Goal: Task Accomplishment & Management: Use online tool/utility

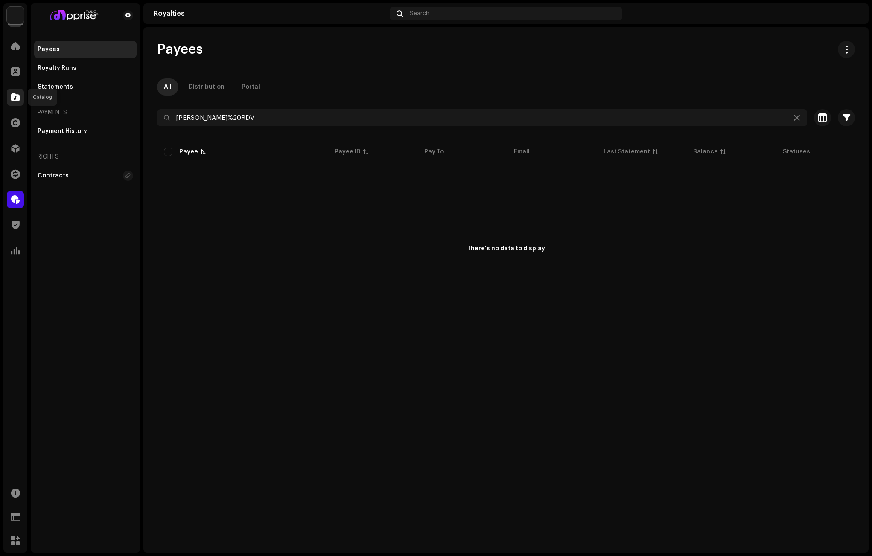
click at [12, 98] on span at bounding box center [15, 97] width 9 height 7
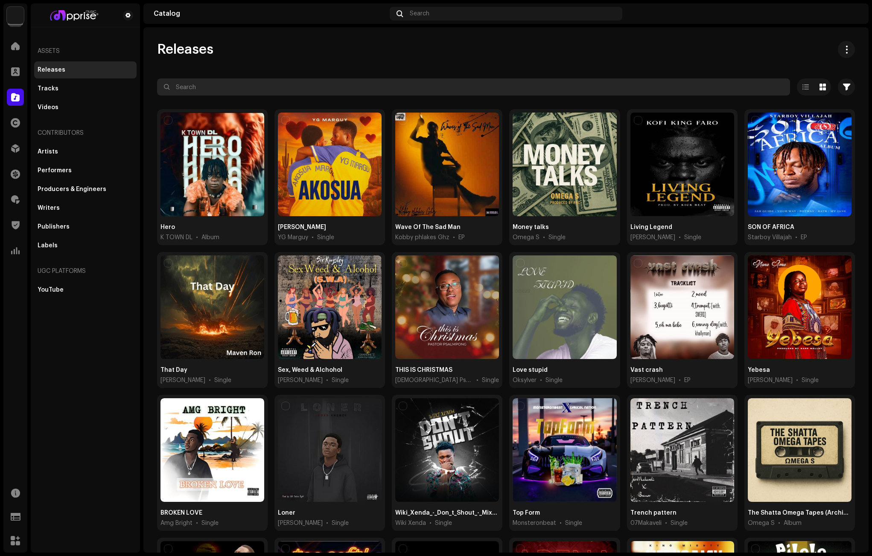
paste input "Missed Call"
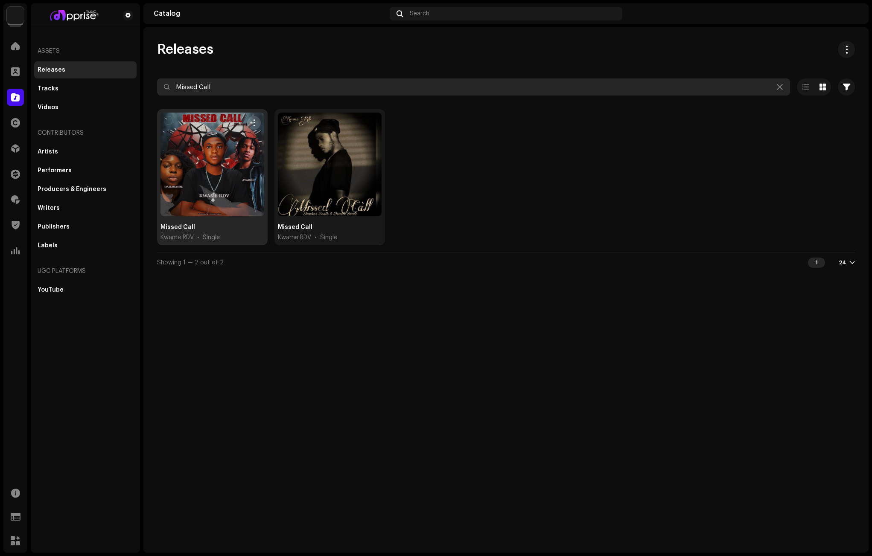
type input "Missed Call"
click at [255, 123] on span "button" at bounding box center [254, 122] width 6 height 7
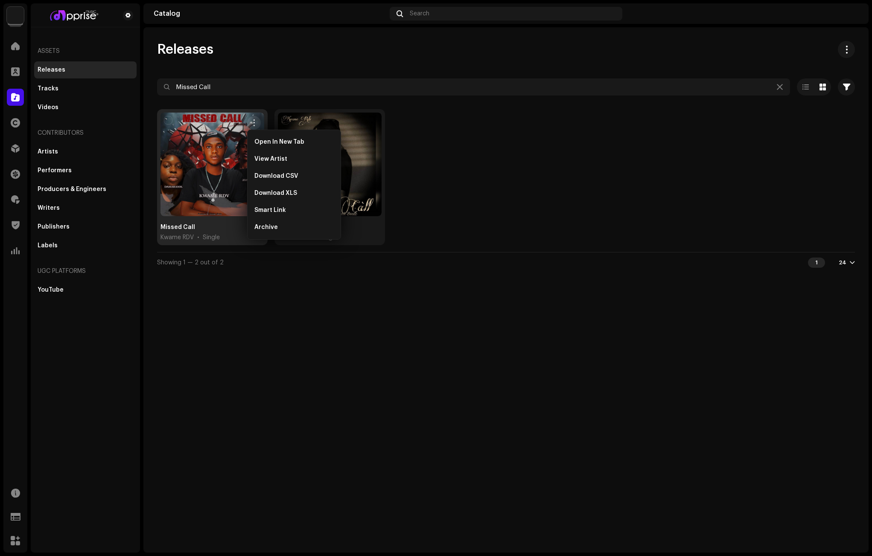
click at [196, 170] on div at bounding box center [212, 165] width 104 height 104
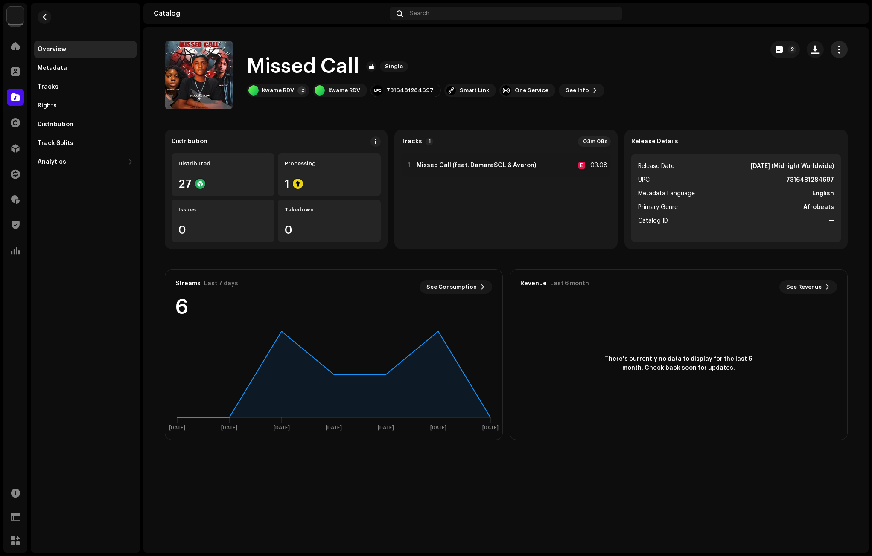
click at [843, 48] on button "button" at bounding box center [838, 49] width 17 height 17
click at [465, 110] on catalog-releases-details-overview "Missed Call Single 2 Missed Call Single Kwame RDV +2 Kwame RDV 7316481284697 Sm…" at bounding box center [505, 240] width 725 height 427
click at [63, 122] on div "Distribution" at bounding box center [56, 124] width 36 height 7
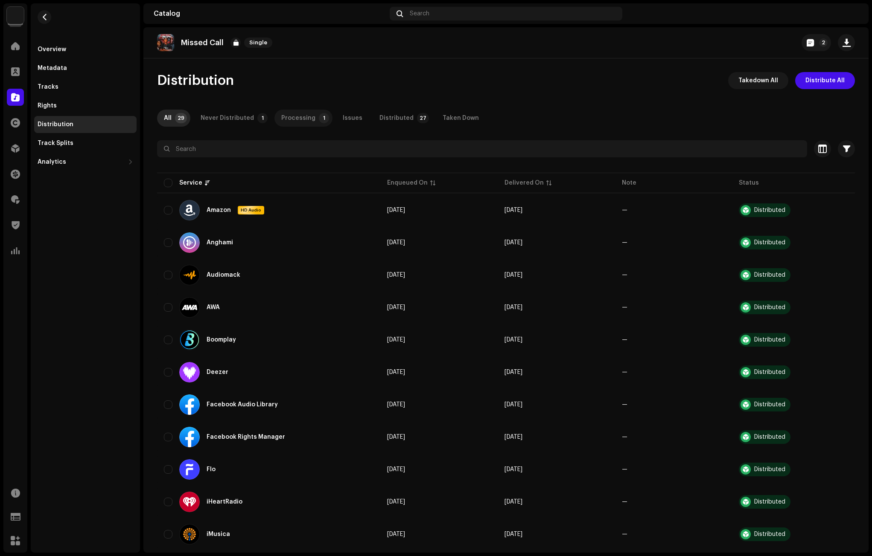
click at [305, 118] on div "Processing" at bounding box center [298, 118] width 34 height 17
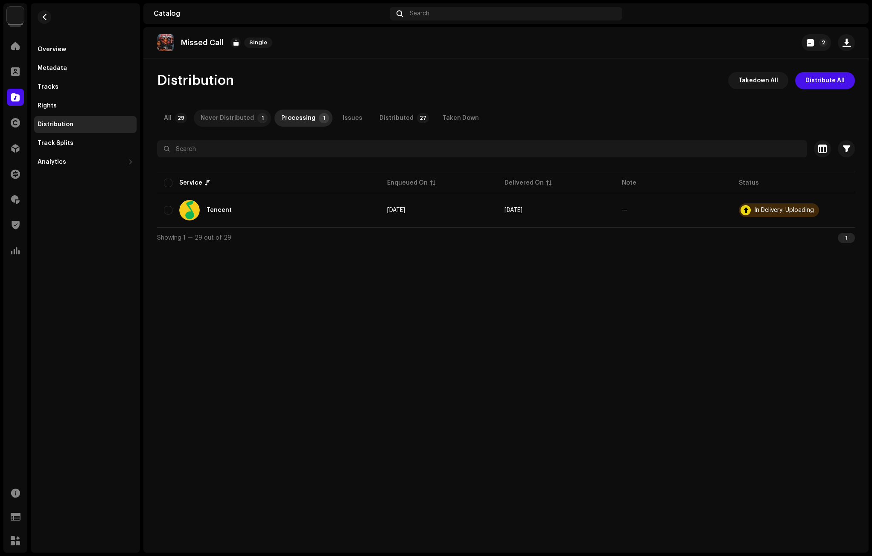
click at [223, 115] on div "Never Distributed" at bounding box center [227, 118] width 53 height 17
click at [393, 112] on div "Distributed" at bounding box center [396, 118] width 34 height 17
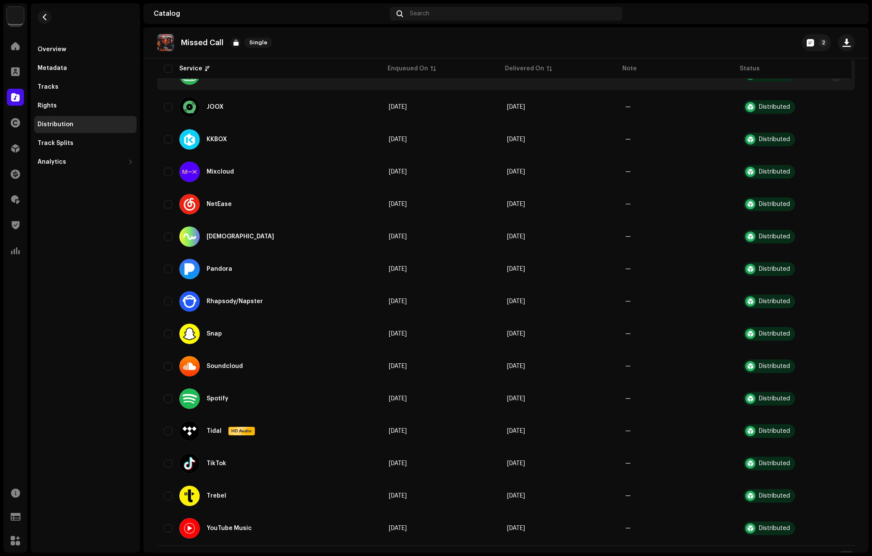
scroll to position [540, 0]
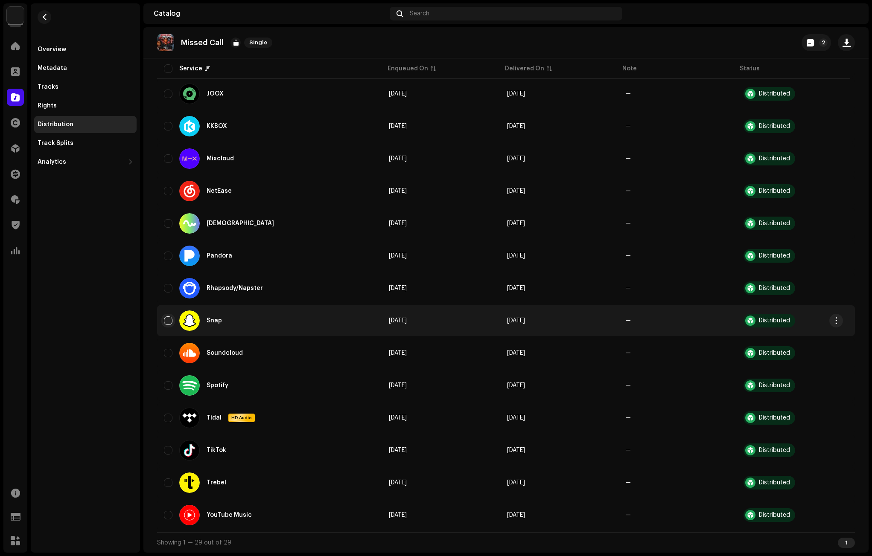
click at [169, 318] on input "checkbox" at bounding box center [168, 321] width 9 height 9
checkbox input "true"
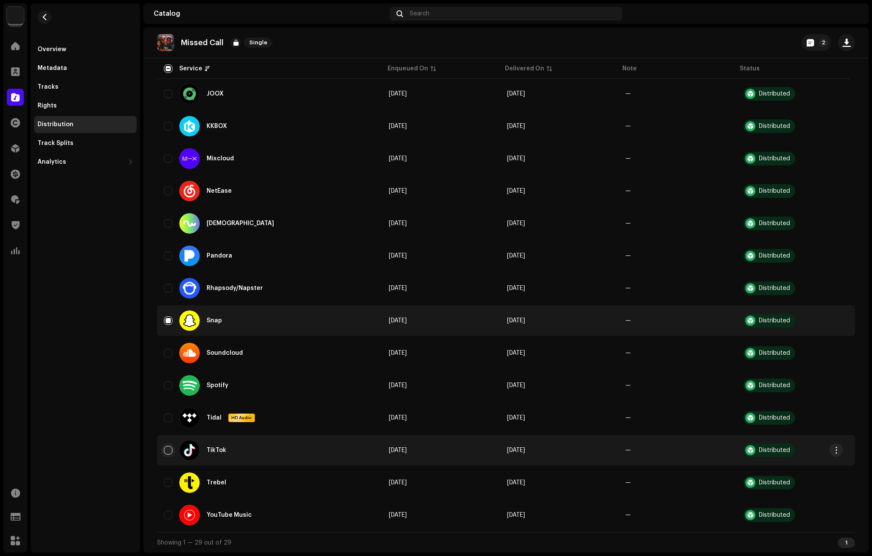
click at [170, 451] on input "Row Unselected" at bounding box center [168, 450] width 9 height 9
checkbox input "true"
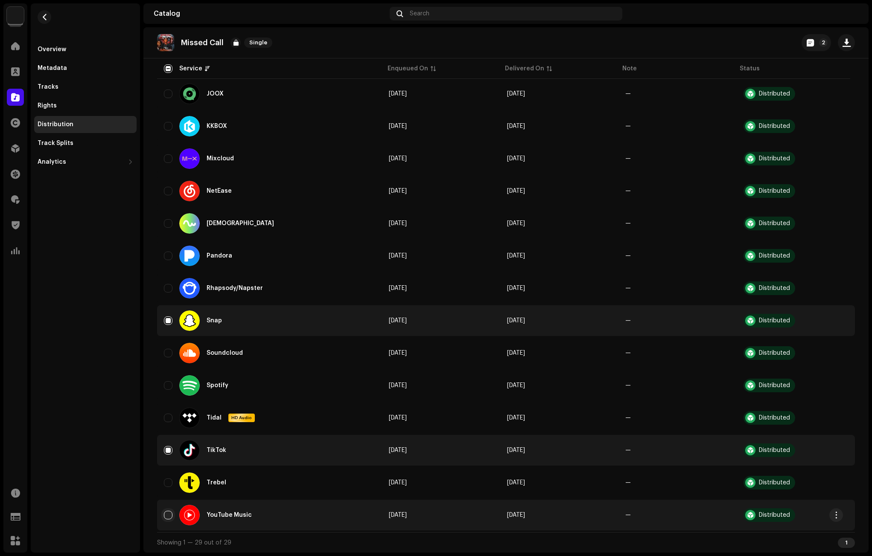
click at [167, 513] on input "Row Unselected" at bounding box center [168, 515] width 9 height 9
checkbox input "true"
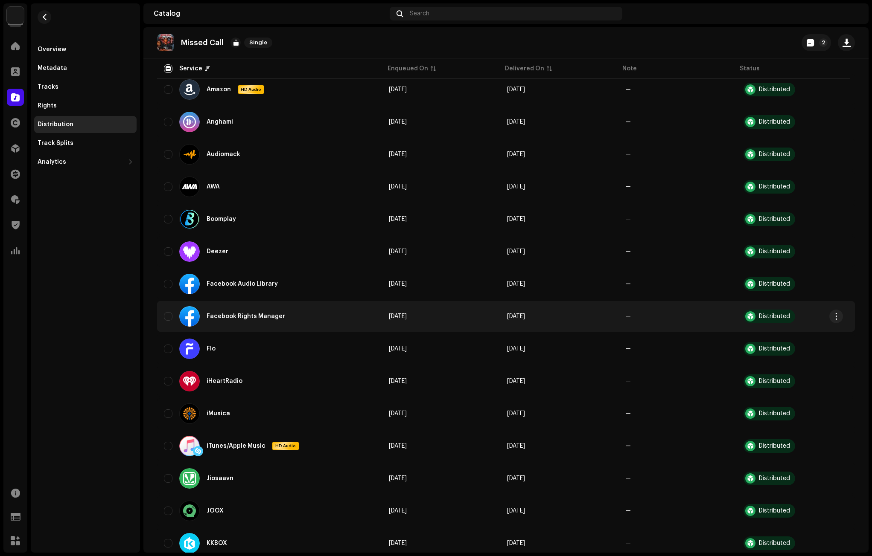
scroll to position [113, 0]
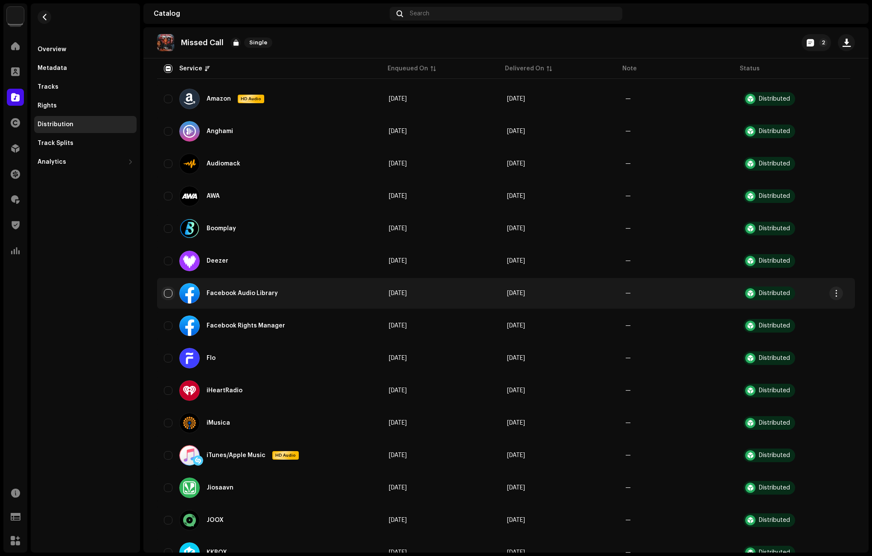
click at [171, 294] on input "Row Unselected" at bounding box center [168, 293] width 9 height 9
checkbox input "true"
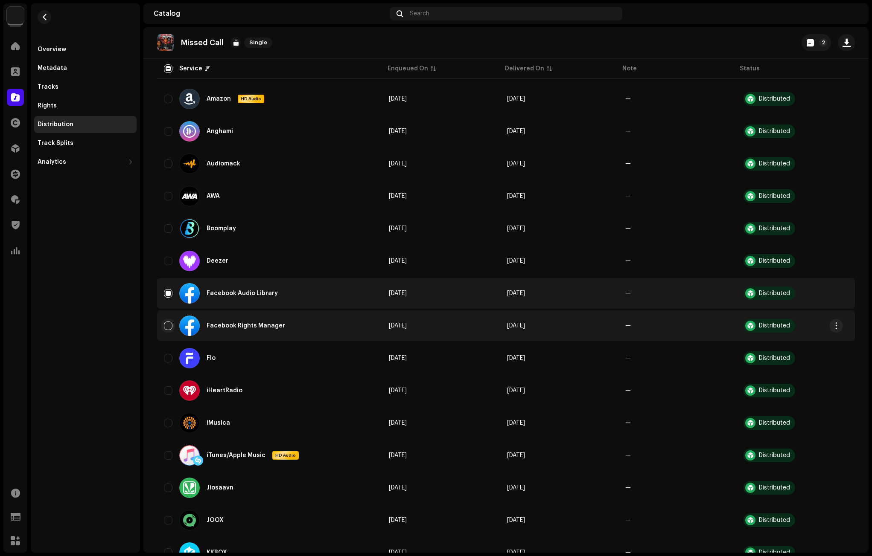
click at [164, 327] on input "Row Unselected" at bounding box center [168, 326] width 9 height 9
checkbox input "true"
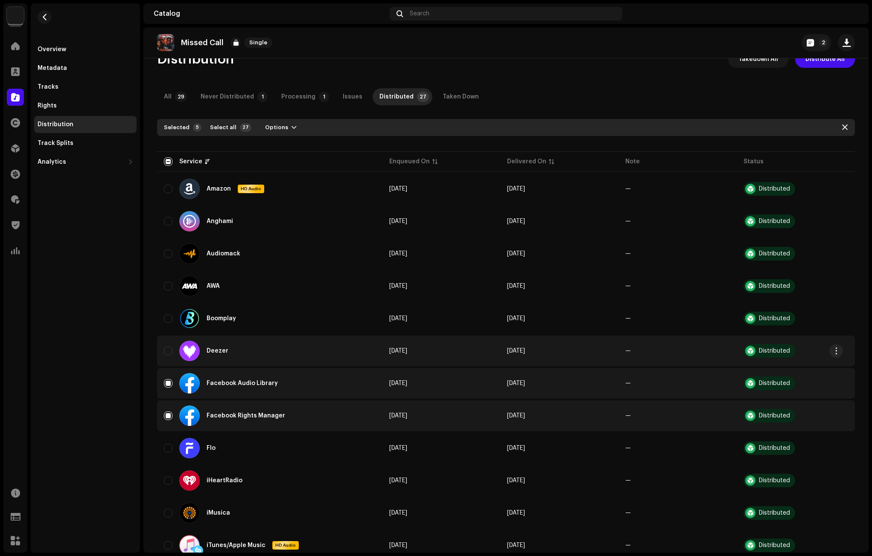
scroll to position [0, 0]
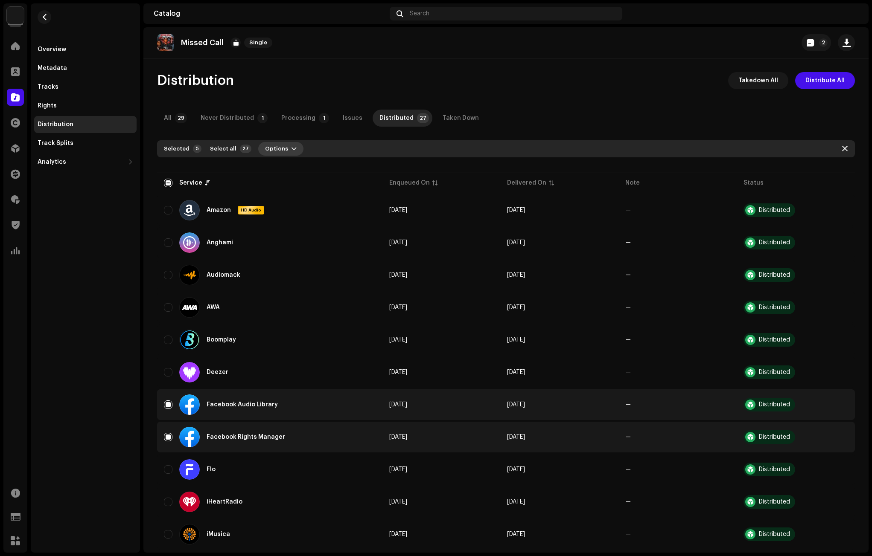
click at [282, 151] on button "Options" at bounding box center [280, 149] width 45 height 14
click at [284, 183] on span "Takedown" at bounding box center [275, 185] width 31 height 7
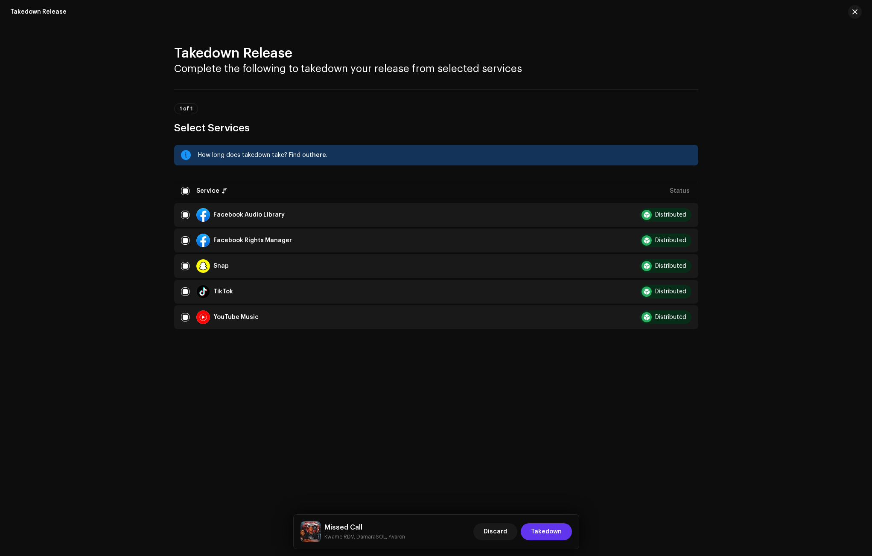
click at [555, 536] on span "Takedown" at bounding box center [546, 531] width 31 height 17
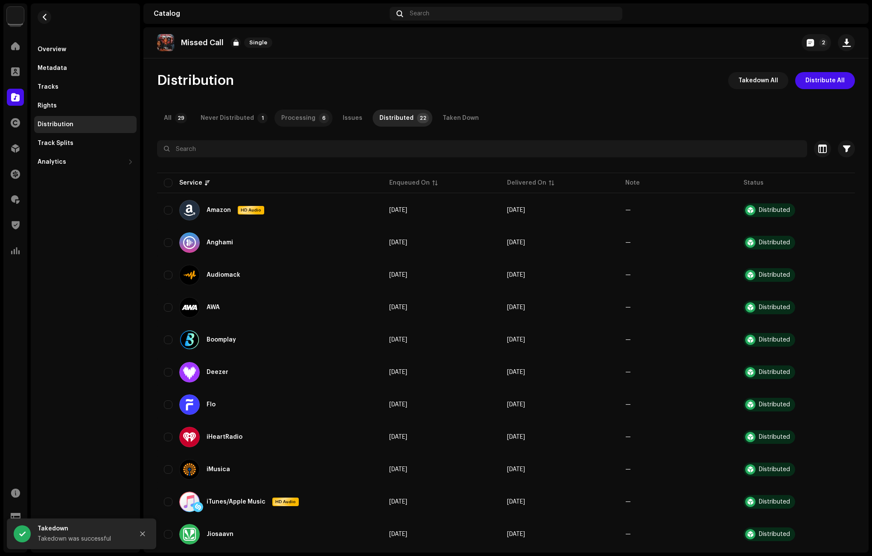
click at [291, 119] on div "Processing" at bounding box center [298, 118] width 34 height 17
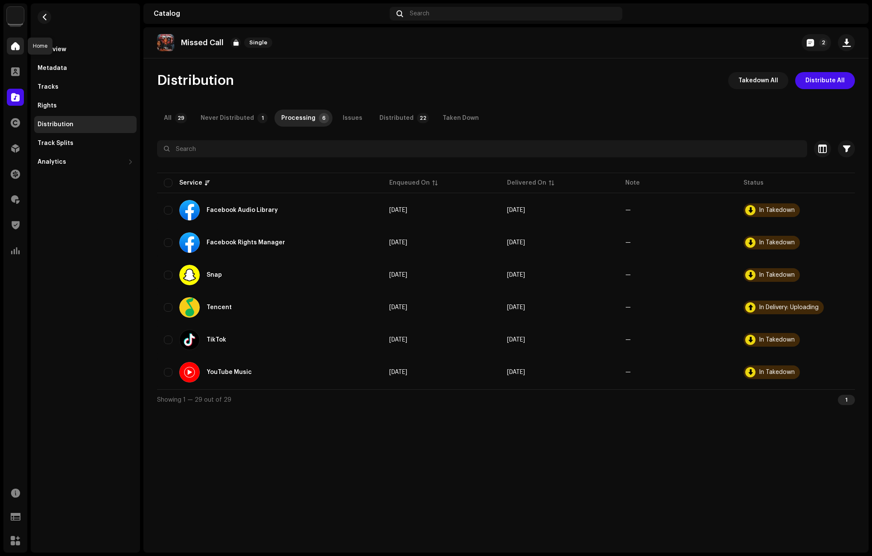
click at [13, 43] on span at bounding box center [15, 46] width 9 height 7
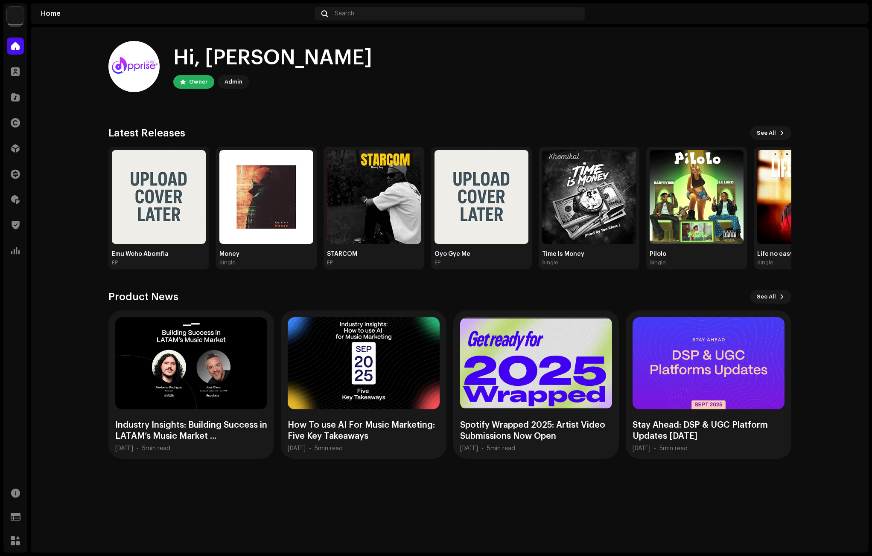
click at [380, 109] on div "Hi, Michael Owner Admin Check out the latest Product Updates for Check Product …" at bounding box center [449, 249] width 683 height 445
click at [15, 99] on span at bounding box center [15, 97] width 9 height 7
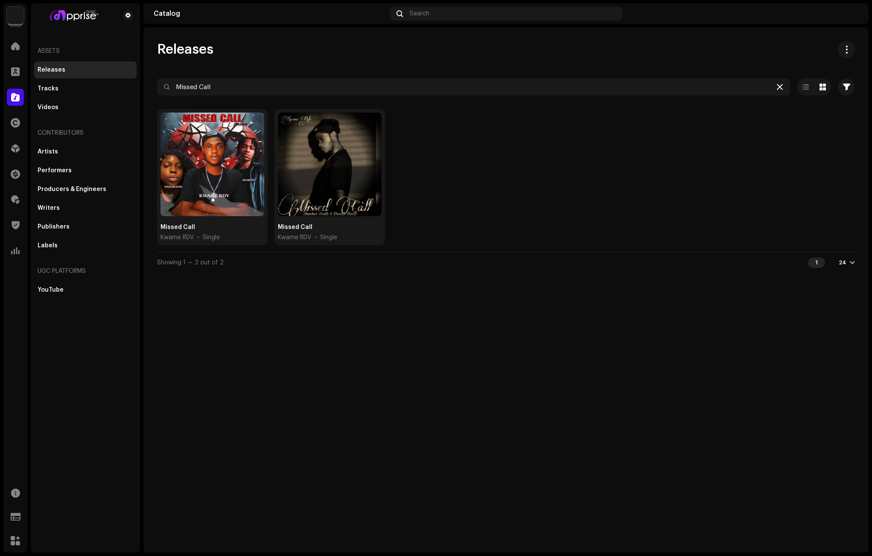
click at [778, 86] on icon at bounding box center [779, 87] width 6 height 7
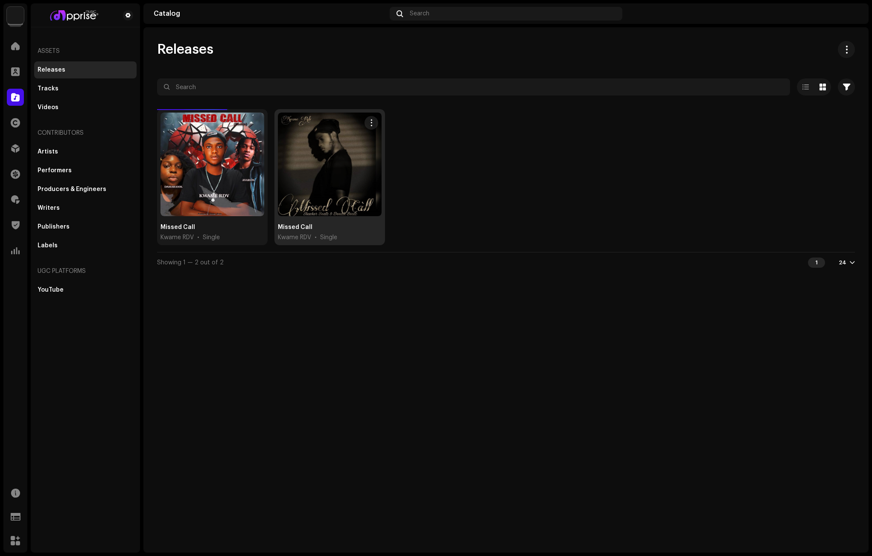
click at [319, 170] on div at bounding box center [330, 165] width 104 height 104
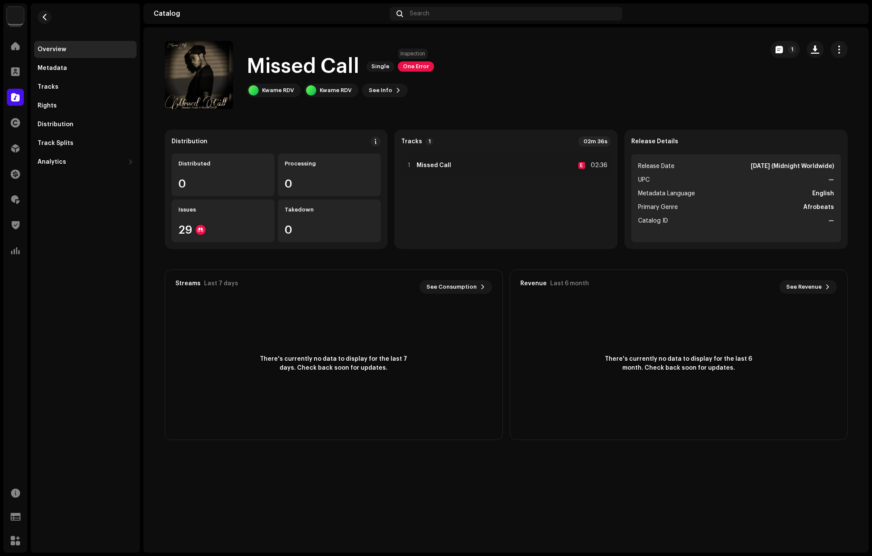
click at [417, 63] on span "One Error" at bounding box center [416, 66] width 36 height 10
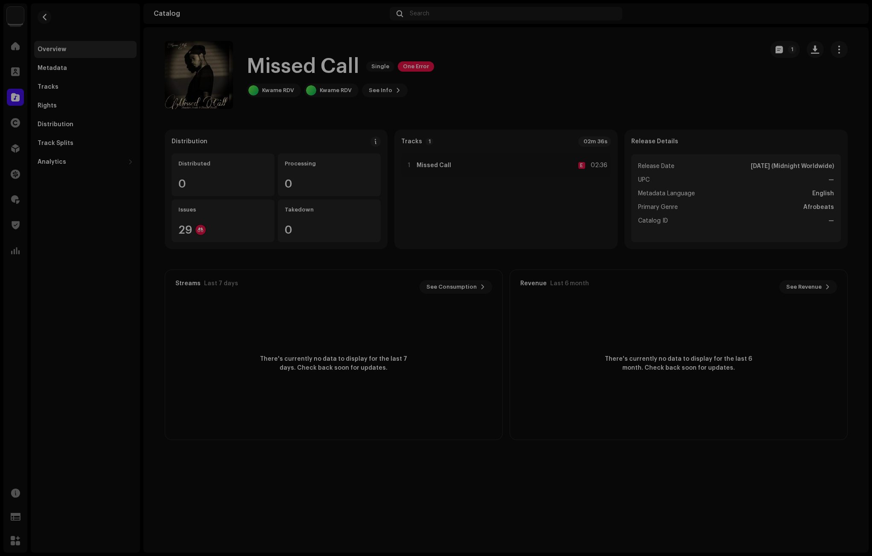
click at [618, 451] on div "Inspection Errors We found the errors below when inspecting your release. IMPOR…" at bounding box center [436, 278] width 872 height 556
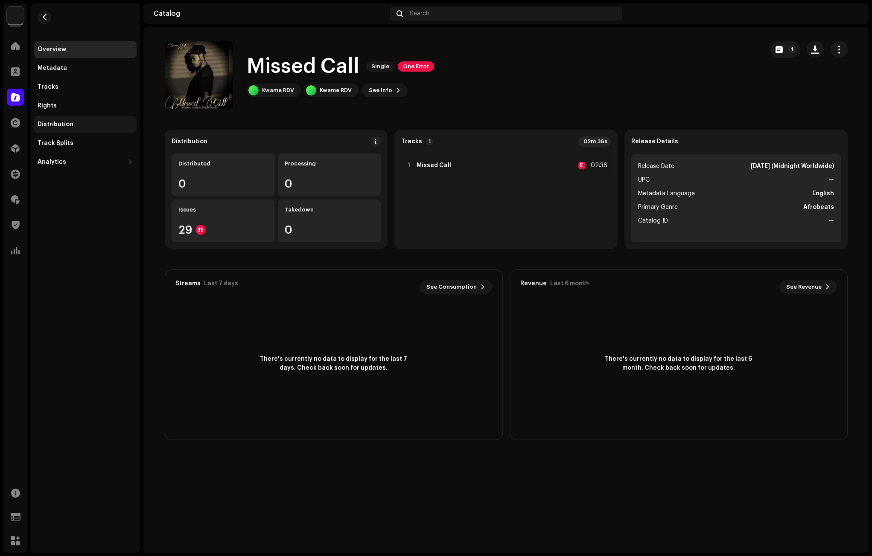
click at [64, 125] on div "Distribution" at bounding box center [56, 124] width 36 height 7
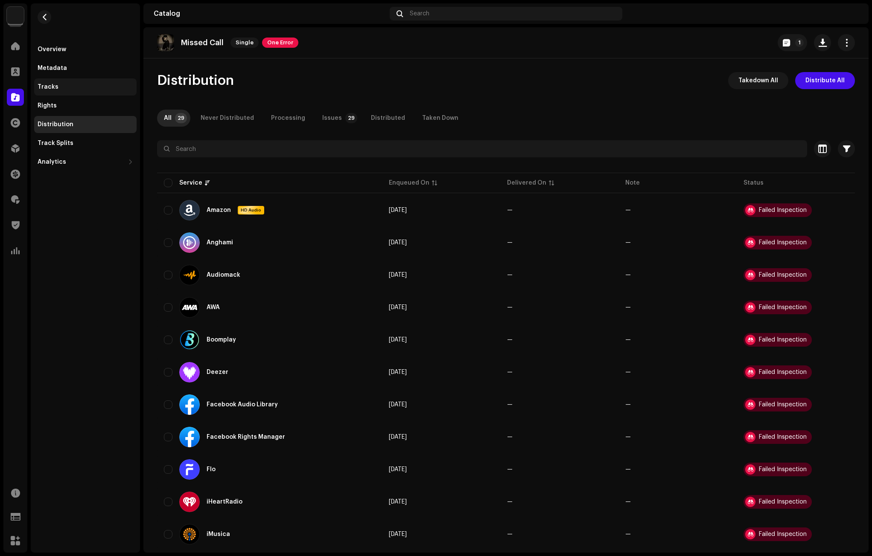
click at [52, 85] on div "Tracks" at bounding box center [48, 87] width 21 height 7
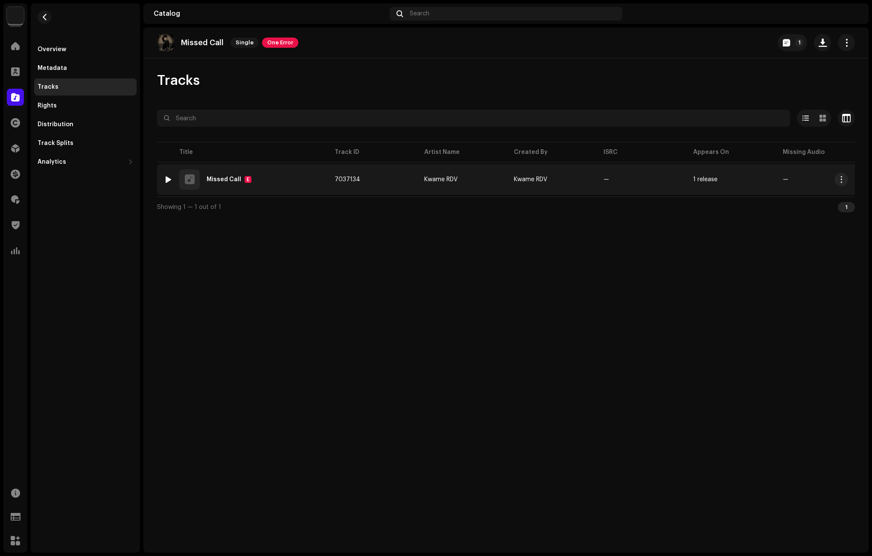
click at [233, 177] on div "Missed Call" at bounding box center [223, 180] width 35 height 6
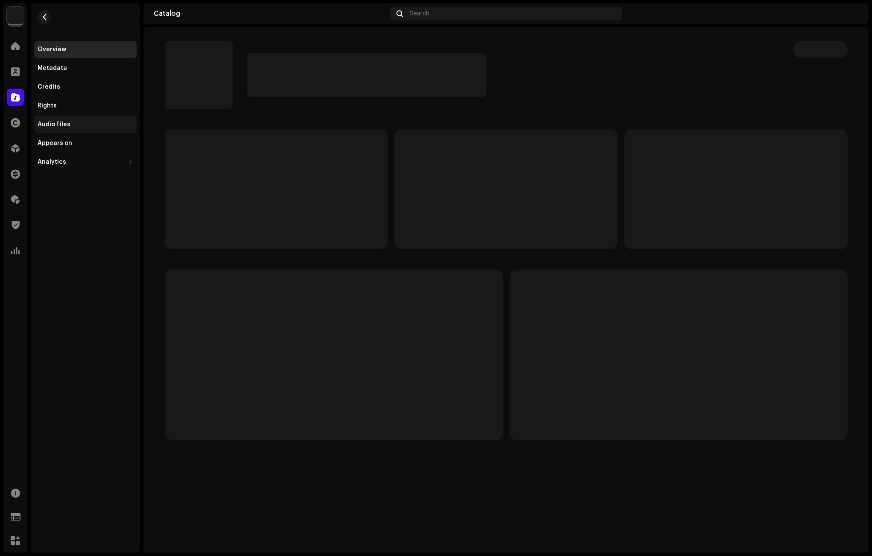
click at [58, 123] on div "Audio Files" at bounding box center [54, 124] width 33 height 7
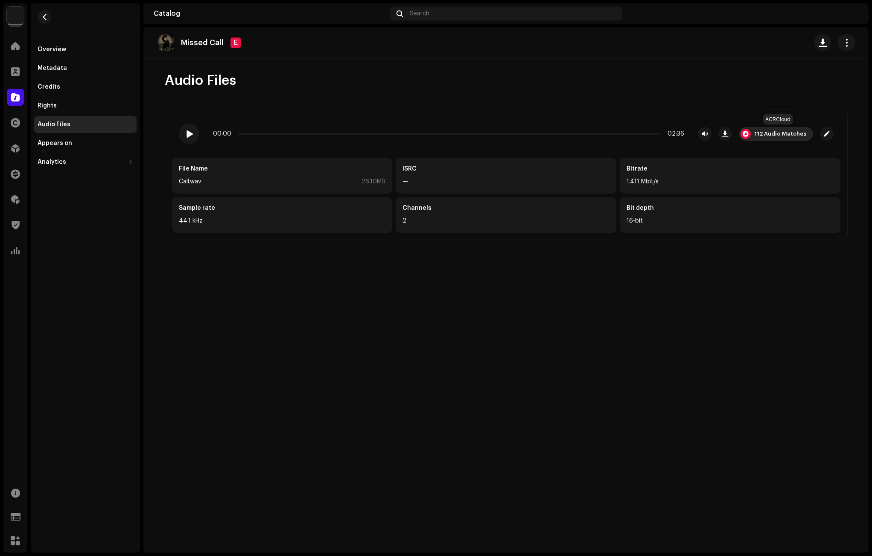
click at [772, 133] on div "112 Audio Matches" at bounding box center [780, 134] width 52 height 7
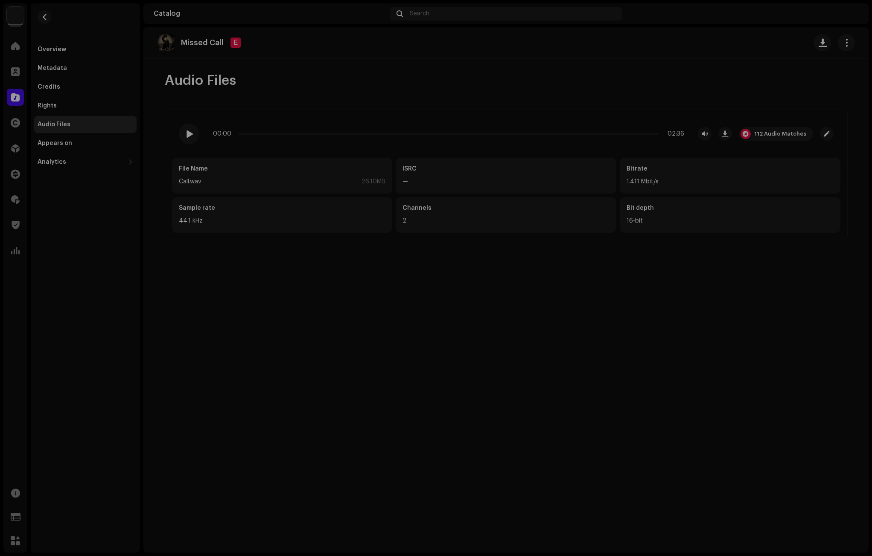
click at [262, 292] on div "Audio Recognition by Remix/Sample 96 Cover Song 16 All results require review/l…" at bounding box center [436, 278] width 872 height 556
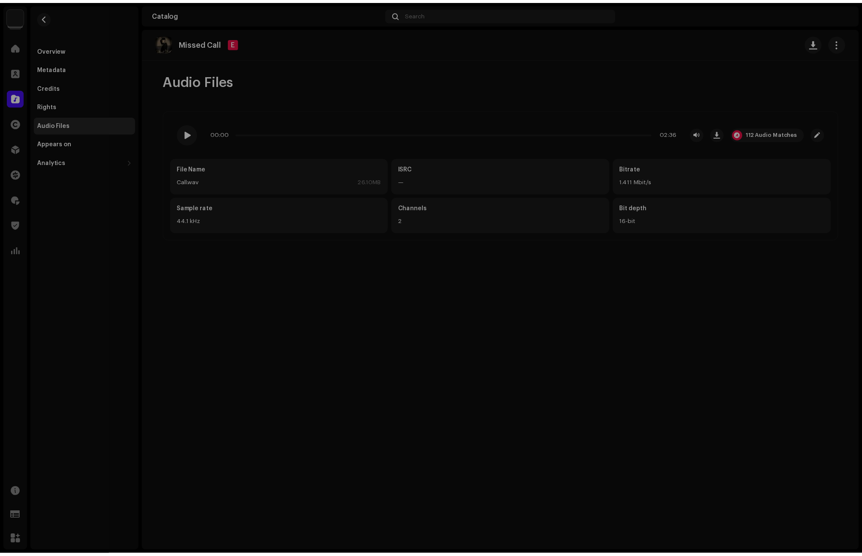
scroll to position [13798, 0]
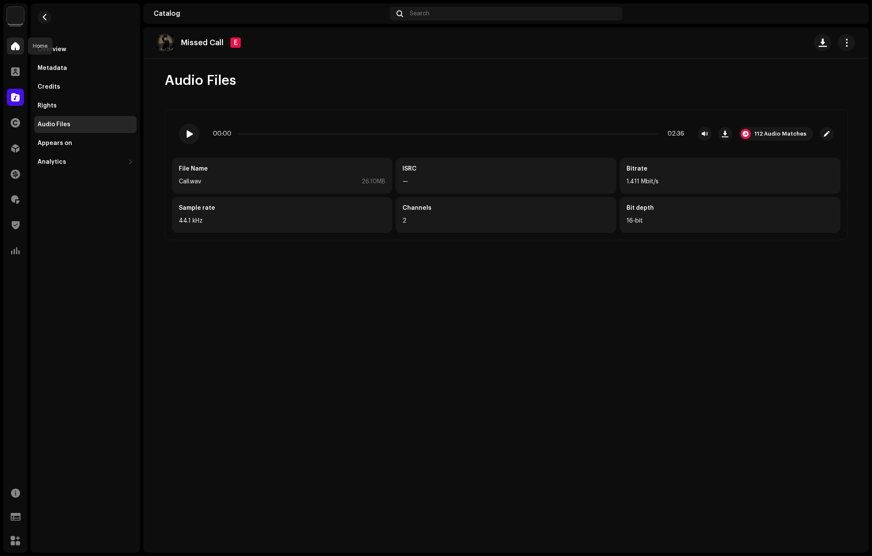
click at [17, 46] on span at bounding box center [15, 46] width 9 height 7
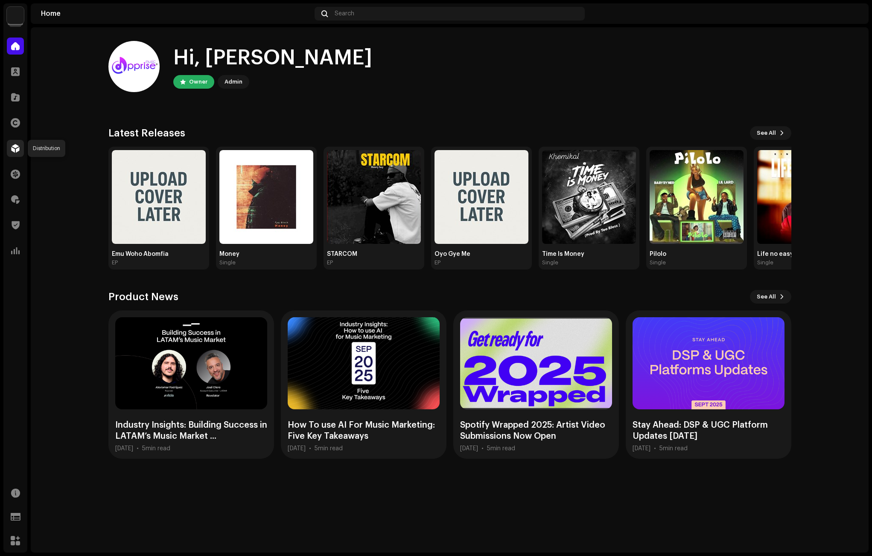
click at [8, 145] on div at bounding box center [15, 148] width 17 height 17
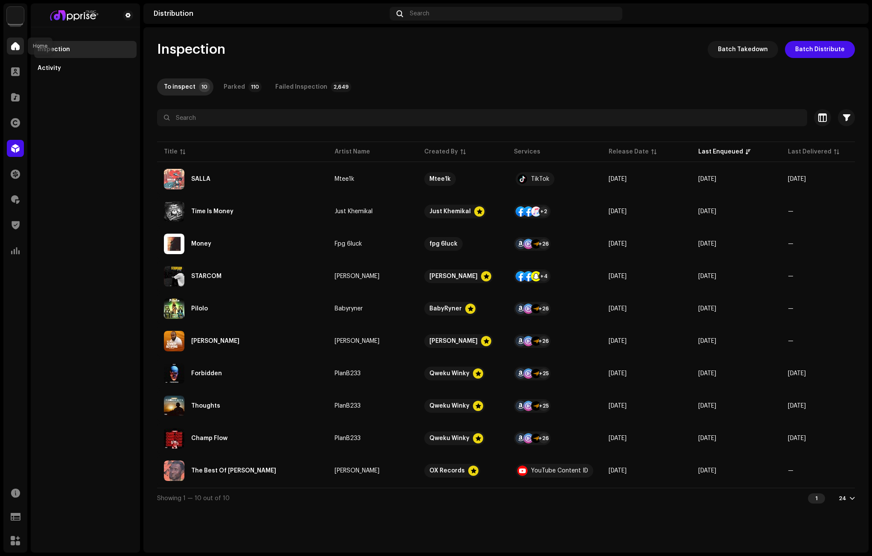
click at [14, 46] on span at bounding box center [15, 46] width 9 height 7
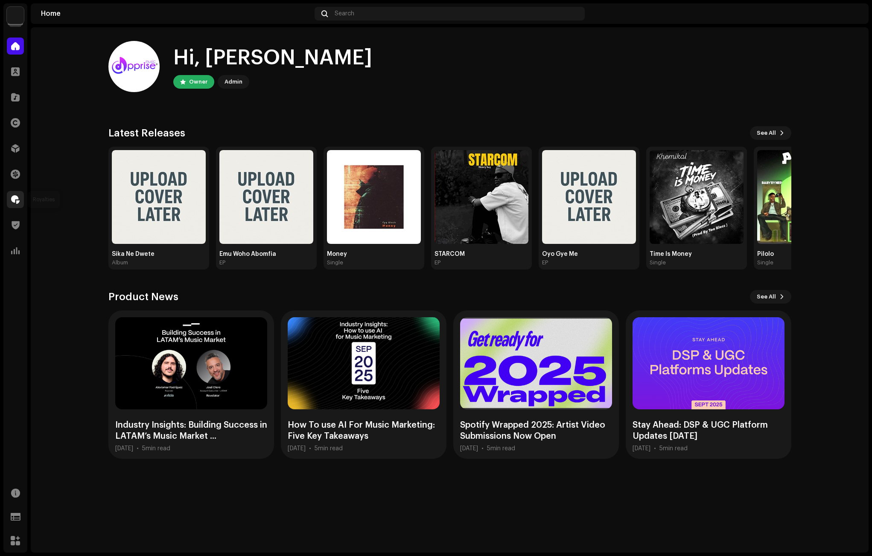
click at [15, 201] on span at bounding box center [15, 199] width 9 height 7
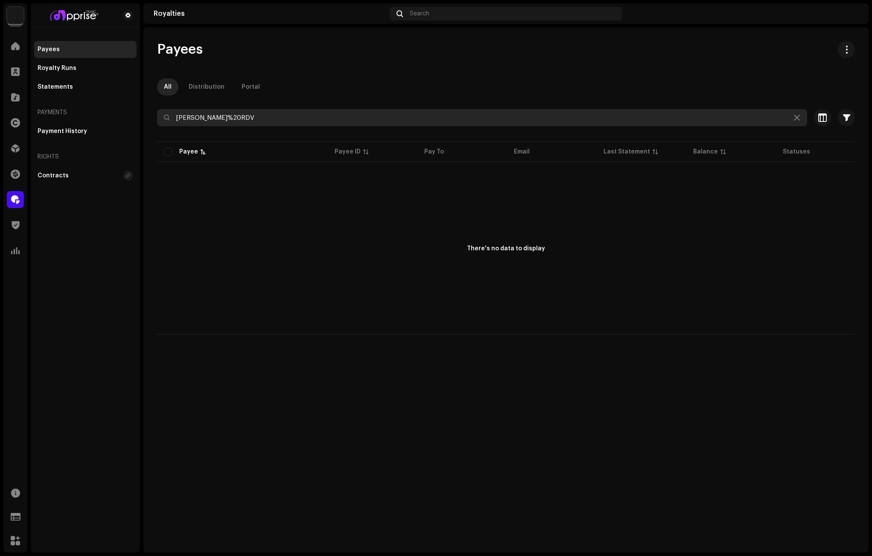
drag, startPoint x: 237, startPoint y: 118, endPoint x: 139, endPoint y: 118, distance: 97.7
click at [138, 118] on div "Apprise Music & Media Home Clients Catalog Rights Distribution Finance Royaltie…" at bounding box center [436, 278] width 872 height 556
paste input "patricknarhrmp@gmail.com"
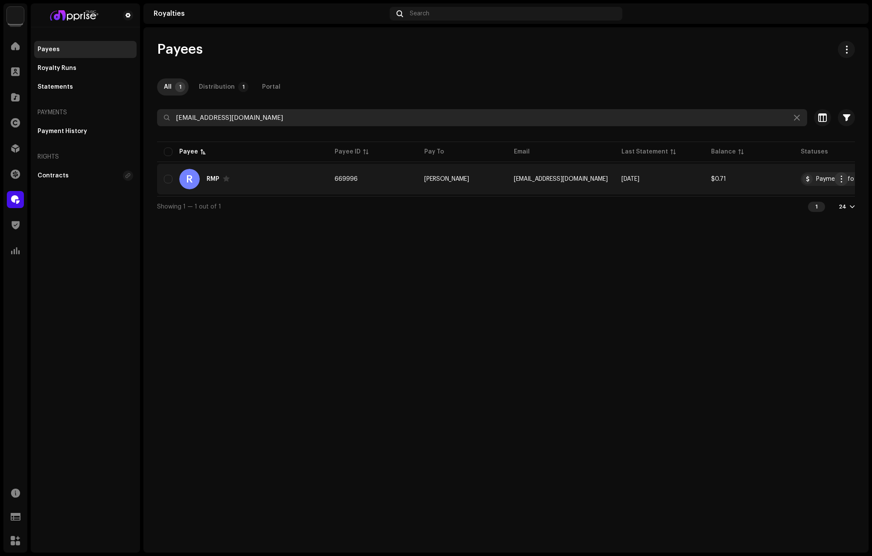
type input "patricknarhrmp@gmail.com"
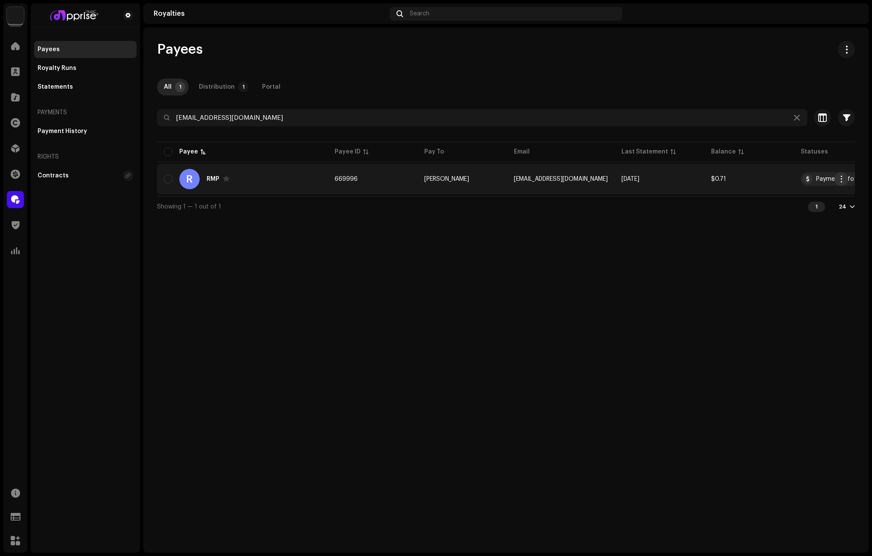
click at [840, 177] on span "button" at bounding box center [841, 179] width 6 height 7
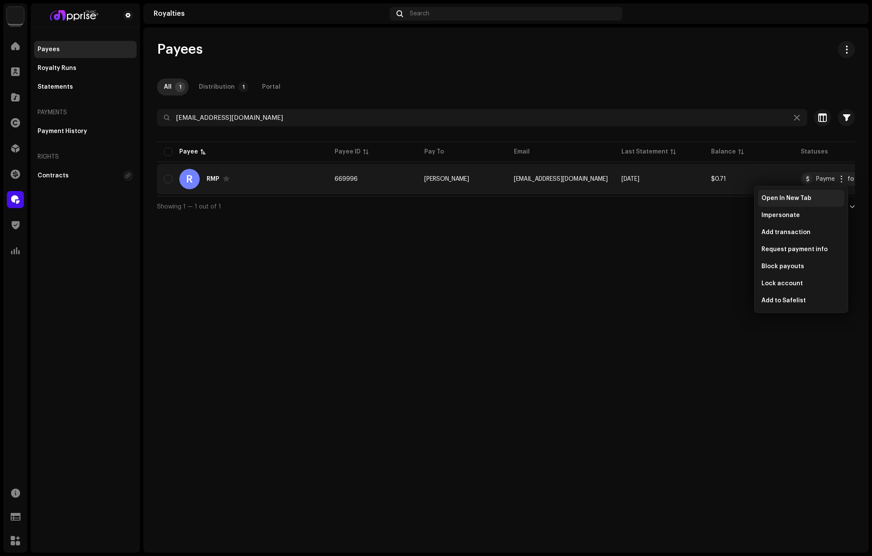
click at [774, 195] on div "Open In New Tab" at bounding box center [801, 198] width 86 height 17
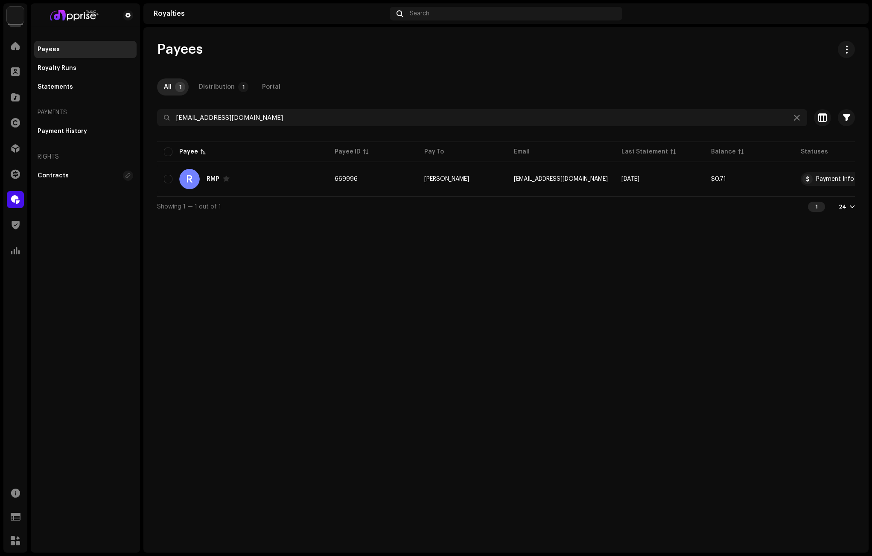
click at [634, 253] on div "Payees All 1 Distribution 1 Portal patricknarhrmp@gmail.com Selected 0 Select a…" at bounding box center [505, 290] width 725 height 526
click at [18, 46] on span at bounding box center [15, 46] width 9 height 7
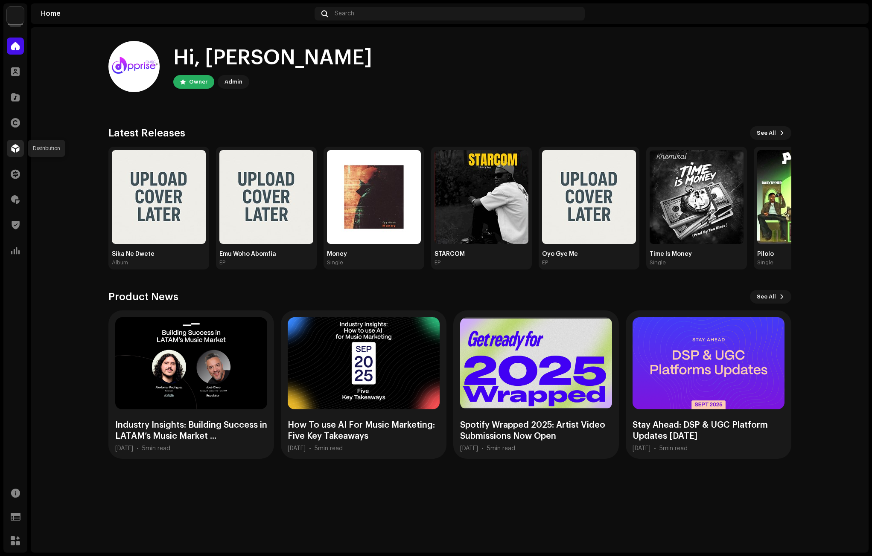
click at [14, 147] on span at bounding box center [15, 148] width 9 height 7
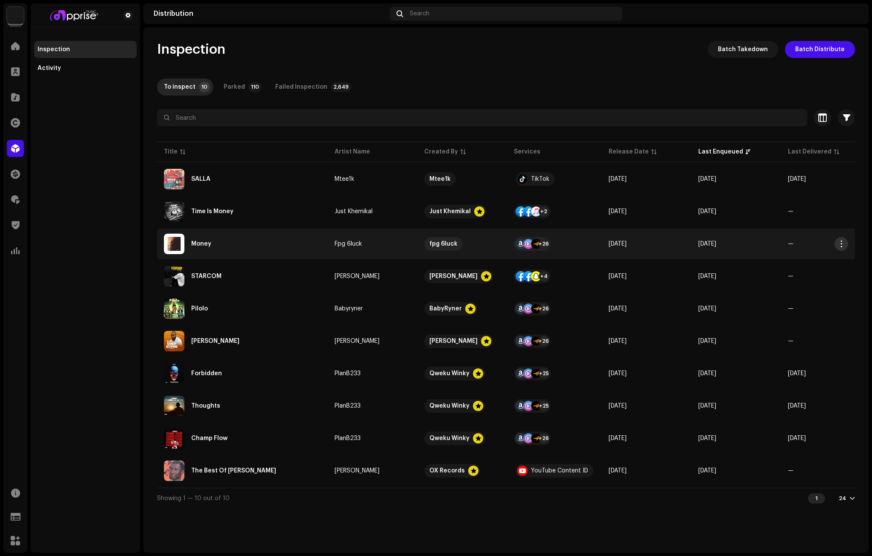
click at [840, 244] on span "button" at bounding box center [841, 244] width 6 height 7
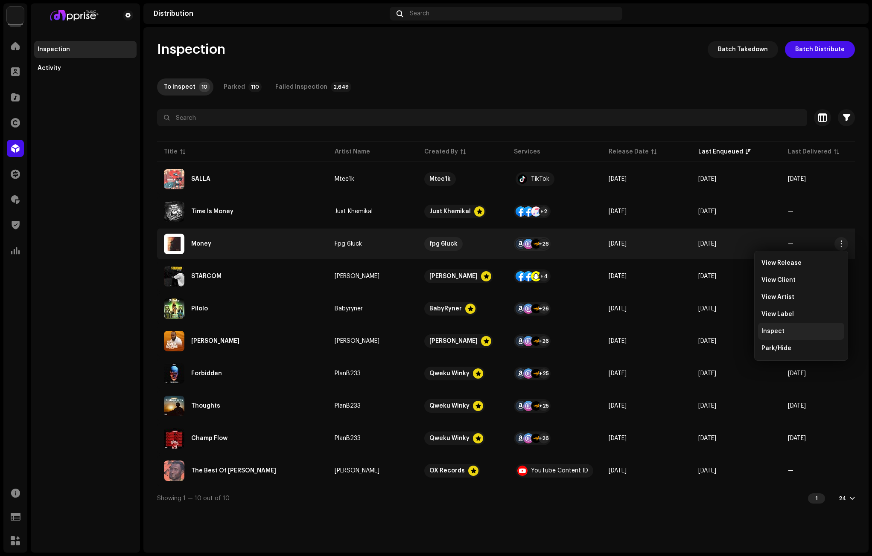
click at [776, 329] on span "Inspect" at bounding box center [772, 331] width 23 height 7
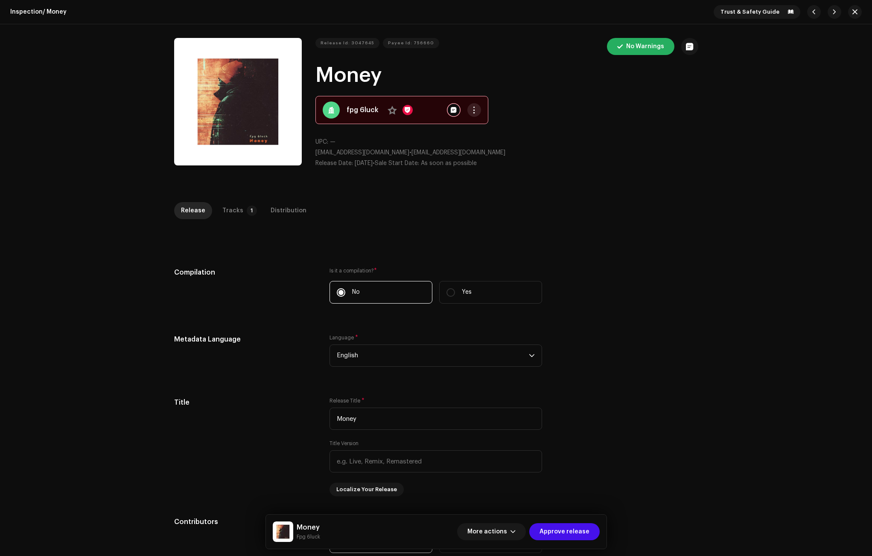
click at [467, 106] on button "button" at bounding box center [474, 110] width 14 height 14
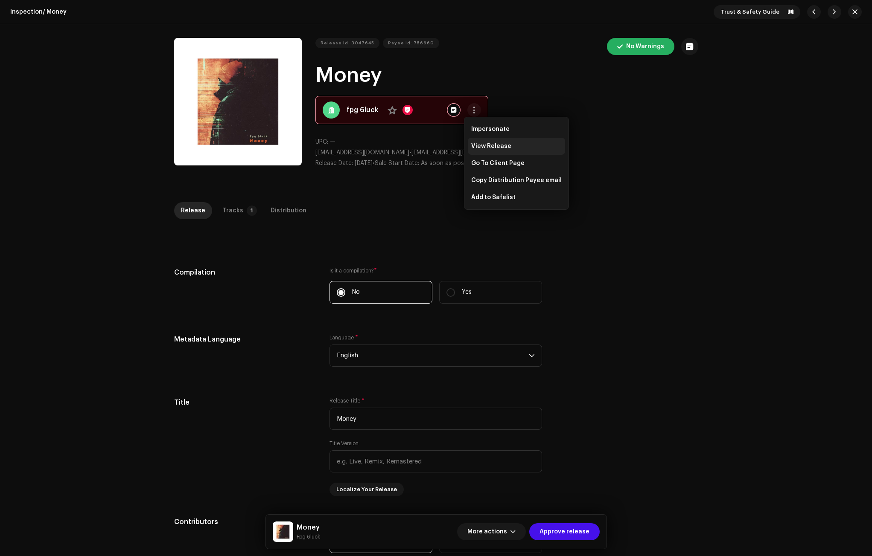
click at [485, 146] on span "View Release" at bounding box center [491, 146] width 40 height 7
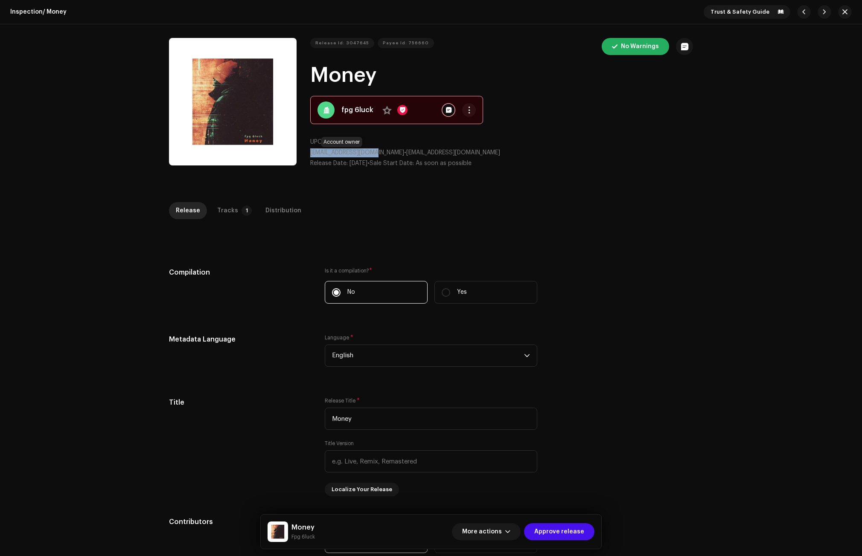
drag, startPoint x: 373, startPoint y: 154, endPoint x: 309, endPoint y: 152, distance: 63.6
click at [310, 152] on span "fpg6luck25@gmail.com" at bounding box center [357, 153] width 94 height 6
copy span "fpg6luck25@gmail.com"
click at [506, 530] on button "More actions" at bounding box center [486, 531] width 69 height 17
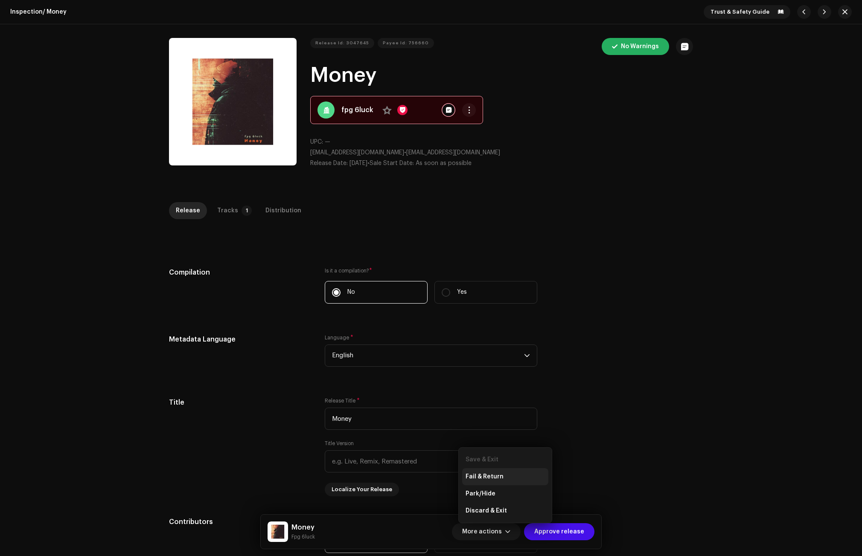
click at [481, 475] on span "Fail & Return" at bounding box center [484, 477] width 38 height 7
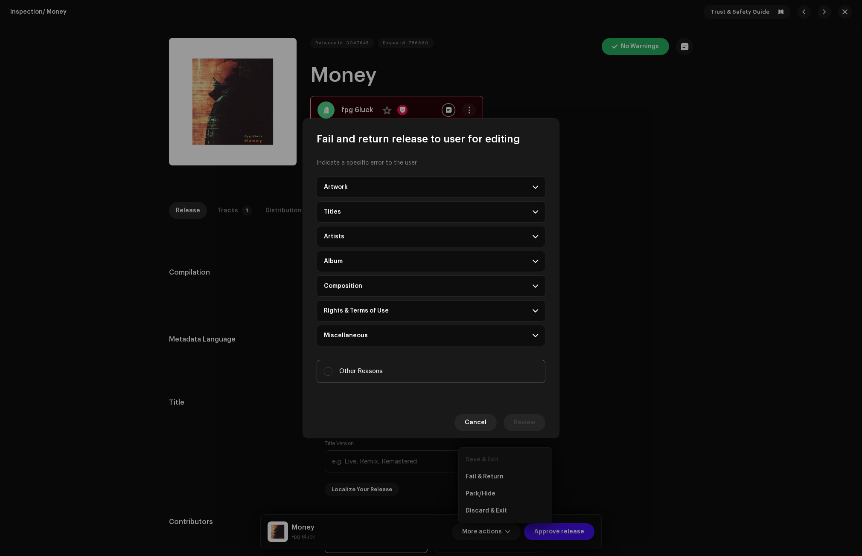
click at [387, 365] on label "Other Reasons" at bounding box center [431, 371] width 229 height 23
click at [332, 367] on input "Other Reasons" at bounding box center [328, 371] width 9 height 9
checkbox input "true"
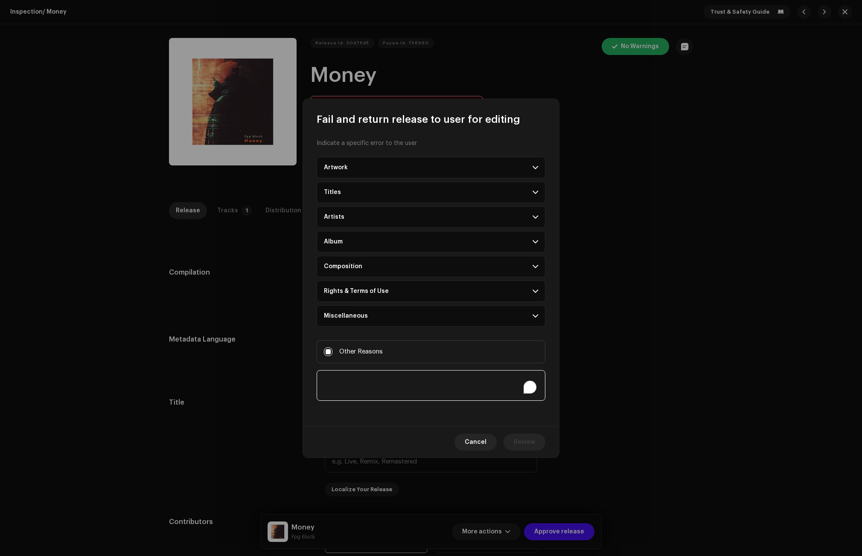
paste textarea "PROVIDE PROOF OF PAYMENT Or PAY FOR YOUR ACCOUNT Price: GH¢175 https://paystack…"
type textarea "PROVIDE PROOF OF PAYMENT Or PAY FOR YOUR ACCOUNT Price: GH¢175 https://paystack…"
click at [534, 440] on span "Review" at bounding box center [524, 442] width 21 height 17
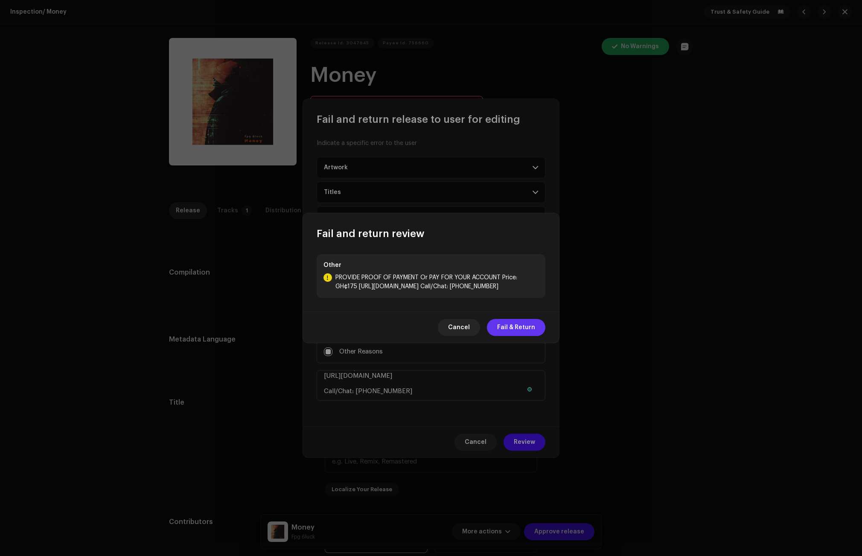
click at [521, 326] on span "Fail & Return" at bounding box center [516, 327] width 38 height 17
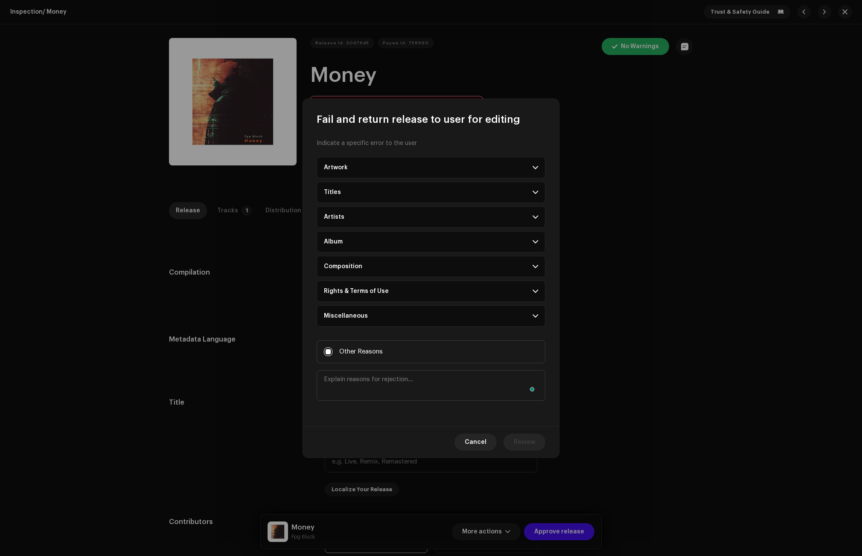
scroll to position [0, 0]
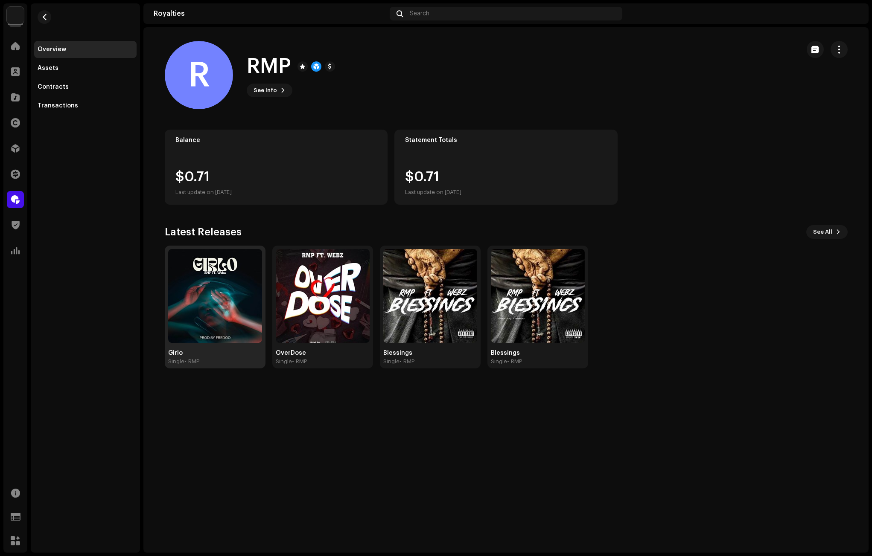
click at [222, 286] on img at bounding box center [215, 296] width 94 height 94
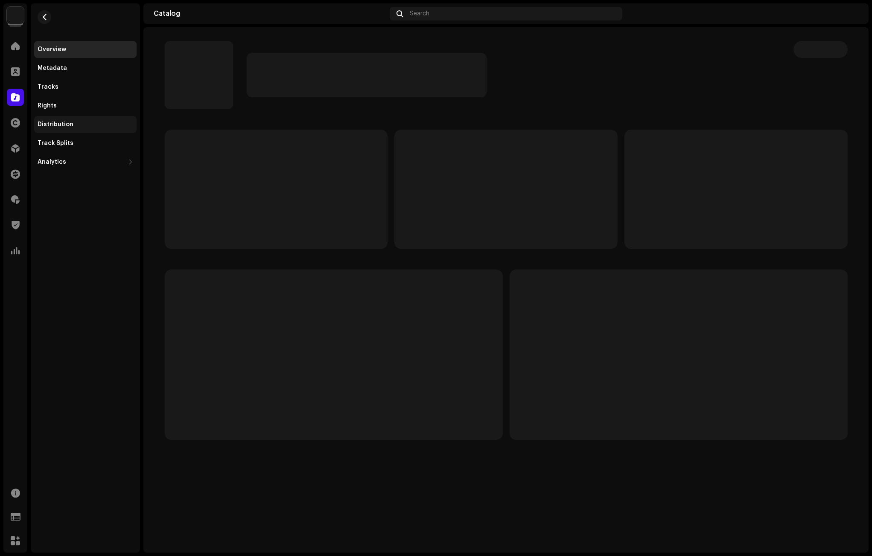
click at [62, 119] on div "Distribution" at bounding box center [85, 124] width 102 height 17
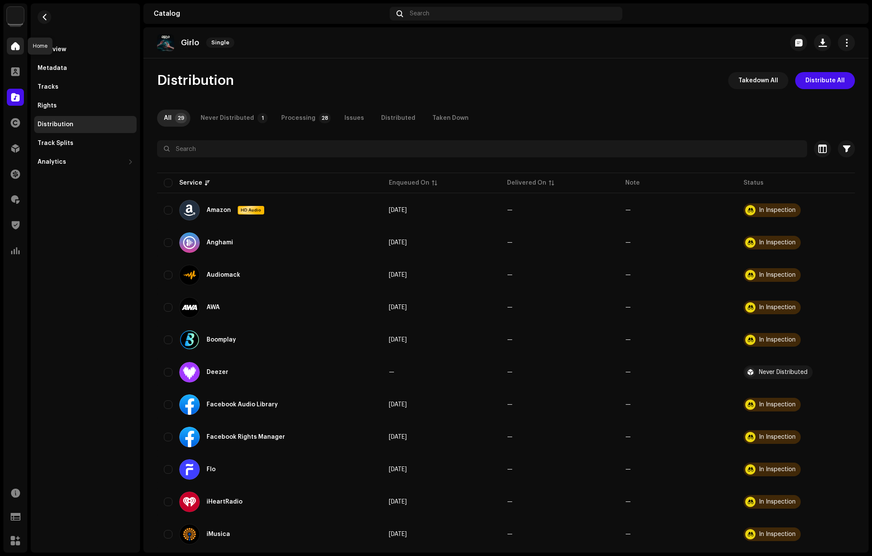
click at [16, 45] on span at bounding box center [15, 46] width 9 height 7
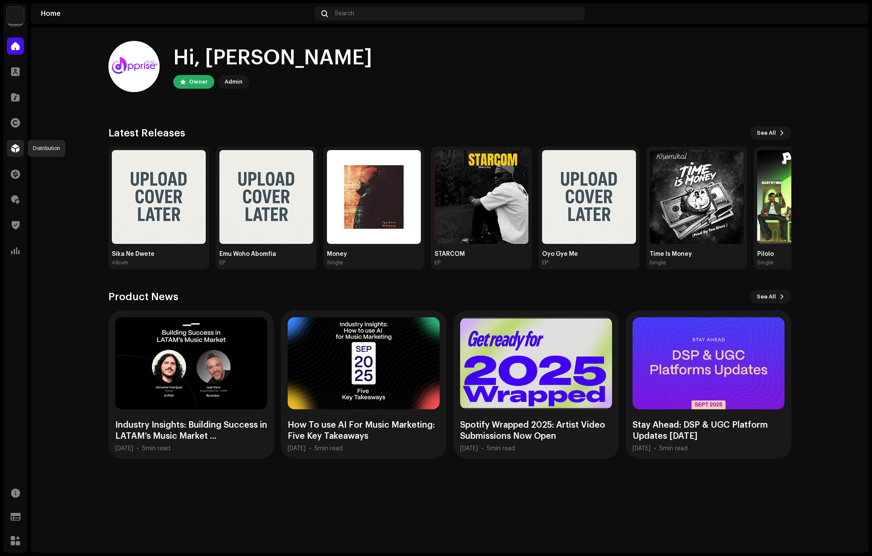
click at [12, 146] on span at bounding box center [15, 148] width 9 height 7
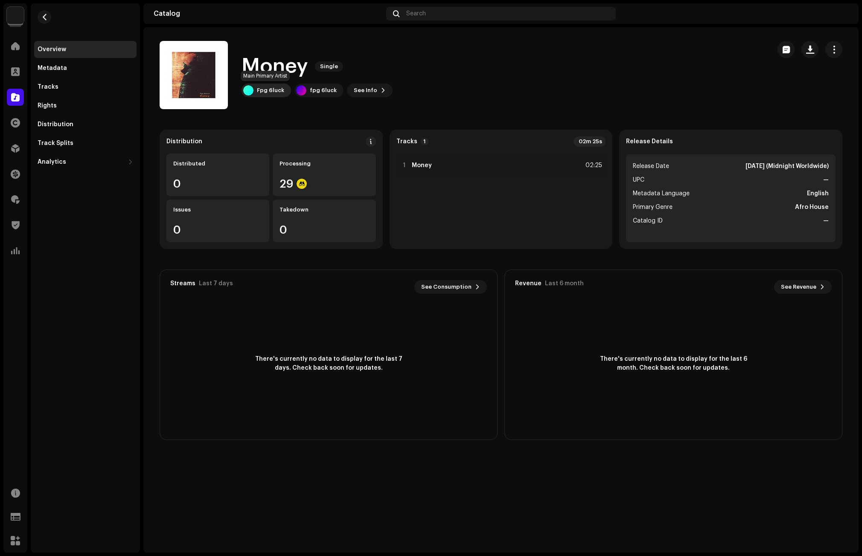
click at [275, 87] on div "Fpg 6luck" at bounding box center [270, 90] width 27 height 7
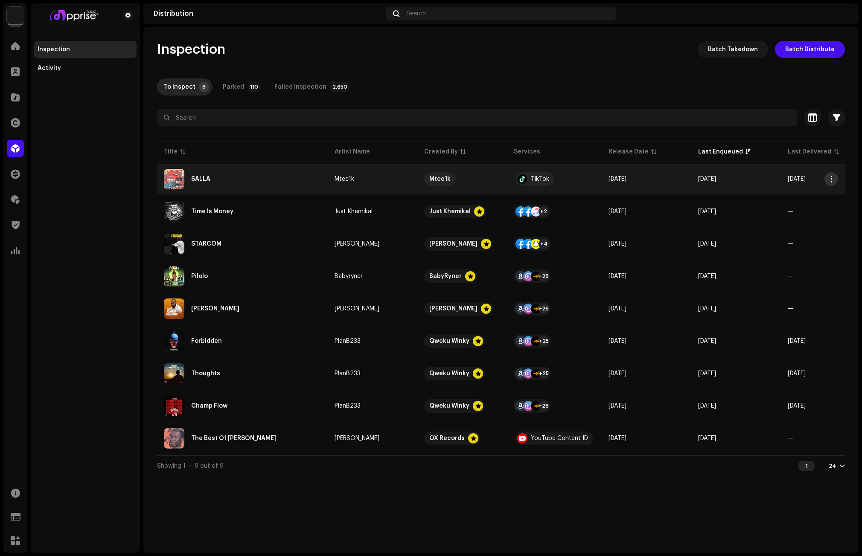
click at [830, 178] on span "button" at bounding box center [831, 179] width 6 height 7
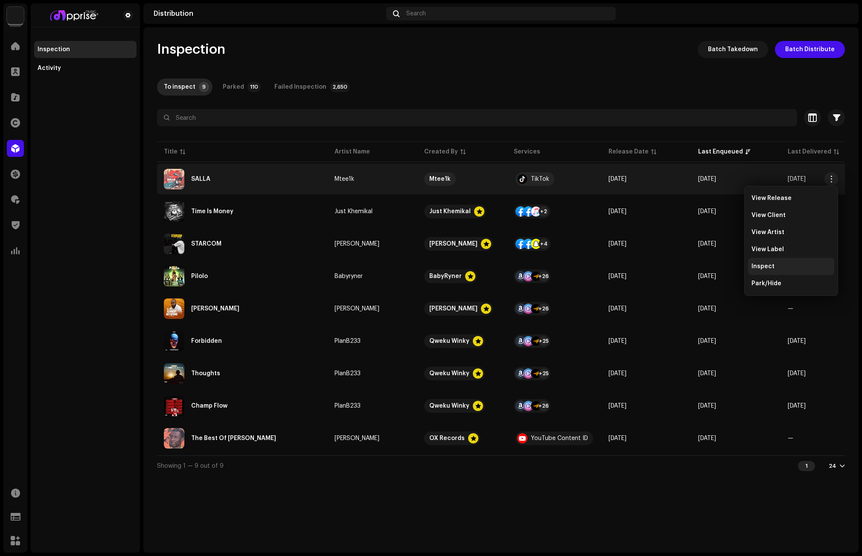
click at [771, 265] on span "Inspect" at bounding box center [762, 266] width 23 height 7
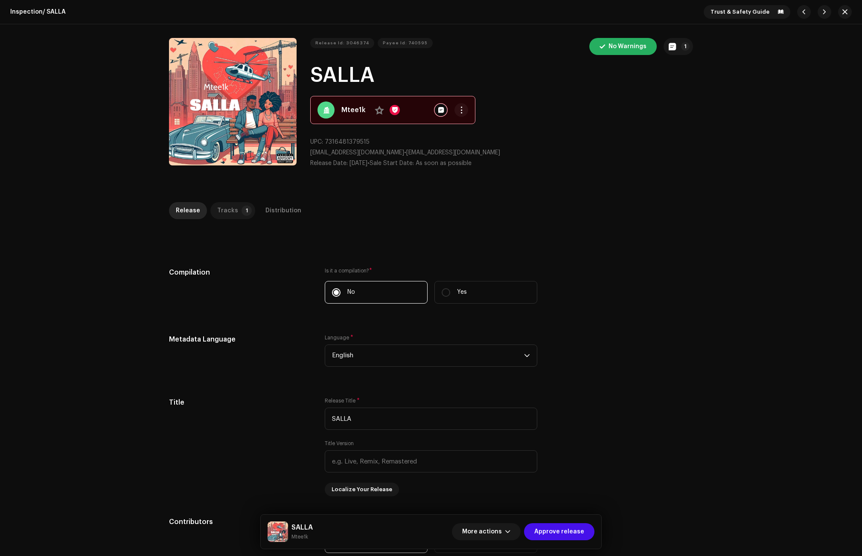
click at [223, 206] on div "Tracks" at bounding box center [227, 210] width 21 height 17
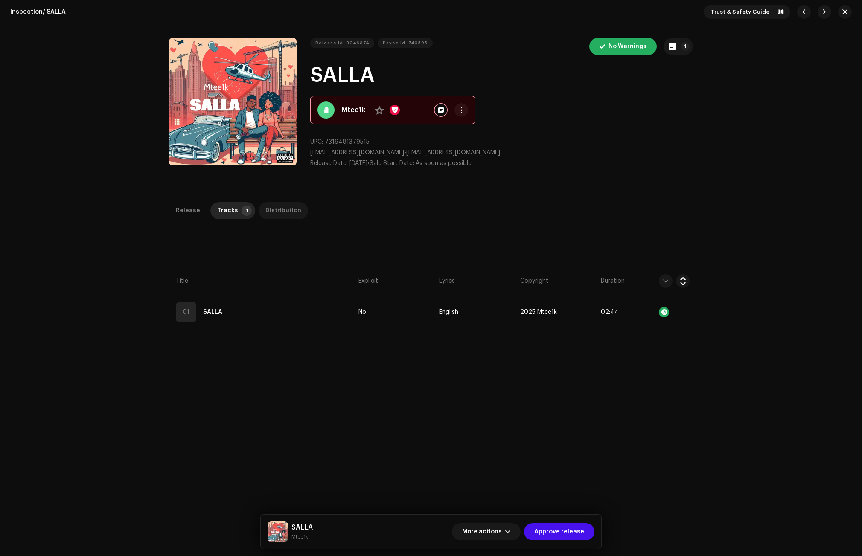
click at [282, 207] on div "Distribution" at bounding box center [283, 210] width 36 height 17
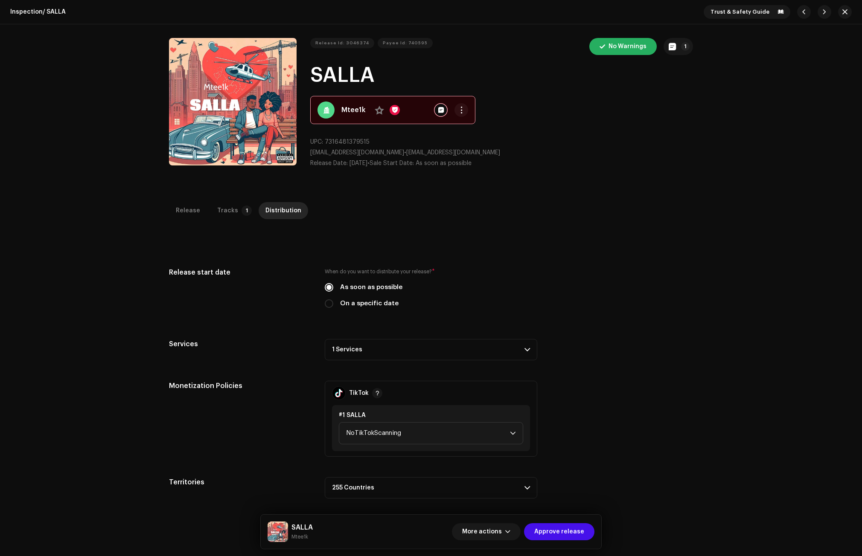
click at [394, 346] on p-accordion-header "1 Services" at bounding box center [431, 349] width 212 height 21
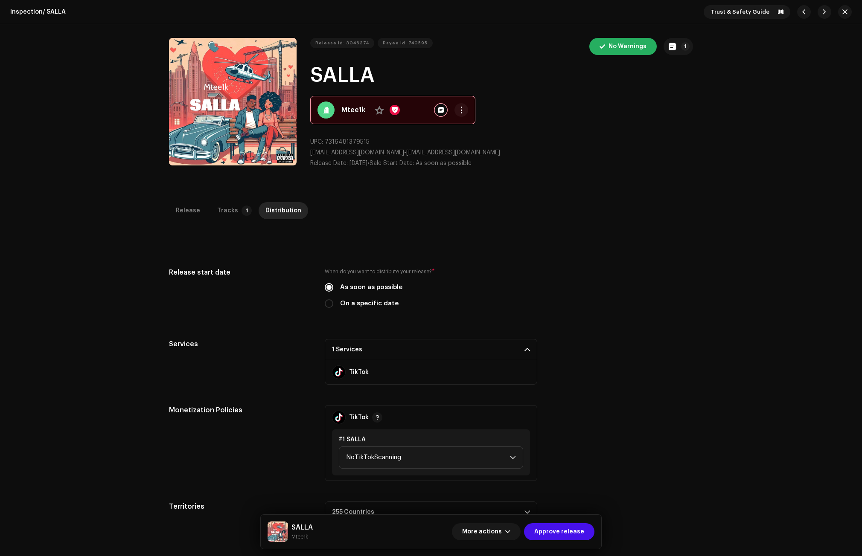
click at [414, 346] on p-accordion-header "1 Services" at bounding box center [431, 349] width 212 height 21
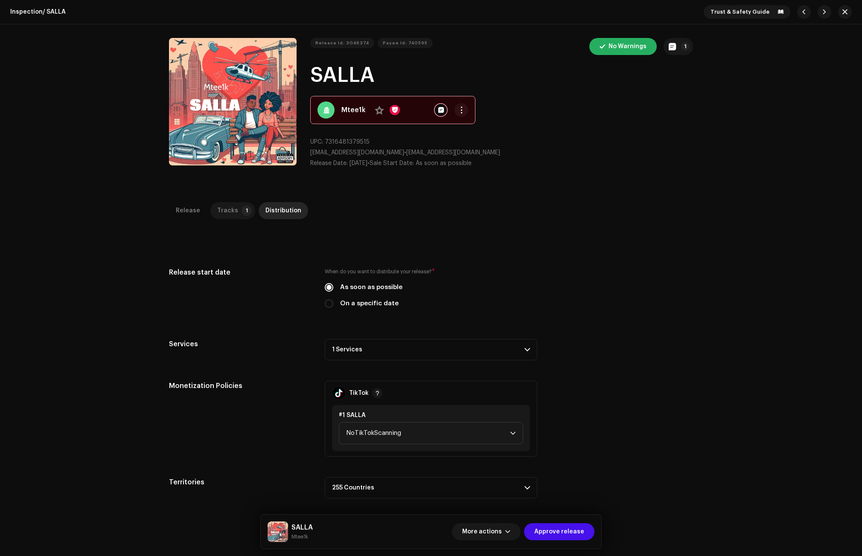
click at [228, 210] on div "Tracks" at bounding box center [227, 210] width 21 height 17
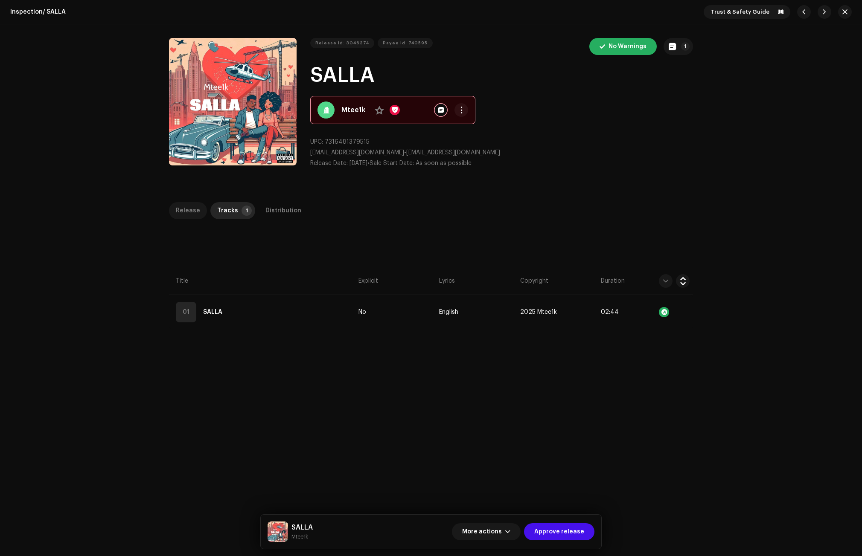
click at [190, 211] on div "Release" at bounding box center [188, 210] width 24 height 17
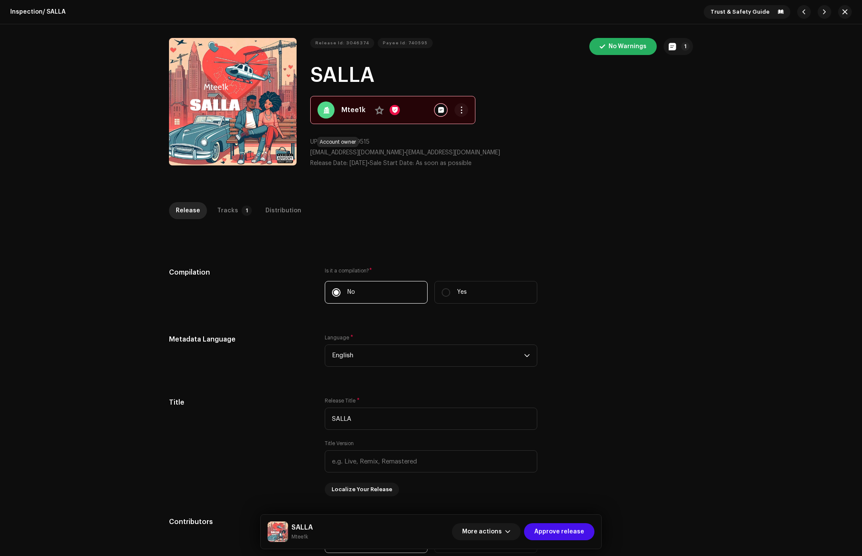
click at [366, 152] on span "mteek74@gmail.com" at bounding box center [357, 153] width 94 height 6
click at [458, 110] on span "button" at bounding box center [461, 110] width 6 height 7
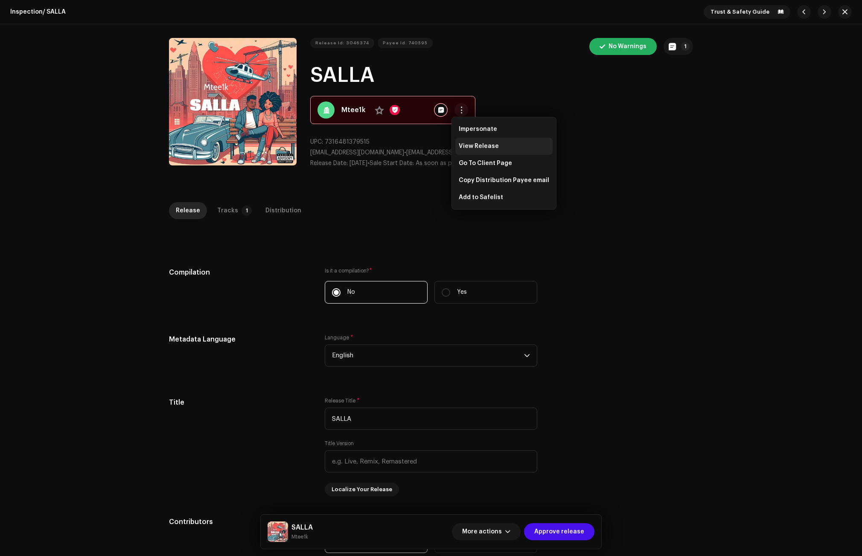
click at [470, 142] on div "View Release" at bounding box center [503, 146] width 97 height 17
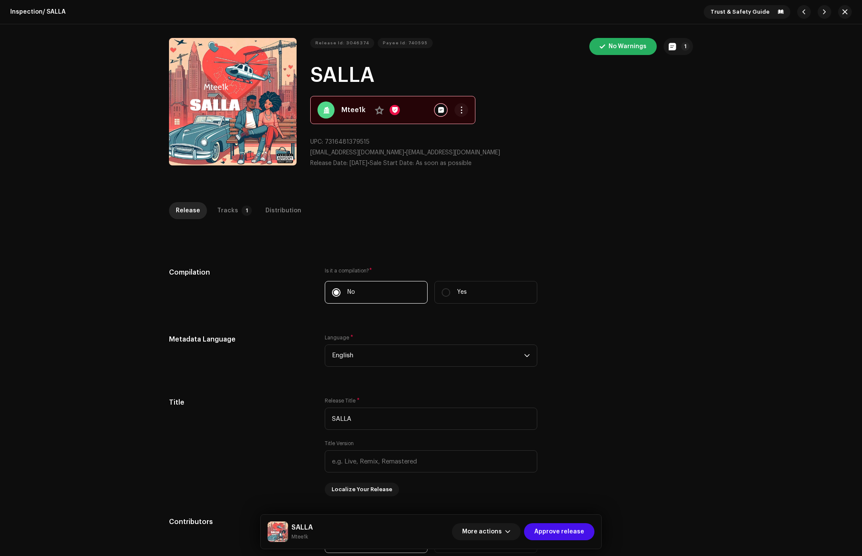
click at [224, 205] on div "Tracks" at bounding box center [227, 210] width 21 height 17
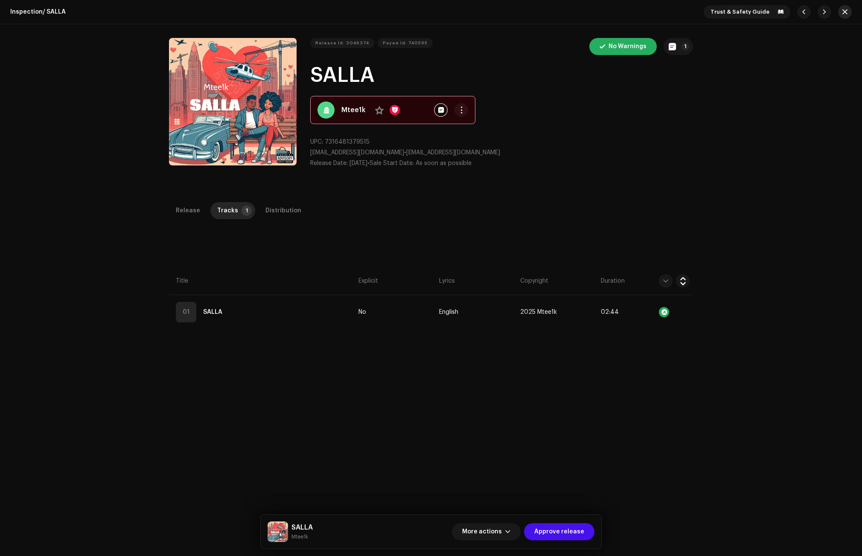
click at [842, 11] on span "button" at bounding box center [844, 12] width 5 height 7
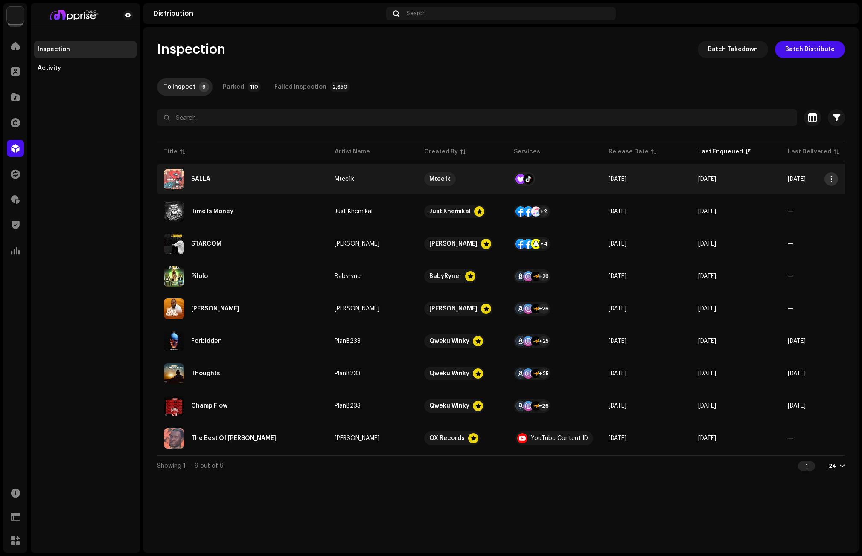
click at [832, 177] on span "button" at bounding box center [831, 179] width 6 height 7
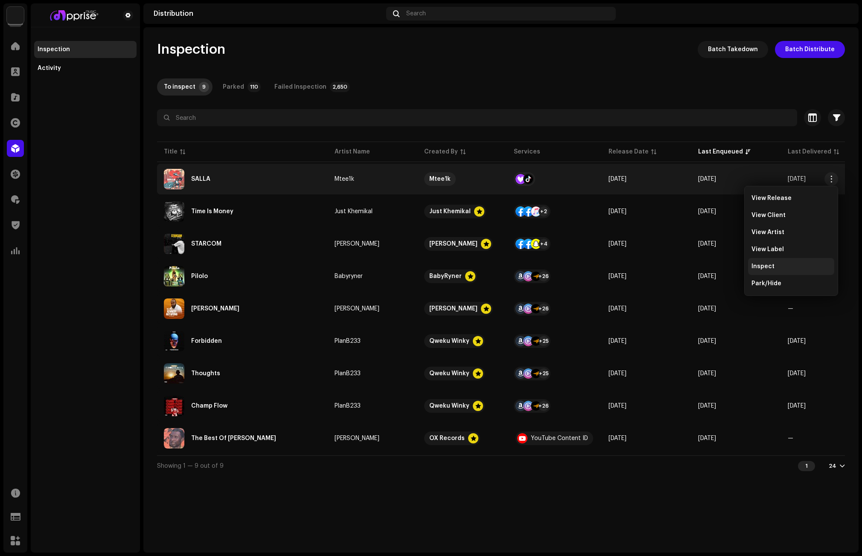
click at [768, 267] on span "Inspect" at bounding box center [762, 266] width 23 height 7
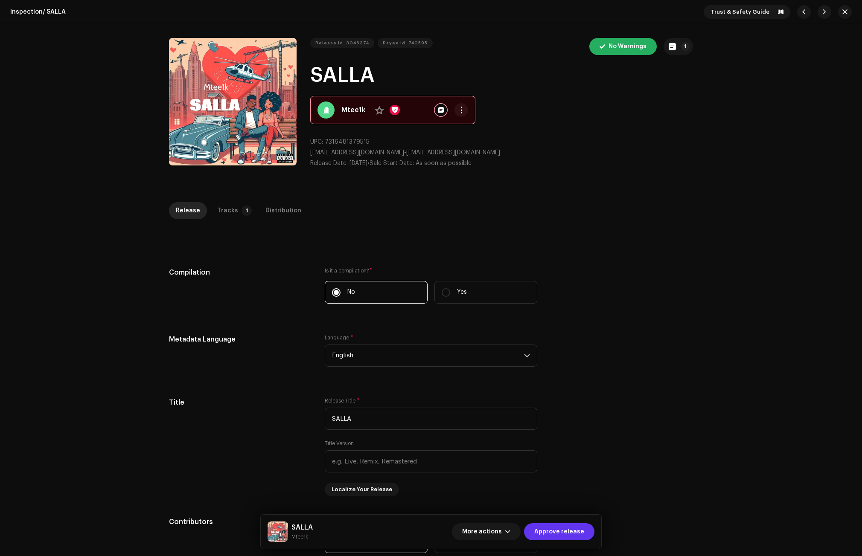
click at [555, 530] on span "Approve release" at bounding box center [559, 531] width 50 height 17
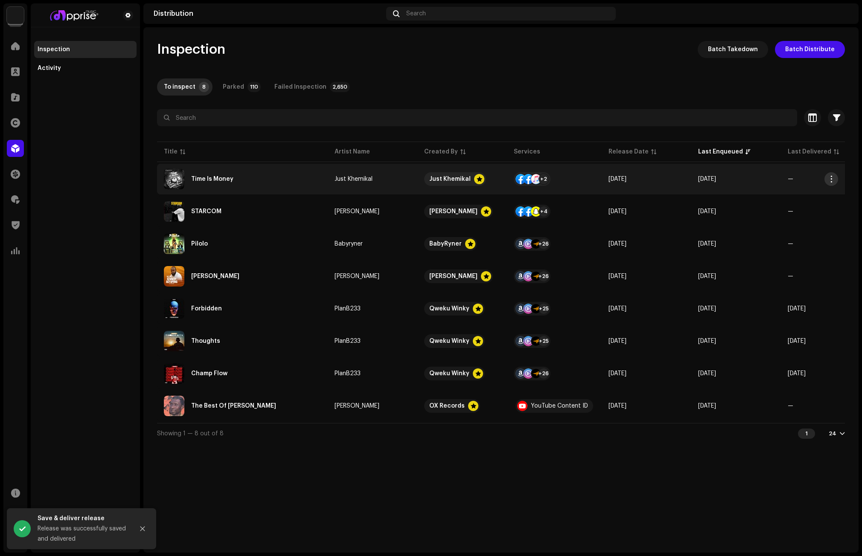
click at [828, 182] on span "button" at bounding box center [831, 179] width 6 height 7
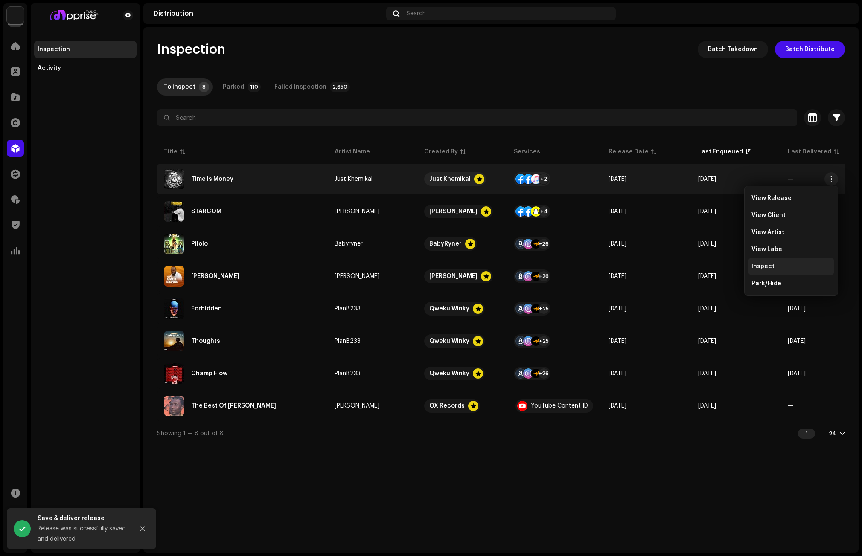
click at [774, 266] on div "Inspect" at bounding box center [790, 266] width 79 height 7
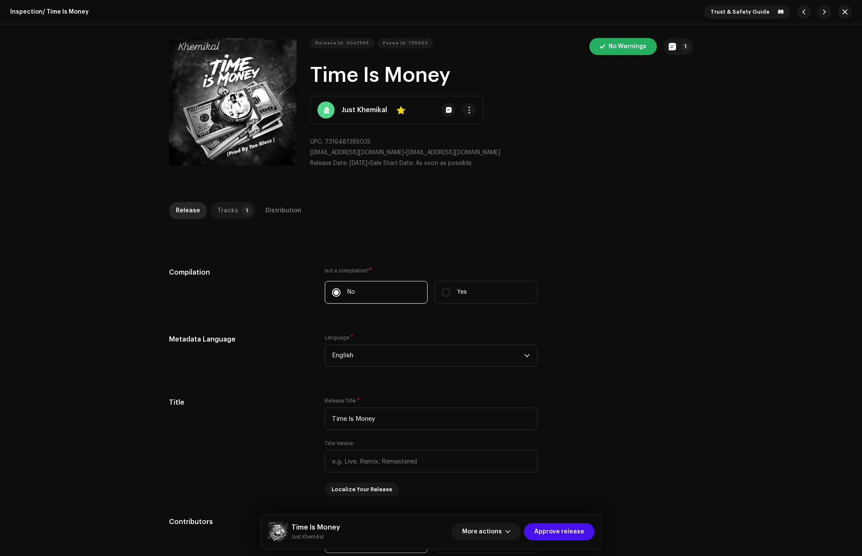
click at [231, 210] on div "Tracks" at bounding box center [227, 210] width 21 height 17
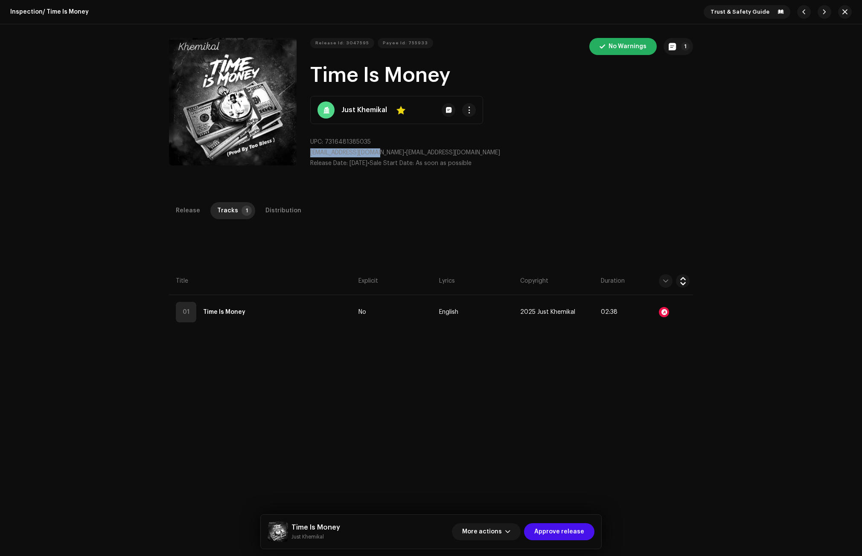
drag, startPoint x: 377, startPoint y: 153, endPoint x: 307, endPoint y: 151, distance: 70.0
click at [307, 151] on div "Release Id: 3047595 Payee Id: 755933 No Warnings 1 Time Is Money Just Khemikal …" at bounding box center [431, 106] width 524 height 137
copy span "khemikalsup@gmail.com"
click at [462, 110] on button "button" at bounding box center [469, 110] width 14 height 14
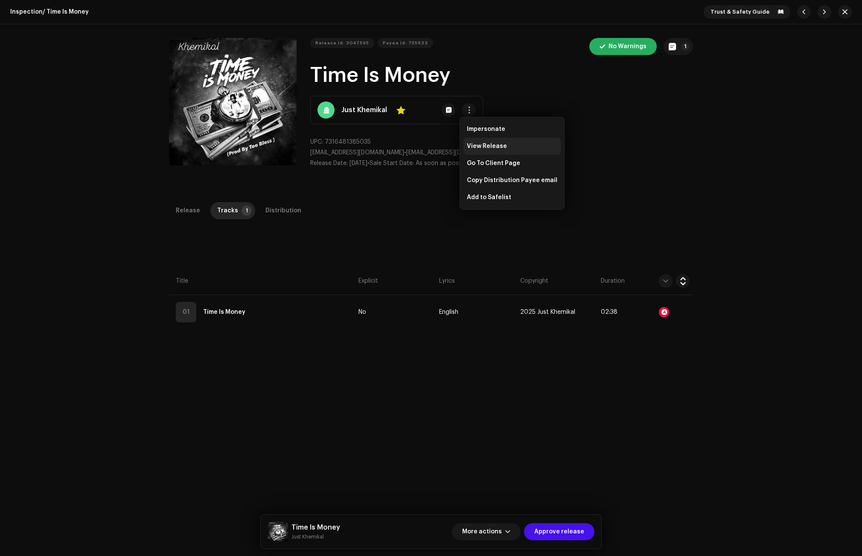
click at [484, 143] on span "View Release" at bounding box center [487, 146] width 40 height 7
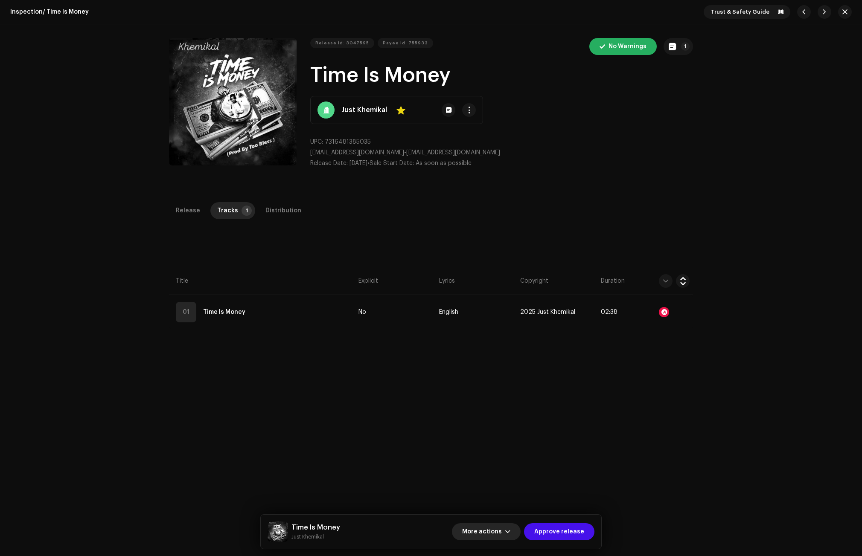
click at [514, 536] on button "More actions" at bounding box center [486, 531] width 69 height 17
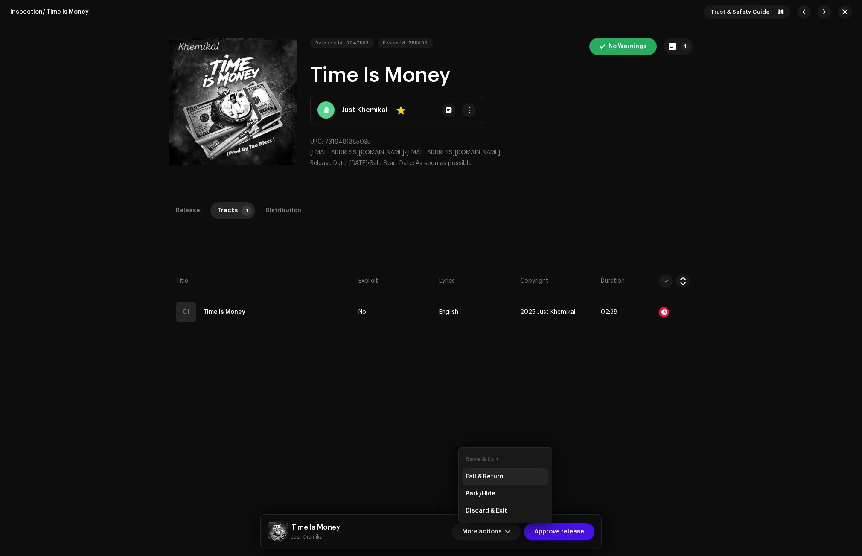
click at [485, 473] on div "Fail & Return" at bounding box center [505, 476] width 86 height 17
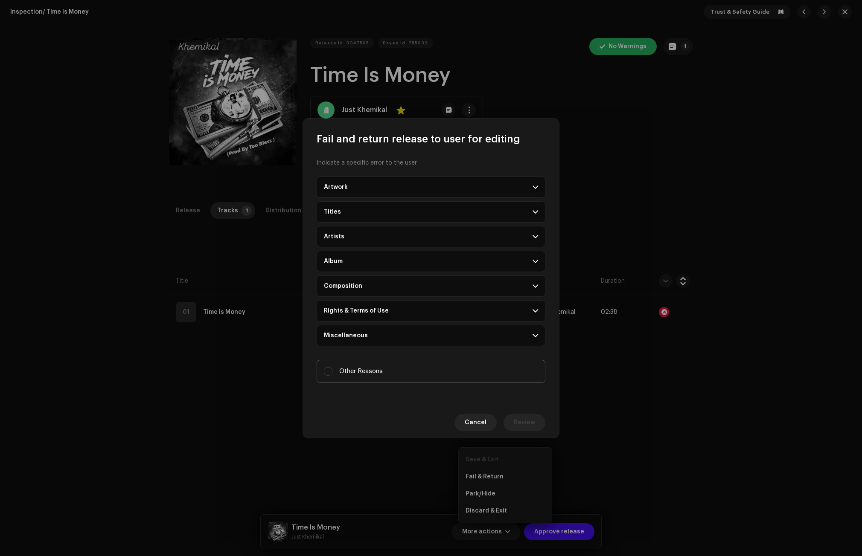
click at [352, 369] on span "Other Reasons" at bounding box center [361, 371] width 44 height 9
click at [332, 369] on input "Other Reasons" at bounding box center [328, 371] width 9 height 9
checkbox input "true"
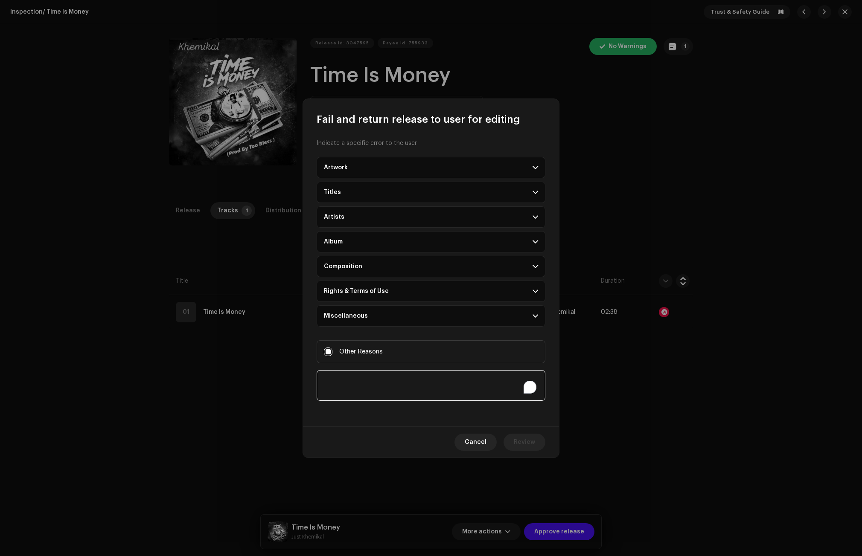
paste textarea "PROVIDE PROOF OF PAYMENT Or PAY FOR YOUR ACCOUNT Price: GH¢175 https://paystack…"
type textarea "PROVIDE PROOF OF PAYMENT Or PAY FOR YOUR ACCOUNT Price: GH¢175 https://paystack…"
click at [524, 443] on span "Review" at bounding box center [524, 442] width 21 height 17
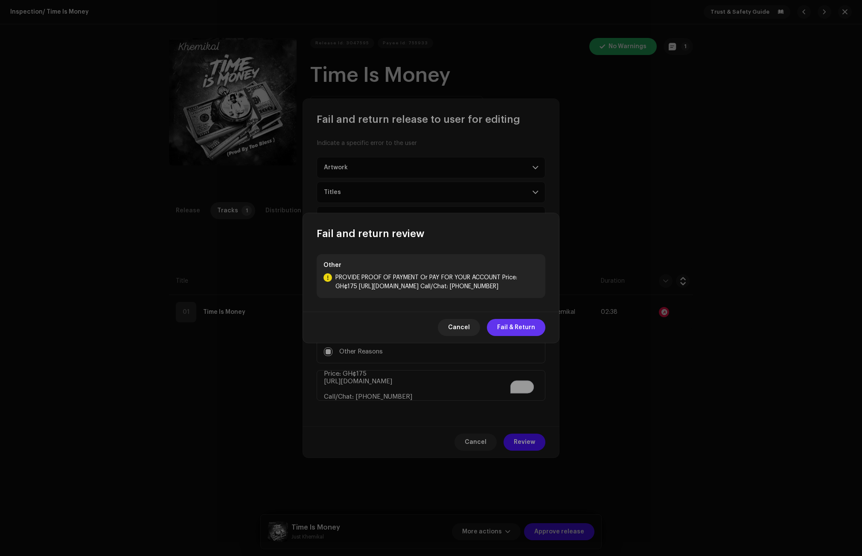
click at [518, 330] on span "Fail & Return" at bounding box center [516, 327] width 38 height 17
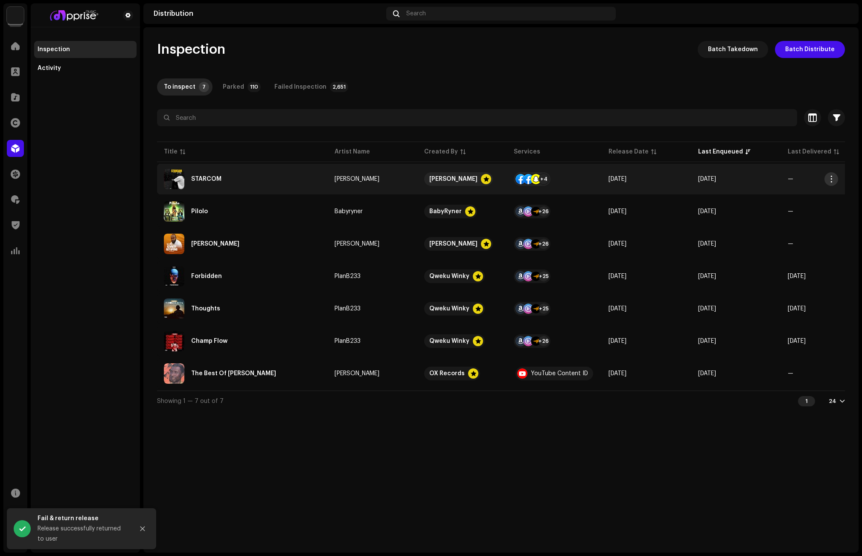
click at [832, 176] on span "button" at bounding box center [831, 179] width 6 height 7
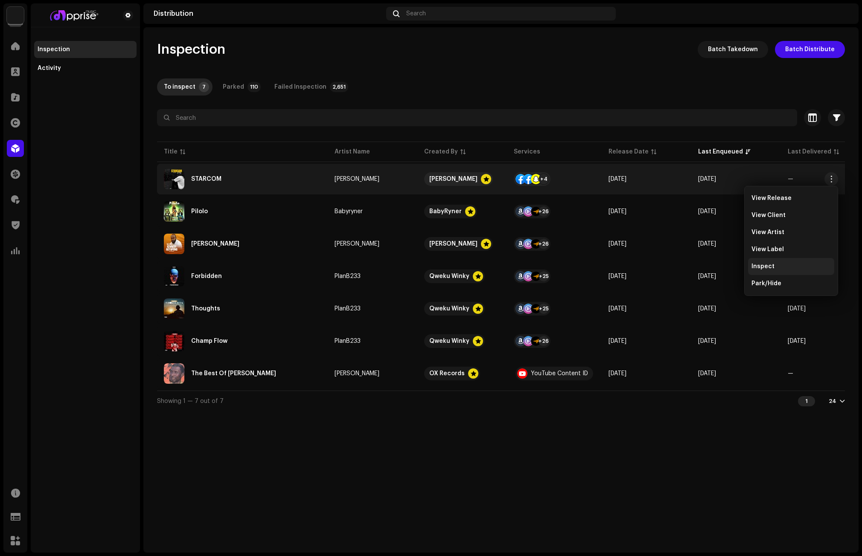
click at [775, 265] on div "Inspect" at bounding box center [790, 266] width 79 height 7
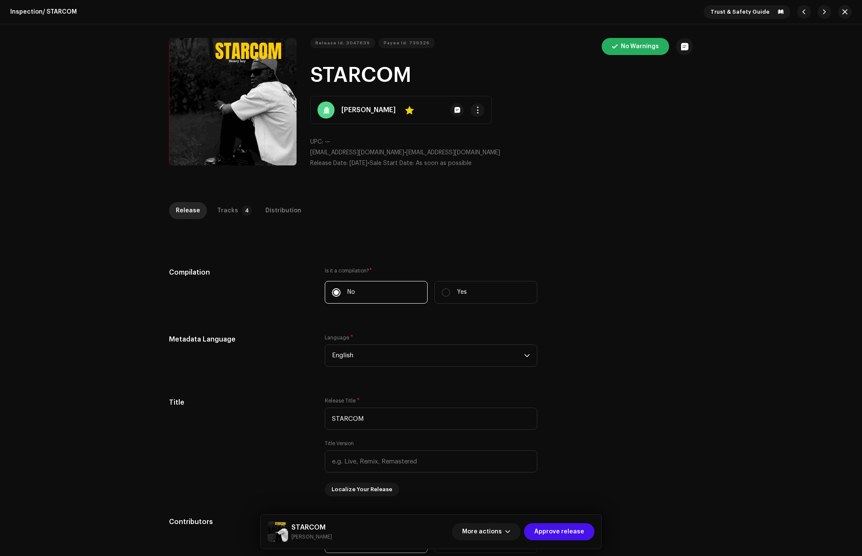
click at [221, 201] on div "Inspection / STARCOM Trust & Safety Guide Release Id: 3047639 Payee Id: 739326 …" at bounding box center [431, 278] width 862 height 556
click at [224, 206] on div "Tracks" at bounding box center [227, 210] width 21 height 17
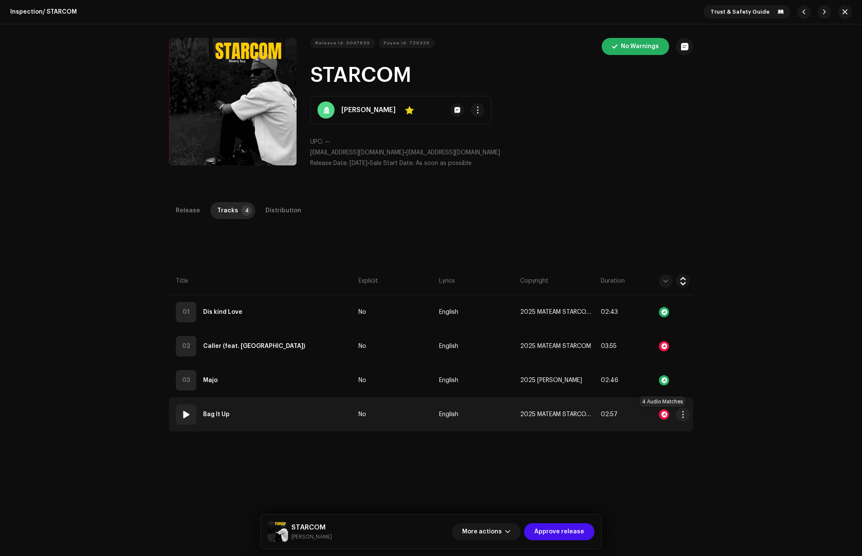
click at [662, 415] on div at bounding box center [664, 415] width 10 height 10
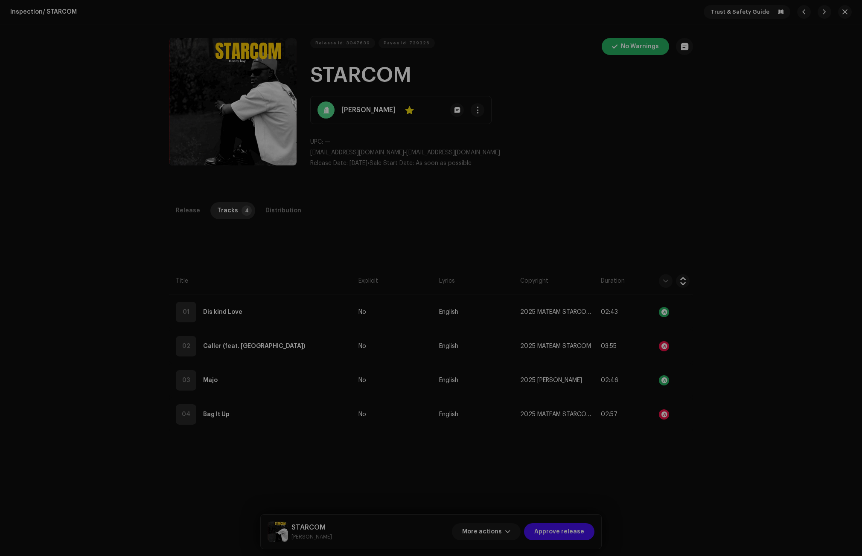
click at [613, 208] on div "Audio Recognition by Remix/Sample 4 All results require review/listening to avo…" at bounding box center [431, 278] width 862 height 556
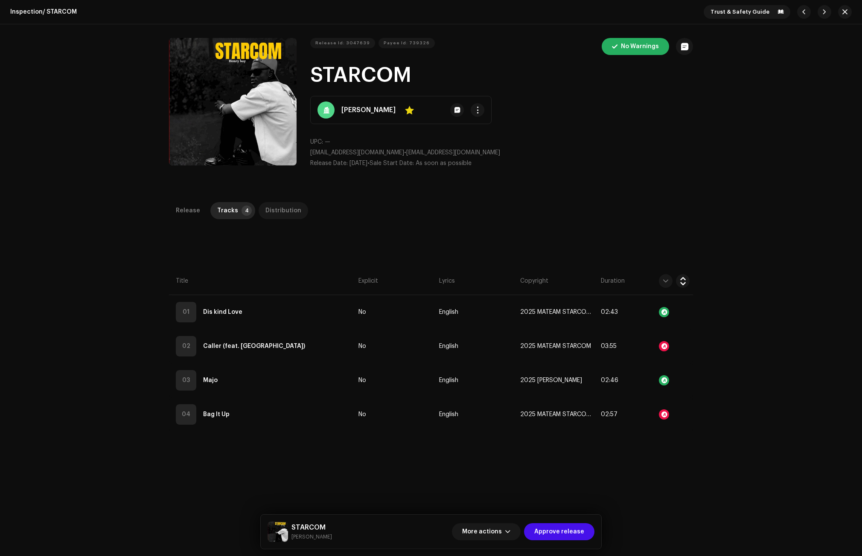
click at [279, 205] on div "Distribution" at bounding box center [283, 210] width 36 height 17
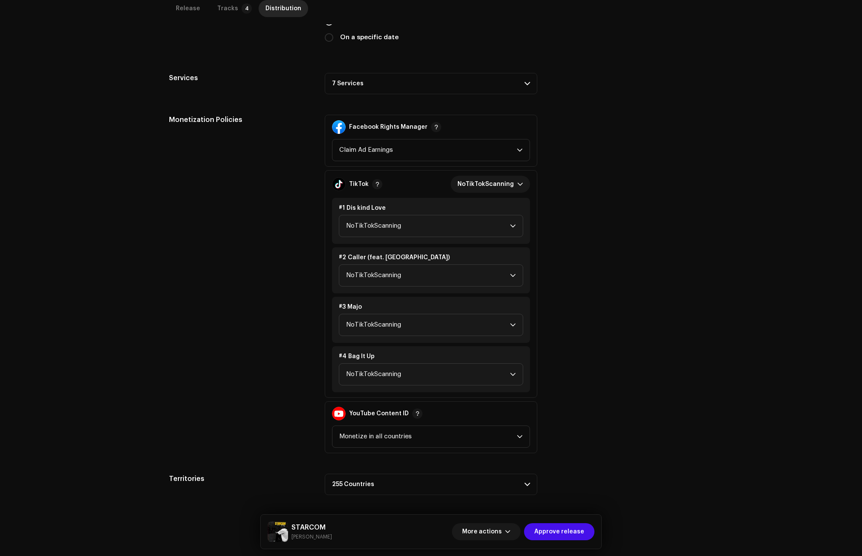
scroll to position [267, 0]
click at [509, 528] on button "More actions" at bounding box center [486, 531] width 69 height 17
click at [483, 477] on span "Fail & Return" at bounding box center [484, 477] width 38 height 7
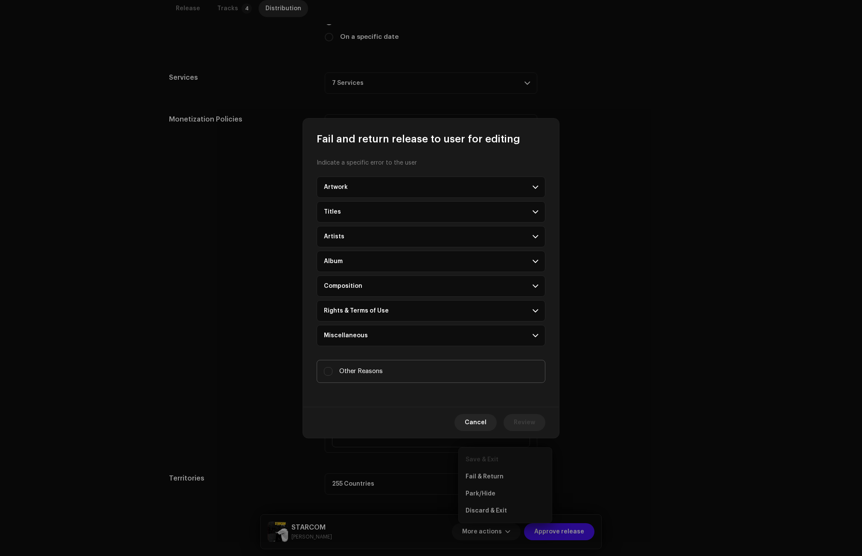
click at [371, 366] on label "Other Reasons" at bounding box center [431, 371] width 229 height 23
click at [332, 367] on input "Other Reasons" at bounding box center [328, 371] width 9 height 9
checkbox input "true"
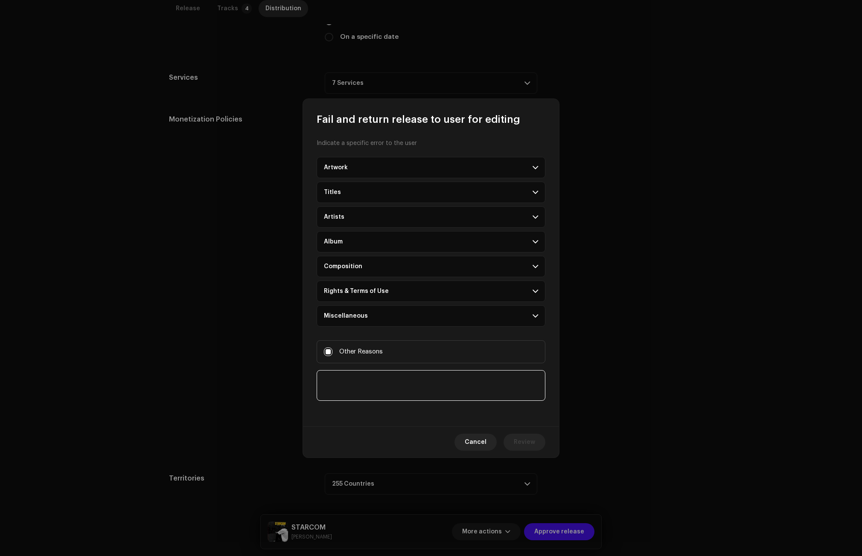
click at [358, 374] on textarea at bounding box center [431, 385] width 229 height 31
paste textarea "NOTICE: Content ID Delivery Blocked Your release cannot be delivered to Content…"
type textarea "NOTICE: Content ID Delivery Blocked Your release cannot be delivered to Content…"
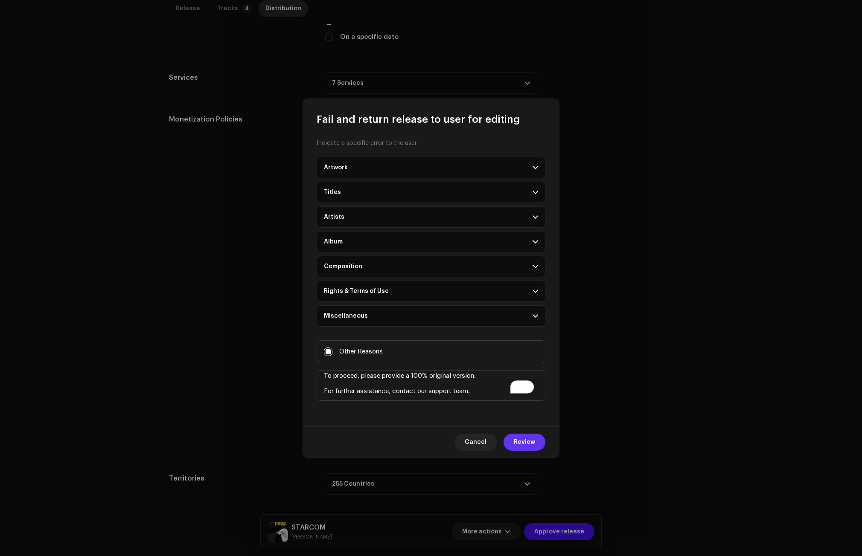
click at [532, 440] on span "Review" at bounding box center [524, 442] width 21 height 17
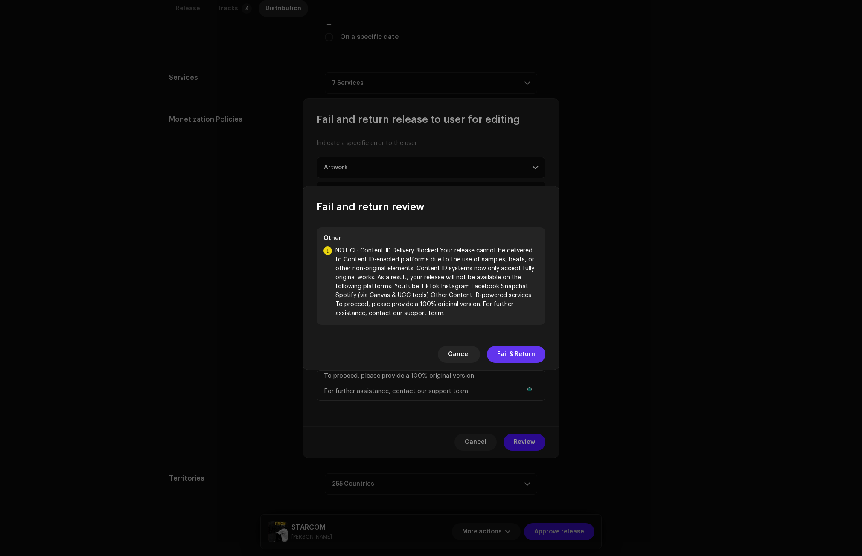
click at [518, 348] on span "Fail & Return" at bounding box center [516, 354] width 38 height 17
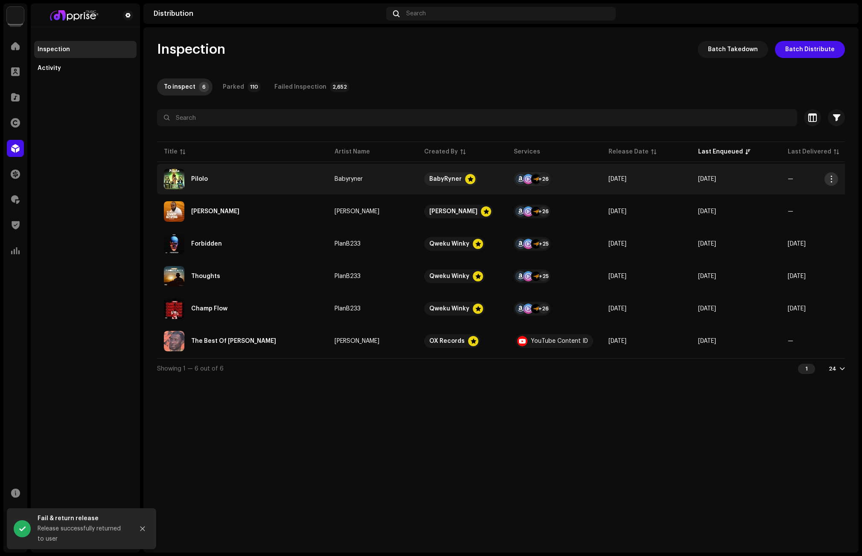
click at [831, 175] on button "button" at bounding box center [831, 179] width 14 height 14
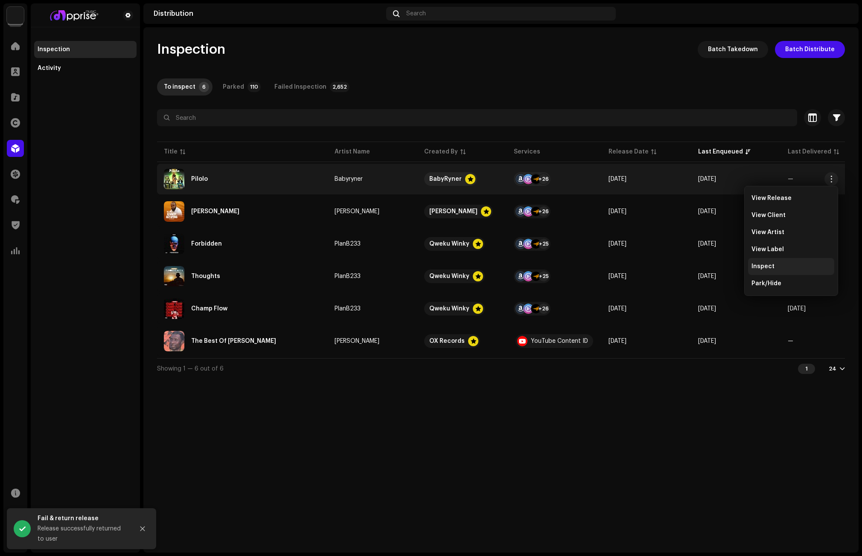
click at [769, 267] on span "Inspect" at bounding box center [762, 266] width 23 height 7
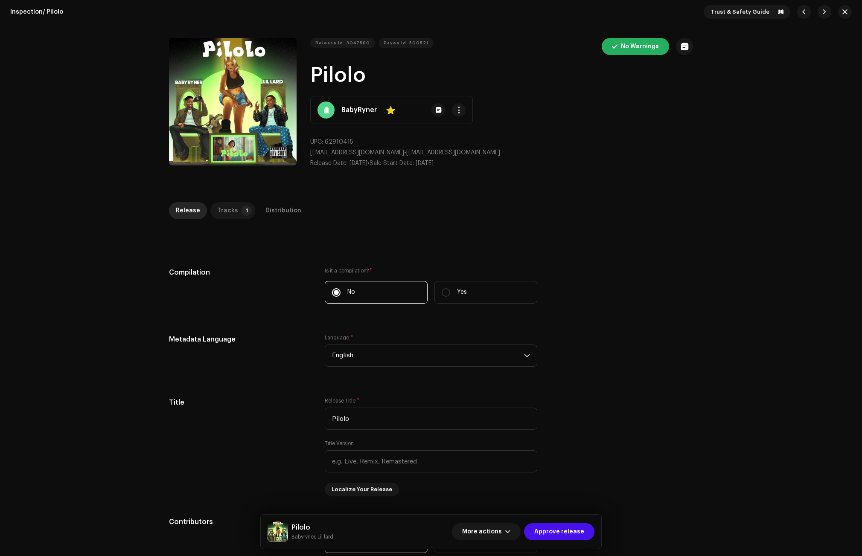
click at [232, 209] on p-tab "Tracks 1" at bounding box center [232, 210] width 45 height 17
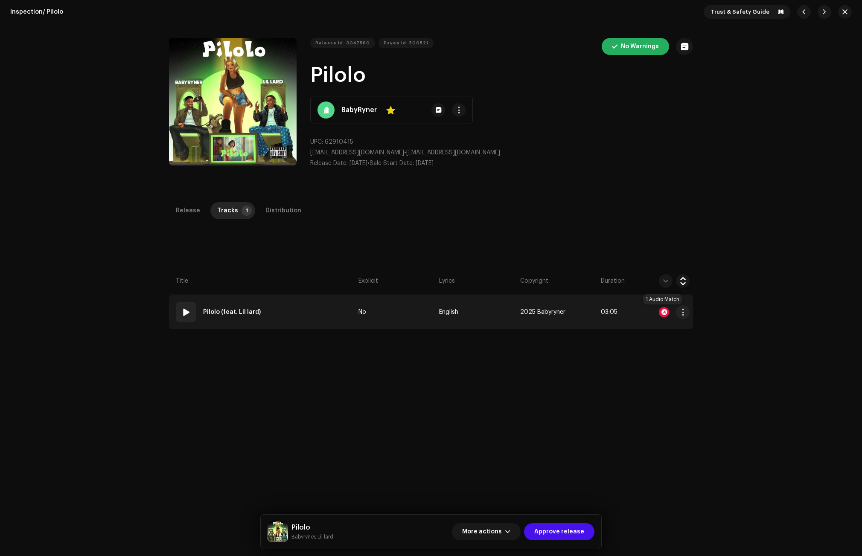
click at [663, 308] on div at bounding box center [664, 312] width 10 height 10
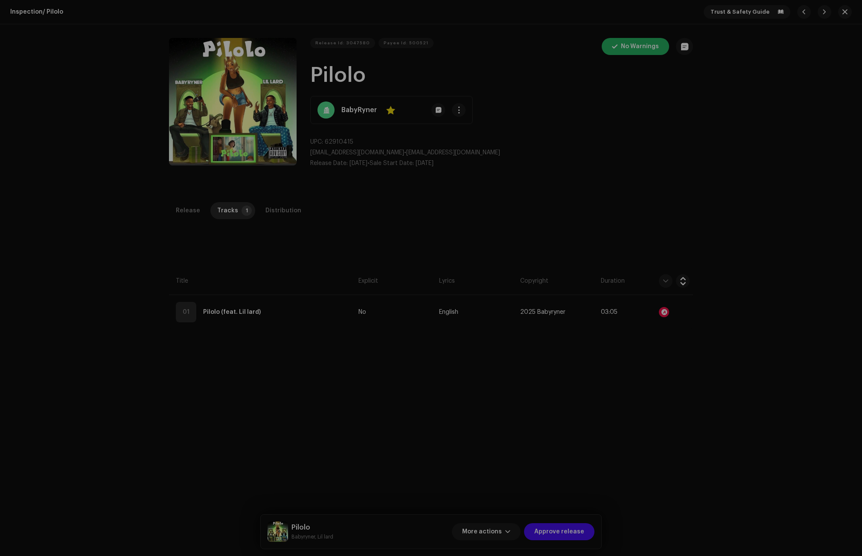
click at [628, 220] on div "Audio Recognition by Remix/Sample 1 All results require review/listening to avo…" at bounding box center [431, 278] width 862 height 556
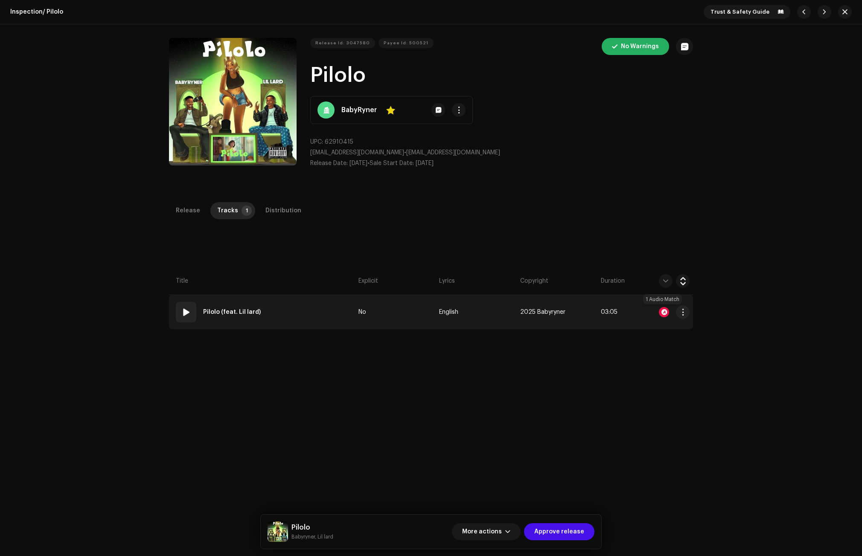
click at [665, 308] on div at bounding box center [664, 312] width 10 height 10
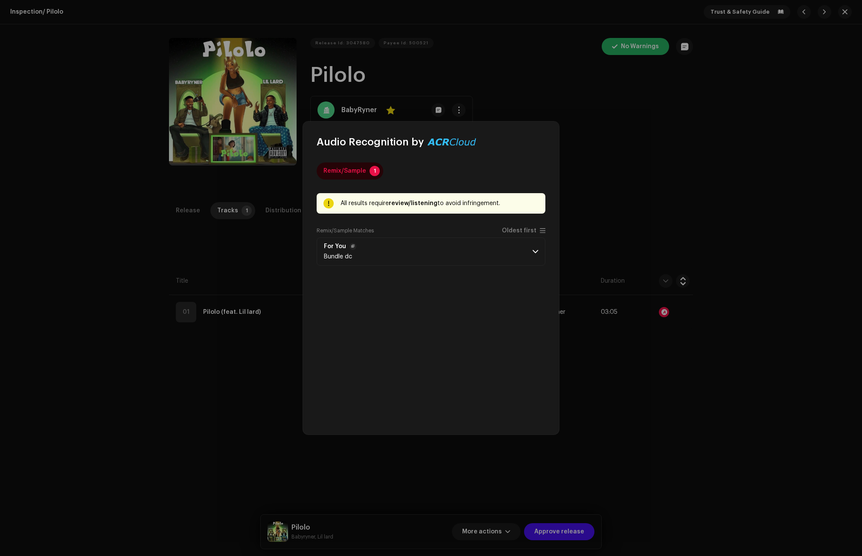
click at [533, 251] on span at bounding box center [535, 251] width 6 height 7
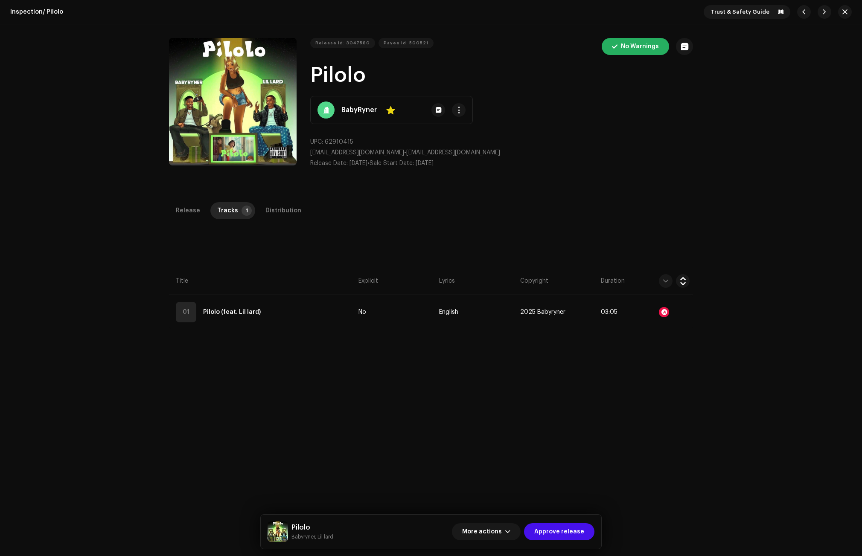
click at [606, 239] on div "Audio Recognition by Remix/Sample 1 All results require review/listening to avo…" at bounding box center [431, 278] width 862 height 556
click at [567, 532] on span "Approve release" at bounding box center [559, 531] width 50 height 17
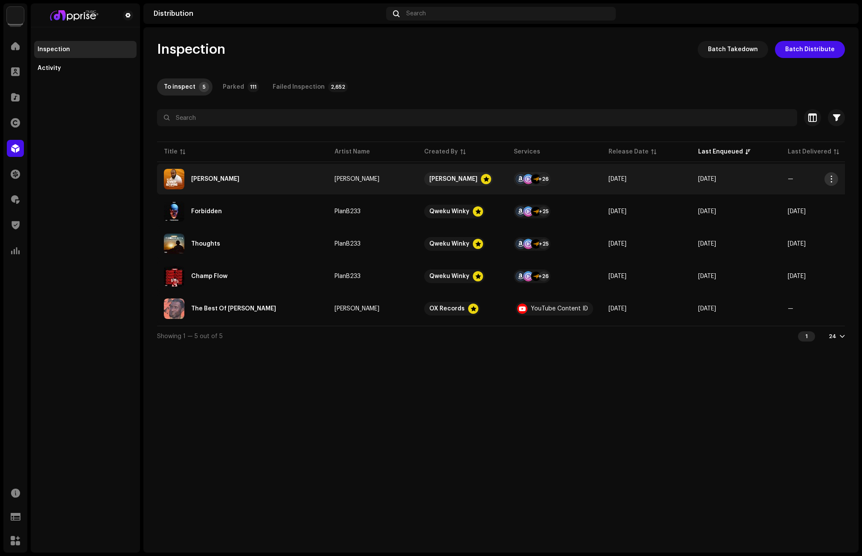
click at [832, 177] on span "button" at bounding box center [831, 179] width 6 height 7
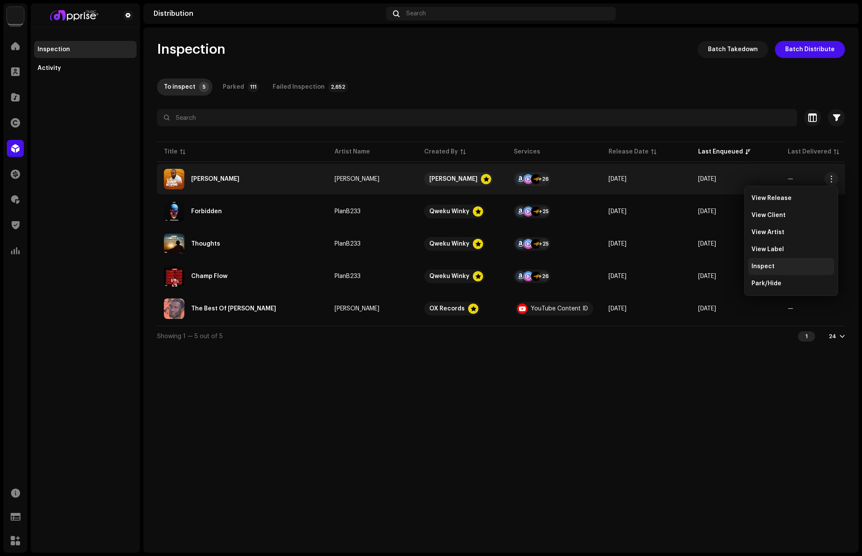
click at [777, 265] on div "Inspect" at bounding box center [790, 266] width 79 height 7
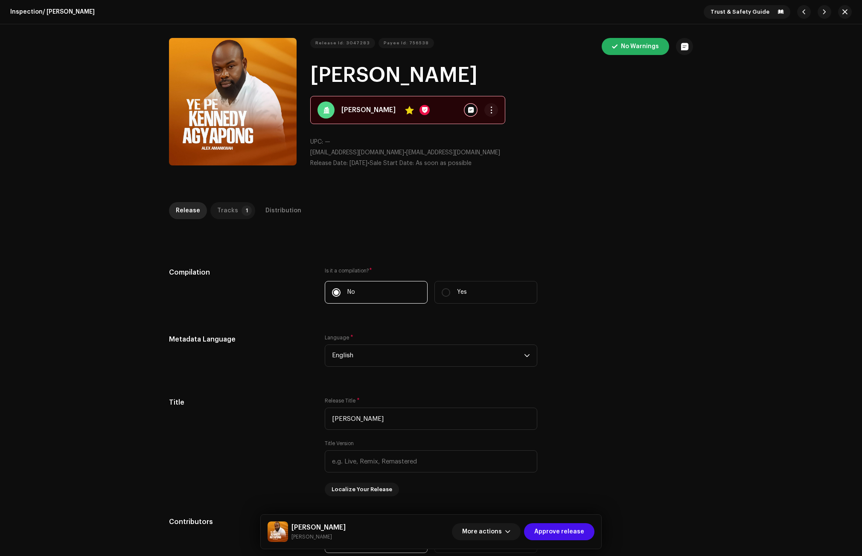
click at [233, 204] on p-tab "Tracks 1" at bounding box center [232, 210] width 45 height 17
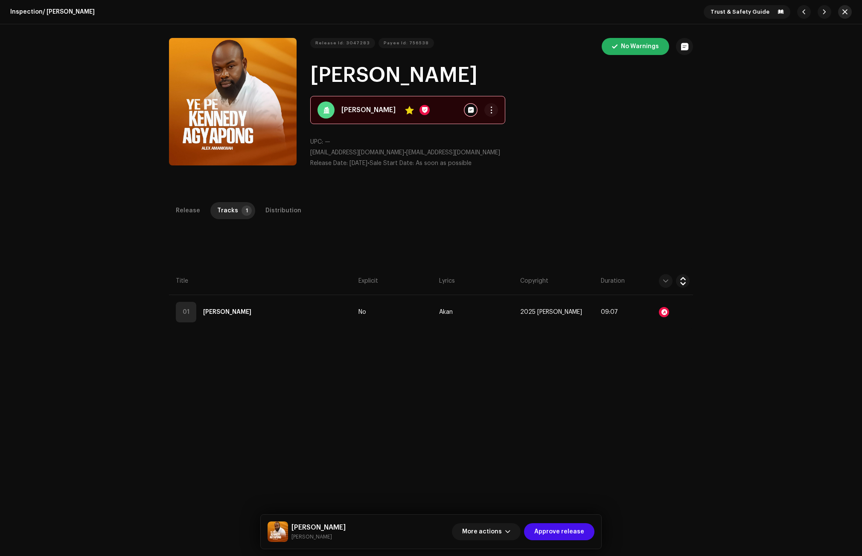
click at [842, 12] on span "button" at bounding box center [844, 12] width 5 height 7
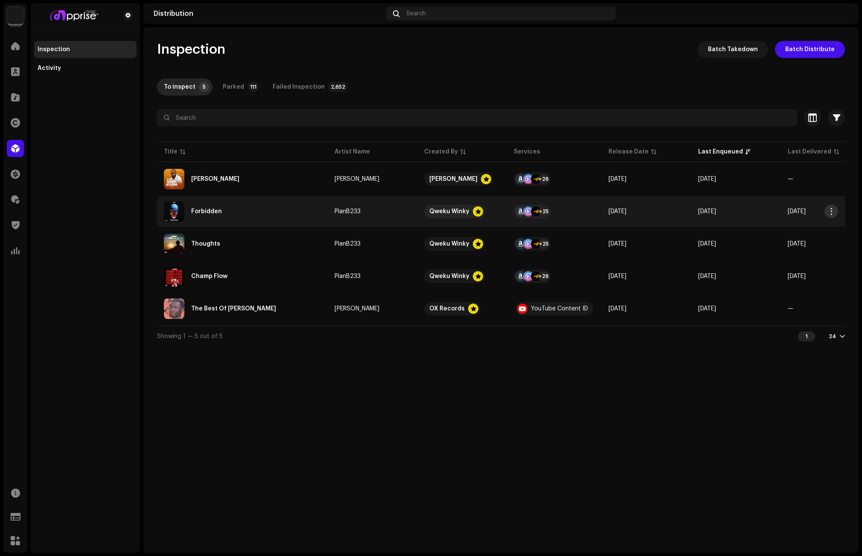
click at [832, 209] on span "button" at bounding box center [831, 211] width 6 height 7
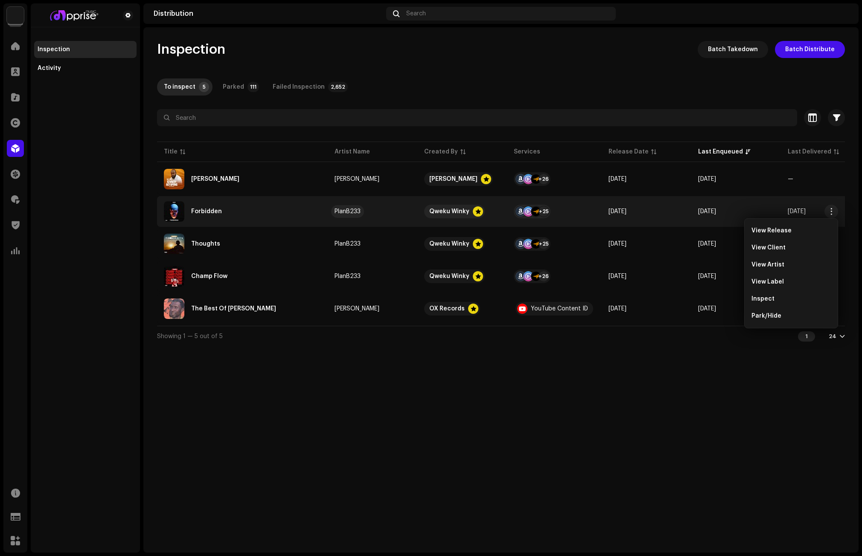
click at [354, 211] on div "PlanB233" at bounding box center [347, 212] width 26 height 6
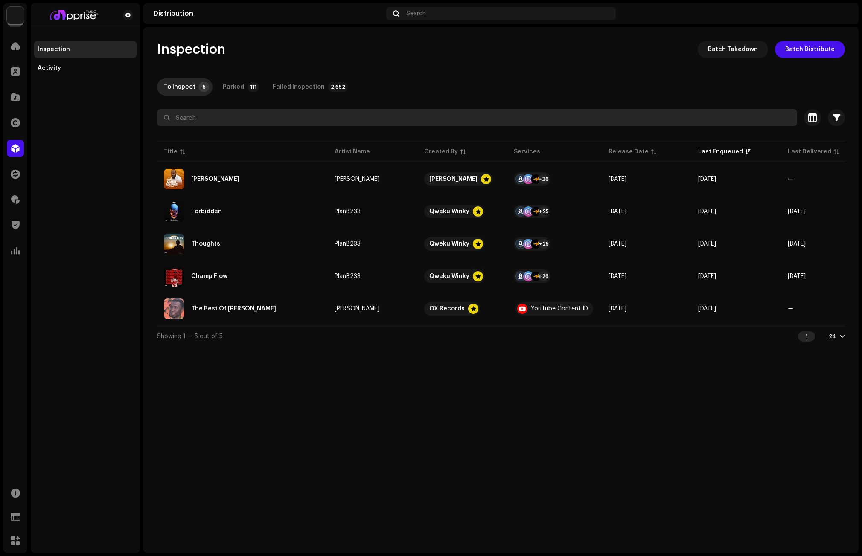
paste input "PlanB233"
type input "PlanB233"
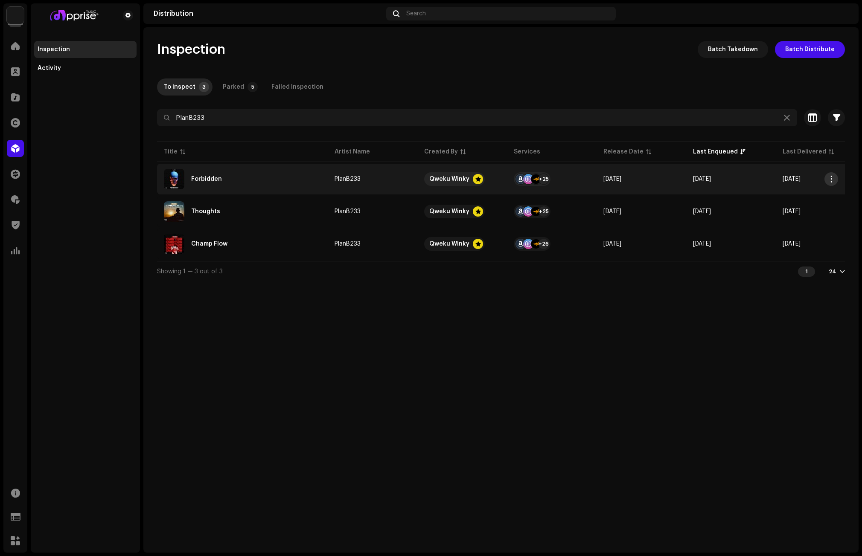
click at [829, 177] on span "button" at bounding box center [831, 179] width 6 height 7
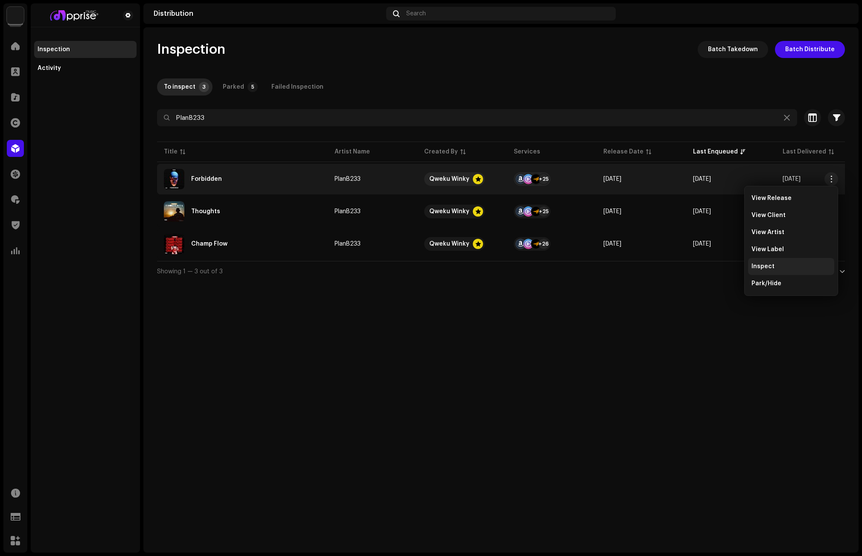
click at [778, 262] on div "Inspect" at bounding box center [791, 266] width 86 height 17
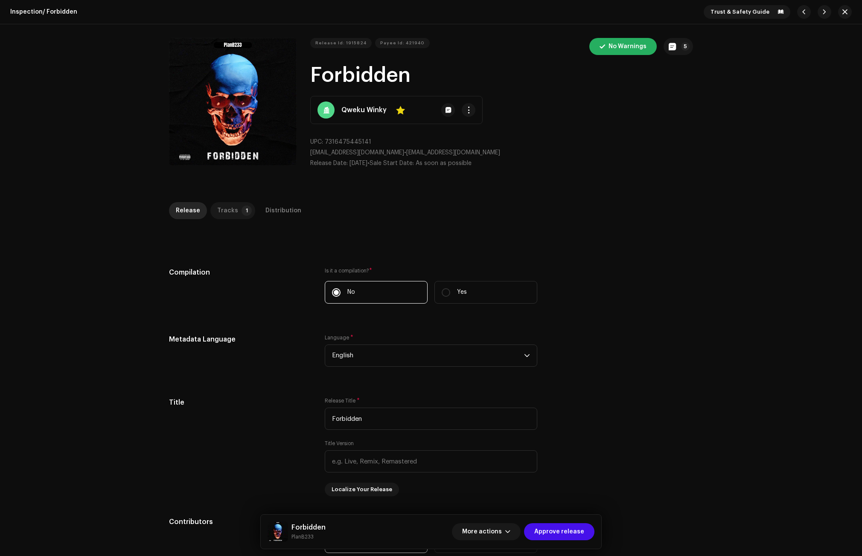
click at [234, 210] on p-tab "Tracks 1" at bounding box center [232, 210] width 45 height 17
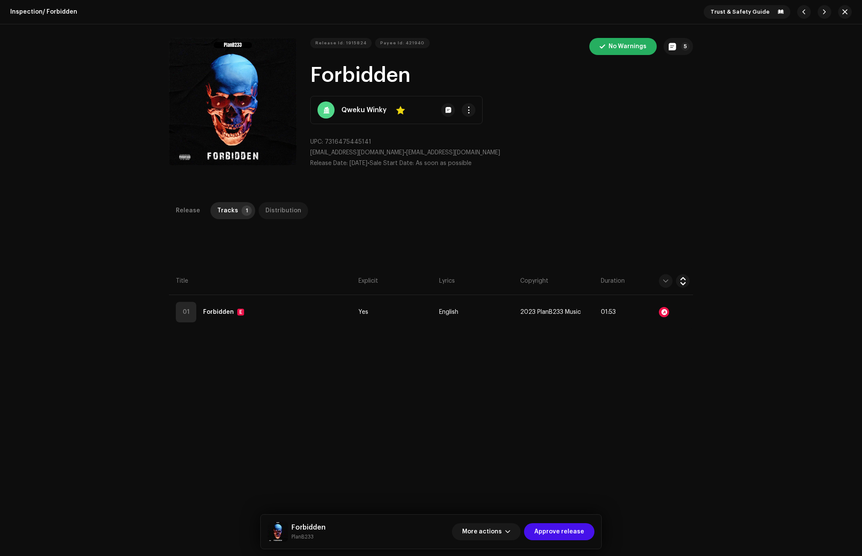
click at [284, 210] on div "Distribution" at bounding box center [283, 210] width 36 height 17
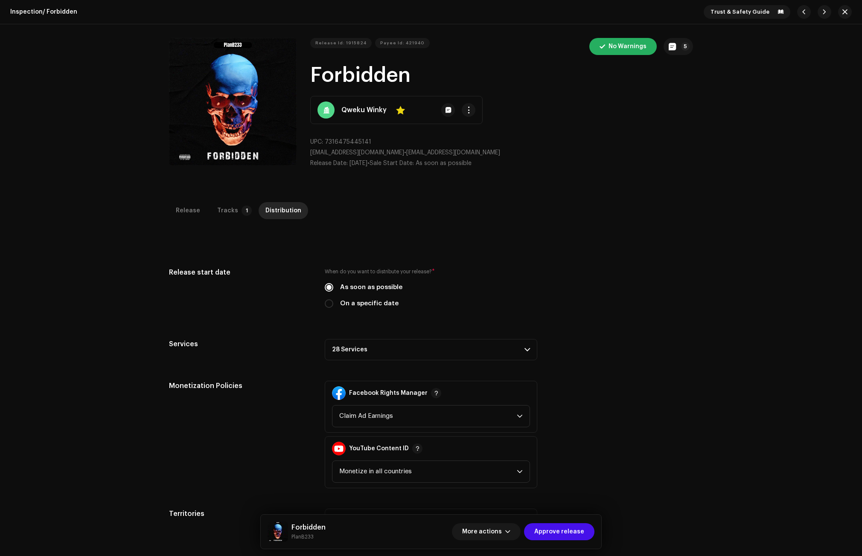
click at [379, 351] on p-accordion-header "28 Services" at bounding box center [431, 349] width 212 height 21
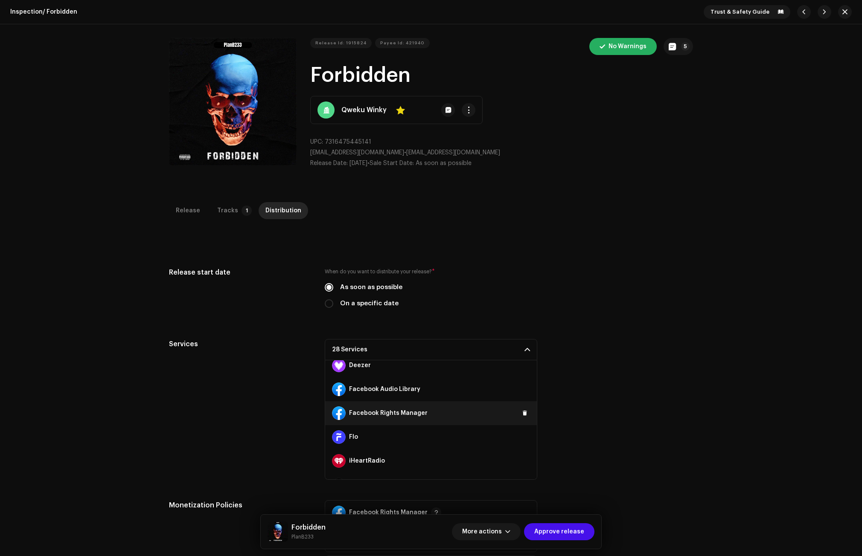
scroll to position [128, 0]
click at [522, 386] on span at bounding box center [524, 387] width 5 height 7
click at [522, 410] on span at bounding box center [524, 411] width 5 height 7
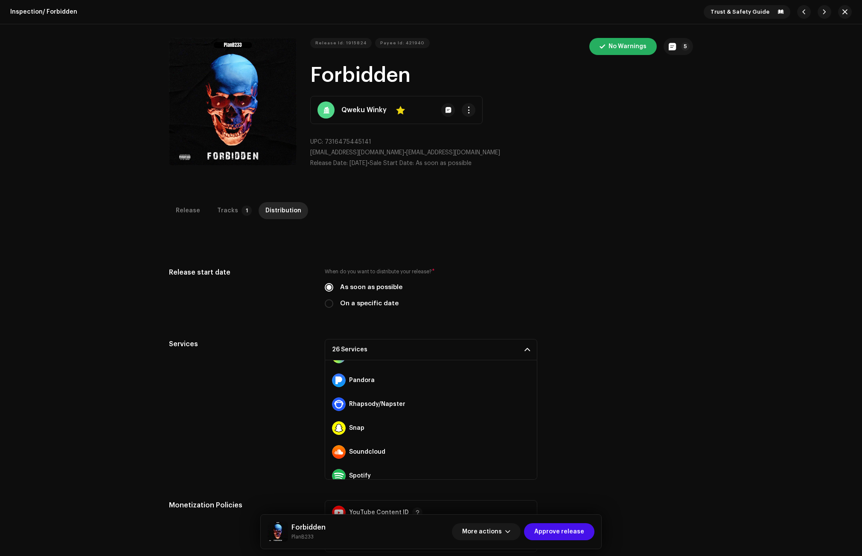
scroll to position [427, 0]
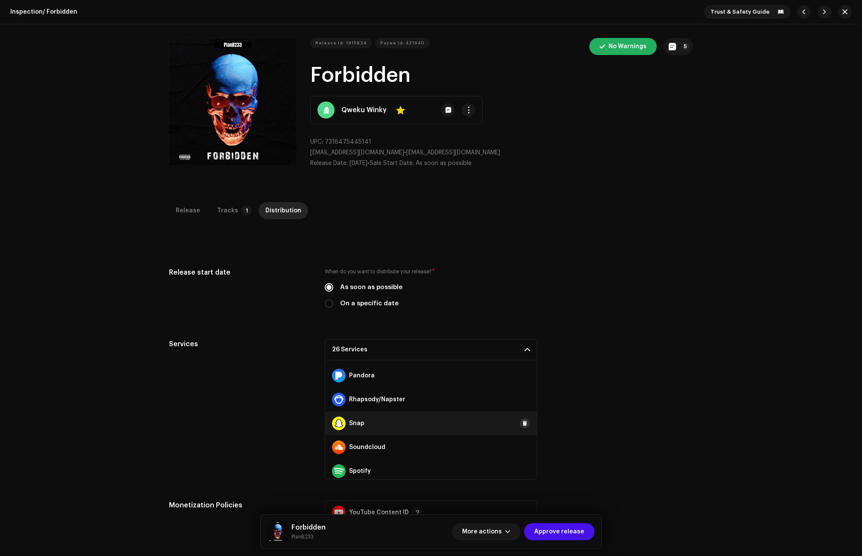
click at [520, 419] on button at bounding box center [525, 423] width 10 height 10
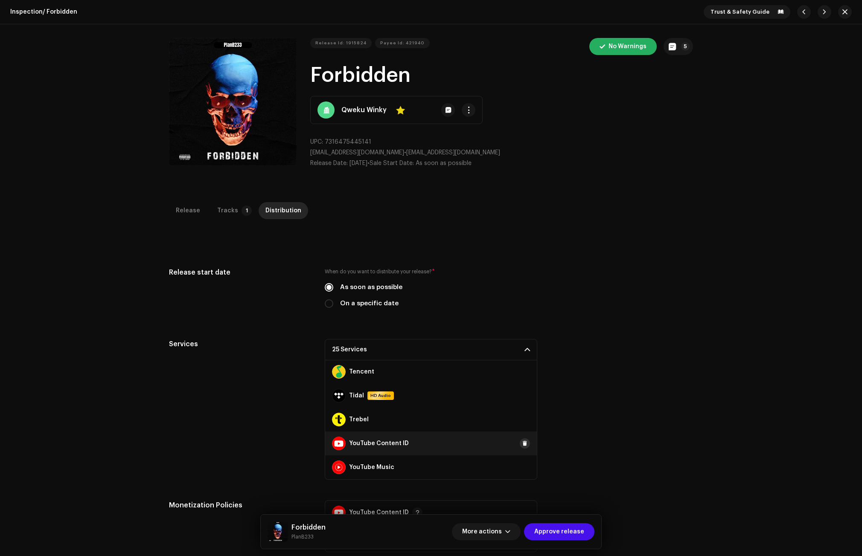
click at [522, 444] on span at bounding box center [524, 443] width 5 height 7
click at [522, 466] on span at bounding box center [524, 467] width 5 height 7
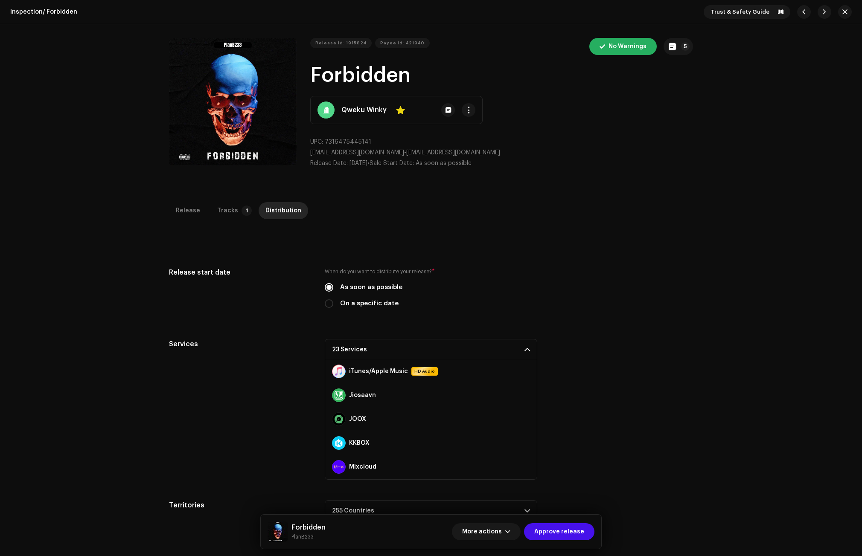
scroll to position [299, 0]
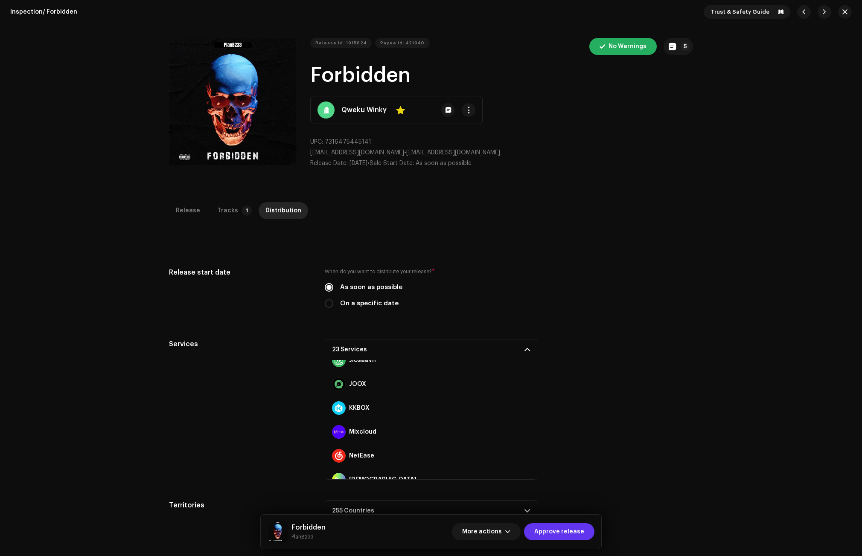
click at [570, 532] on span "Approve release" at bounding box center [559, 531] width 50 height 17
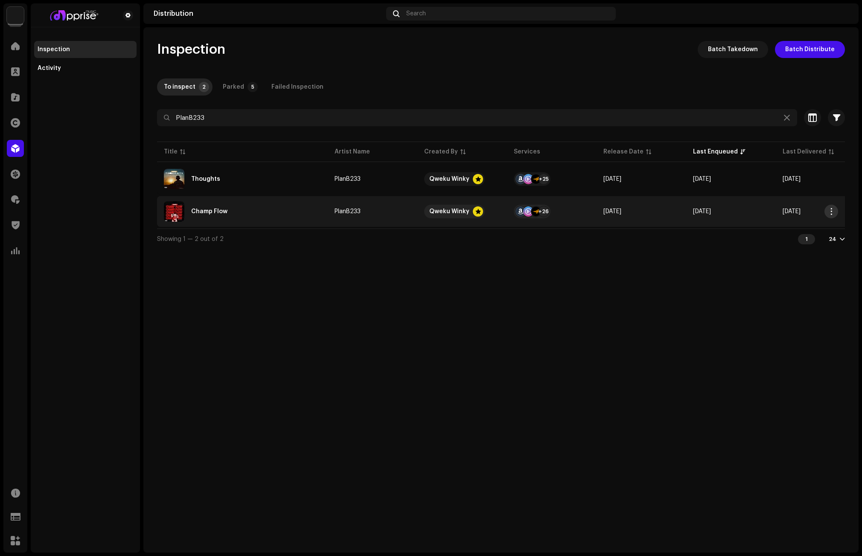
click at [827, 210] on button "button" at bounding box center [831, 212] width 14 height 14
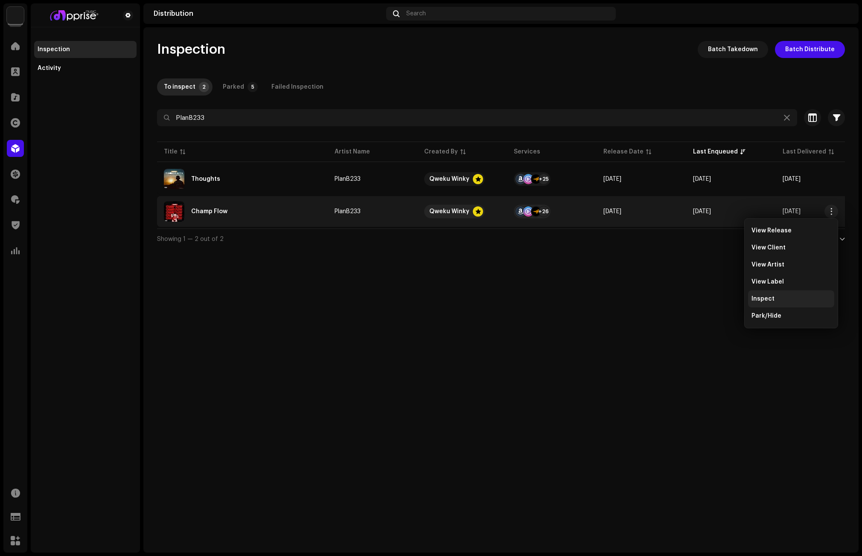
click at [775, 296] on div "Inspect" at bounding box center [790, 299] width 79 height 7
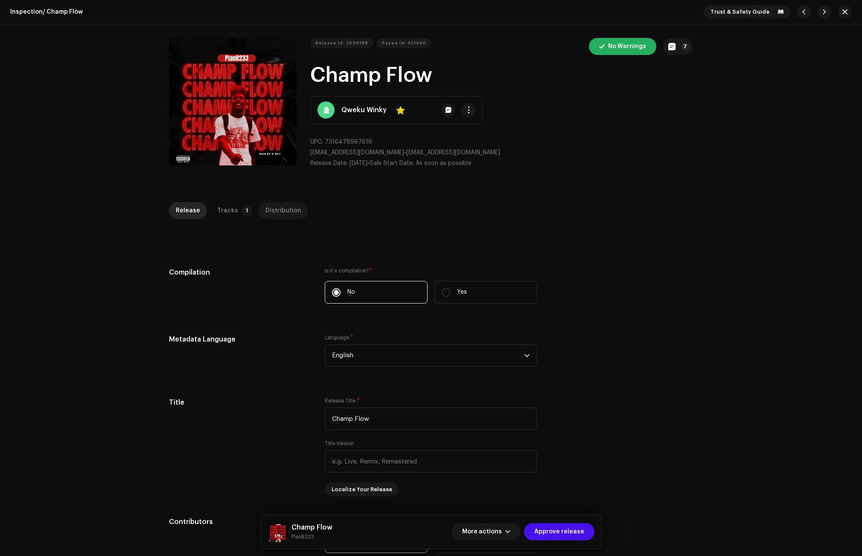
click at [270, 209] on div "Distribution" at bounding box center [283, 210] width 36 height 17
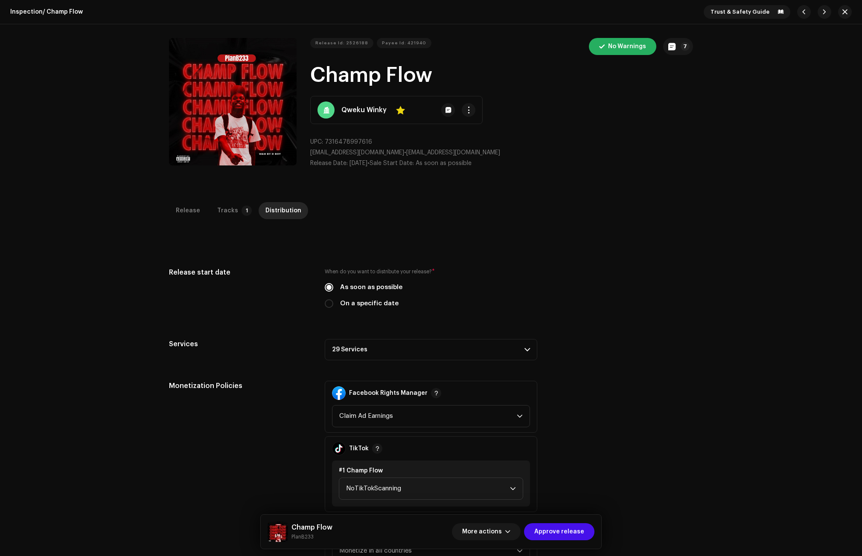
click at [241, 211] on p-badge "1" at bounding box center [246, 211] width 10 height 10
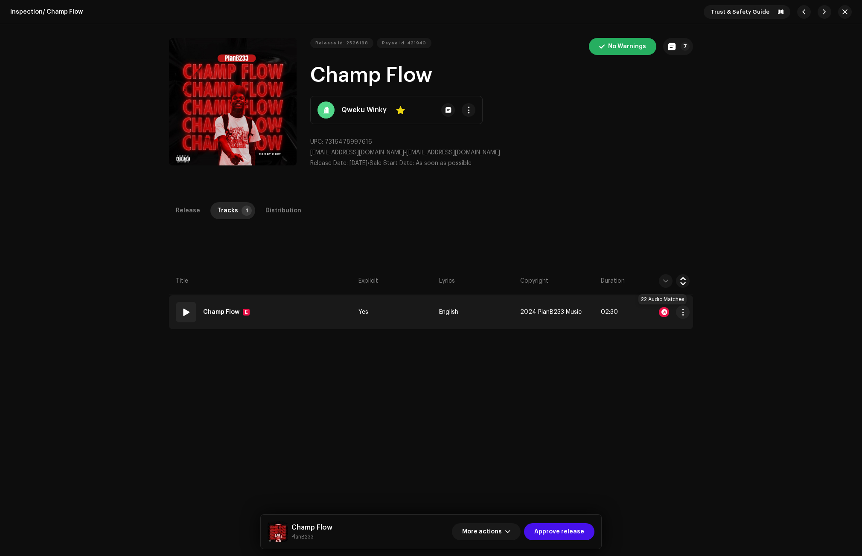
click at [660, 314] on div at bounding box center [664, 312] width 10 height 10
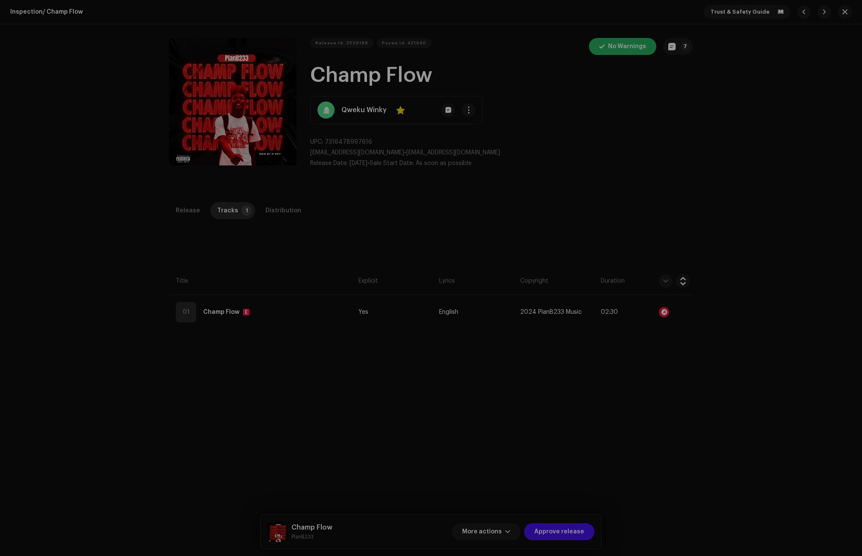
scroll to position [1100, 0]
click at [263, 338] on div "Audio Recognition by Remix/Sample 20 Cover Song 2 All results require review/li…" at bounding box center [431, 278] width 862 height 556
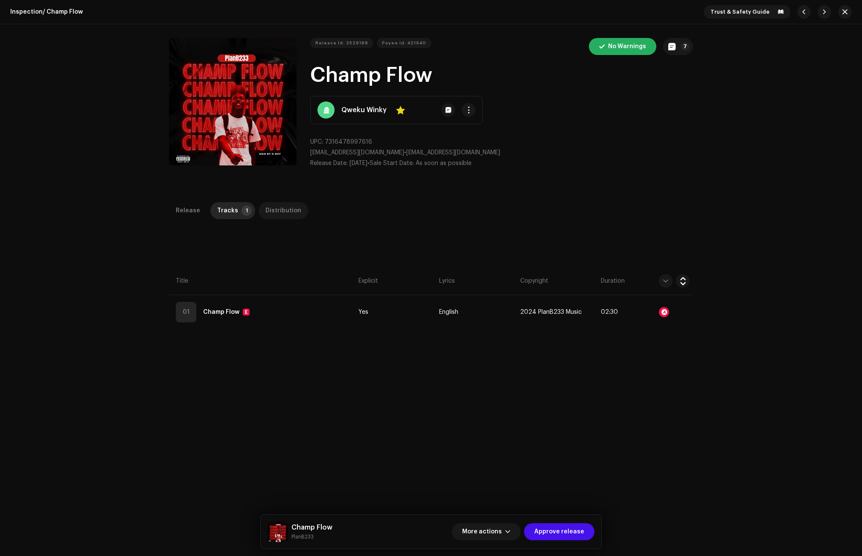
click at [266, 215] on div "Distribution" at bounding box center [283, 210] width 36 height 17
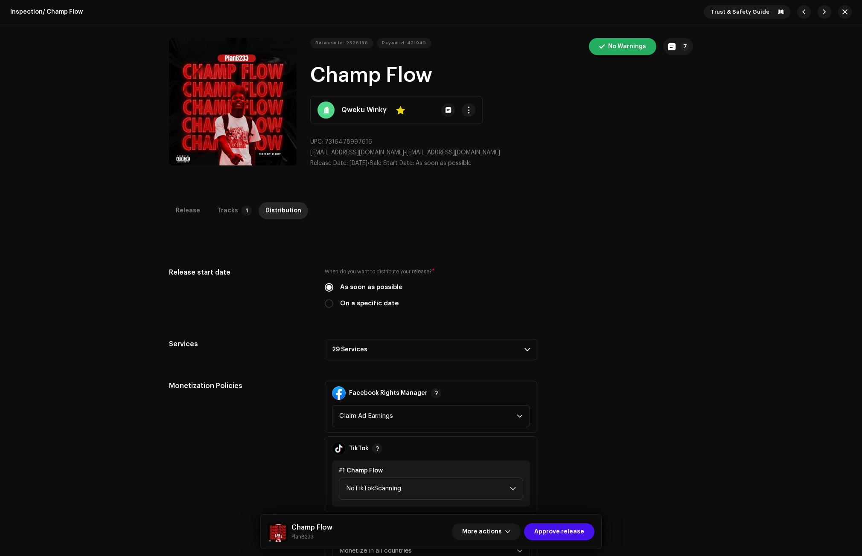
click at [369, 351] on p-accordion-header "29 Services" at bounding box center [431, 349] width 212 height 21
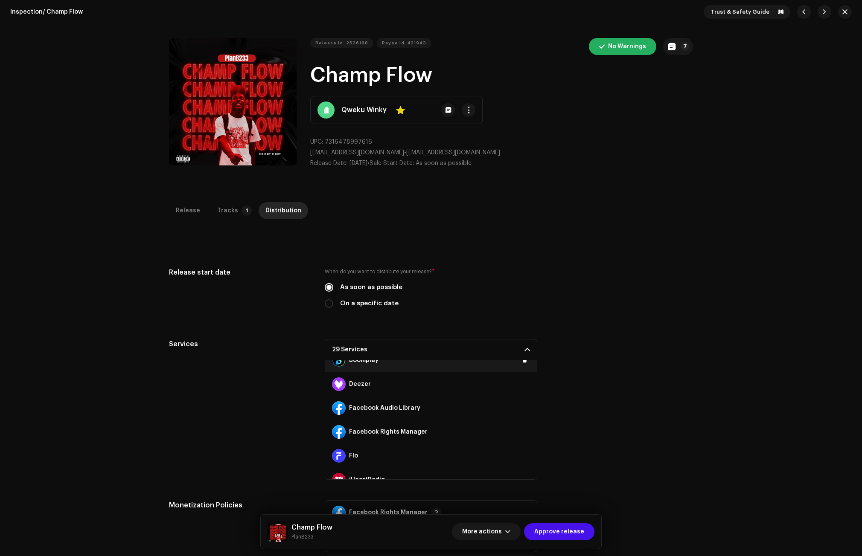
scroll to position [128, 0]
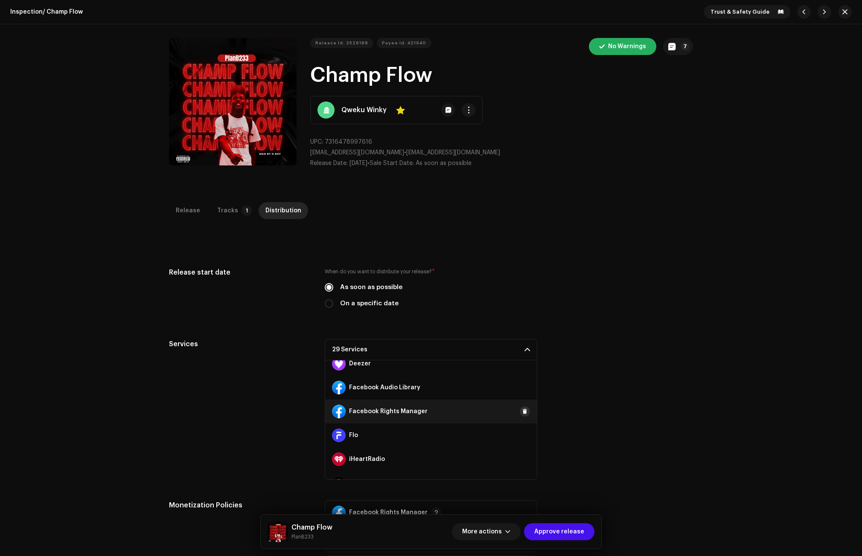
click at [522, 411] on span at bounding box center [524, 411] width 5 height 7
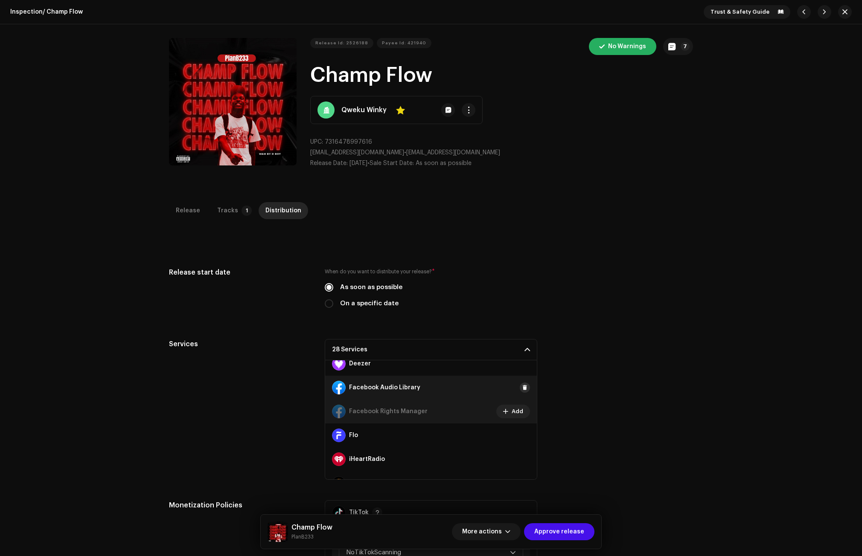
click at [522, 387] on span at bounding box center [524, 387] width 5 height 7
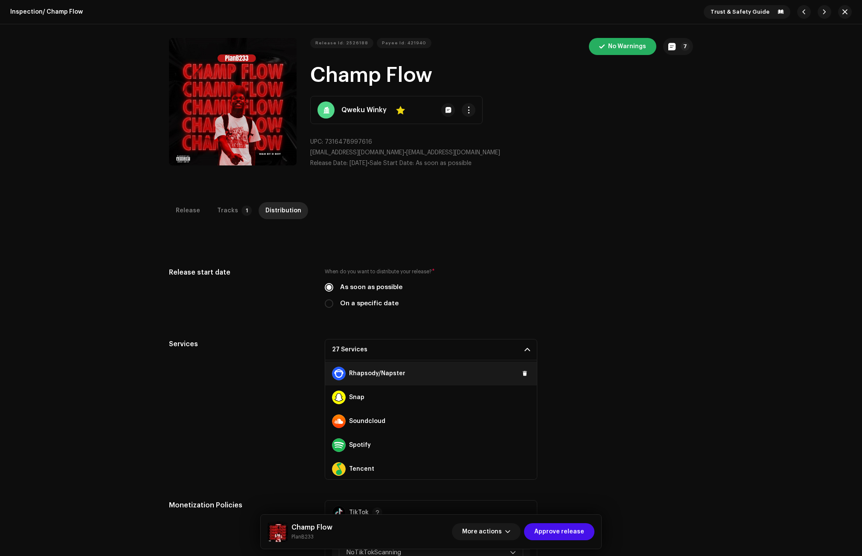
scroll to position [469, 0]
click at [522, 378] on span at bounding box center [524, 381] width 5 height 7
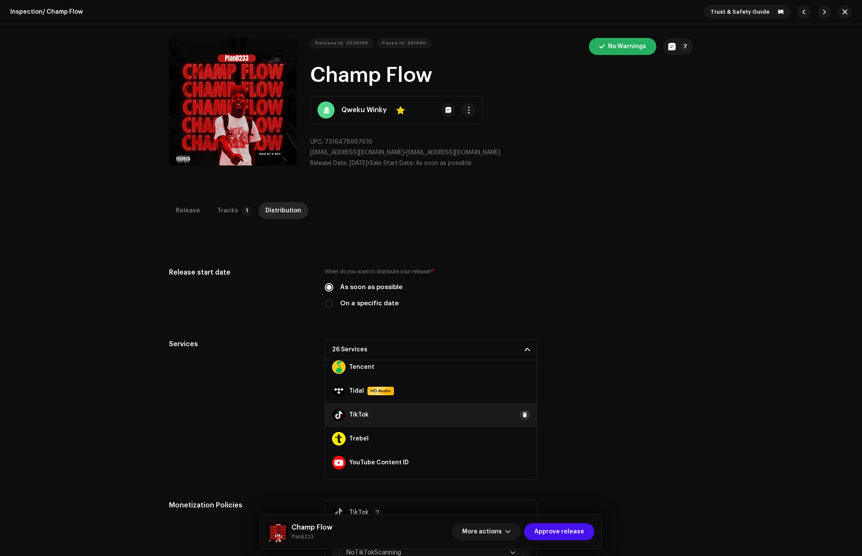
click at [520, 413] on button at bounding box center [525, 415] width 10 height 10
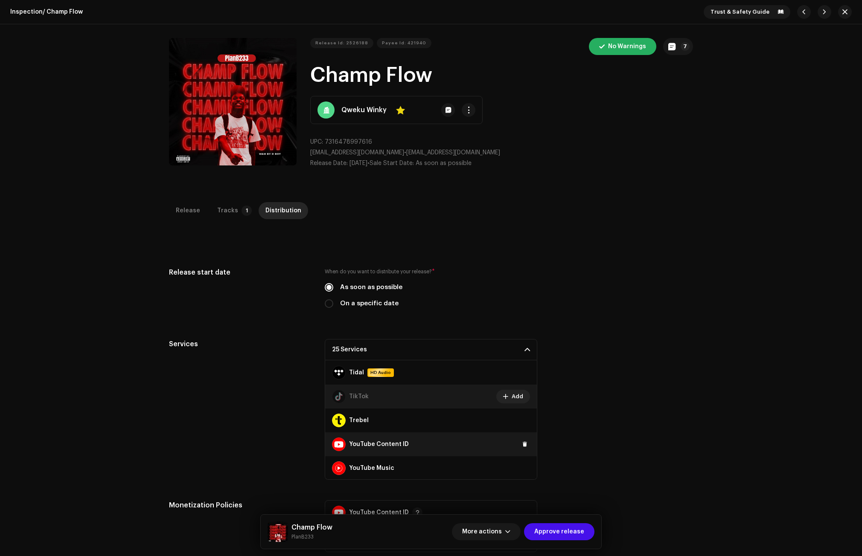
scroll to position [574, 0]
click at [522, 444] on span at bounding box center [524, 443] width 5 height 7
click at [522, 470] on span at bounding box center [524, 467] width 5 height 7
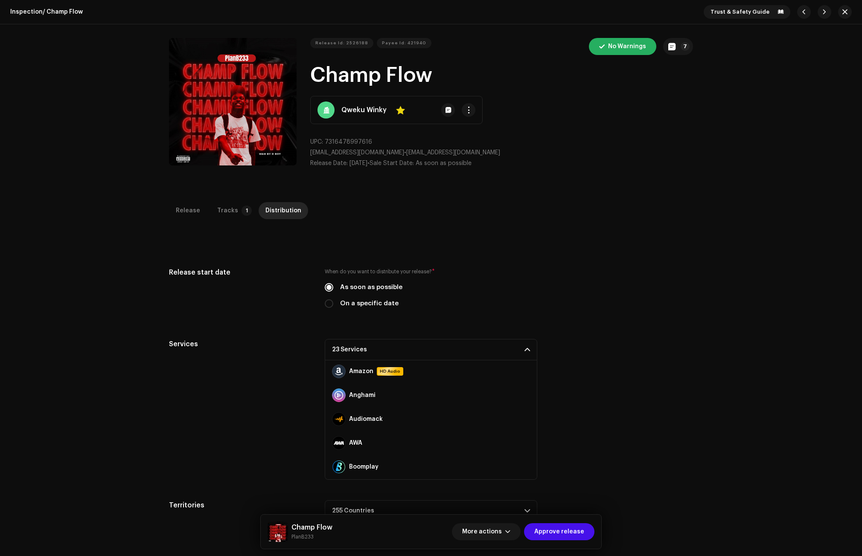
scroll to position [0, 0]
click at [556, 528] on span "Approve release" at bounding box center [559, 531] width 50 height 17
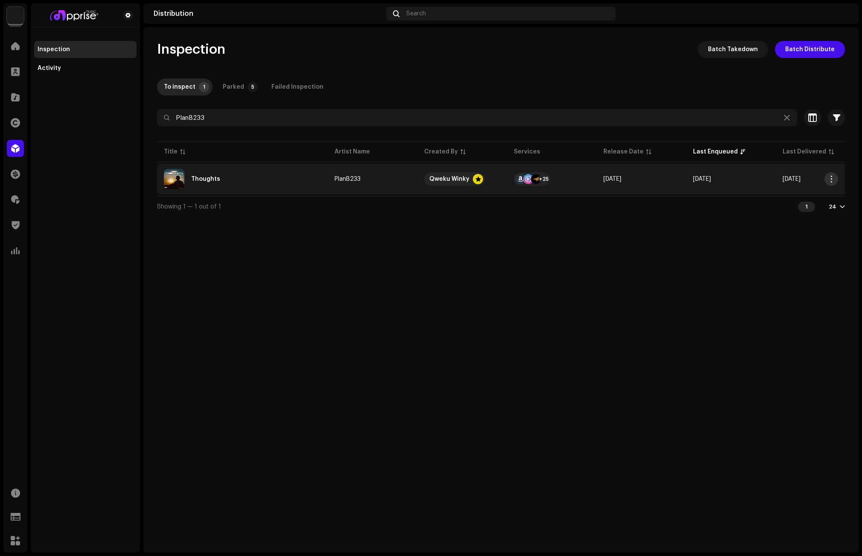
click at [830, 178] on span "button" at bounding box center [831, 179] width 6 height 7
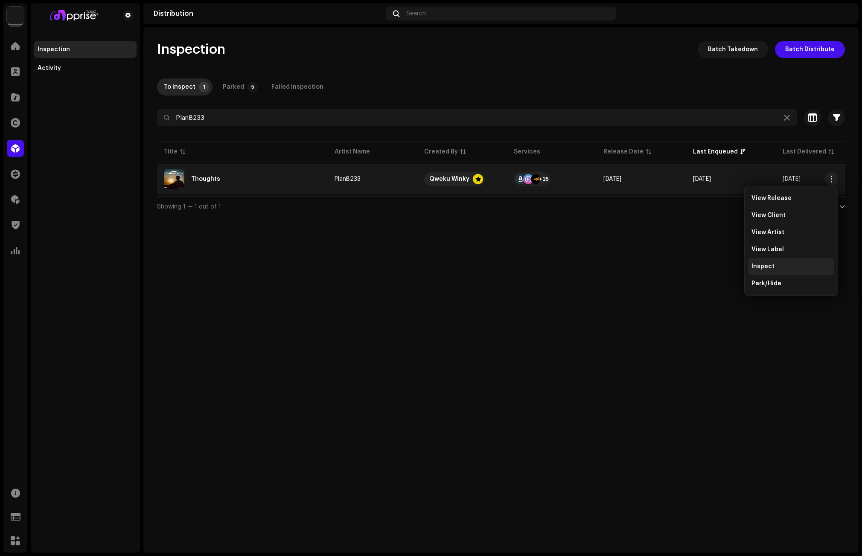
click at [778, 266] on div "Inspect" at bounding box center [790, 266] width 79 height 7
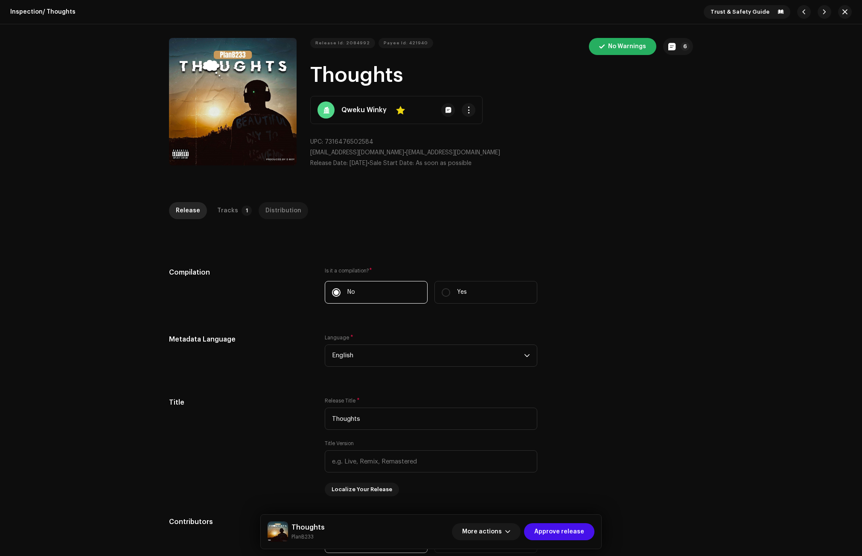
click at [265, 209] on div "Distribution" at bounding box center [283, 210] width 36 height 17
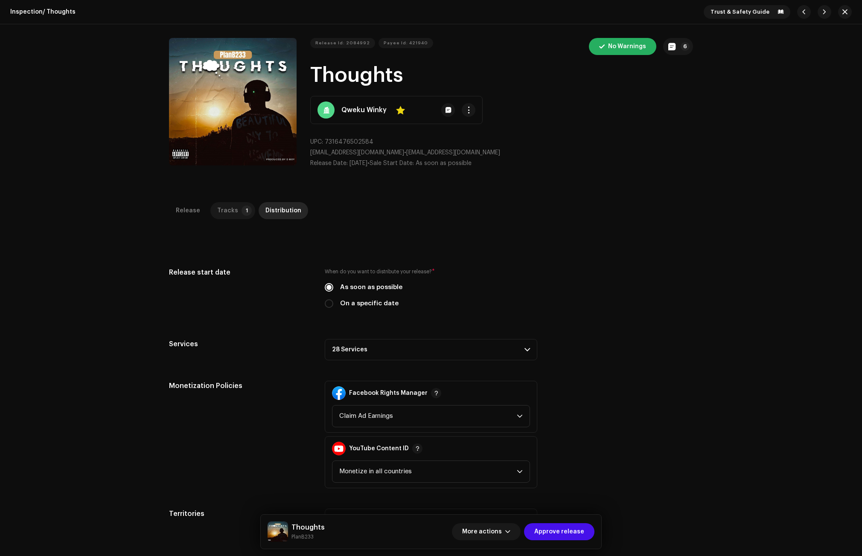
click at [241, 210] on p-badge "1" at bounding box center [246, 211] width 10 height 10
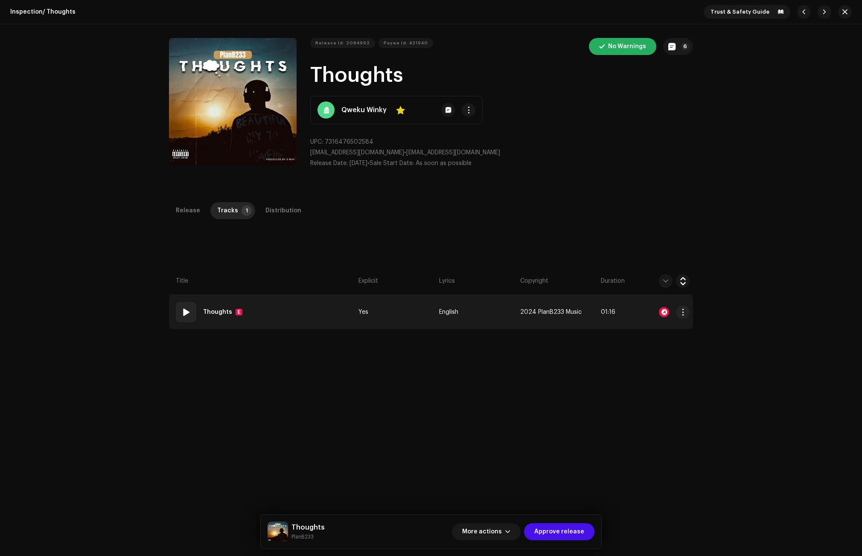
click at [181, 312] on span at bounding box center [186, 312] width 10 height 10
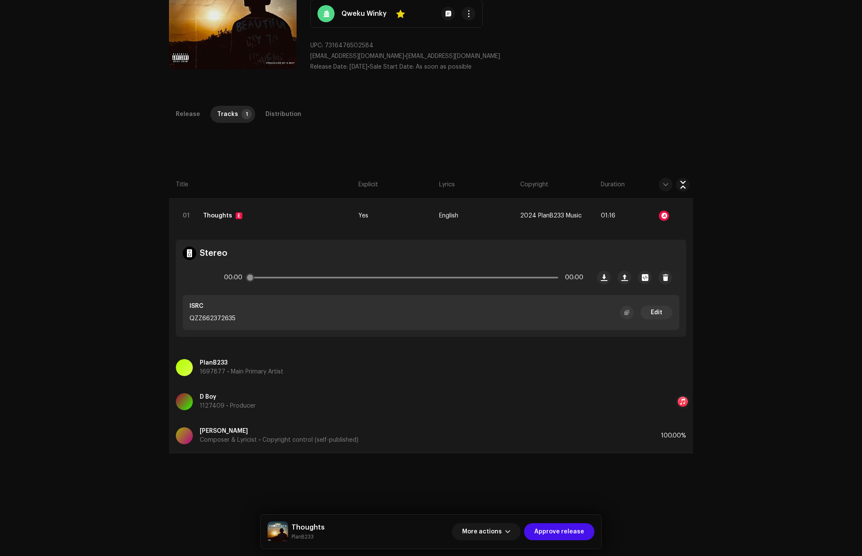
scroll to position [128, 0]
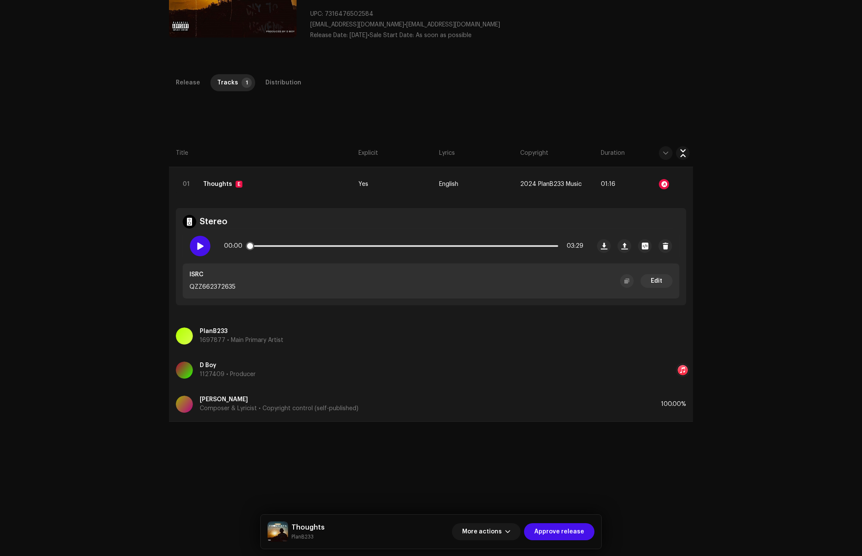
click at [202, 244] on span at bounding box center [200, 246] width 7 height 7
click at [284, 246] on p-slider at bounding box center [403, 246] width 309 height 2
click at [362, 244] on div "00:26 03:29" at bounding box center [403, 246] width 359 height 17
click at [437, 245] on div "00:30 03:29" at bounding box center [403, 246] width 359 height 17
click at [203, 244] on div at bounding box center [200, 246] width 20 height 20
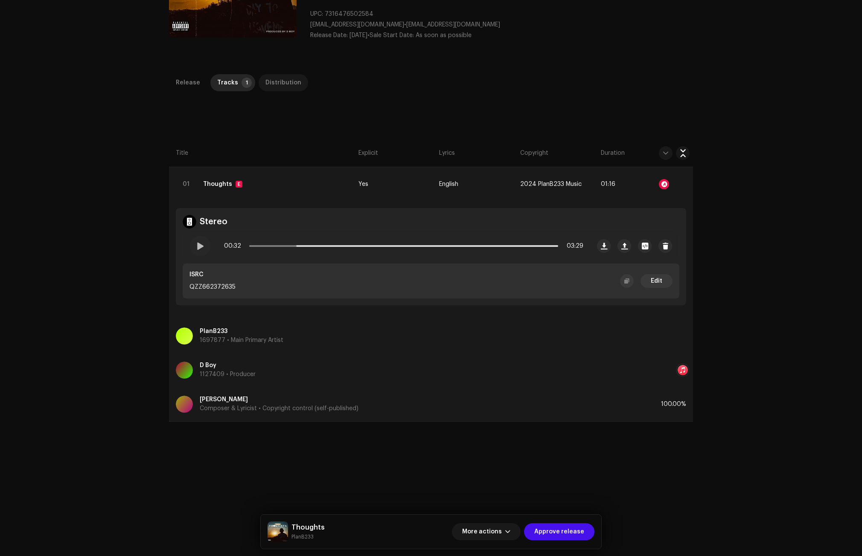
click at [284, 87] on div "Distribution" at bounding box center [283, 82] width 36 height 17
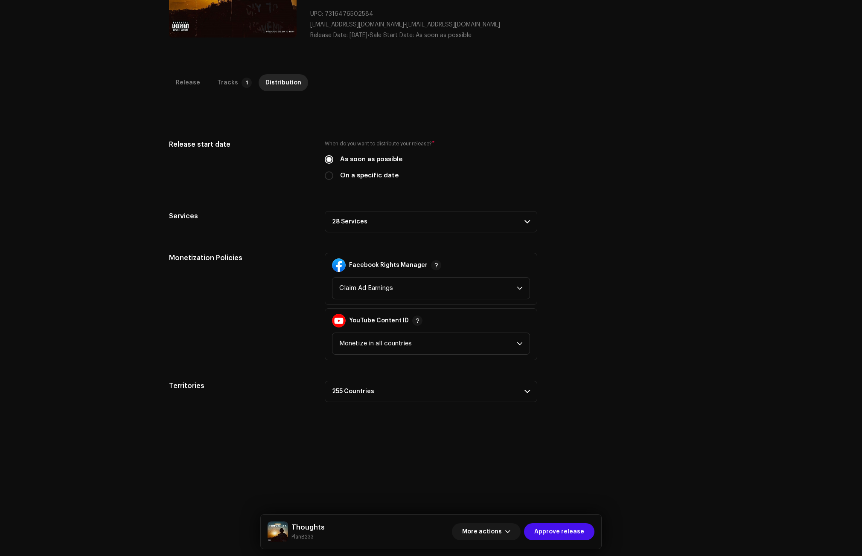
click at [355, 222] on p-accordion-header "28 Services" at bounding box center [431, 221] width 212 height 21
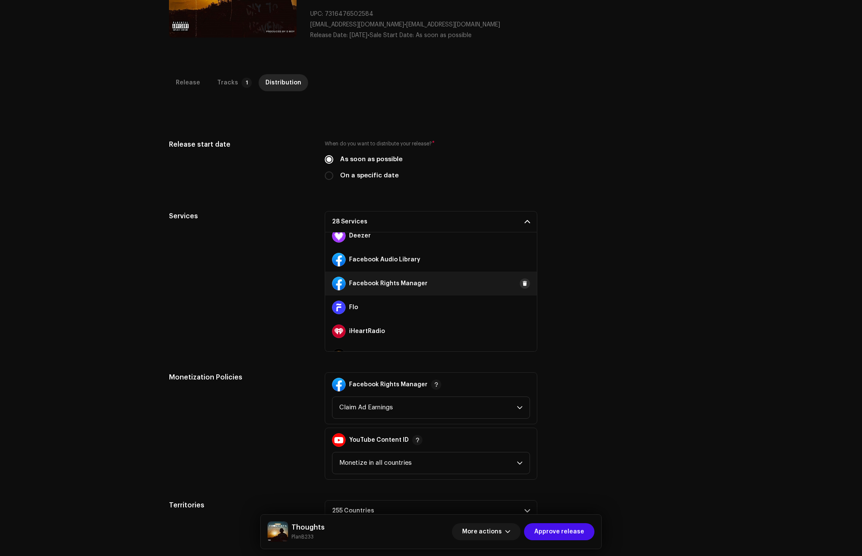
click at [520, 282] on button at bounding box center [525, 284] width 10 height 10
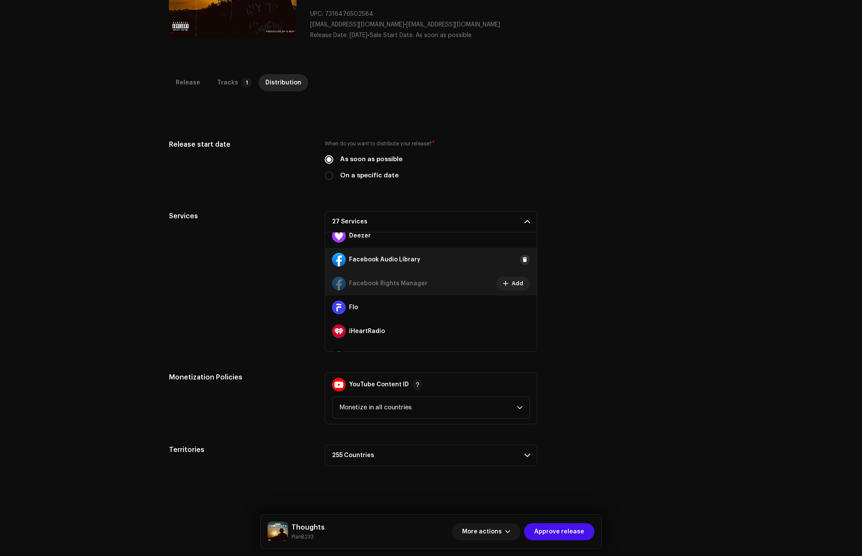
click at [520, 258] on button at bounding box center [525, 260] width 10 height 10
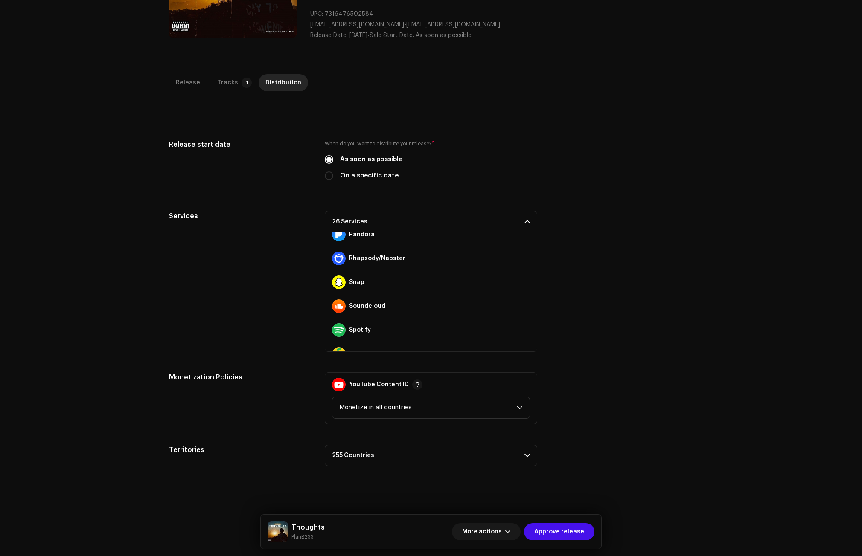
scroll to position [469, 0]
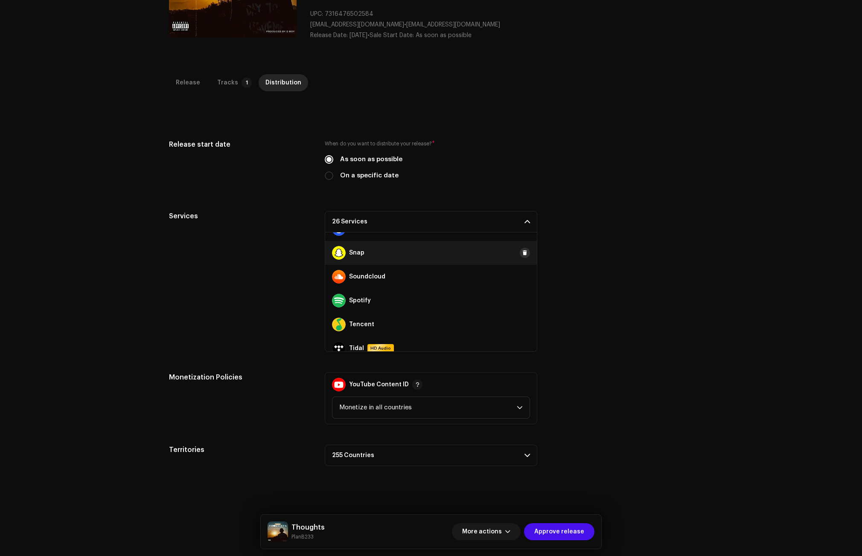
click at [520, 249] on button at bounding box center [525, 253] width 10 height 10
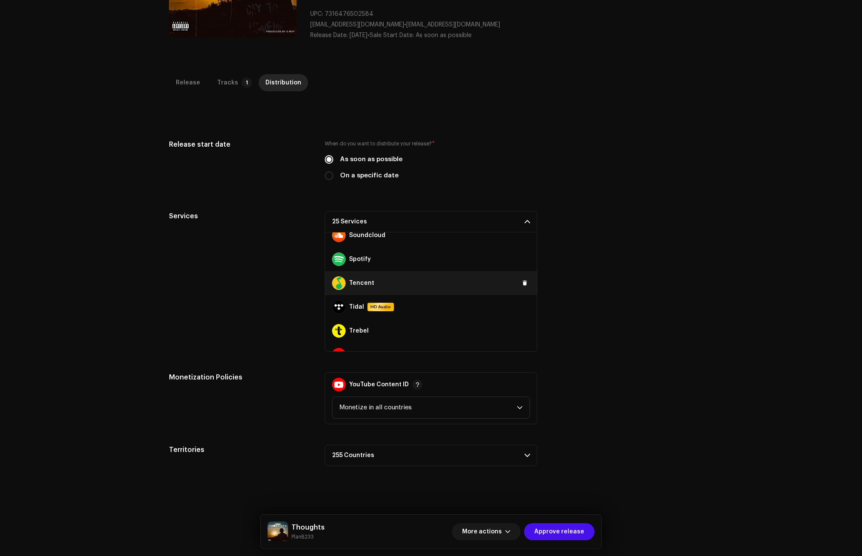
scroll to position [512, 0]
click at [520, 301] on button at bounding box center [525, 306] width 10 height 10
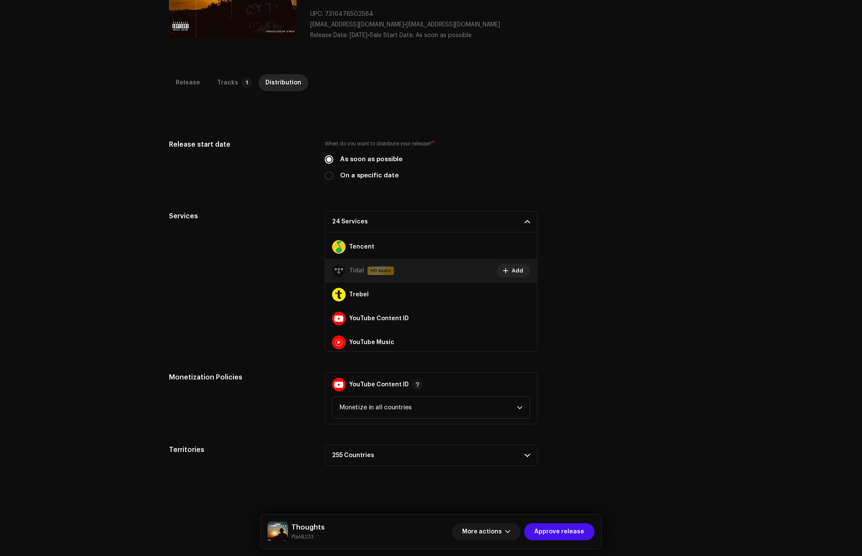
scroll to position [550, 0]
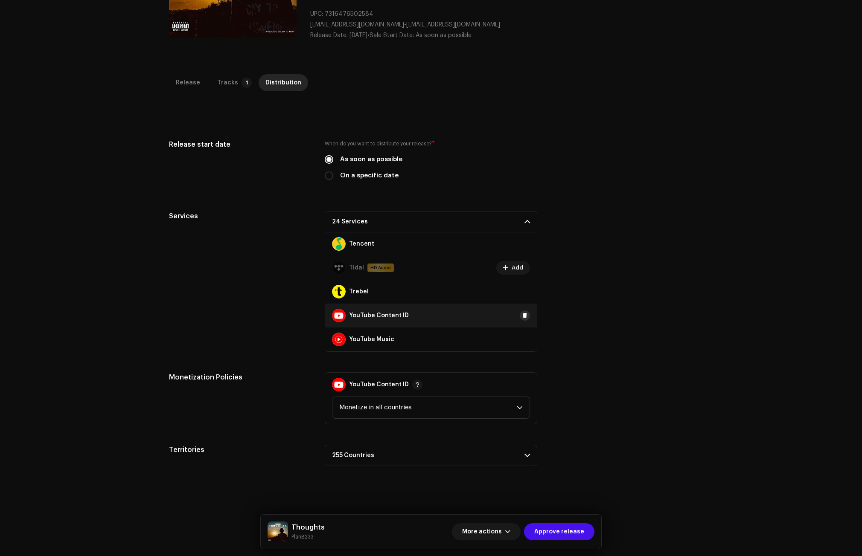
click at [522, 313] on span at bounding box center [524, 315] width 5 height 7
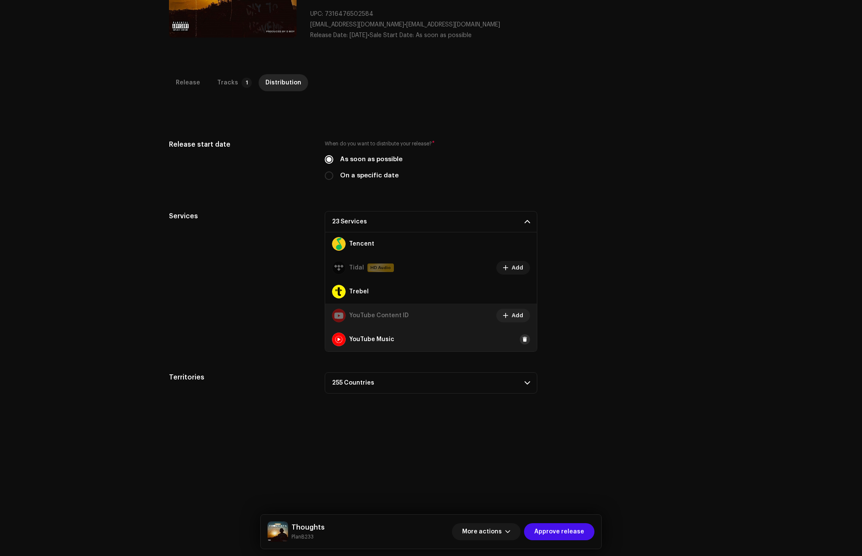
click at [522, 337] on span at bounding box center [524, 339] width 5 height 7
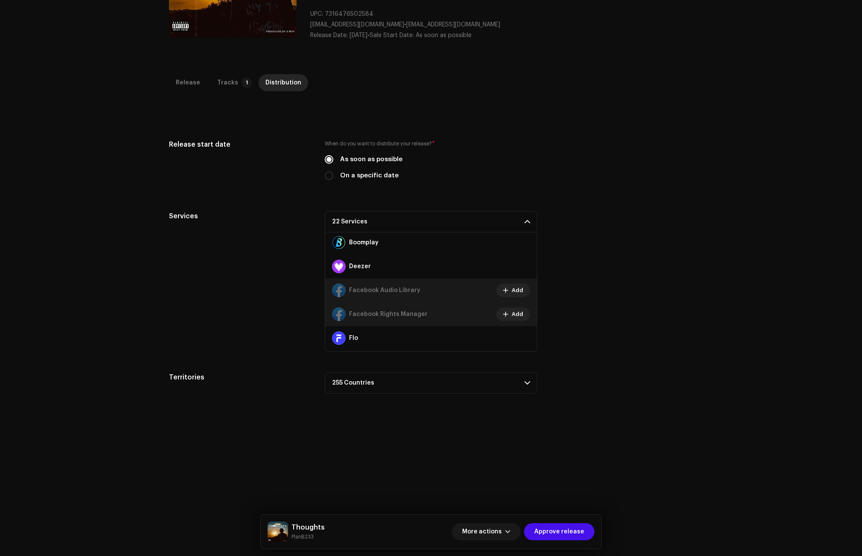
scroll to position [128, 0]
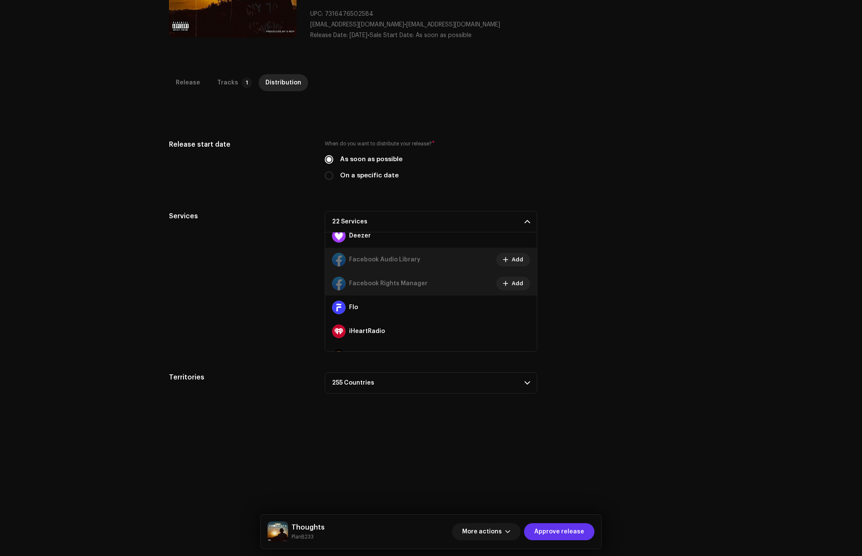
click at [576, 532] on span "Approve release" at bounding box center [559, 531] width 50 height 17
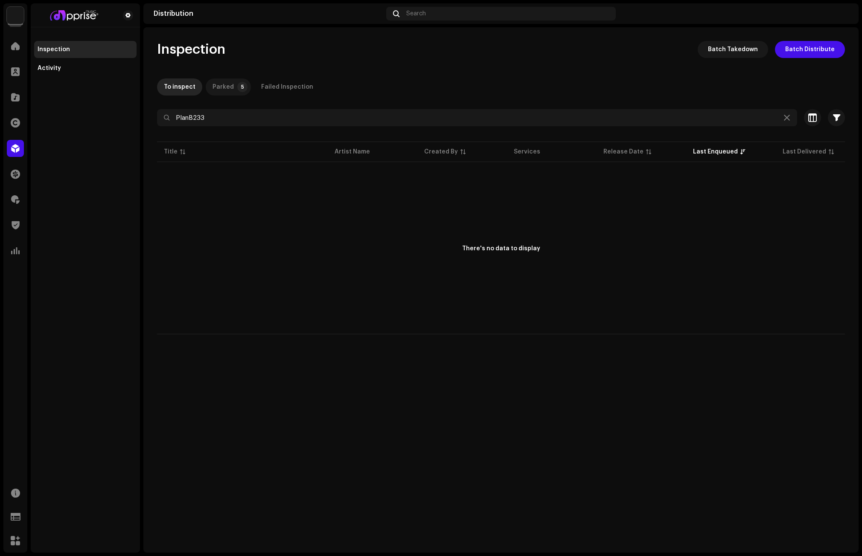
click at [237, 84] on p-badge "5" at bounding box center [242, 87] width 10 height 10
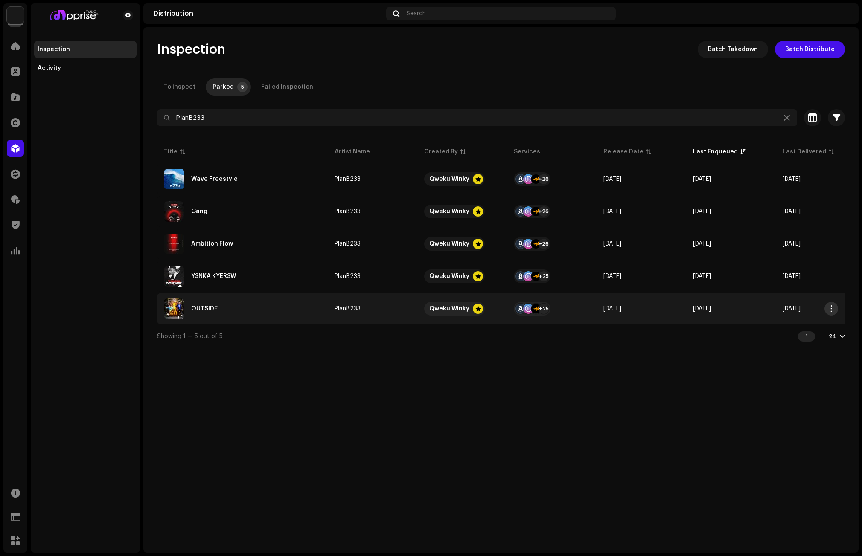
click at [832, 304] on button "button" at bounding box center [831, 309] width 14 height 14
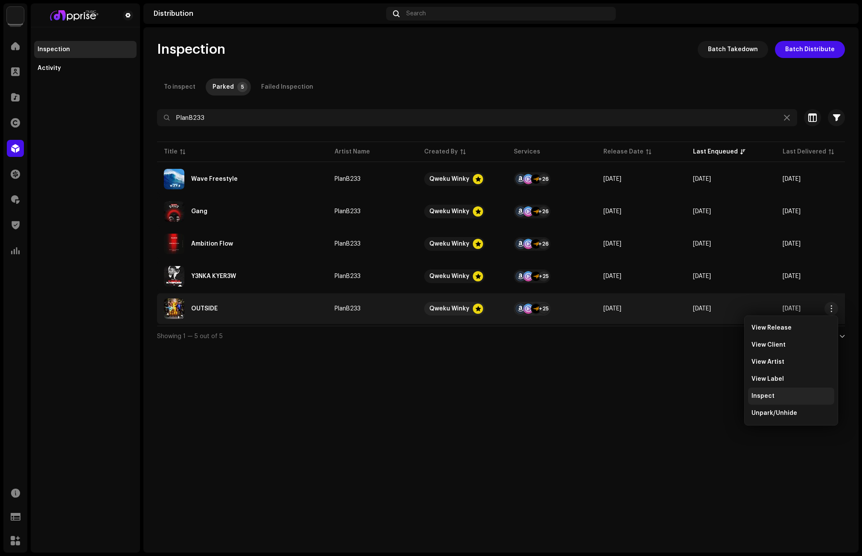
click at [768, 394] on span "Inspect" at bounding box center [762, 396] width 23 height 7
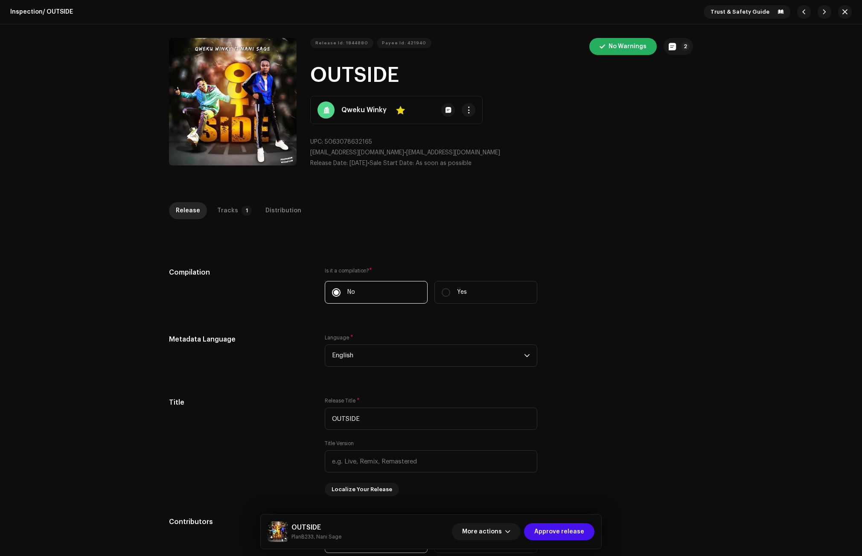
click at [724, 204] on div "Inspection / OUTSIDE Trust & Safety Guide Release Id: 1844880 Payee Id: 421940 …" at bounding box center [431, 278] width 862 height 556
click at [231, 208] on div "Tracks" at bounding box center [227, 210] width 21 height 17
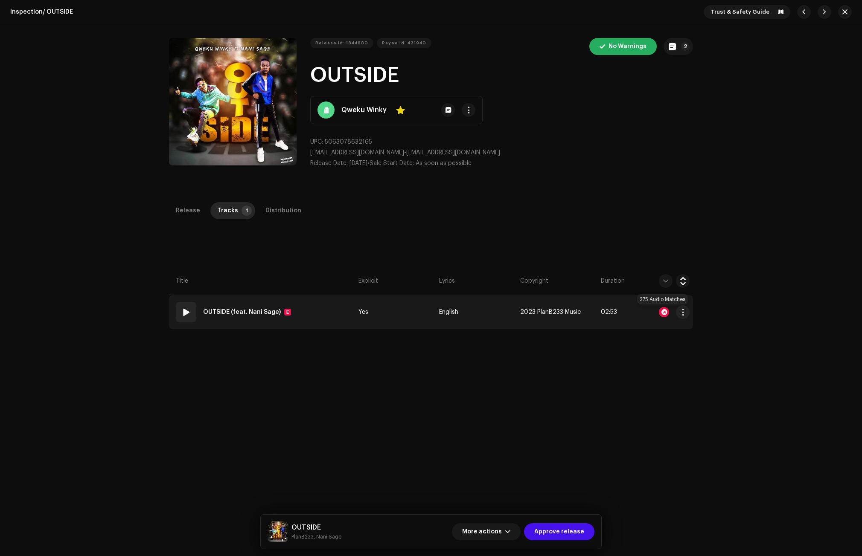
click at [660, 309] on div at bounding box center [664, 312] width 10 height 10
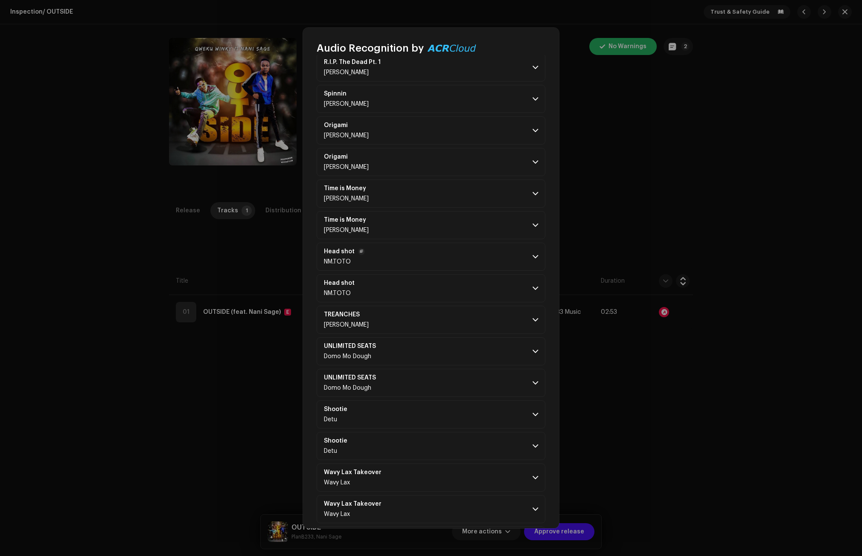
scroll to position [640, 0]
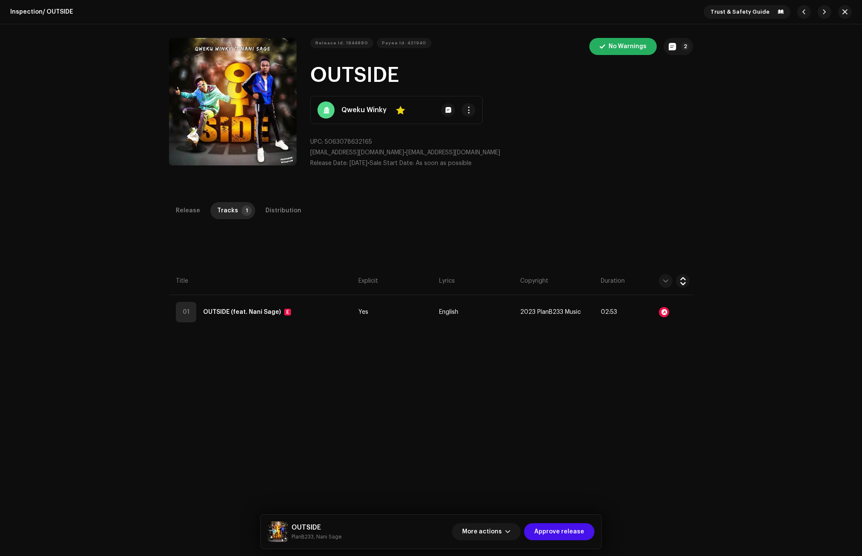
click at [267, 277] on div "Audio Recognition by Remix/Sample 270 Cover Song 5 All results require review/l…" at bounding box center [431, 278] width 862 height 556
click at [272, 210] on div "Distribution" at bounding box center [283, 210] width 36 height 17
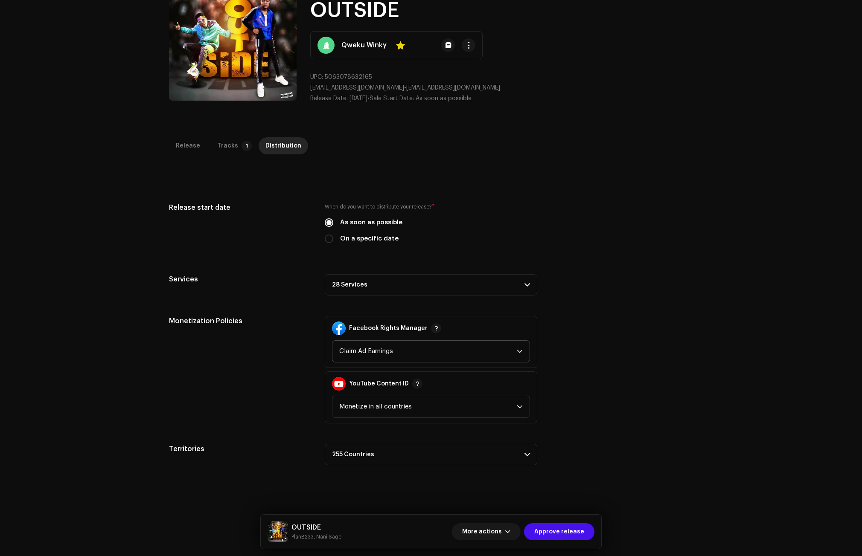
scroll to position [85, 0]
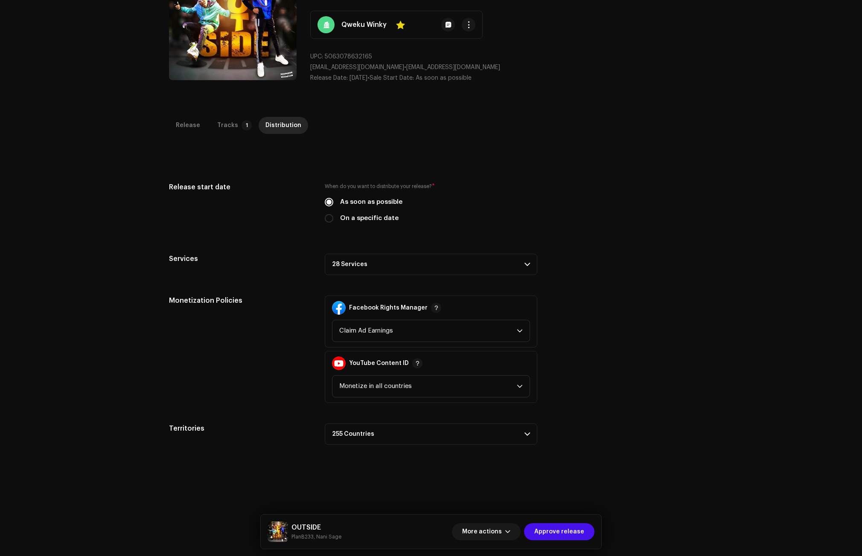
click at [355, 258] on p-accordion-header "28 Services" at bounding box center [431, 264] width 212 height 21
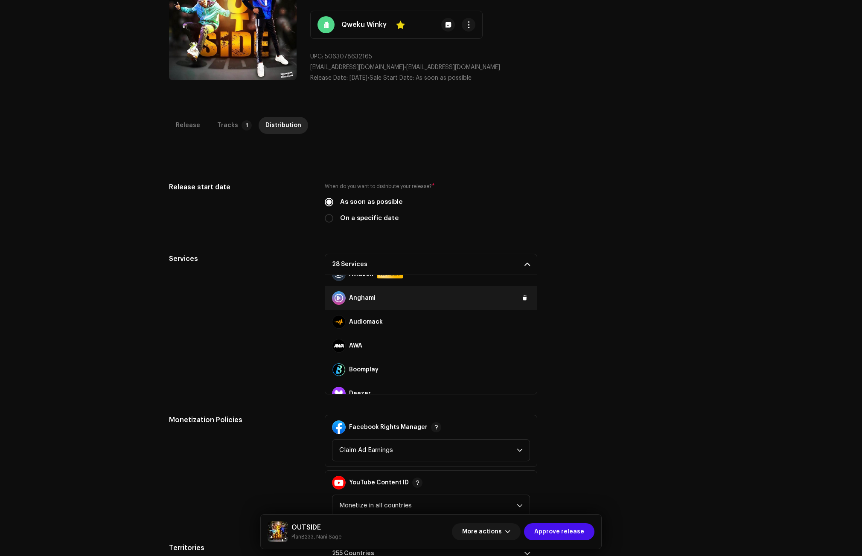
scroll to position [0, 0]
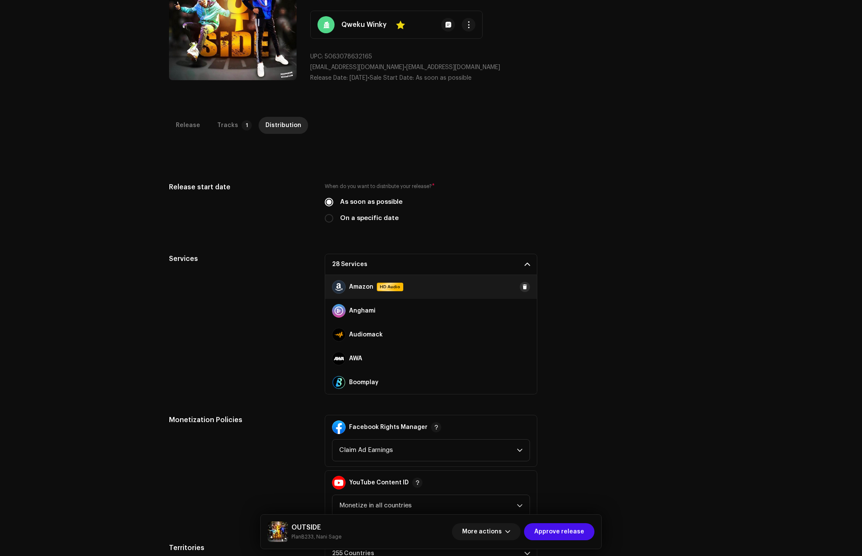
click at [522, 287] on span at bounding box center [524, 287] width 5 height 7
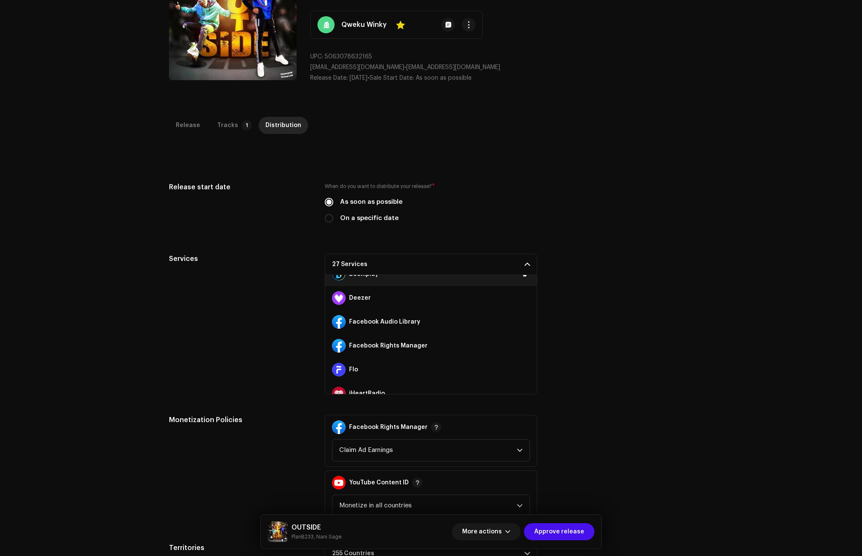
scroll to position [128, 0]
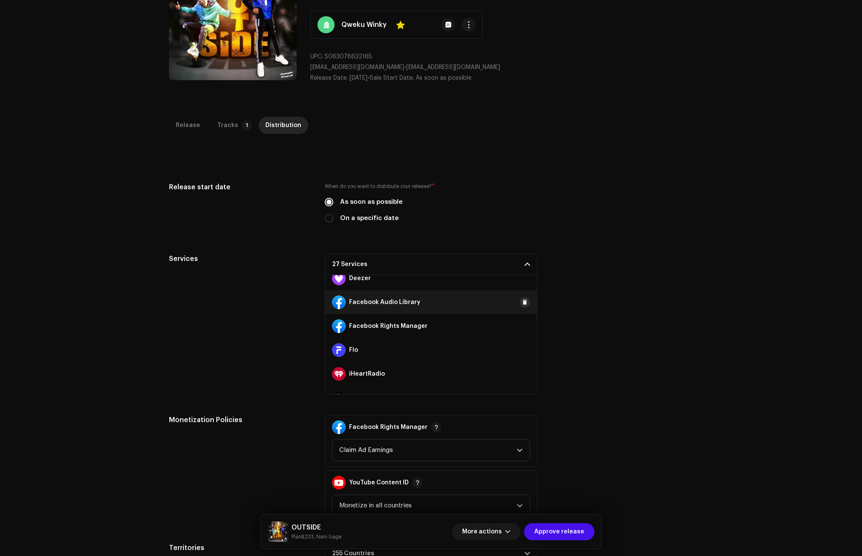
click at [520, 301] on button at bounding box center [525, 302] width 10 height 10
click at [522, 328] on span at bounding box center [524, 326] width 5 height 7
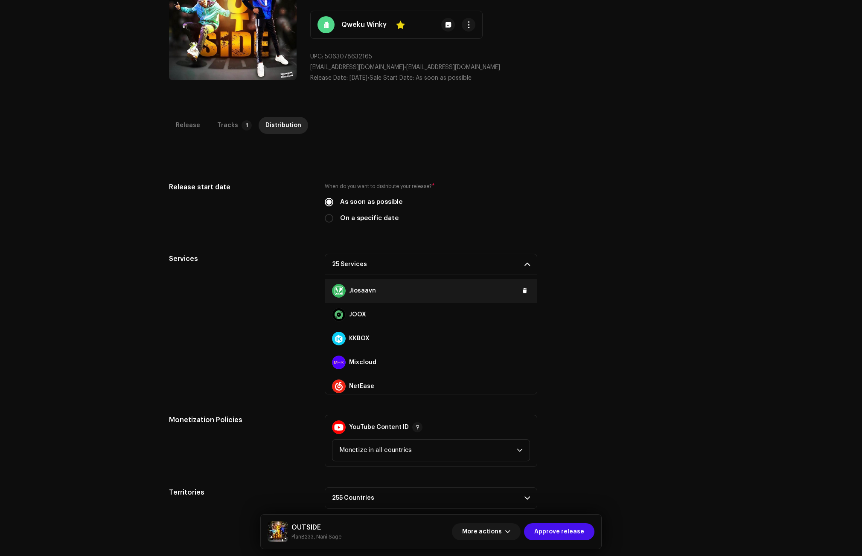
scroll to position [256, 0]
click at [522, 294] on span at bounding box center [524, 294] width 5 height 7
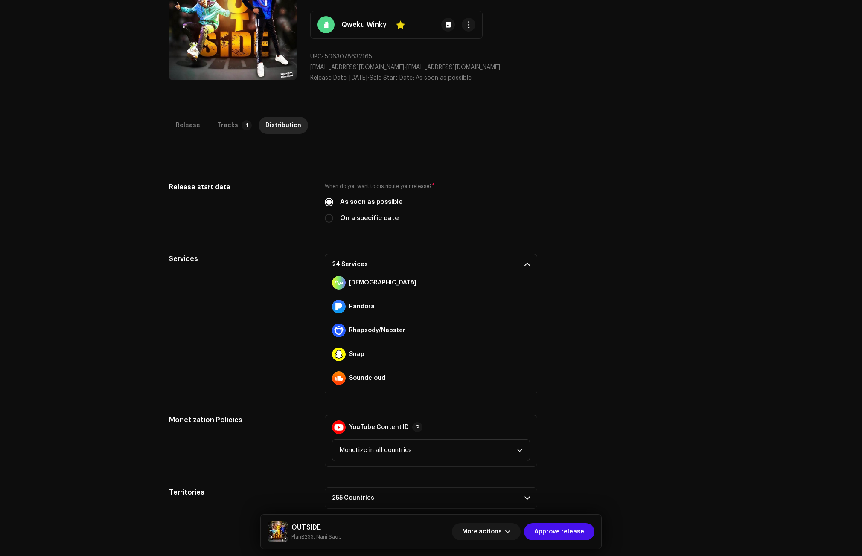
scroll to position [427, 0]
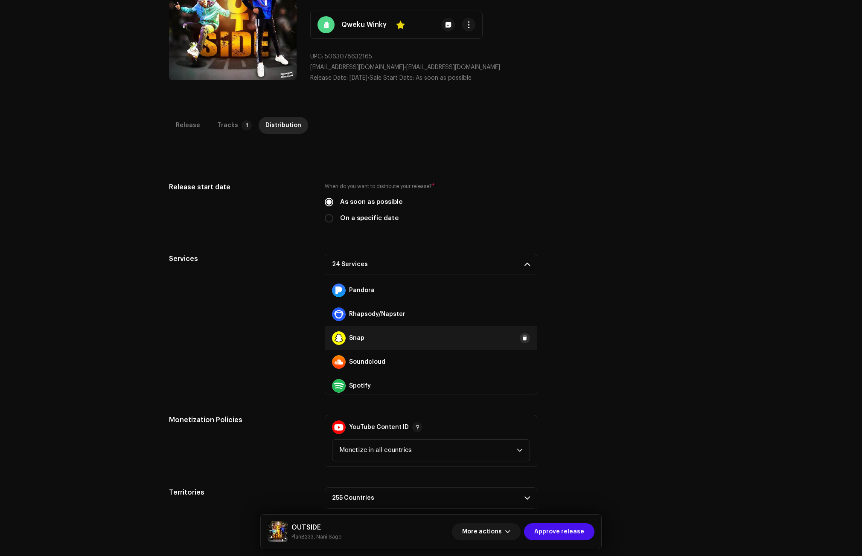
click at [522, 337] on span at bounding box center [524, 338] width 5 height 7
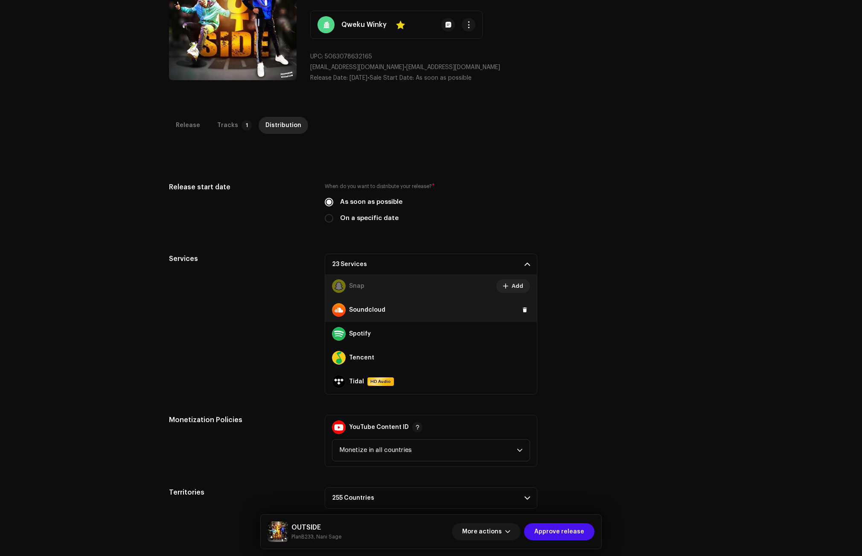
scroll to position [512, 0]
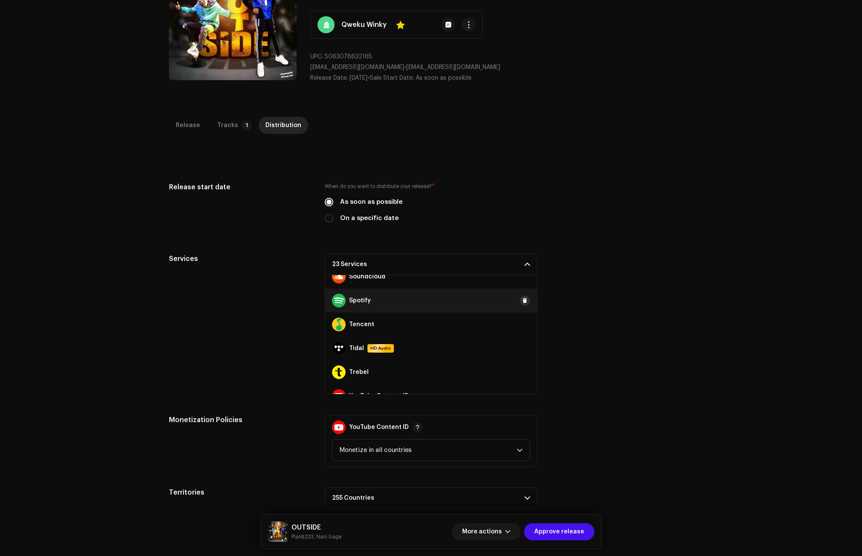
click at [522, 301] on span at bounding box center [524, 300] width 5 height 7
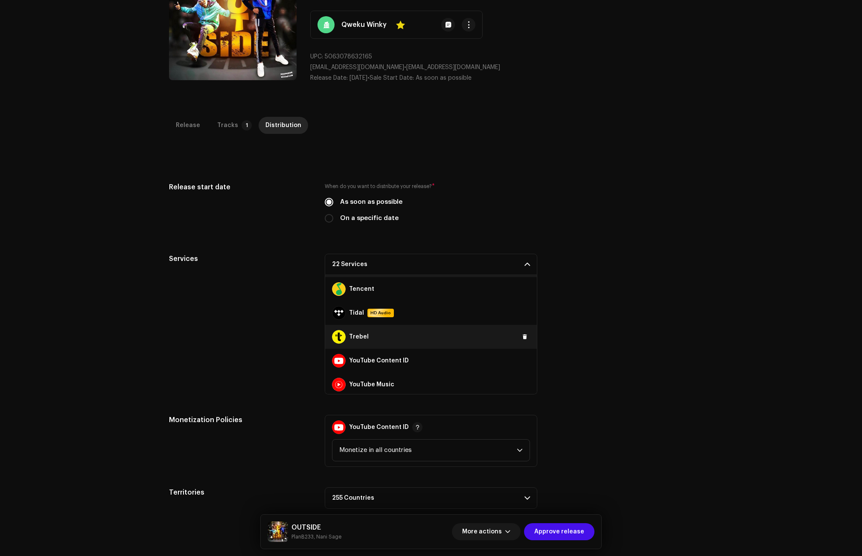
scroll to position [550, 0]
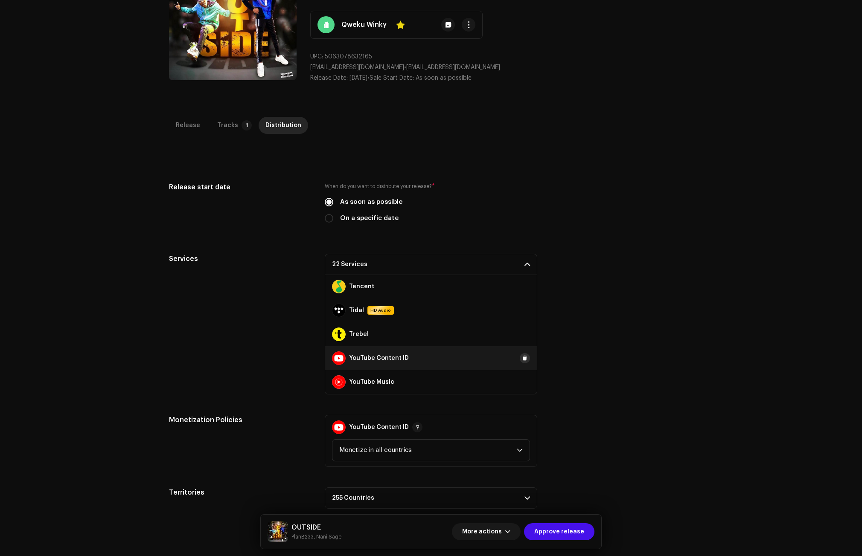
click at [522, 357] on span at bounding box center [524, 358] width 5 height 7
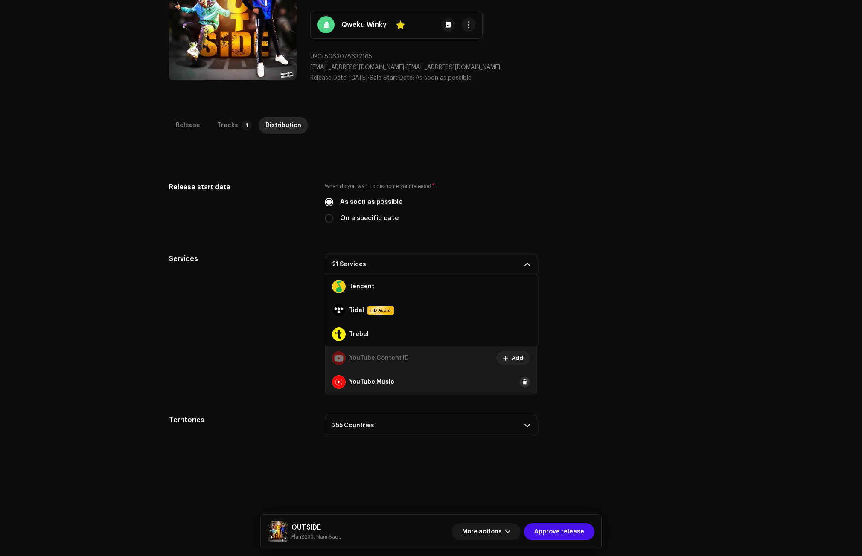
click at [524, 384] on button at bounding box center [525, 382] width 10 height 10
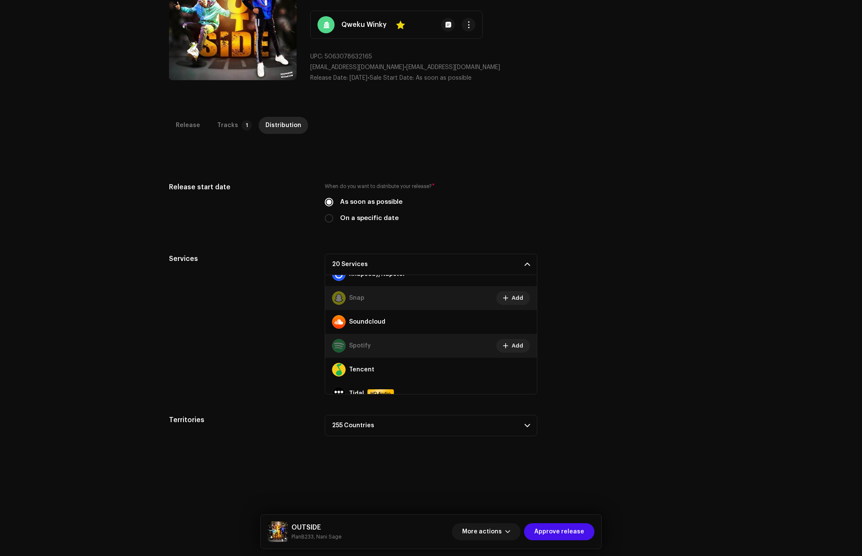
scroll to position [465, 0]
click at [555, 528] on span "Approve release" at bounding box center [559, 531] width 50 height 17
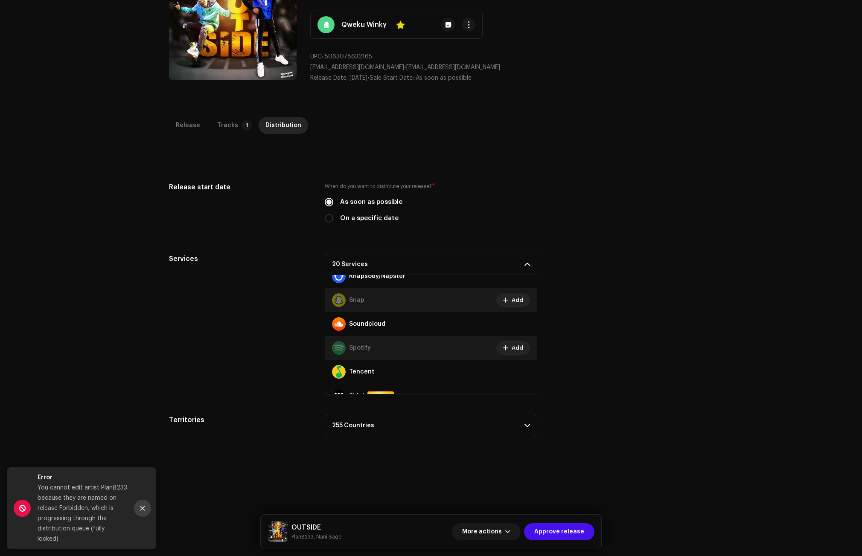
click at [140, 508] on icon "Close" at bounding box center [142, 509] width 6 height 6
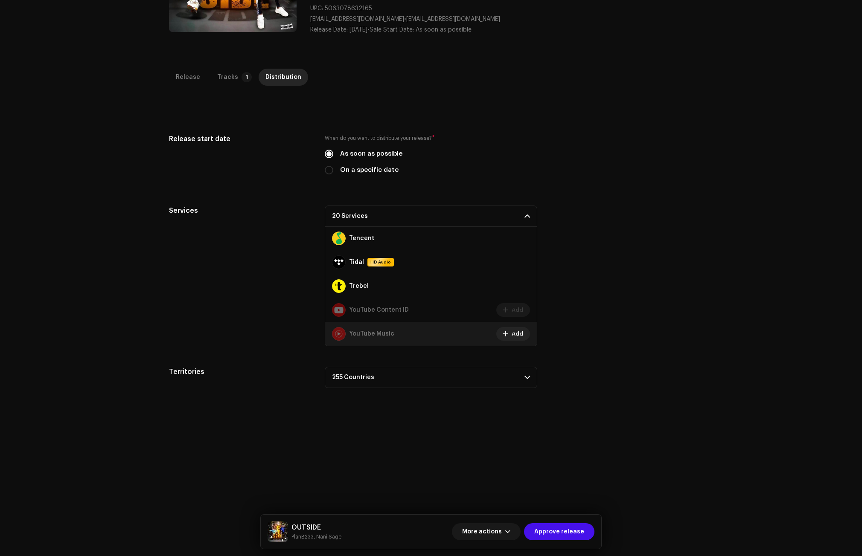
scroll to position [117, 0]
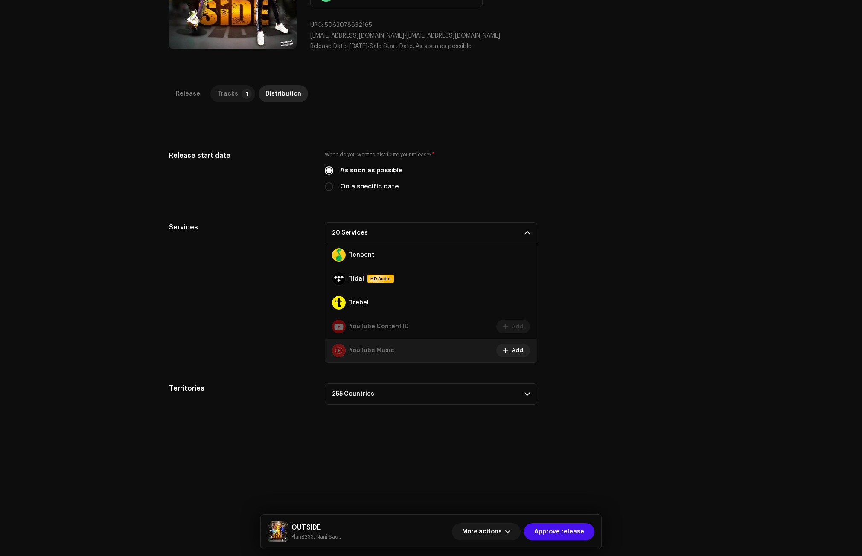
click at [228, 96] on div "Tracks" at bounding box center [227, 93] width 21 height 17
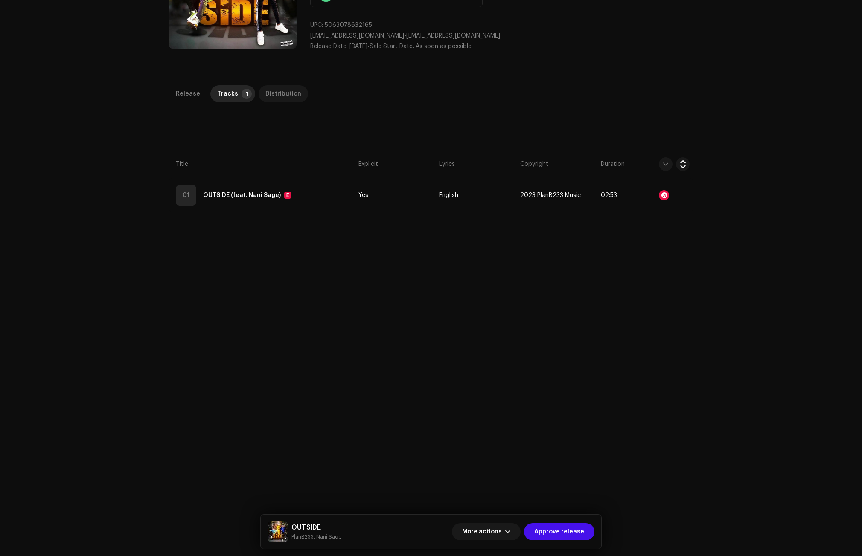
click at [292, 99] on div "Distribution" at bounding box center [283, 93] width 36 height 17
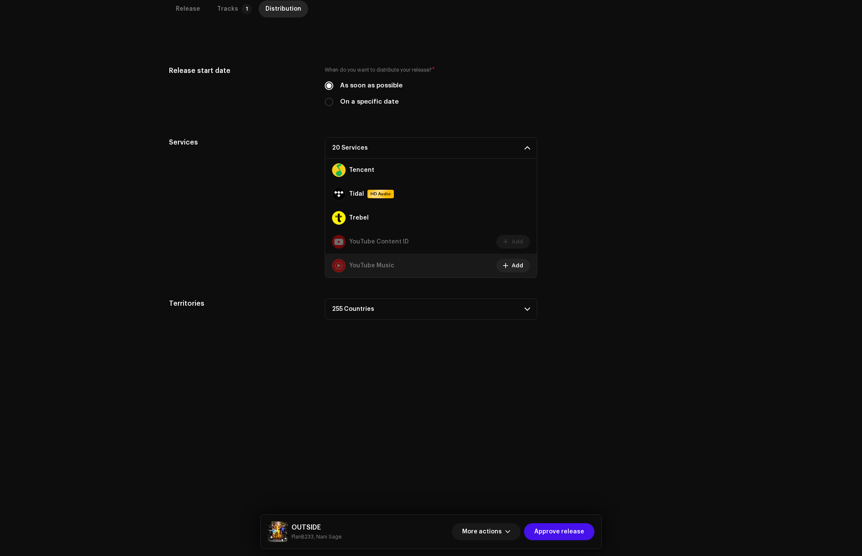
scroll to position [202, 0]
click at [575, 526] on span "Approve release" at bounding box center [559, 531] width 50 height 17
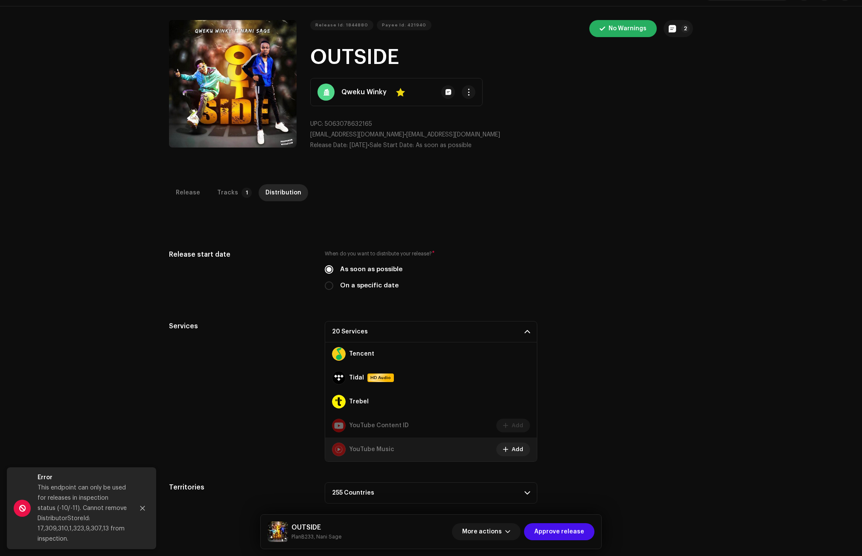
scroll to position [0, 0]
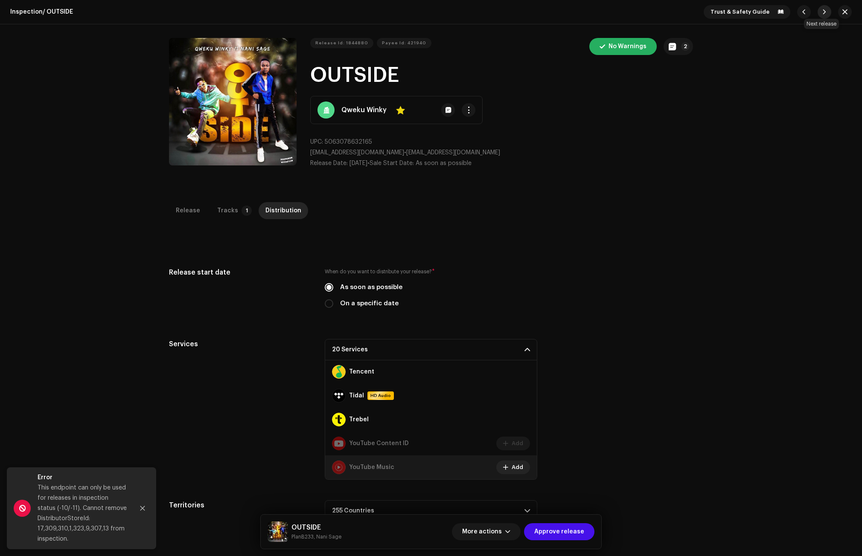
click at [822, 15] on button "button" at bounding box center [824, 12] width 14 height 14
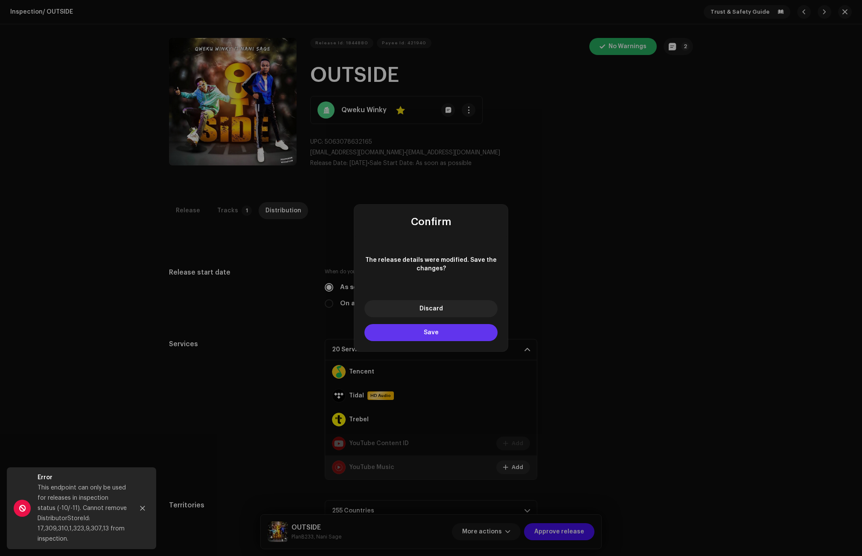
click at [430, 328] on button "Save" at bounding box center [430, 332] width 133 height 17
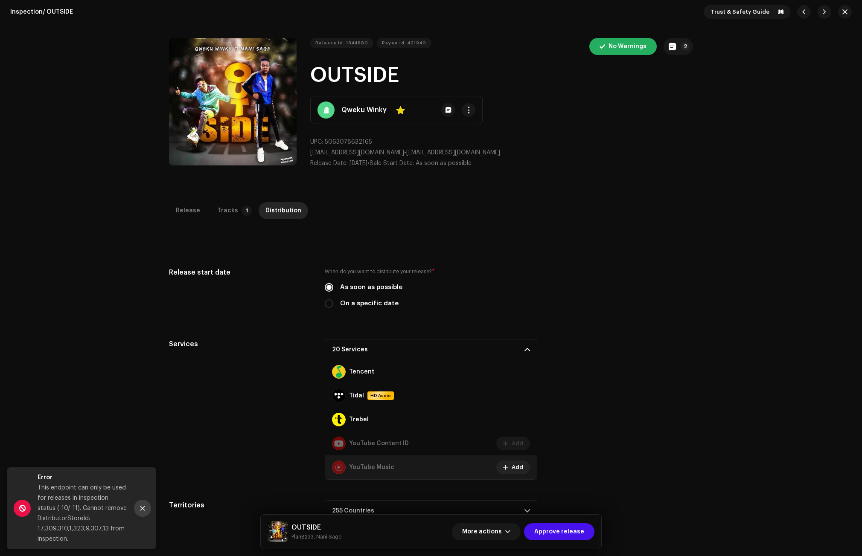
click at [139, 508] on button "Close" at bounding box center [142, 508] width 17 height 17
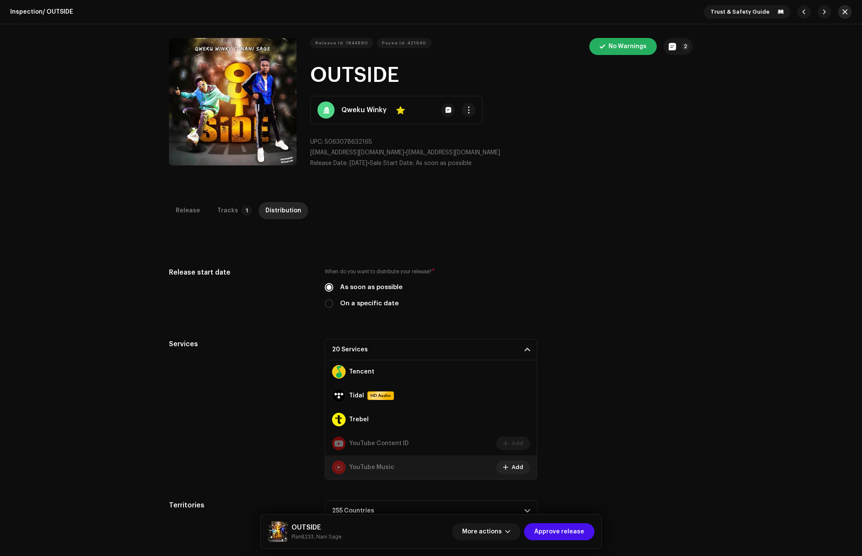
click at [842, 12] on span "button" at bounding box center [844, 12] width 5 height 7
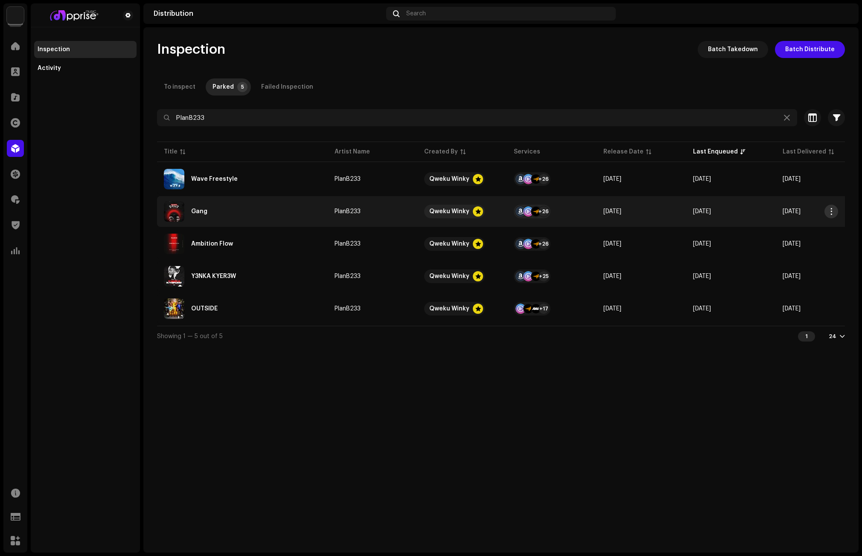
click at [830, 209] on span "button" at bounding box center [831, 211] width 6 height 7
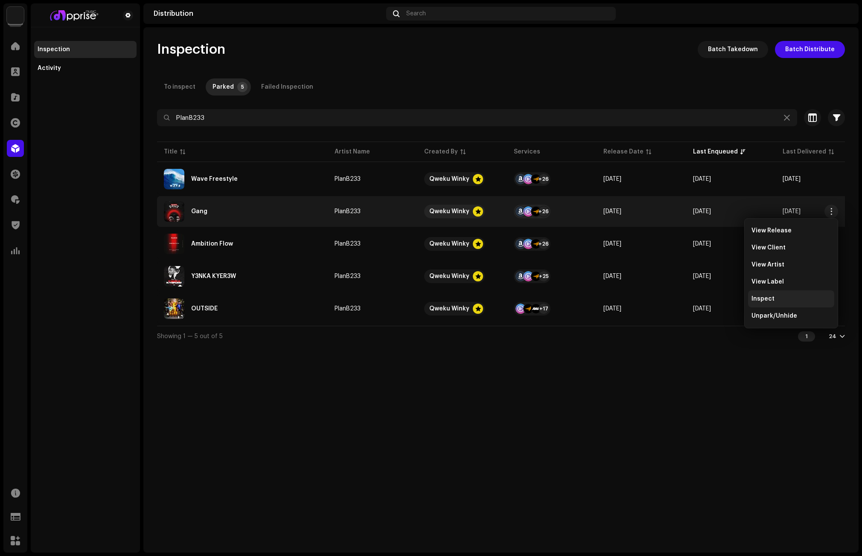
click at [767, 298] on span "Inspect" at bounding box center [762, 299] width 23 height 7
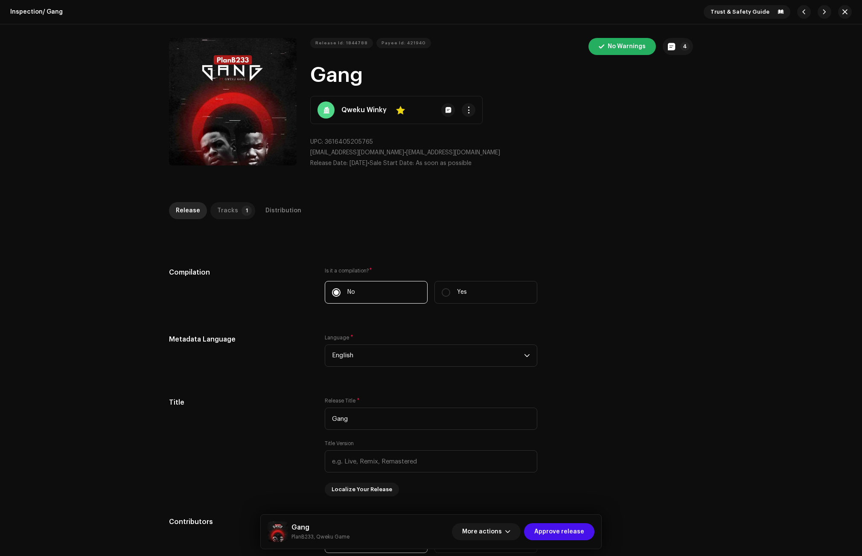
click at [228, 206] on div "Tracks" at bounding box center [227, 210] width 21 height 17
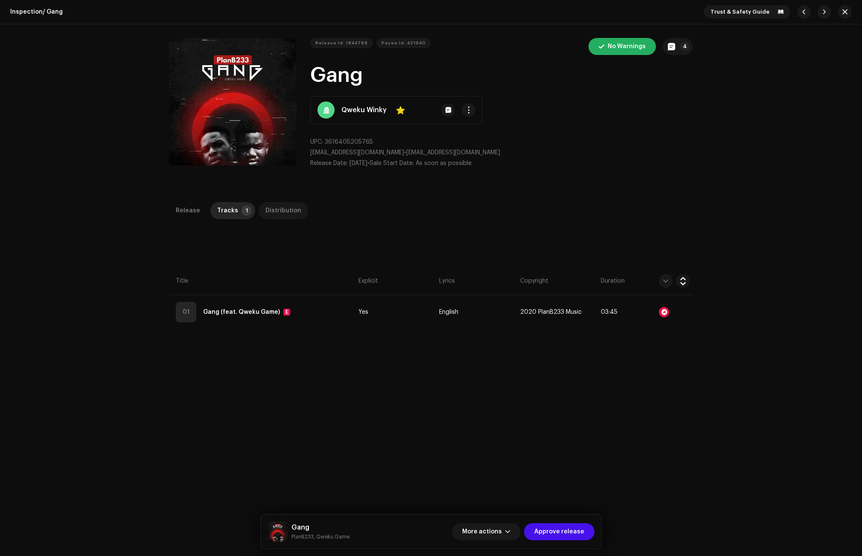
click at [283, 212] on div "Distribution" at bounding box center [283, 210] width 36 height 17
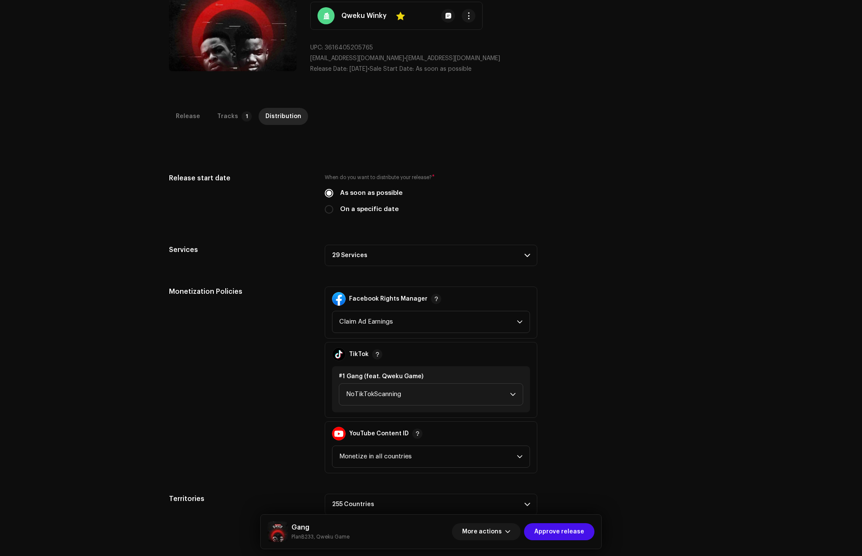
scroll to position [128, 0]
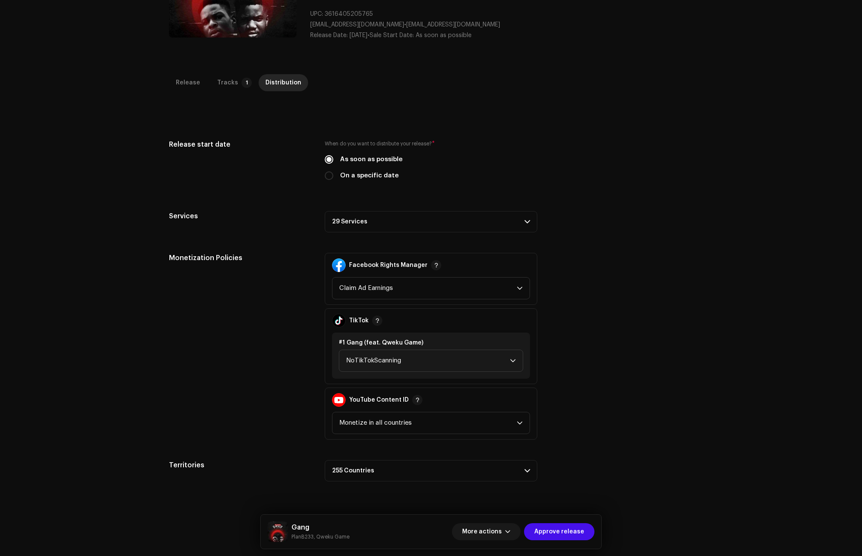
click at [360, 223] on p-accordion-header "29 Services" at bounding box center [431, 221] width 212 height 21
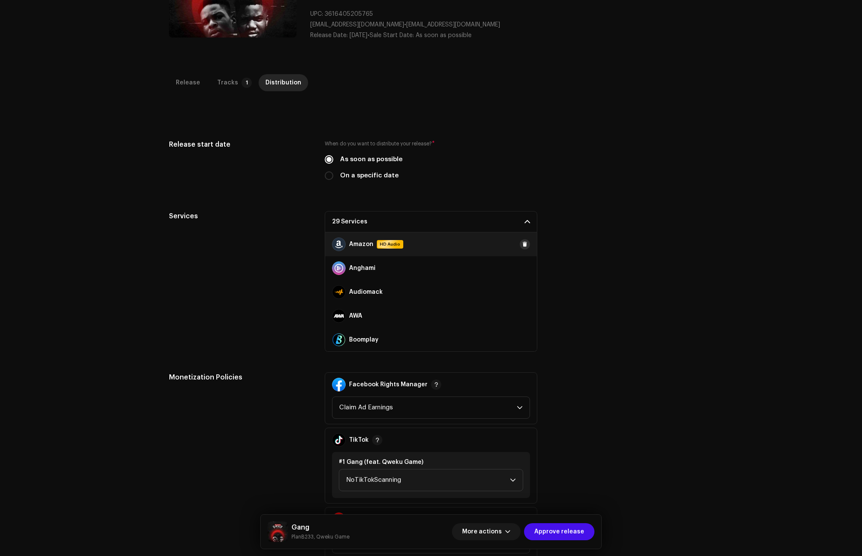
click at [522, 244] on span at bounding box center [524, 244] width 5 height 7
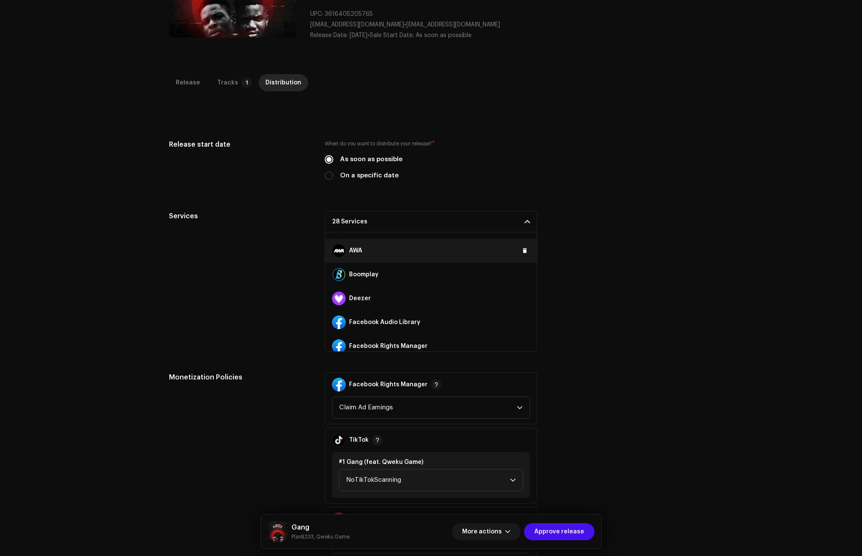
scroll to position [85, 0]
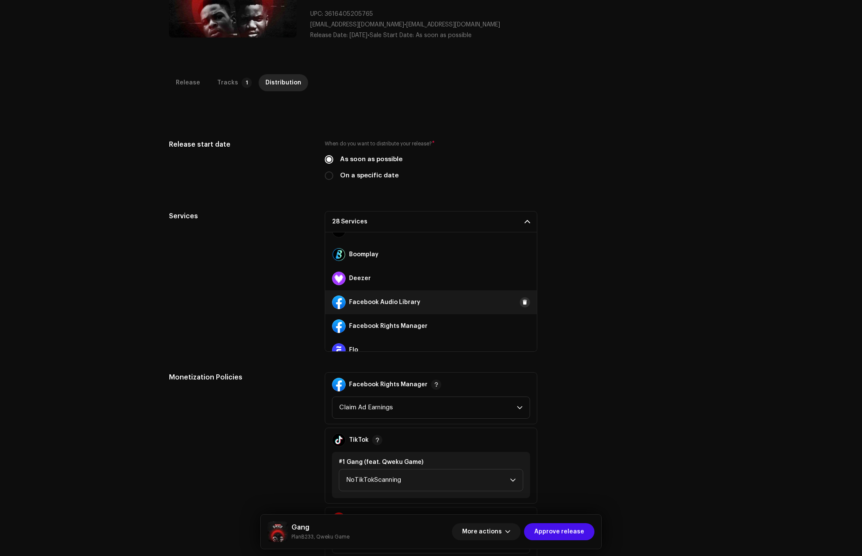
click at [522, 301] on span at bounding box center [524, 302] width 5 height 7
click at [522, 326] on span at bounding box center [524, 326] width 5 height 7
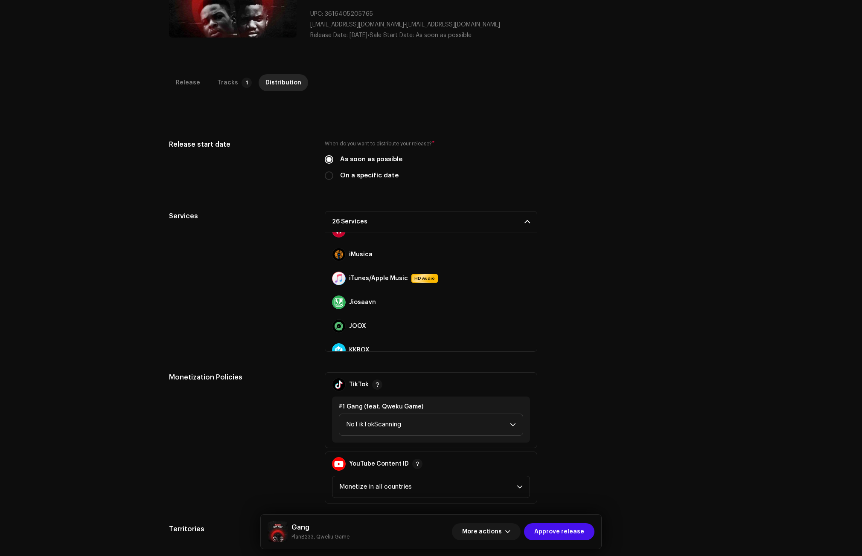
scroll to position [256, 0]
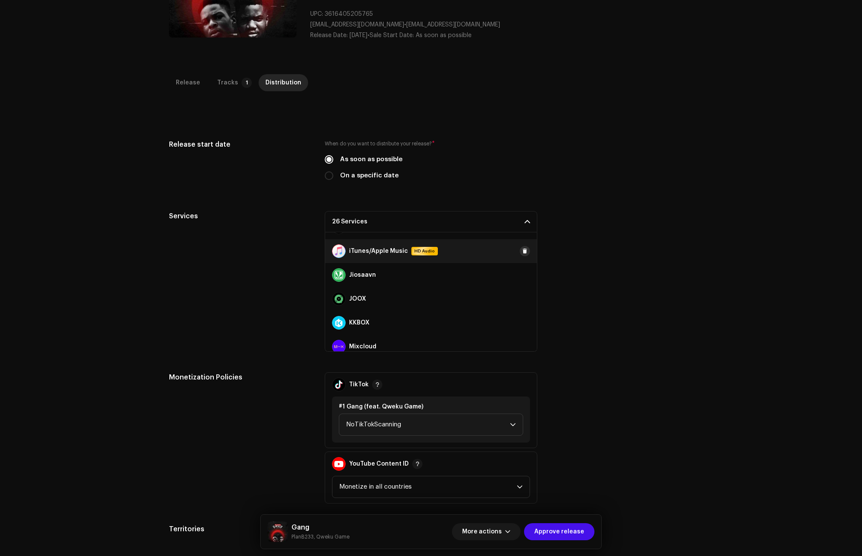
click at [520, 250] on button at bounding box center [525, 251] width 10 height 10
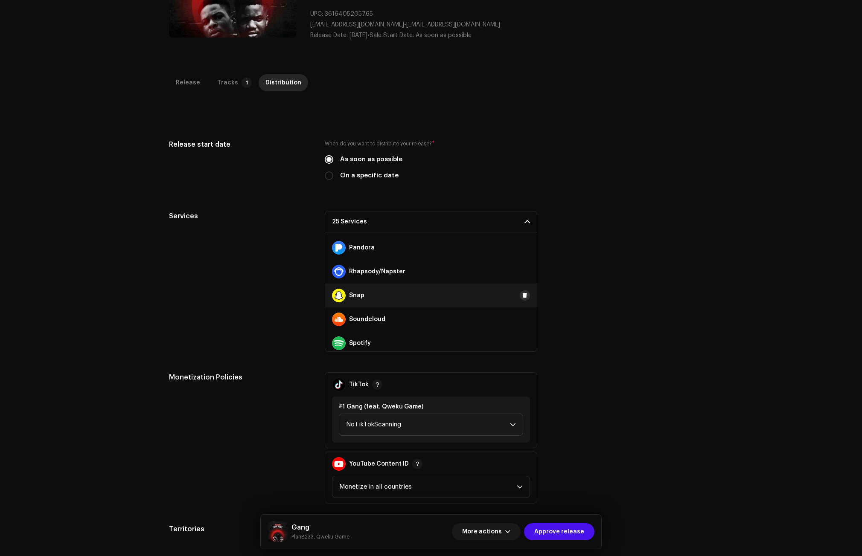
click at [520, 293] on button at bounding box center [525, 296] width 10 height 10
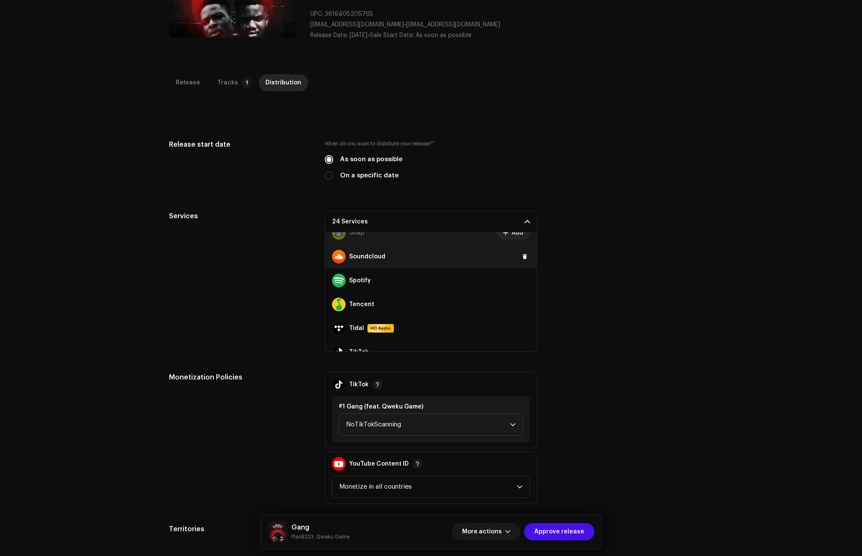
scroll to position [512, 0]
click at [522, 257] on span at bounding box center [524, 258] width 5 height 7
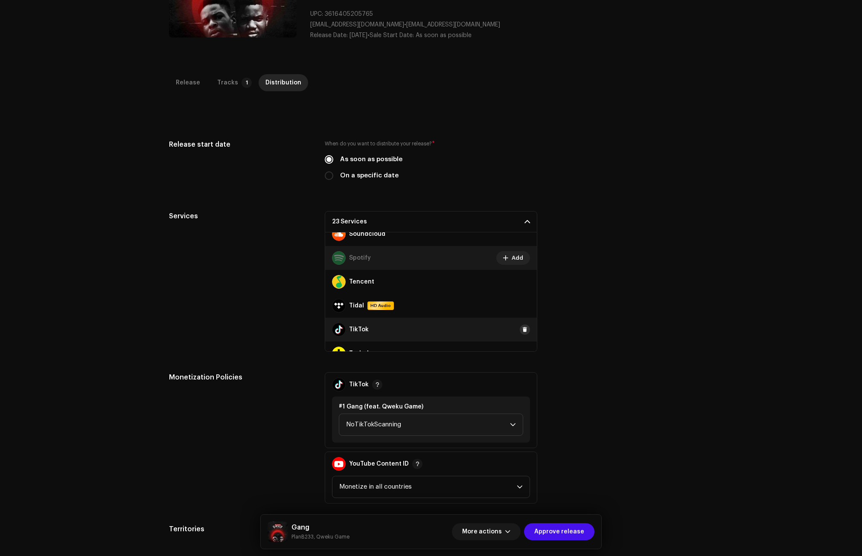
click at [522, 331] on span at bounding box center [524, 329] width 5 height 7
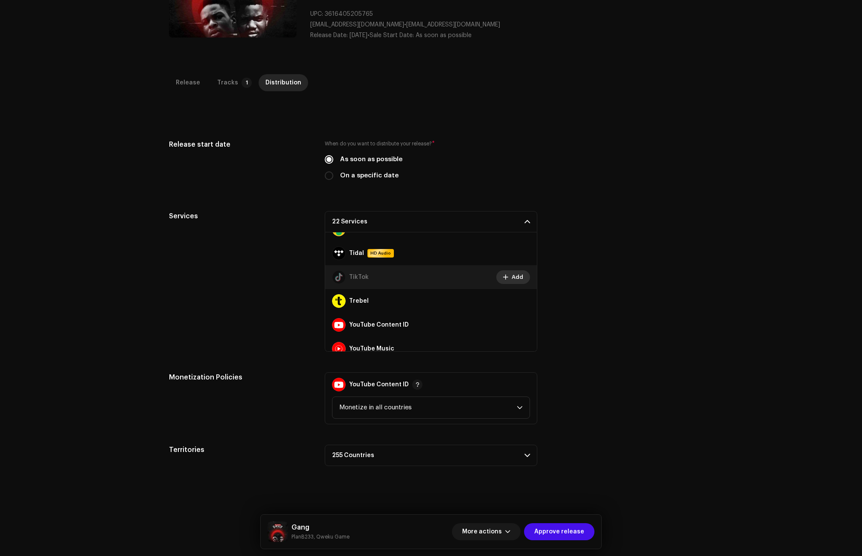
scroll to position [574, 0]
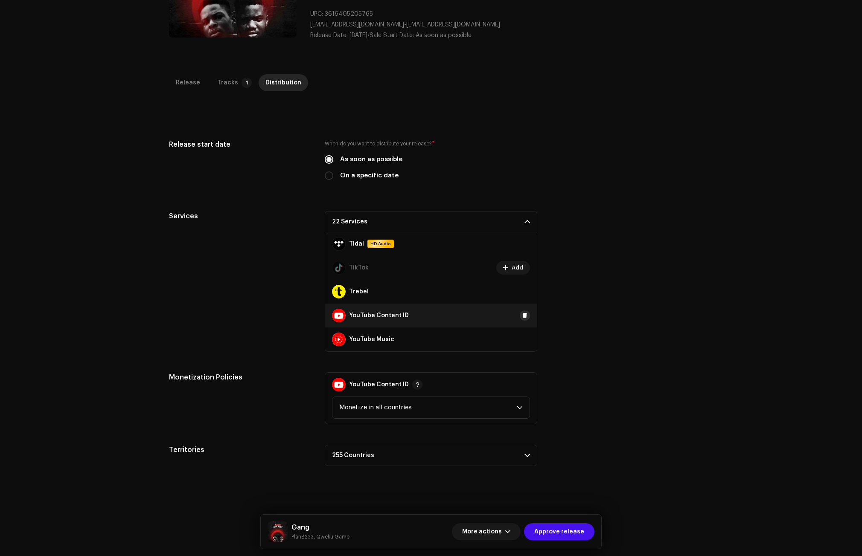
click at [522, 314] on span at bounding box center [524, 315] width 5 height 7
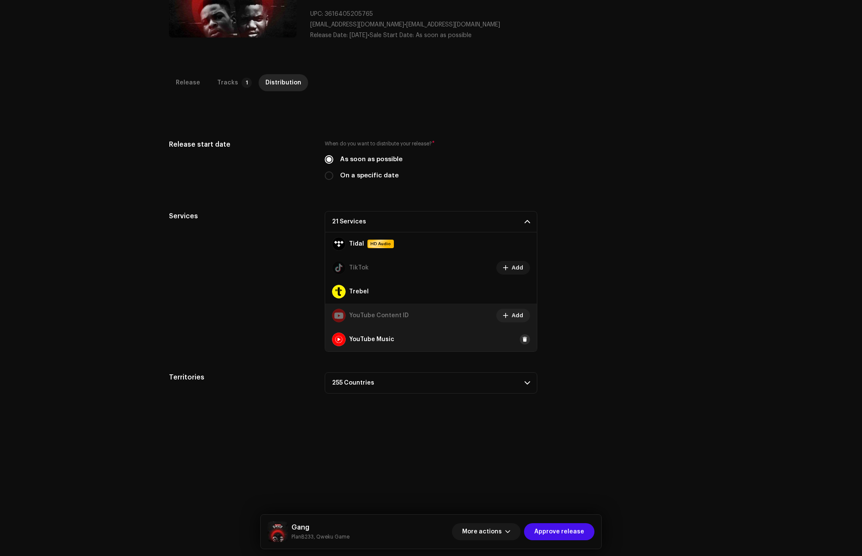
click at [520, 337] on button at bounding box center [525, 339] width 10 height 10
click at [570, 530] on span "Approve release" at bounding box center [559, 531] width 50 height 17
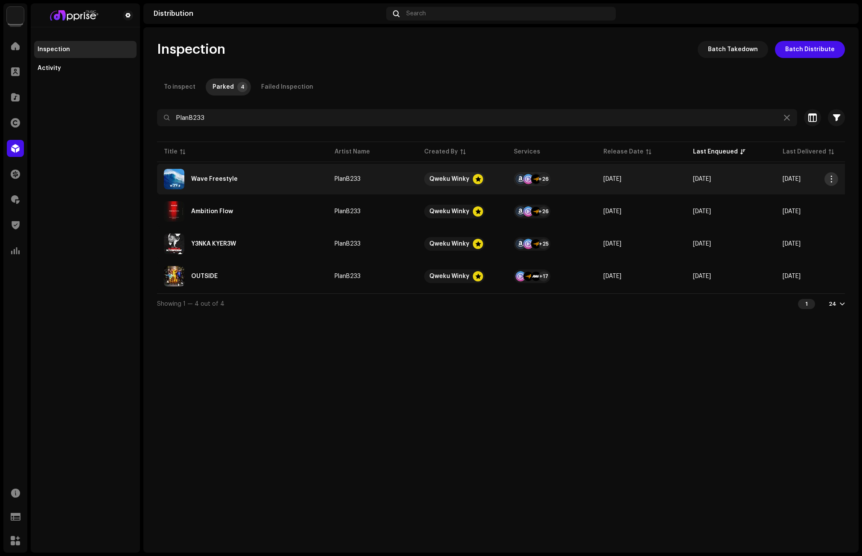
click at [828, 175] on button "button" at bounding box center [831, 179] width 14 height 14
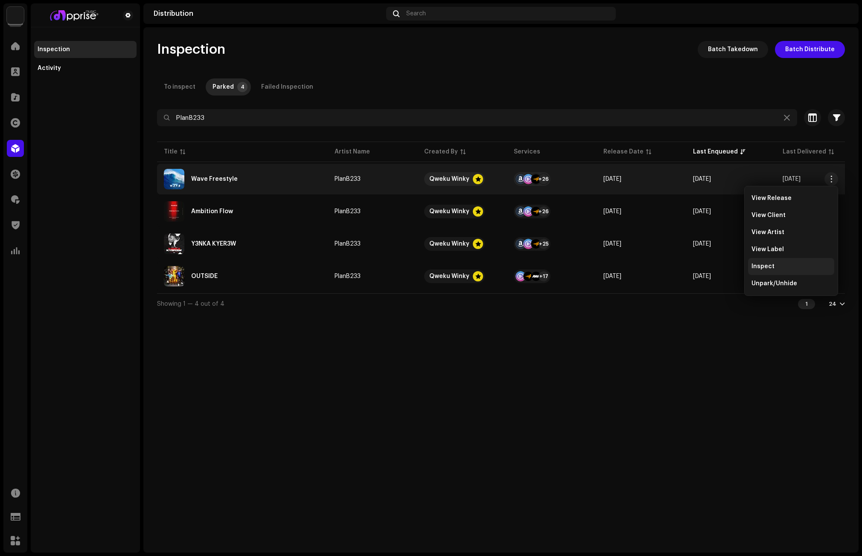
click at [767, 265] on span "Inspect" at bounding box center [762, 266] width 23 height 7
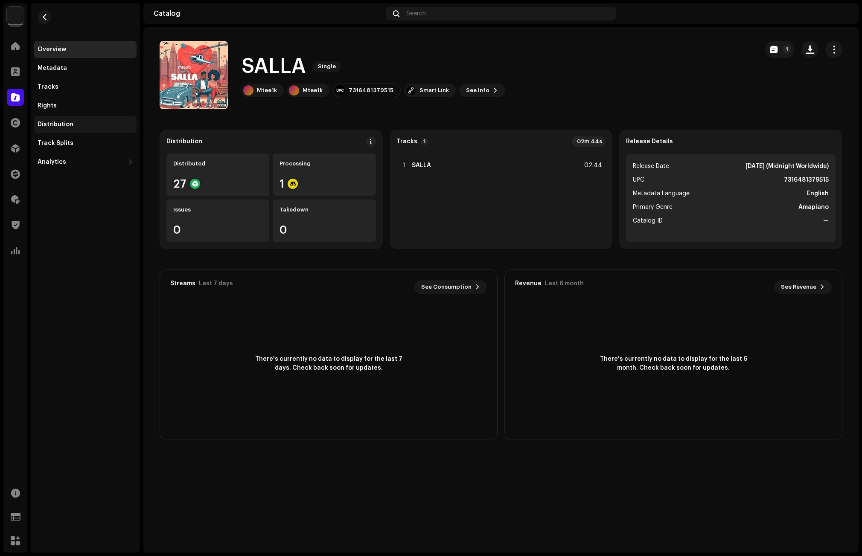
click at [55, 119] on div "Distribution" at bounding box center [85, 124] width 102 height 17
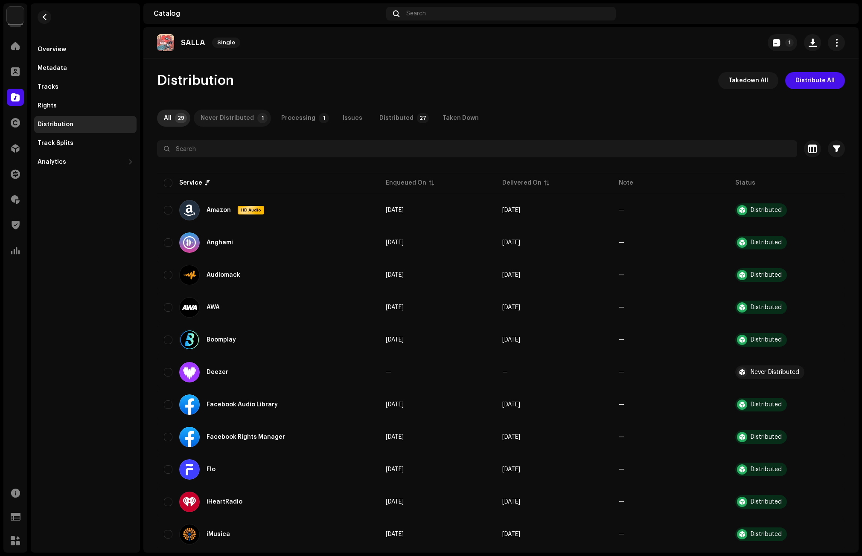
click at [237, 116] on div "Never Distributed" at bounding box center [227, 118] width 53 height 17
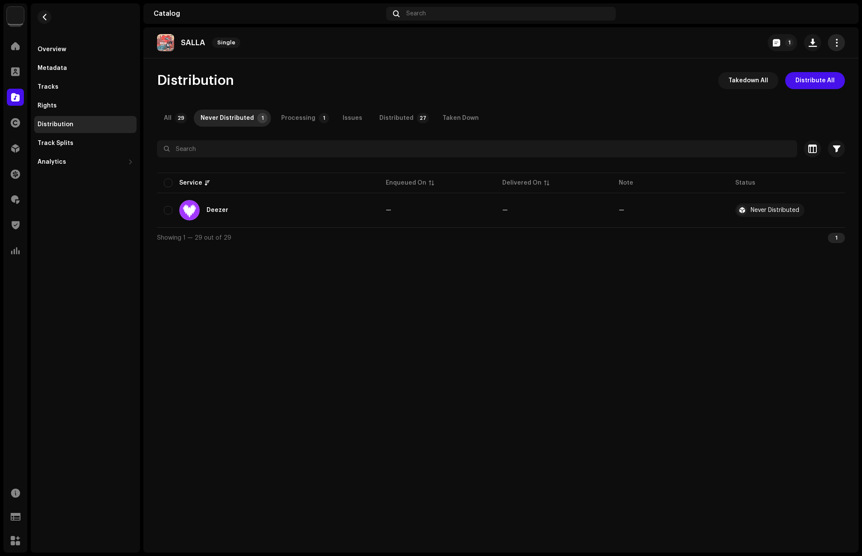
click at [838, 42] on span "button" at bounding box center [836, 42] width 8 height 7
click at [772, 80] on div "Edit" at bounding box center [797, 80] width 79 height 7
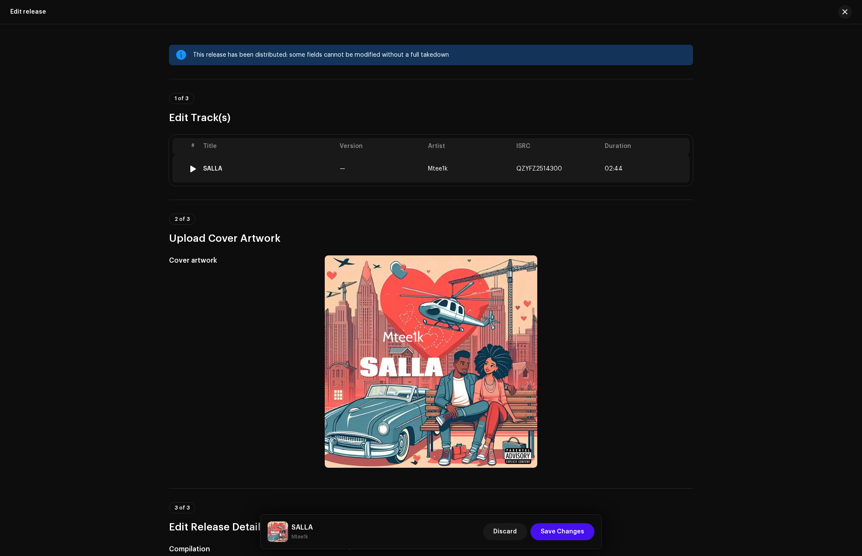
click at [216, 163] on td "SALLA" at bounding box center [268, 168] width 137 height 27
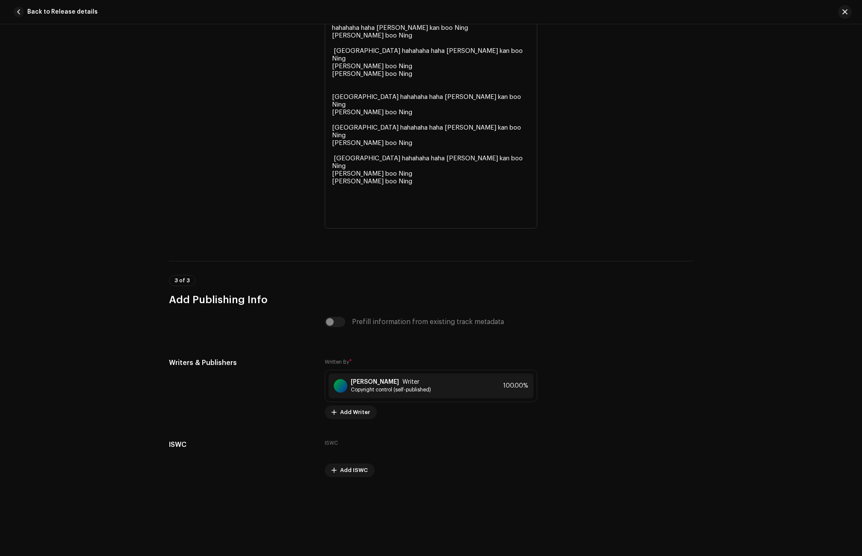
scroll to position [1866, 0]
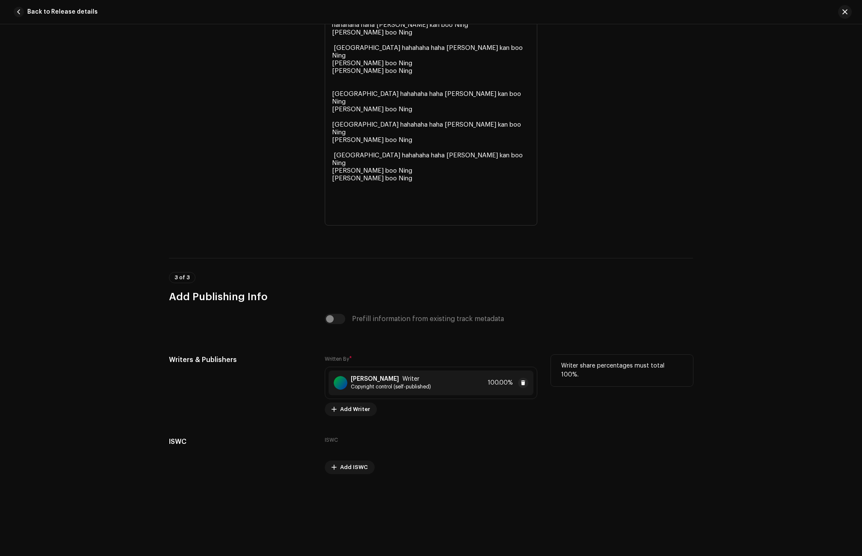
click at [404, 381] on span "Writer" at bounding box center [410, 379] width 17 height 7
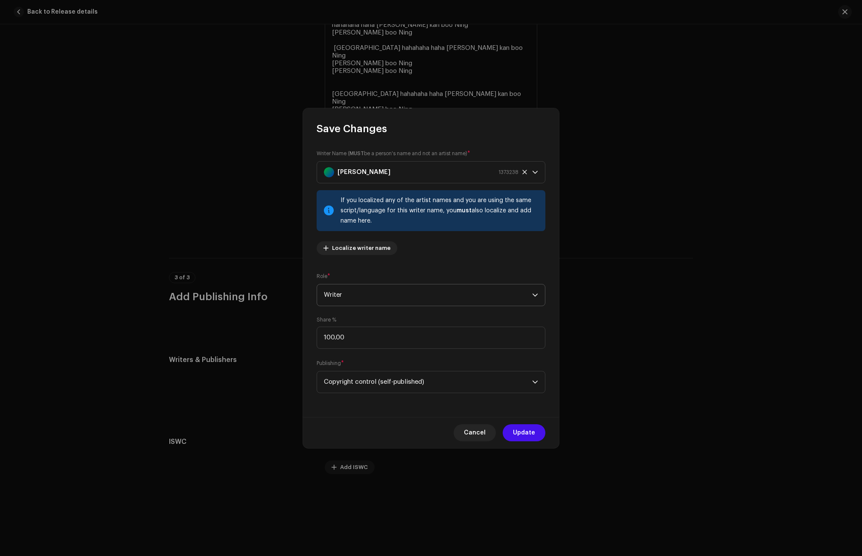
click at [372, 293] on span "Writer" at bounding box center [428, 295] width 208 height 21
click at [374, 340] on span "Composer & Lyricist" at bounding box center [354, 341] width 60 height 9
click at [535, 435] on span "Update" at bounding box center [524, 432] width 22 height 17
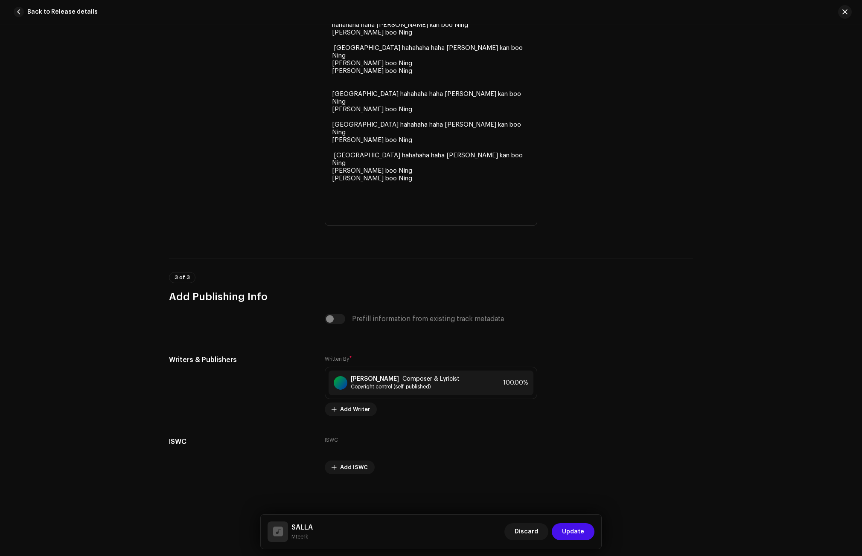
scroll to position [1507, 0]
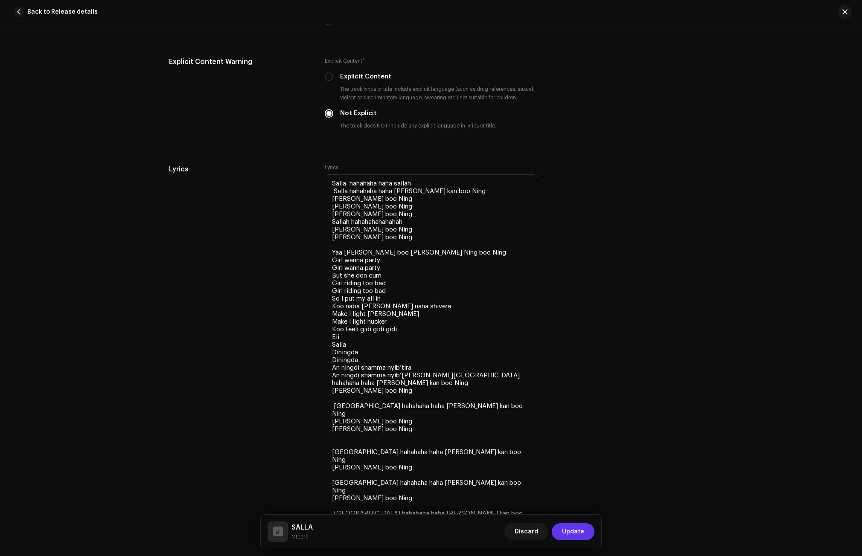
click at [569, 527] on span "Update" at bounding box center [573, 531] width 22 height 17
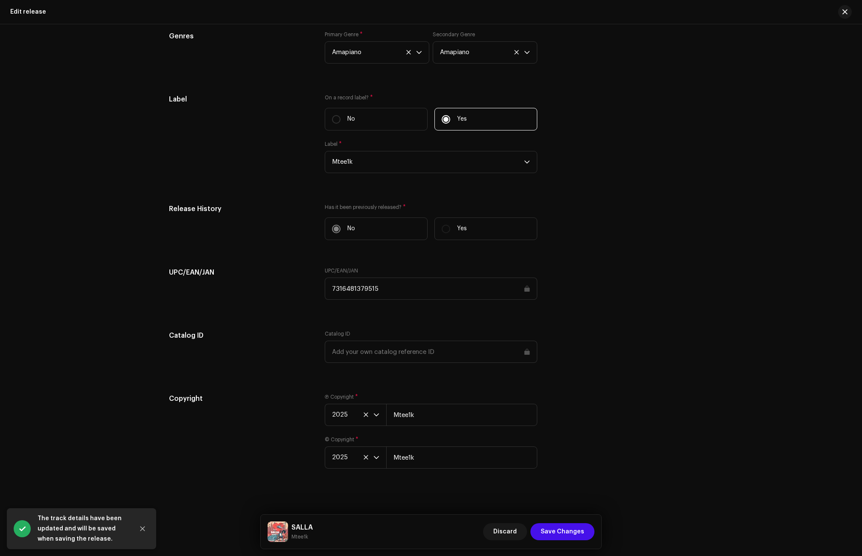
scroll to position [1020, 0]
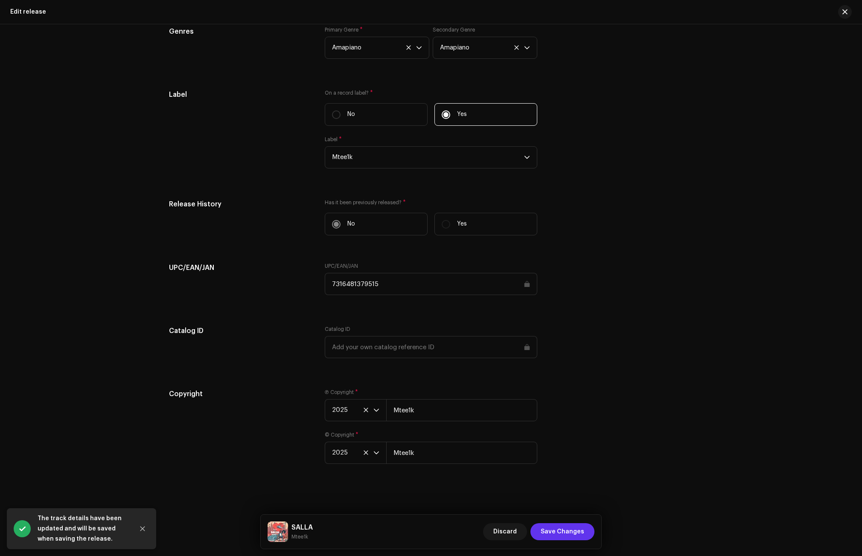
click at [570, 530] on span "Save Changes" at bounding box center [563, 531] width 44 height 17
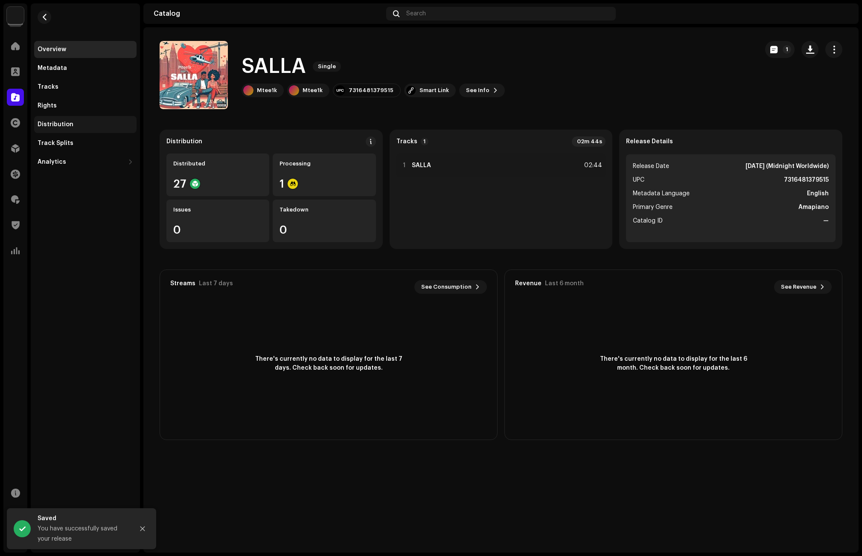
click at [66, 123] on div "Distribution" at bounding box center [56, 124] width 36 height 7
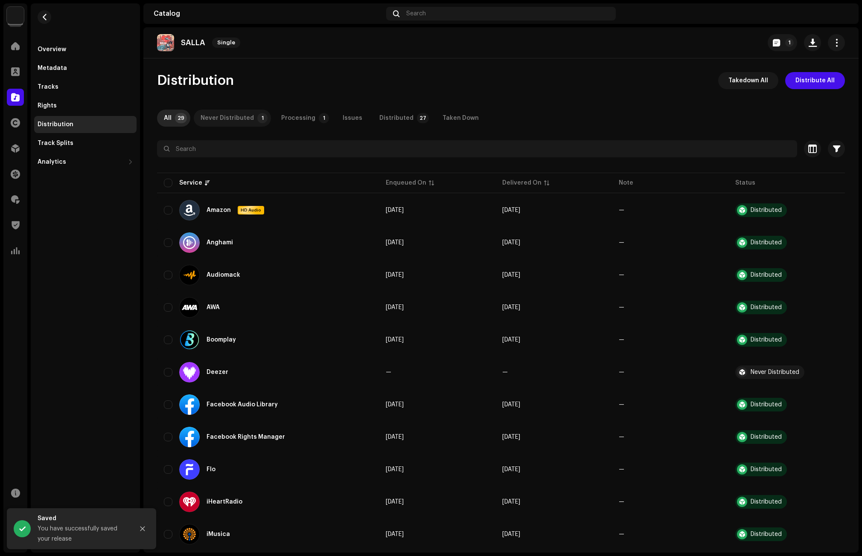
click at [238, 118] on div "Never Distributed" at bounding box center [227, 118] width 53 height 17
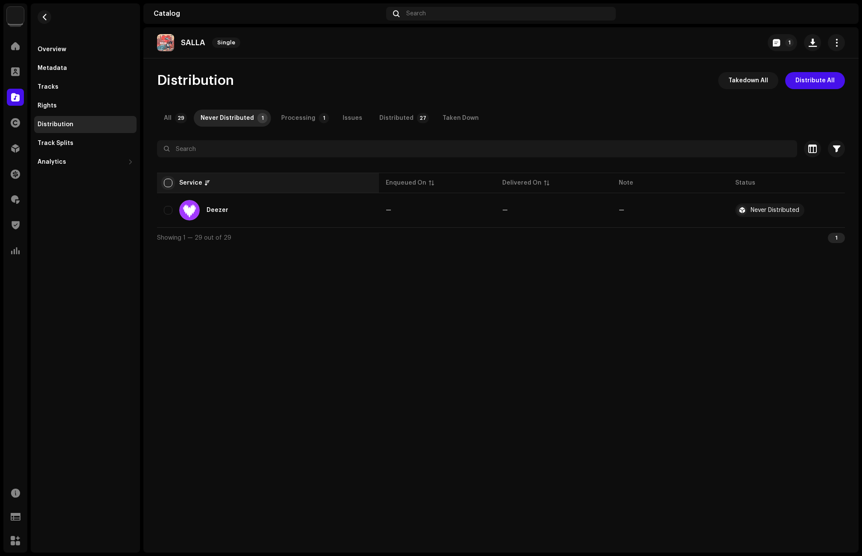
click at [171, 181] on input "checkbox" at bounding box center [168, 183] width 9 height 9
checkbox input "true"
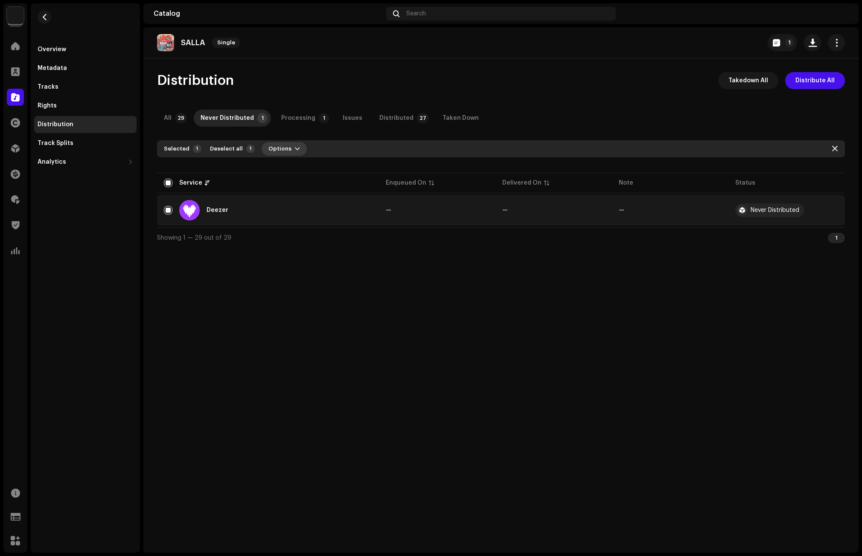
click at [295, 147] on span "button" at bounding box center [297, 148] width 5 height 7
click at [289, 170] on span "Distribute" at bounding box center [279, 168] width 30 height 7
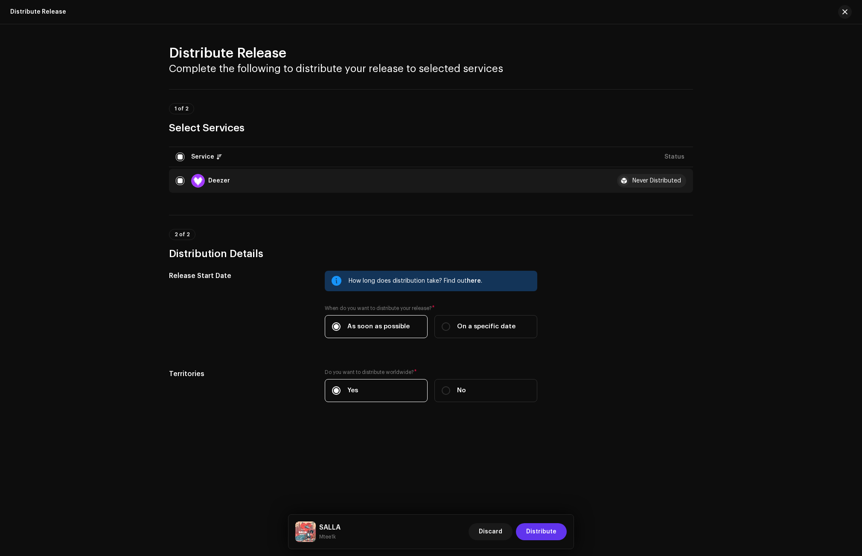
click at [542, 529] on span "Distribute" at bounding box center [541, 531] width 30 height 17
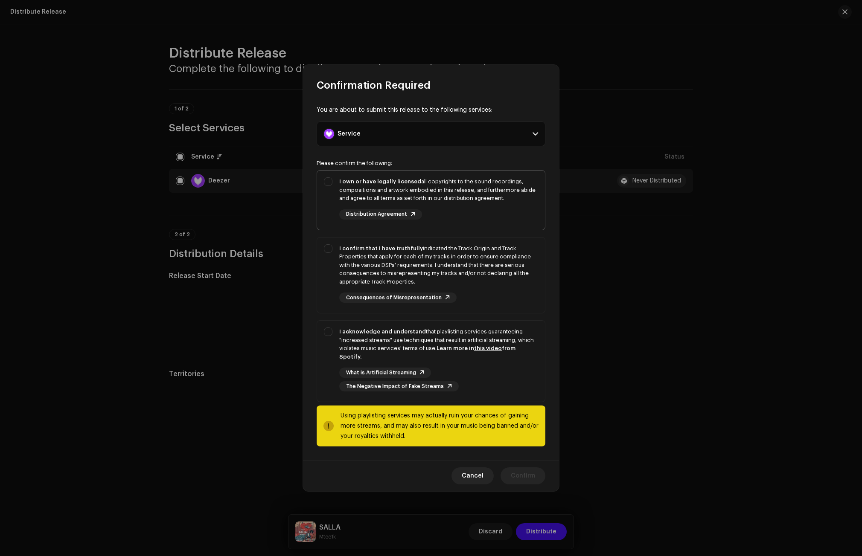
click at [416, 201] on div "I own or have legally licensed all copyrights to the sound recordings, composit…" at bounding box center [438, 189] width 199 height 25
checkbox input "true"
click at [404, 264] on div "I confirm that I have truthfully indicated the Track Origin and Track Propertie…" at bounding box center [438, 265] width 199 height 42
checkbox input "true"
click at [397, 346] on div "I acknowledge and understand that playlisting services guaranteeing "increased …" at bounding box center [438, 344] width 199 height 33
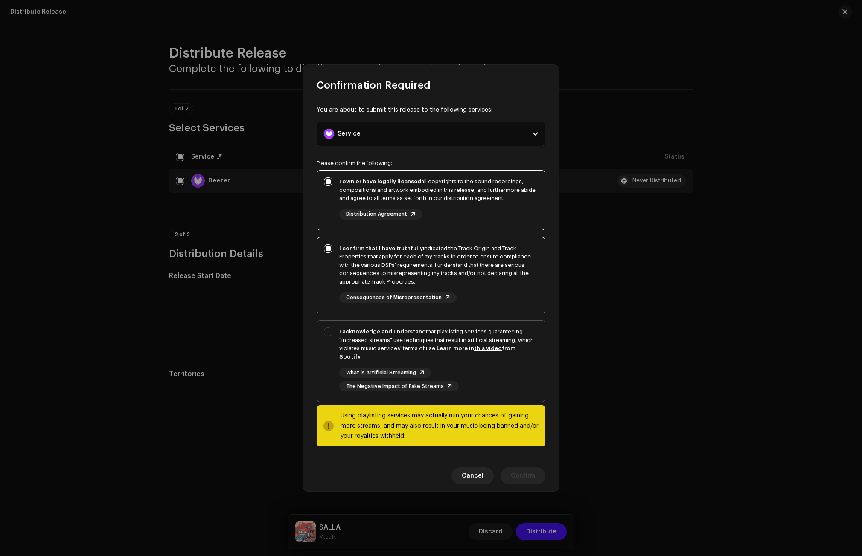
checkbox input "true"
click at [517, 468] on span "Confirm" at bounding box center [523, 476] width 24 height 17
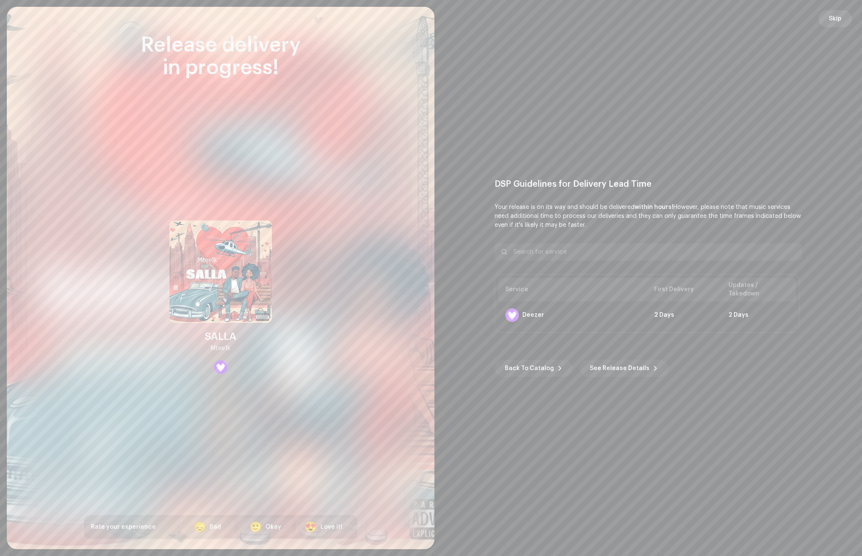
click at [837, 17] on span "Skip" at bounding box center [834, 18] width 13 height 17
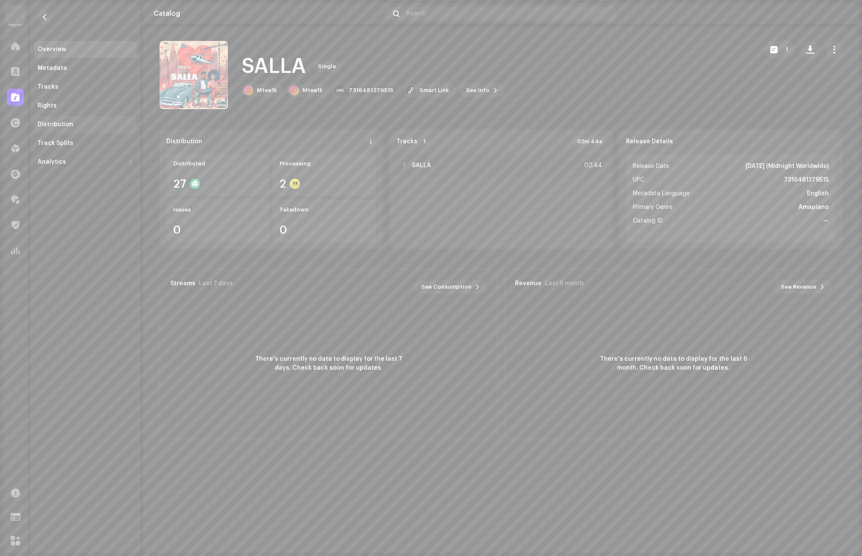
click at [62, 125] on div "Distribution" at bounding box center [56, 124] width 36 height 7
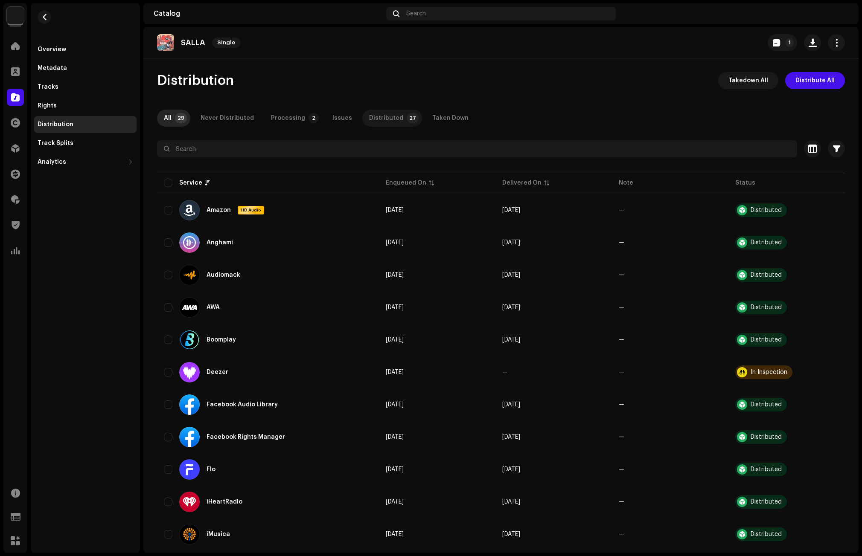
click at [386, 119] on div "Distributed" at bounding box center [386, 118] width 34 height 17
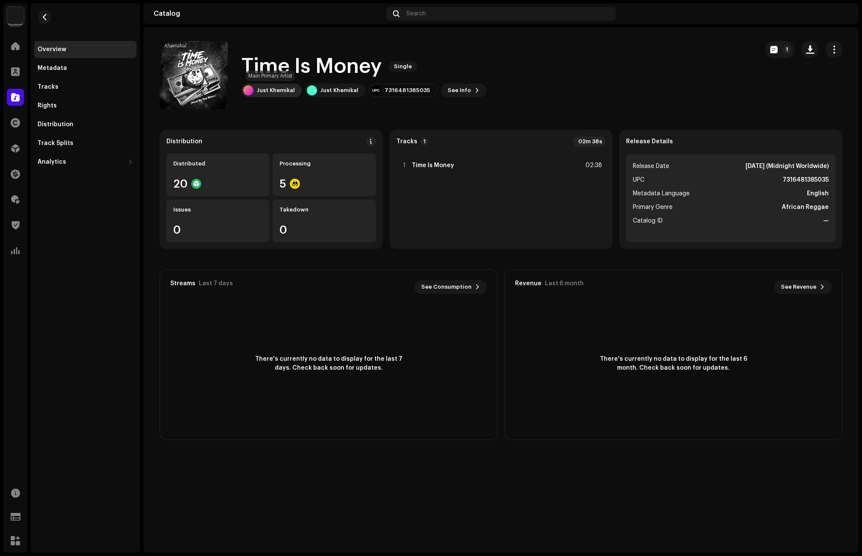
click at [281, 85] on div "Just Khemikal" at bounding box center [271, 91] width 60 height 14
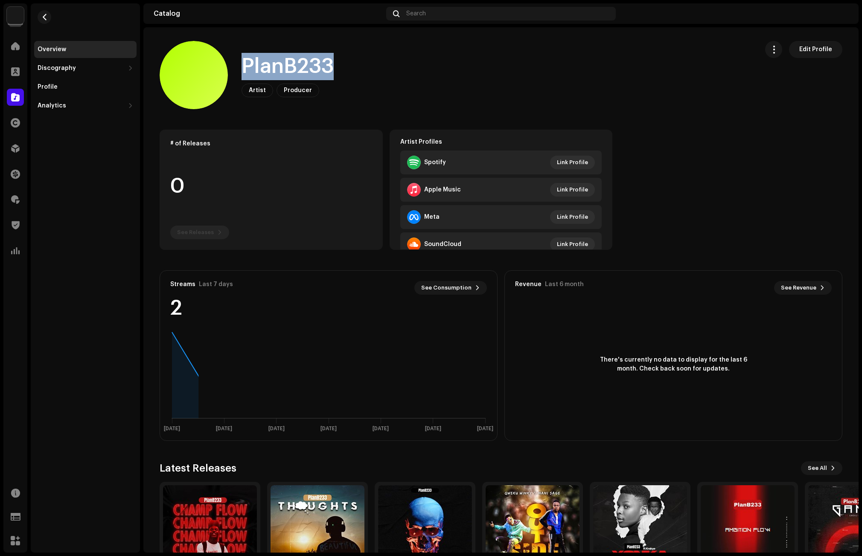
drag, startPoint x: 329, startPoint y: 66, endPoint x: 241, endPoint y: 68, distance: 87.9
click at [241, 68] on h1 "PlanB233" at bounding box center [287, 66] width 92 height 27
copy h1 "PlanB233"
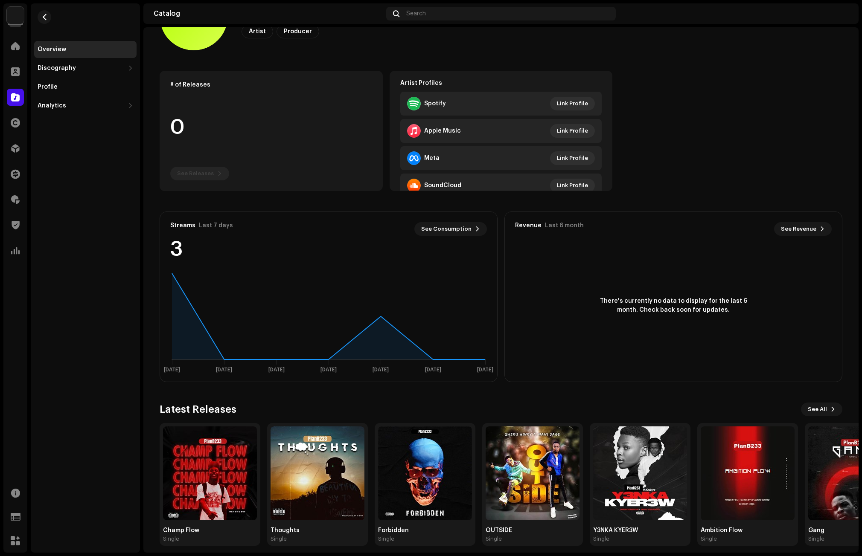
scroll to position [66, 0]
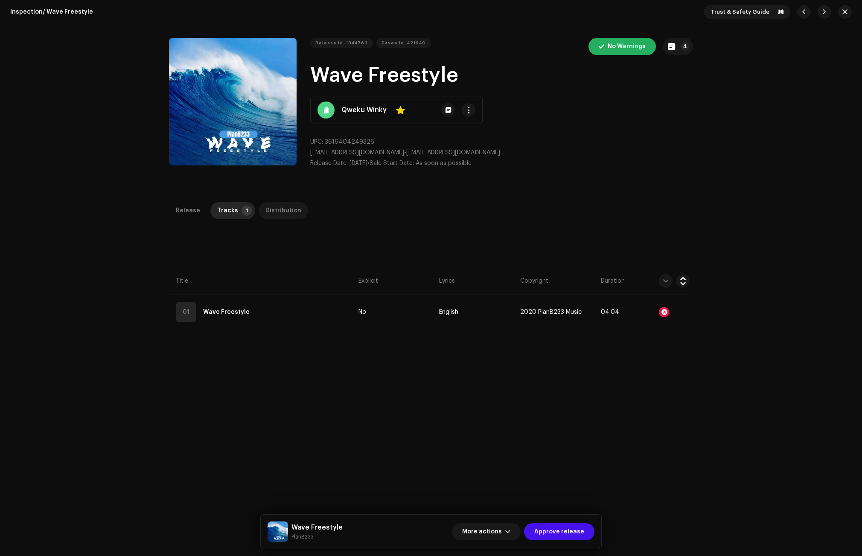
click at [276, 211] on div "Distribution" at bounding box center [283, 210] width 36 height 17
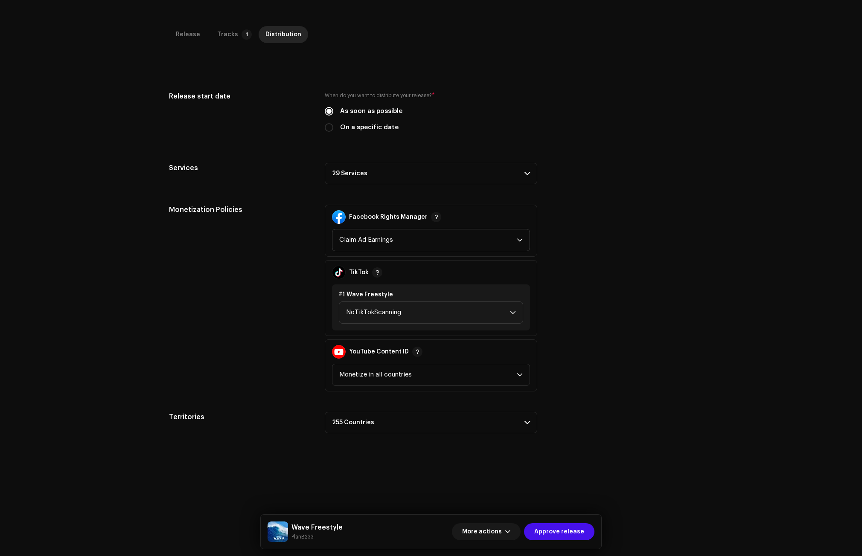
scroll to position [202, 0]
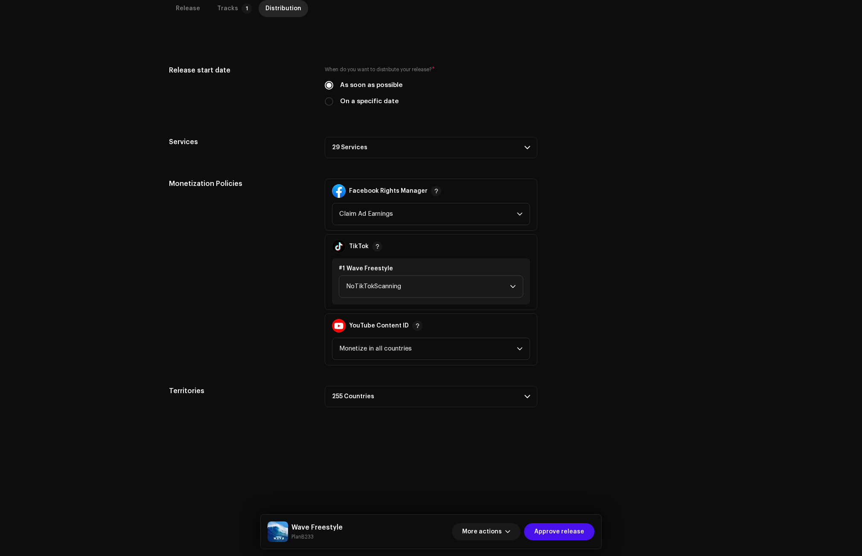
click at [355, 145] on p-accordion-header "29 Services" at bounding box center [431, 147] width 212 height 21
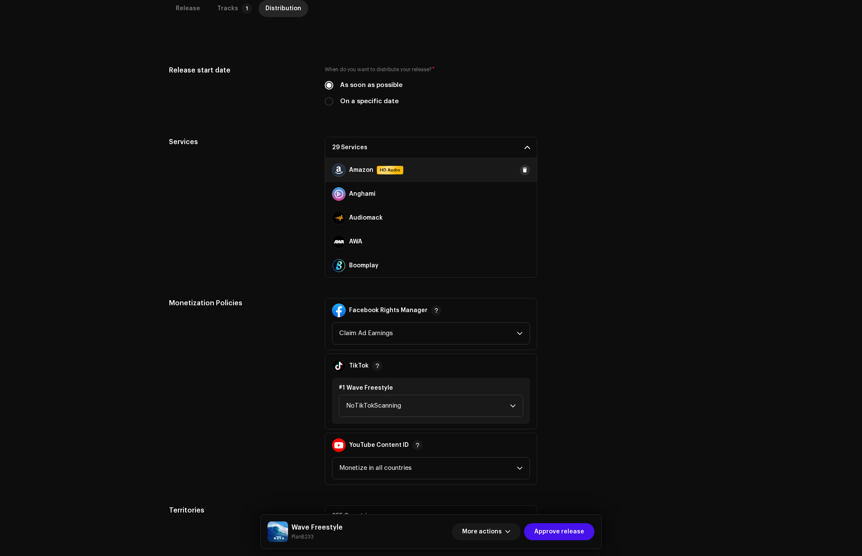
click at [522, 169] on span at bounding box center [524, 170] width 5 height 7
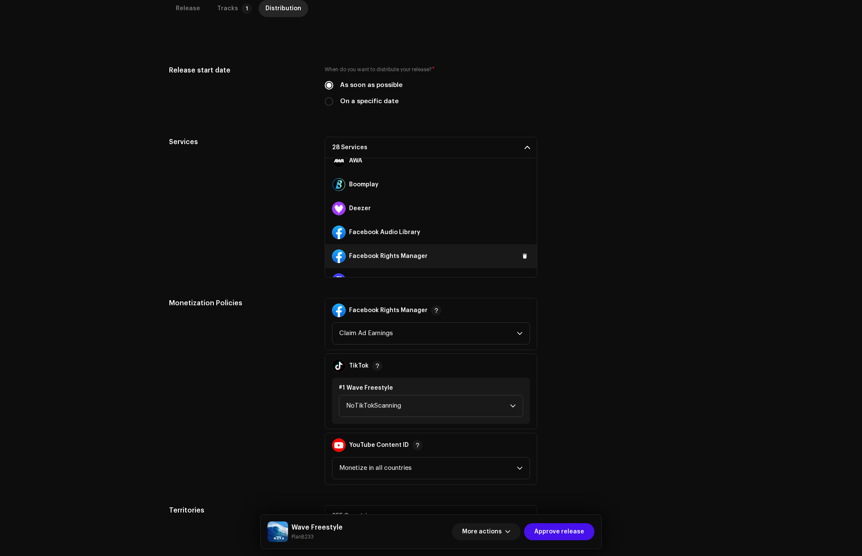
scroll to position [85, 0]
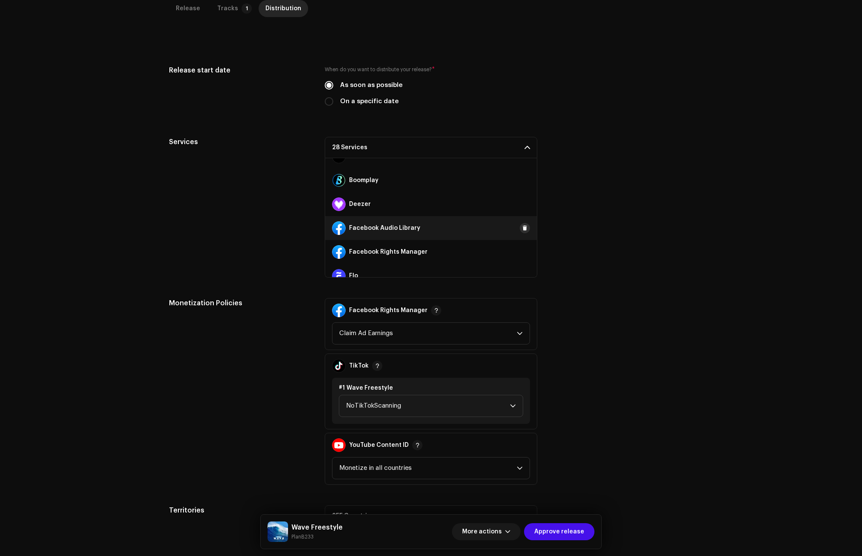
click at [521, 232] on button at bounding box center [525, 228] width 10 height 10
click at [522, 250] on span at bounding box center [524, 252] width 5 height 7
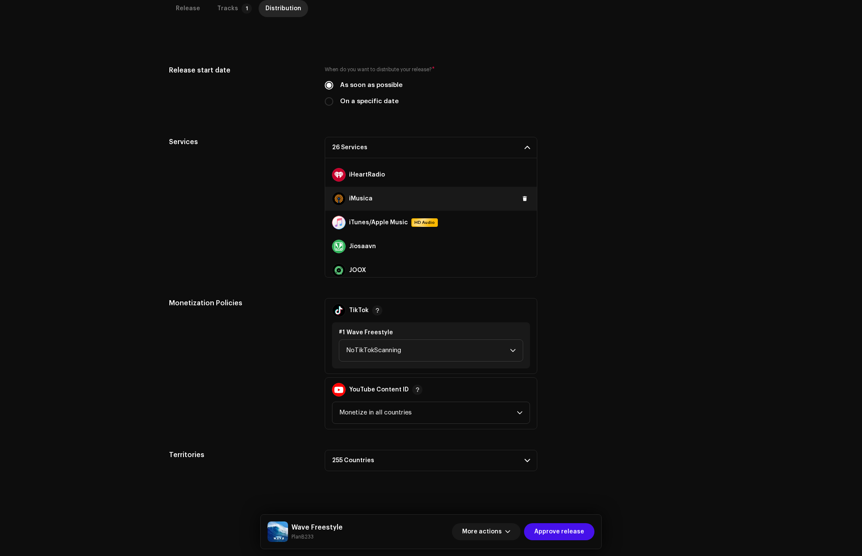
scroll to position [213, 0]
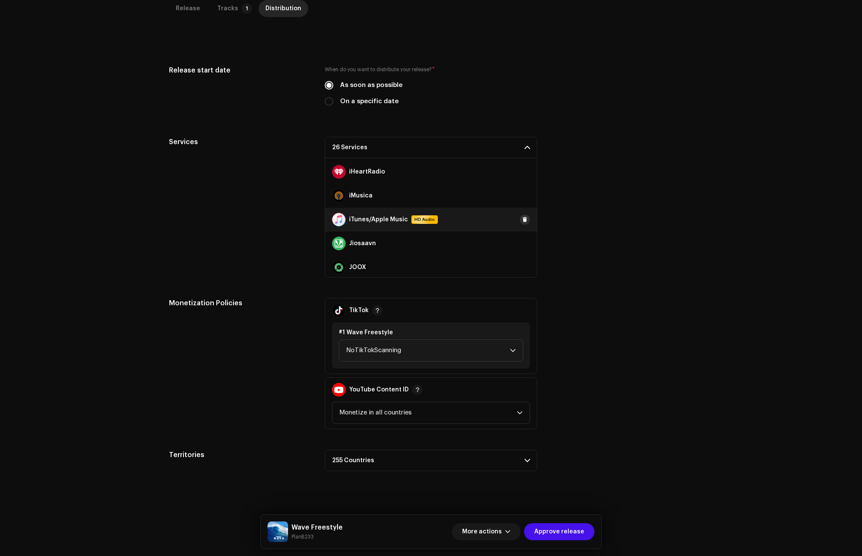
click at [522, 218] on span at bounding box center [524, 219] width 5 height 7
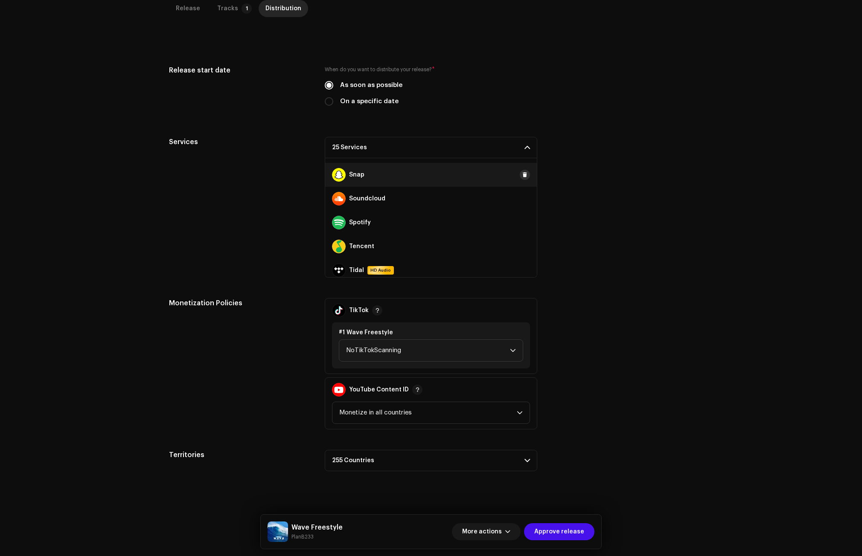
click at [522, 175] on span at bounding box center [524, 174] width 5 height 7
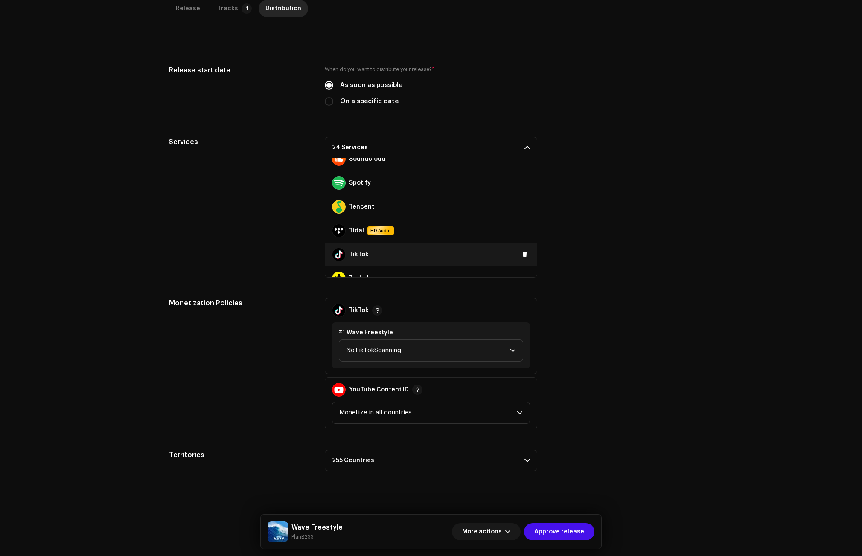
scroll to position [516, 0]
click at [520, 251] on button at bounding box center [525, 252] width 10 height 10
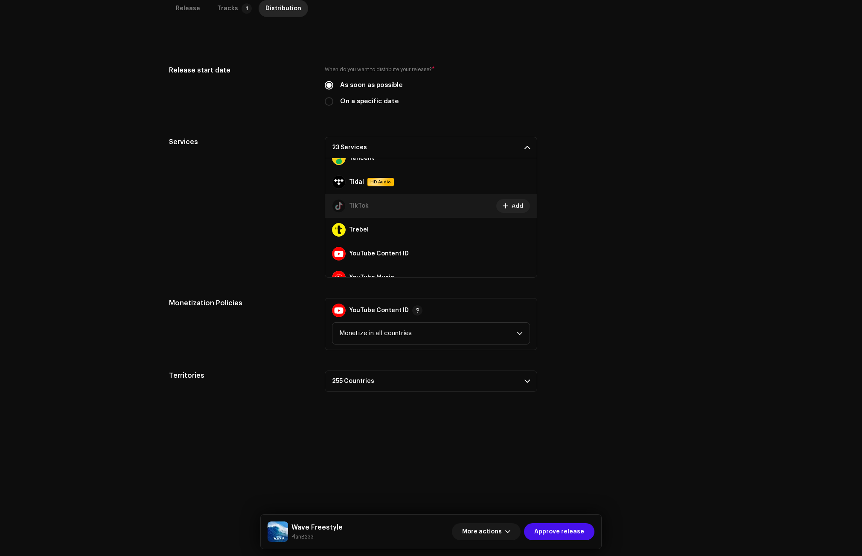
scroll to position [574, 0]
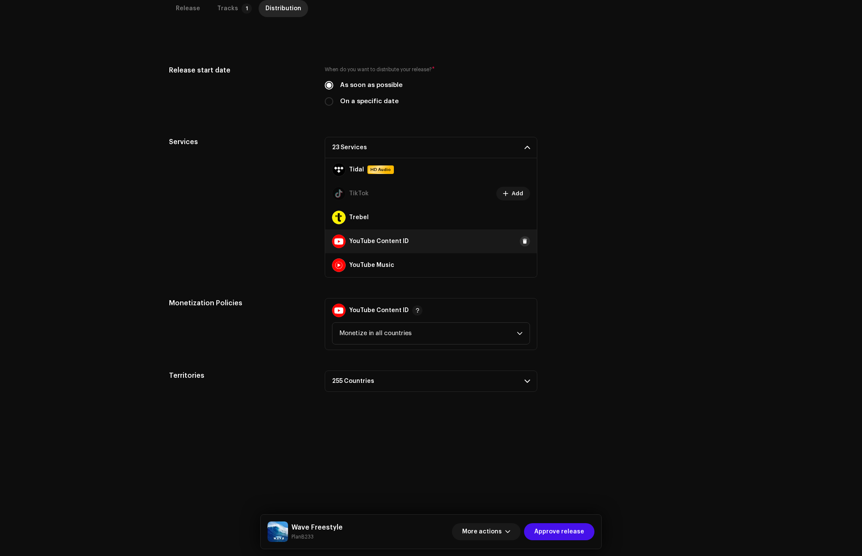
click at [525, 242] on button at bounding box center [525, 241] width 10 height 10
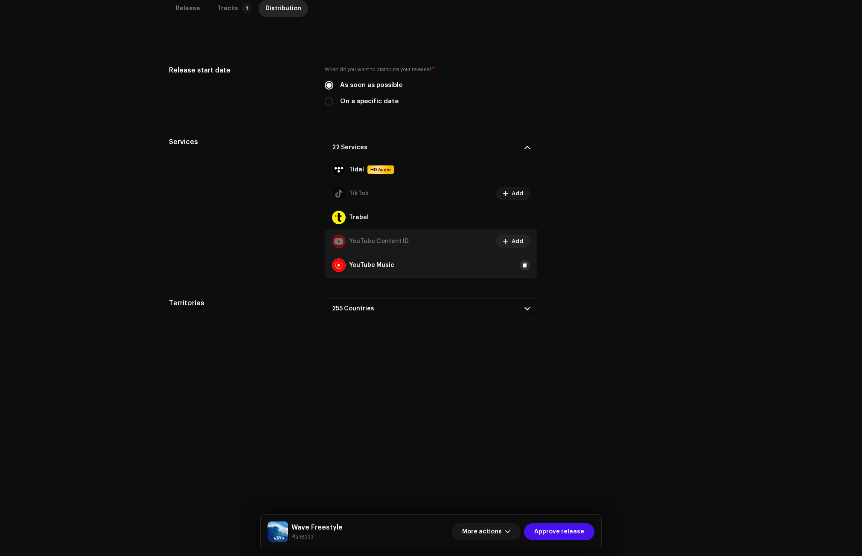
click at [522, 266] on span at bounding box center [524, 265] width 5 height 7
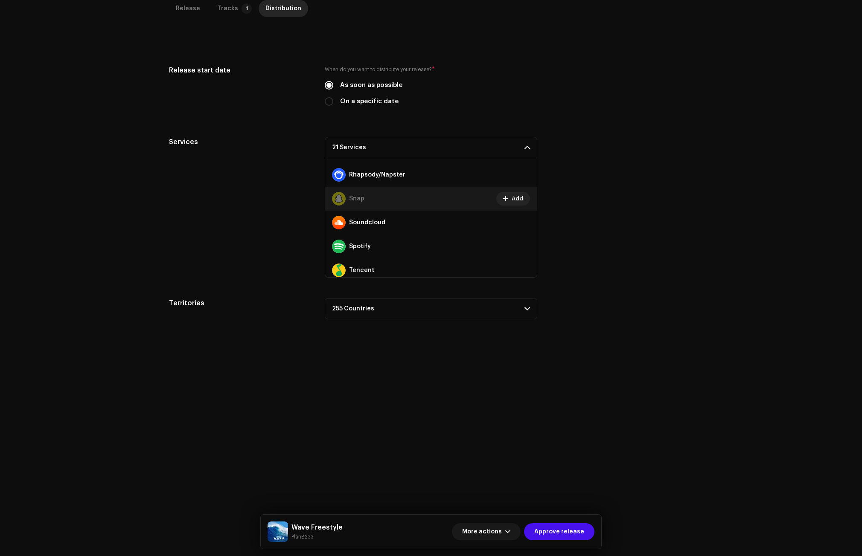
scroll to position [446, 0]
click at [522, 250] on span at bounding box center [524, 250] width 5 height 7
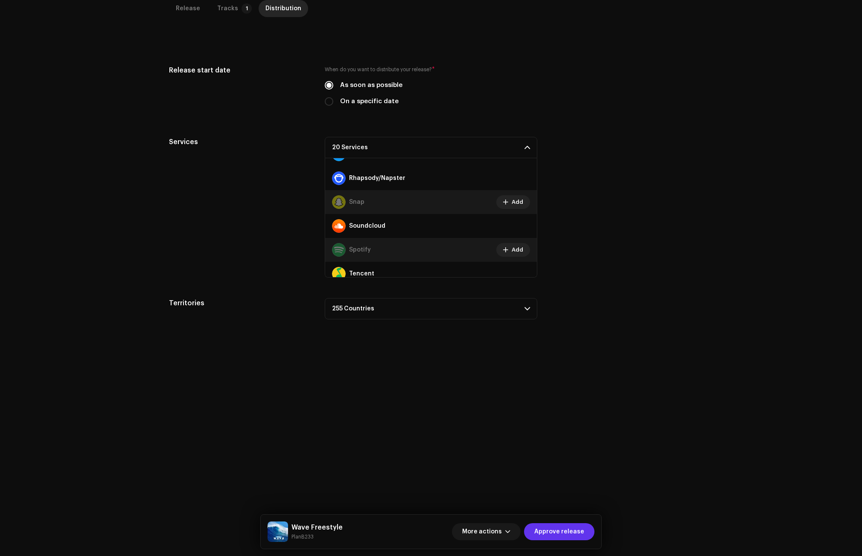
click at [558, 538] on span "Approve release" at bounding box center [559, 531] width 50 height 17
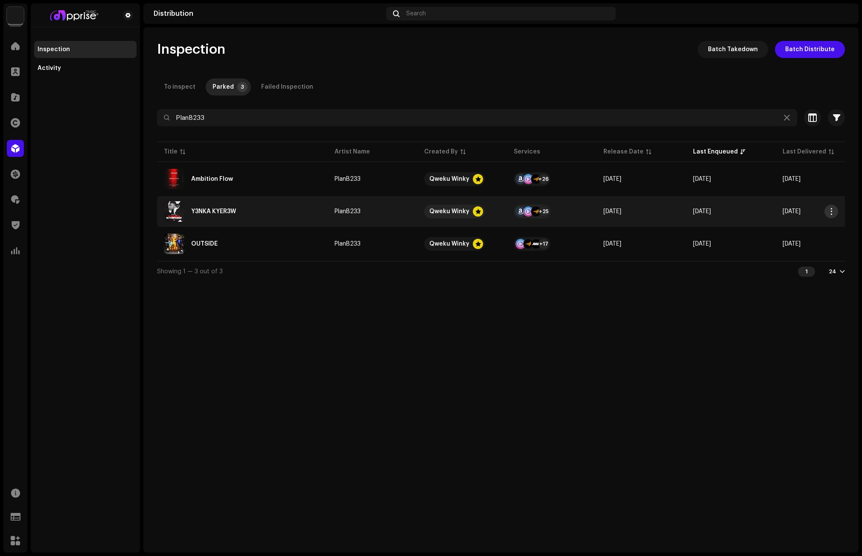
click at [831, 210] on span "button" at bounding box center [831, 211] width 6 height 7
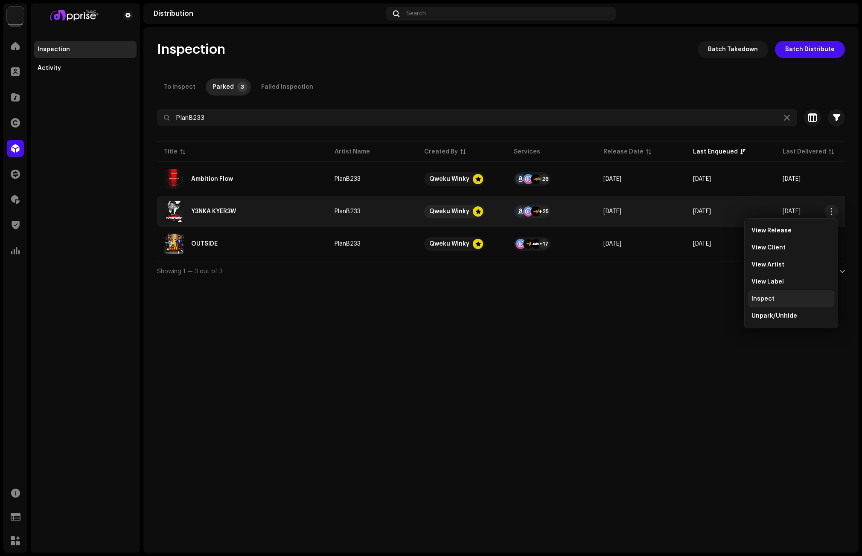
click at [768, 295] on div "Inspect" at bounding box center [791, 299] width 86 height 17
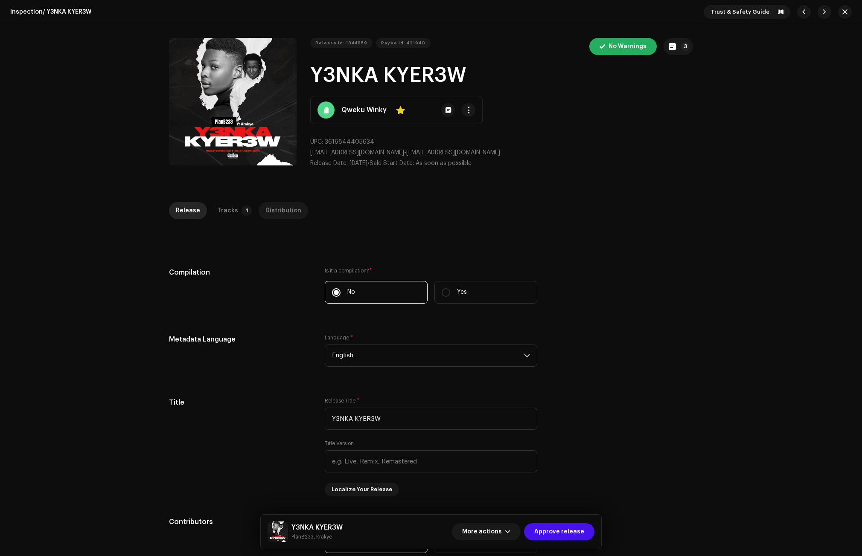
click at [267, 208] on div "Distribution" at bounding box center [283, 210] width 36 height 17
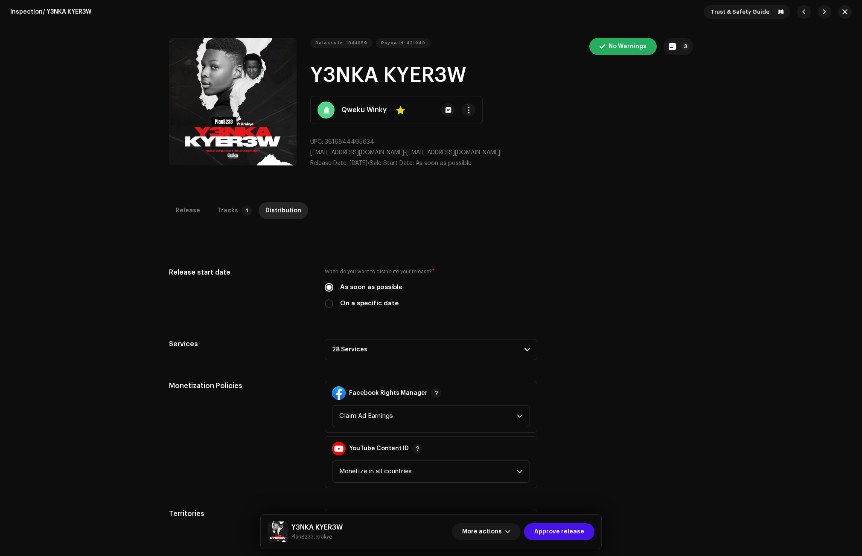
click at [344, 346] on p-accordion-header "28 Services" at bounding box center [431, 349] width 212 height 21
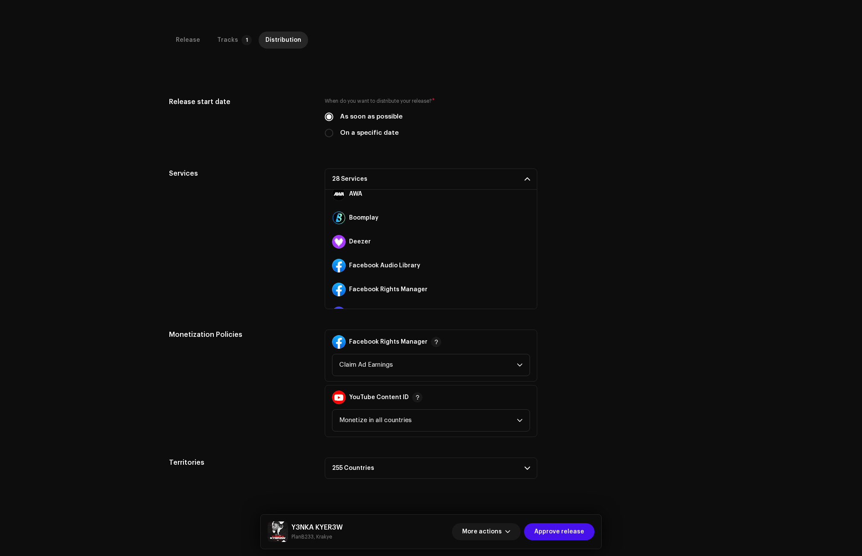
scroll to position [96, 0]
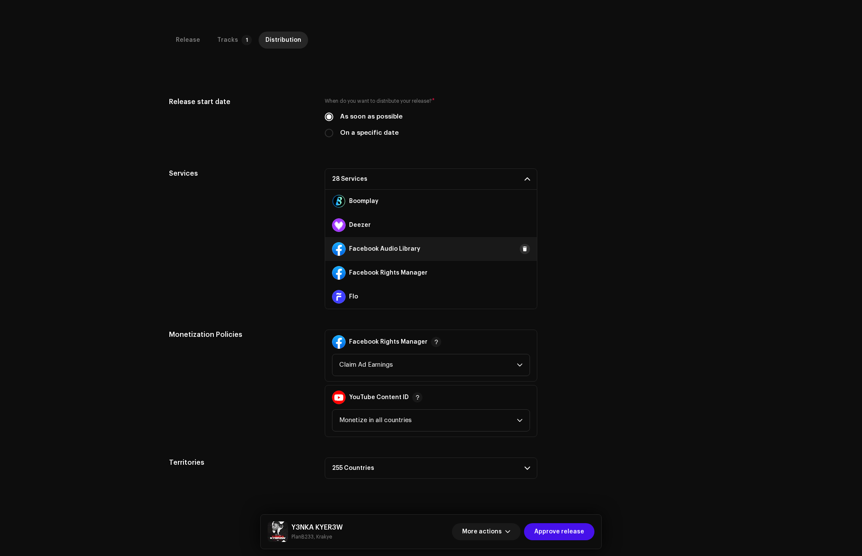
click at [521, 245] on button at bounding box center [525, 249] width 10 height 10
click at [522, 271] on span at bounding box center [524, 273] width 5 height 7
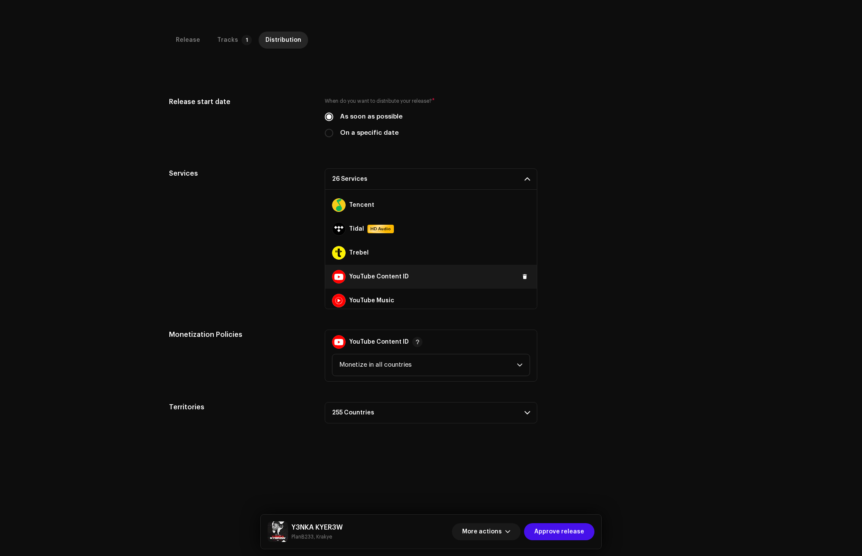
scroll to position [550, 0]
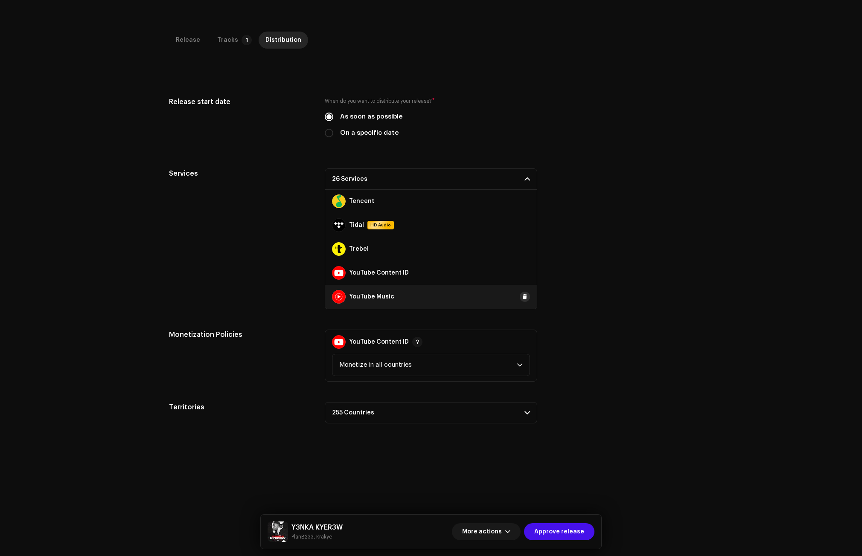
click at [522, 297] on span at bounding box center [524, 297] width 5 height 7
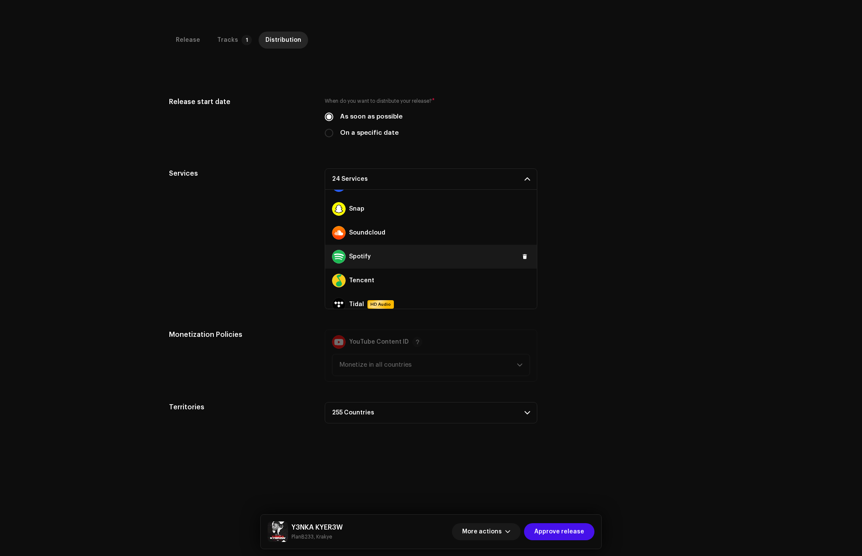
scroll to position [465, 0]
click at [522, 263] on span at bounding box center [524, 262] width 5 height 7
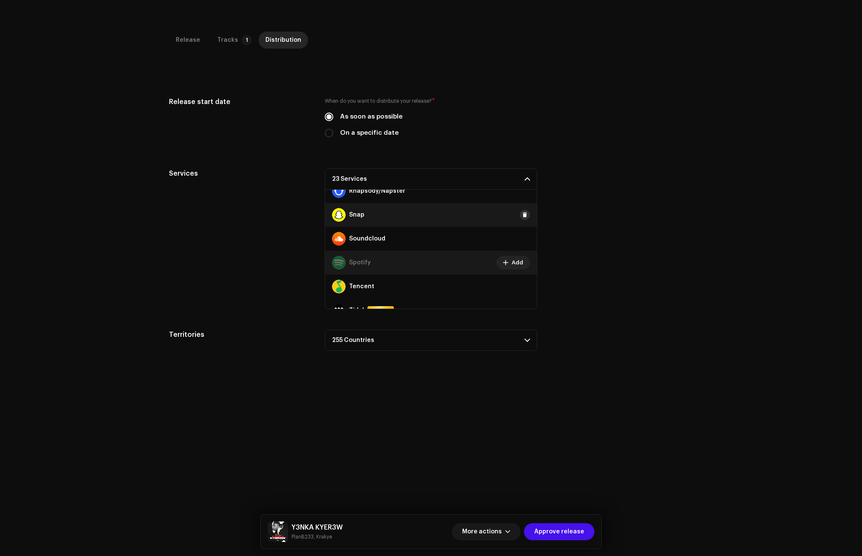
click at [522, 214] on span at bounding box center [524, 215] width 5 height 7
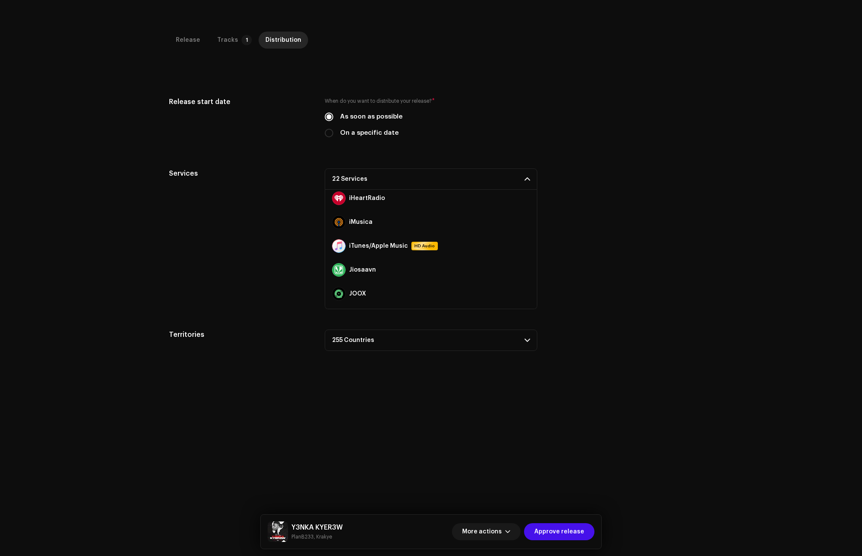
scroll to position [209, 0]
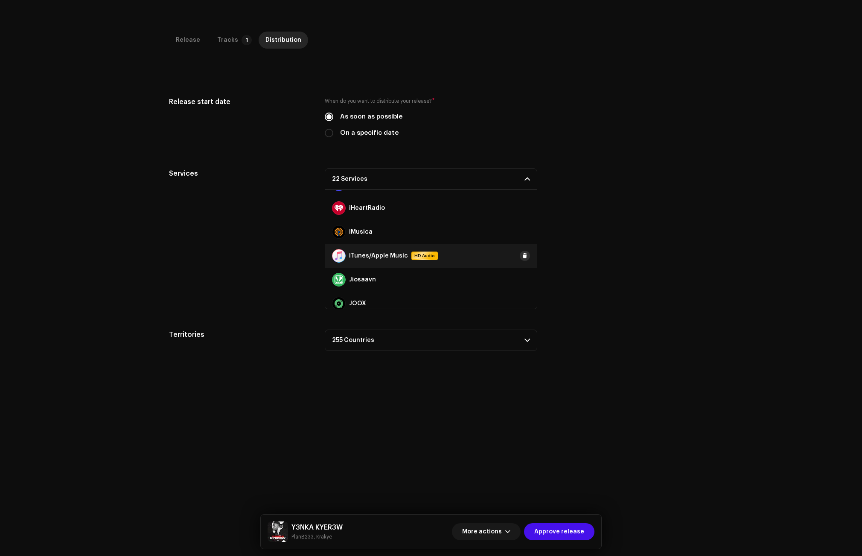
click at [522, 254] on span at bounding box center [524, 256] width 5 height 7
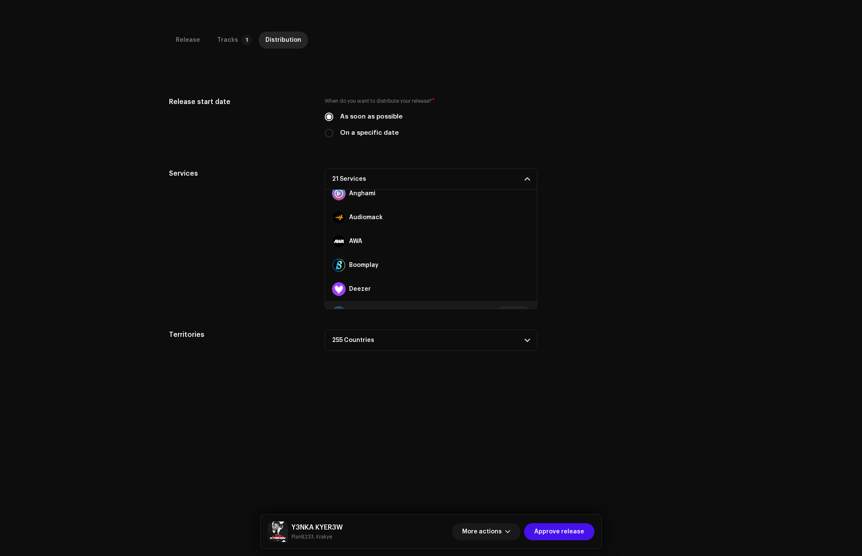
scroll to position [0, 0]
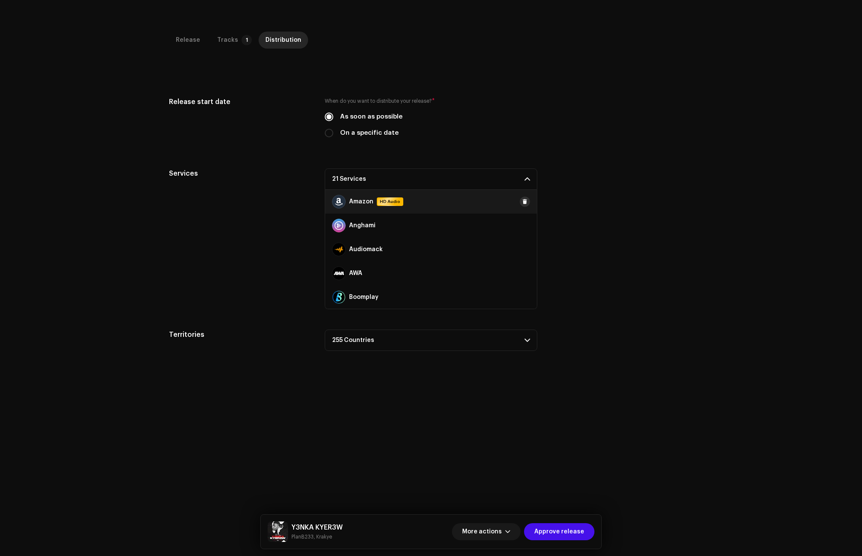
click at [523, 199] on button at bounding box center [525, 202] width 10 height 10
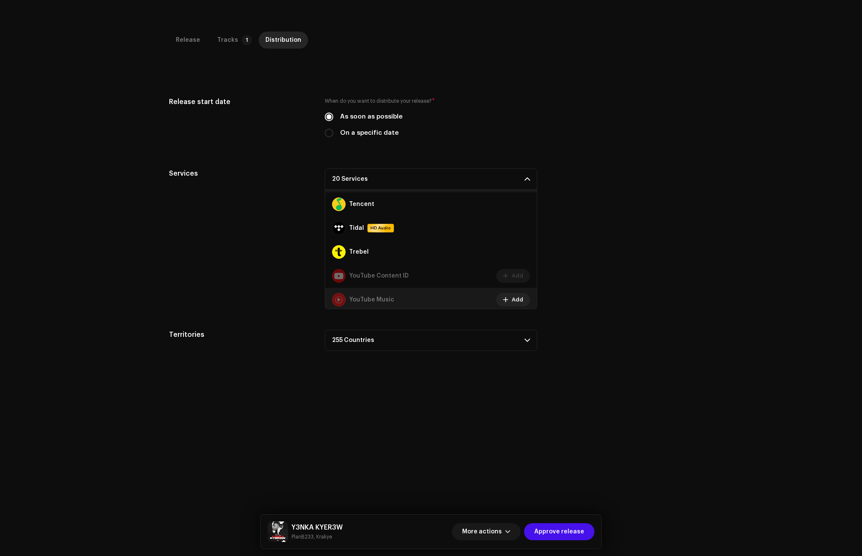
scroll to position [550, 0]
click at [568, 528] on span "Approve release" at bounding box center [559, 531] width 50 height 17
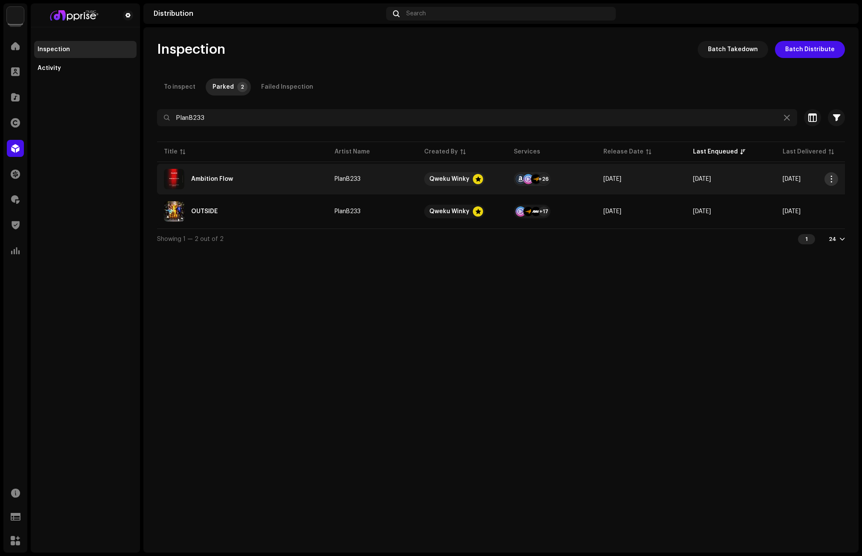
click at [830, 177] on span "button" at bounding box center [831, 179] width 6 height 7
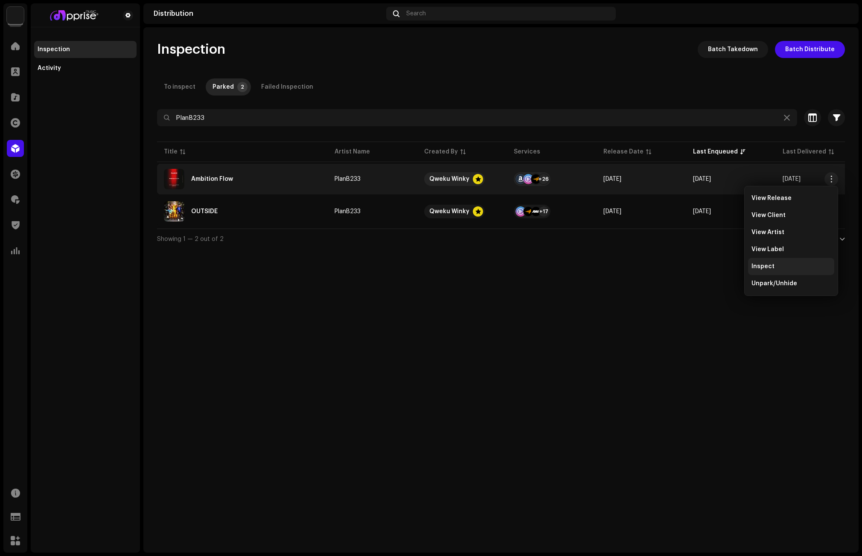
click at [782, 265] on div "Inspect" at bounding box center [790, 266] width 79 height 7
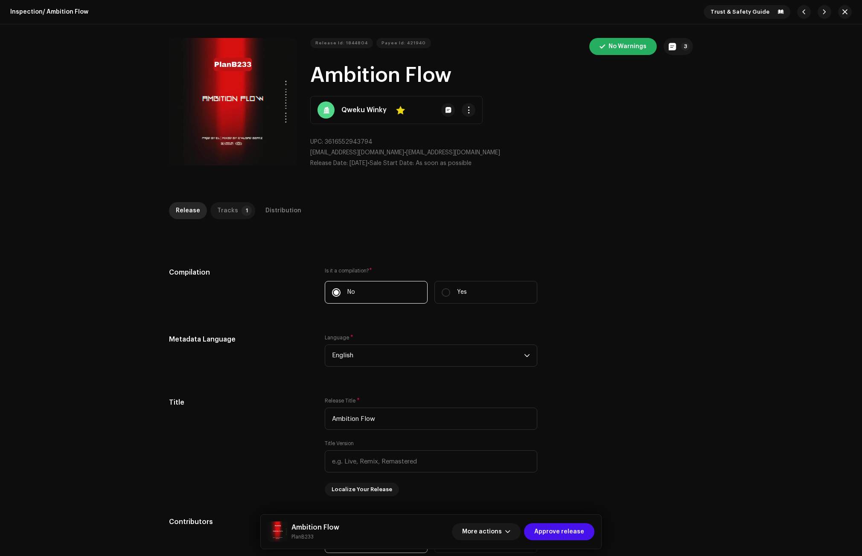
click at [228, 218] on div "Tracks" at bounding box center [227, 210] width 21 height 17
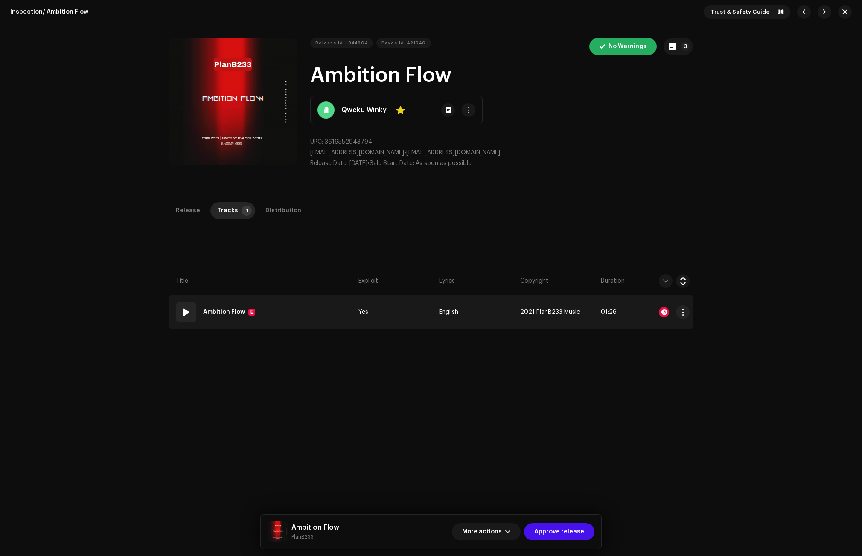
click at [181, 311] on span at bounding box center [186, 312] width 10 height 10
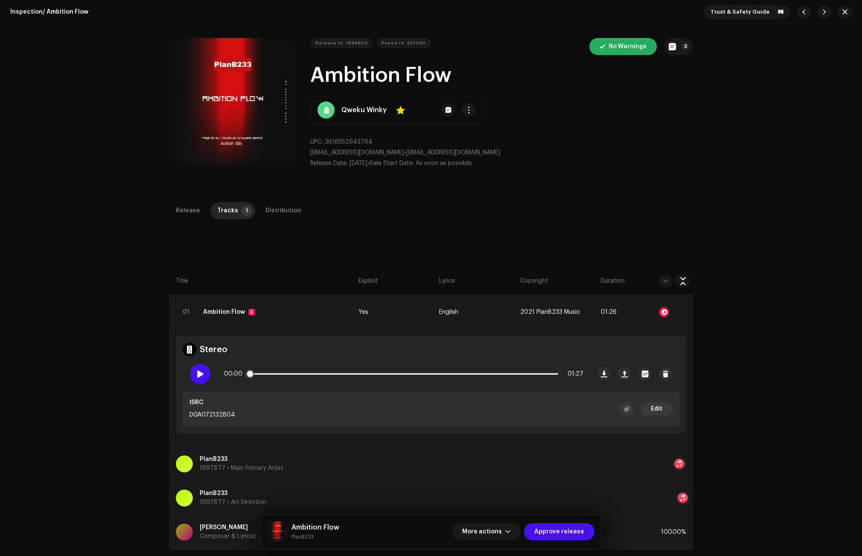
click at [203, 371] on div at bounding box center [200, 374] width 20 height 20
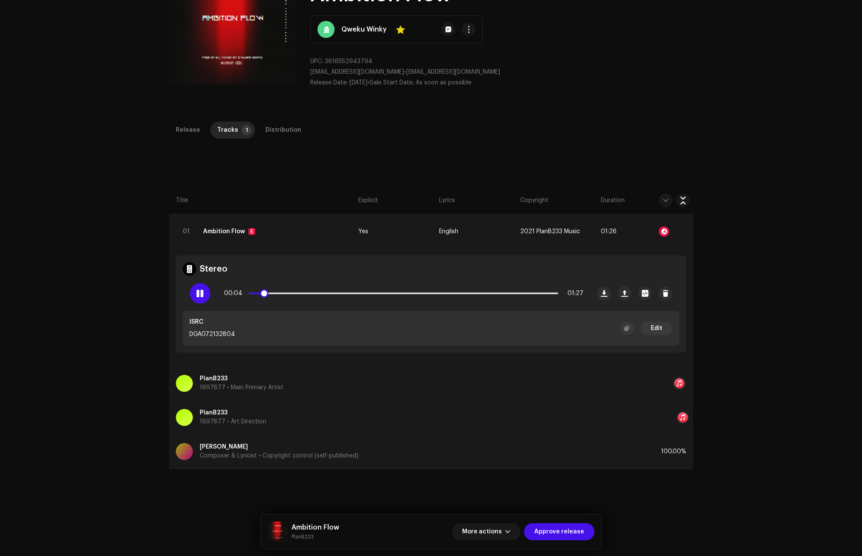
scroll to position [85, 0]
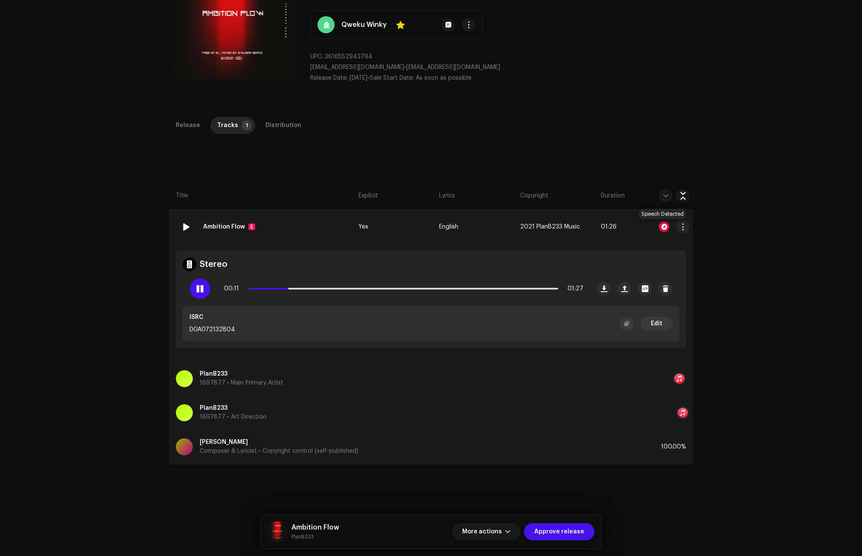
click at [661, 225] on div at bounding box center [664, 227] width 10 height 10
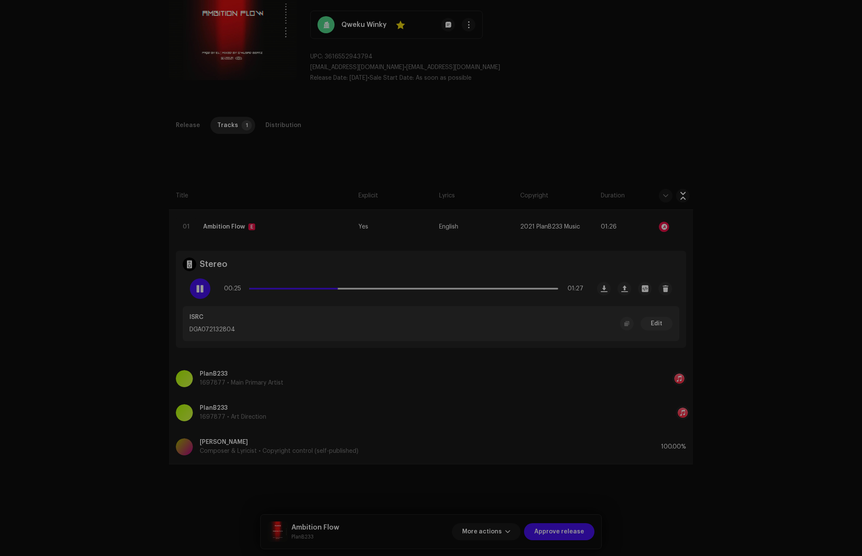
click at [606, 148] on div "Audio Recognition by Speech ! Speech/silence can violate UGC DSPs guidelines. R…" at bounding box center [431, 278] width 862 height 556
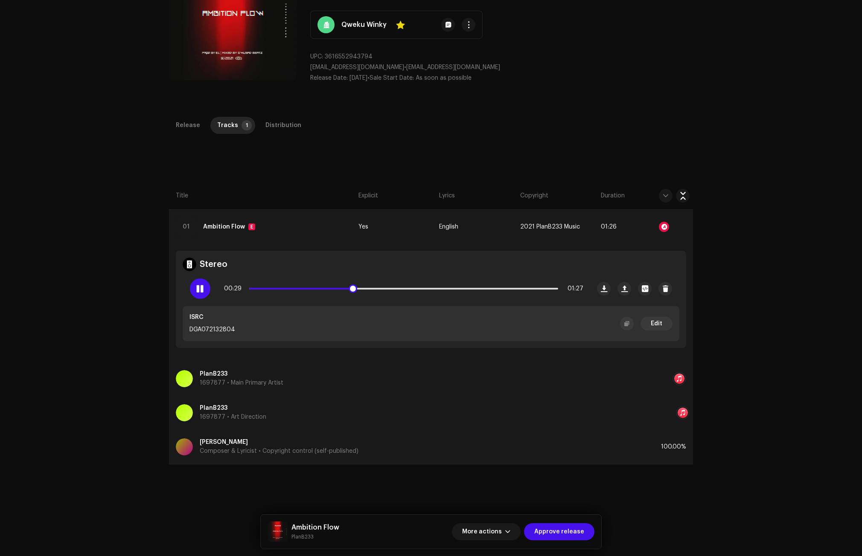
click at [195, 285] on div at bounding box center [200, 289] width 20 height 20
click at [284, 126] on div "Distribution" at bounding box center [283, 125] width 36 height 17
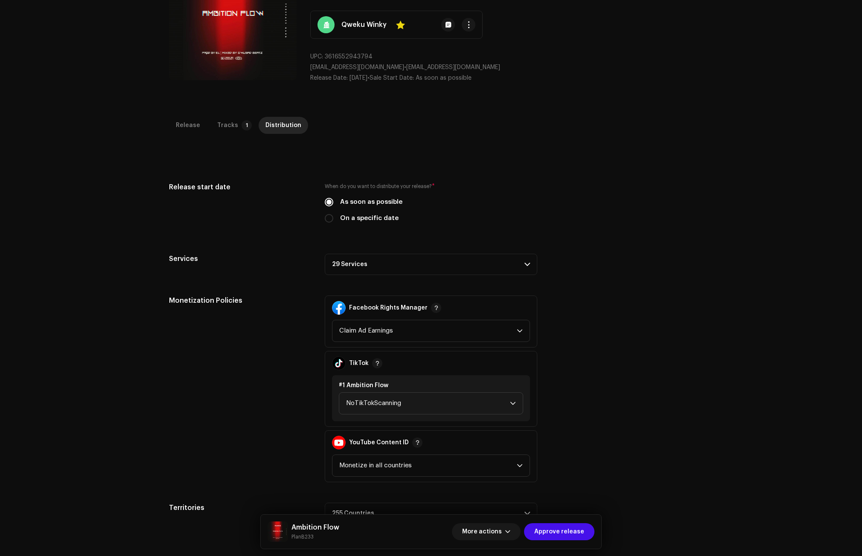
click at [361, 262] on p-accordion-header "29 Services" at bounding box center [431, 264] width 212 height 21
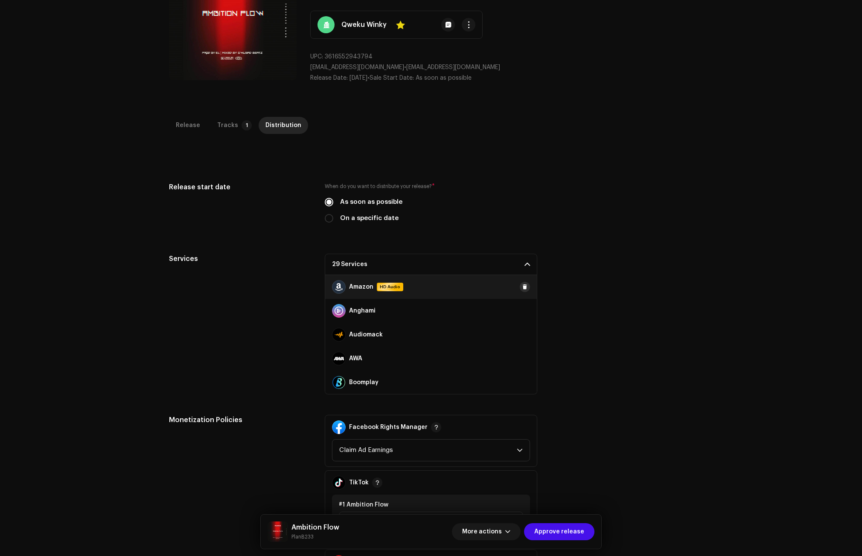
click at [522, 287] on span at bounding box center [524, 287] width 5 height 7
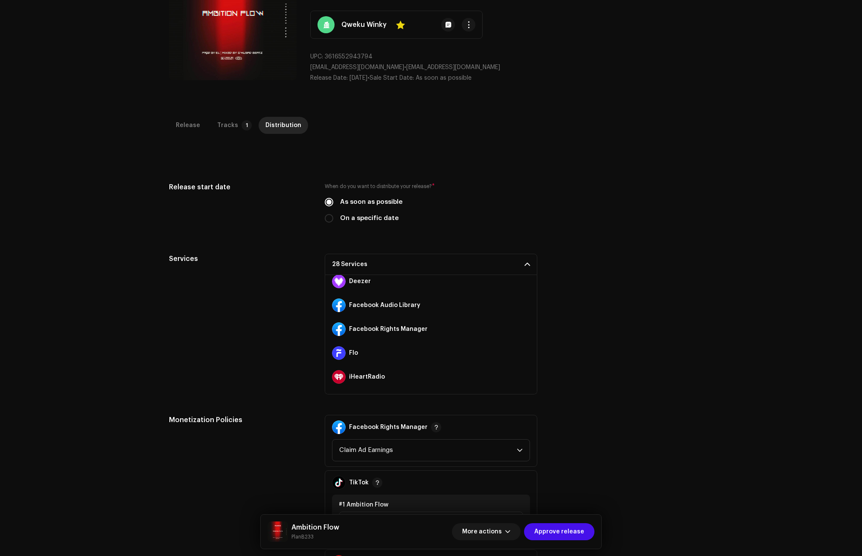
scroll to position [128, 0]
click at [522, 303] on span at bounding box center [524, 302] width 5 height 7
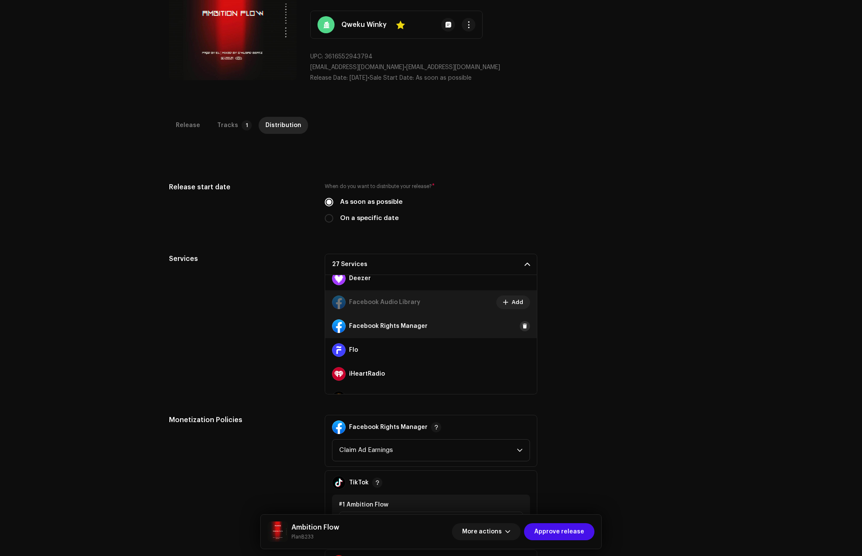
click at [522, 325] on span at bounding box center [524, 326] width 5 height 7
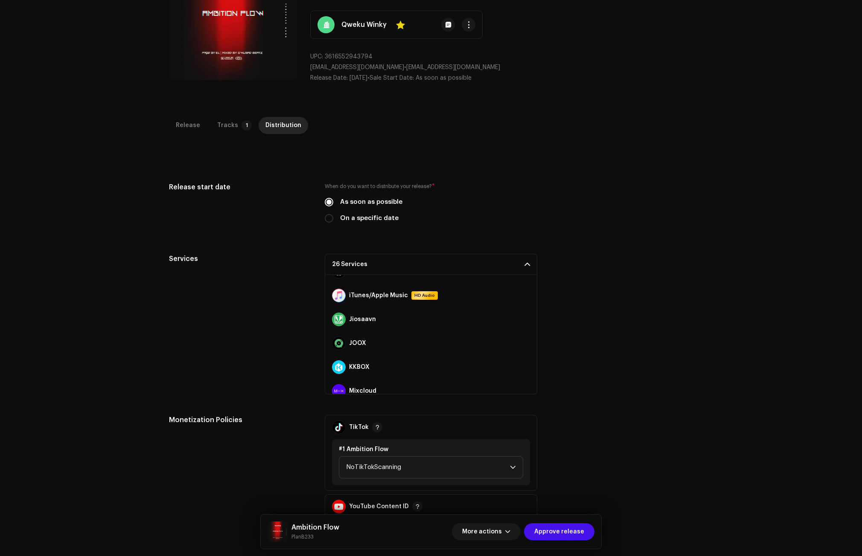
scroll to position [256, 0]
click at [522, 294] on span at bounding box center [524, 294] width 5 height 7
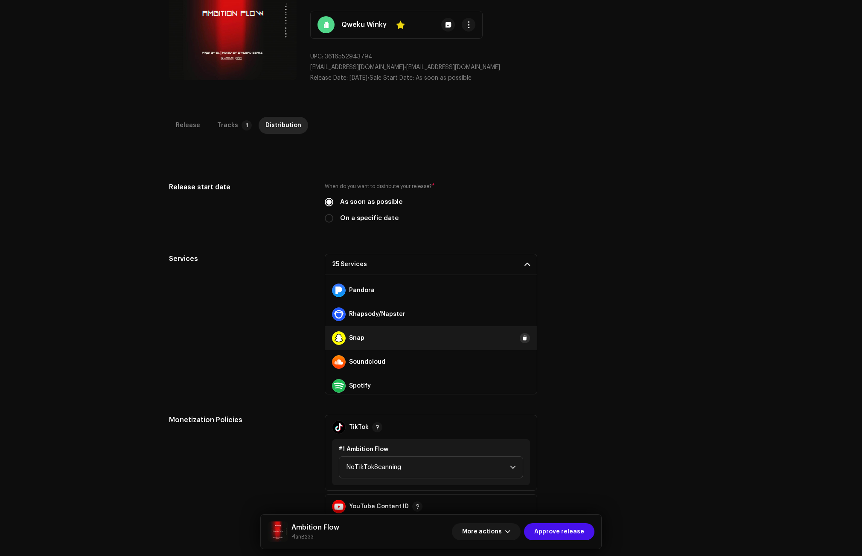
click at [520, 335] on button at bounding box center [525, 338] width 10 height 10
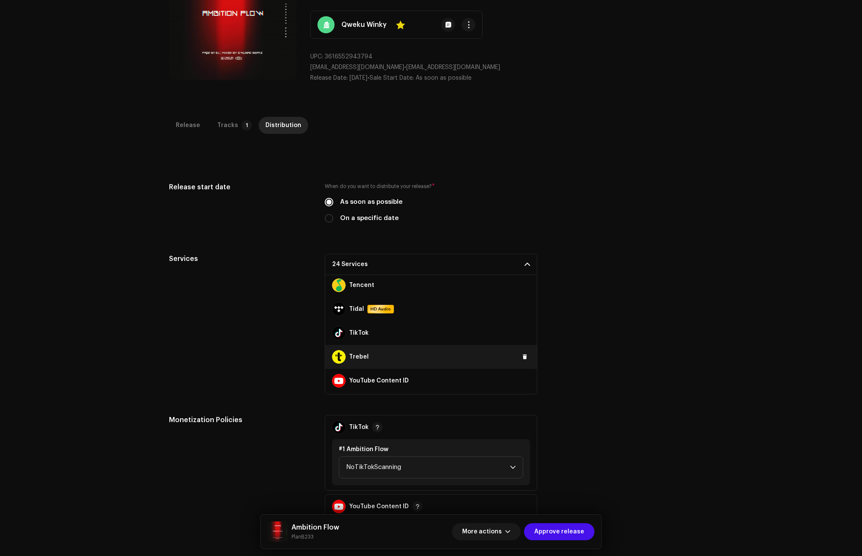
scroll to position [555, 0]
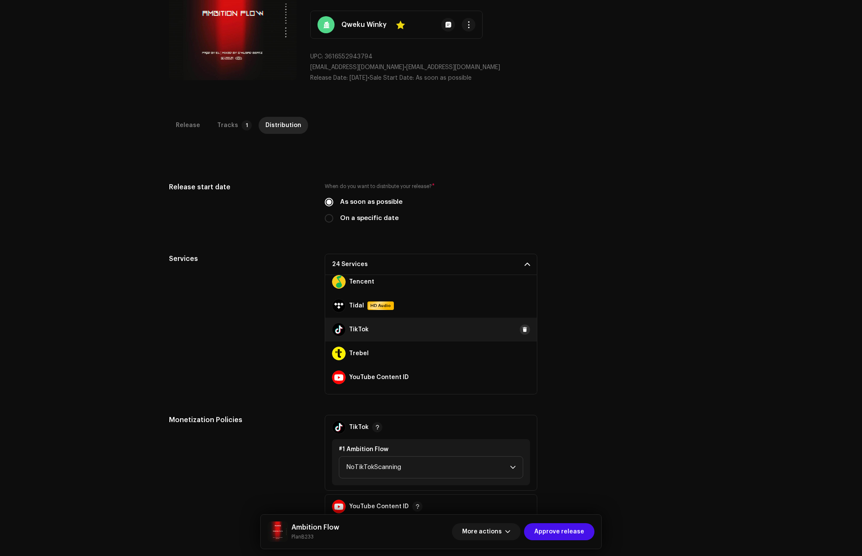
click at [522, 328] on span at bounding box center [524, 329] width 5 height 7
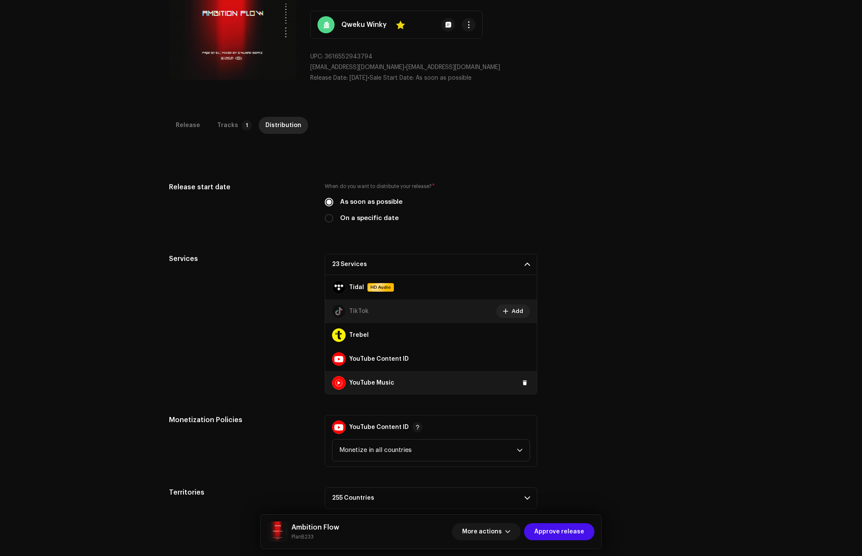
scroll to position [574, 0]
click at [522, 381] on span at bounding box center [524, 382] width 5 height 7
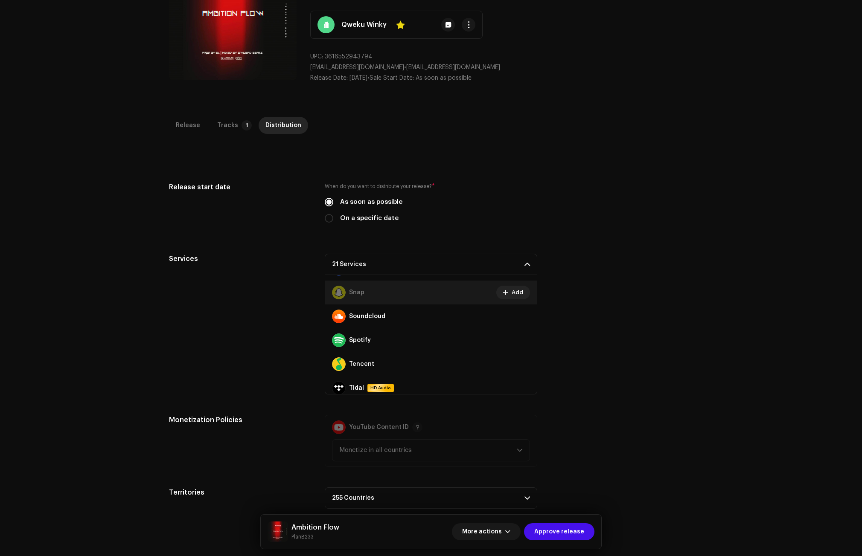
scroll to position [488, 0]
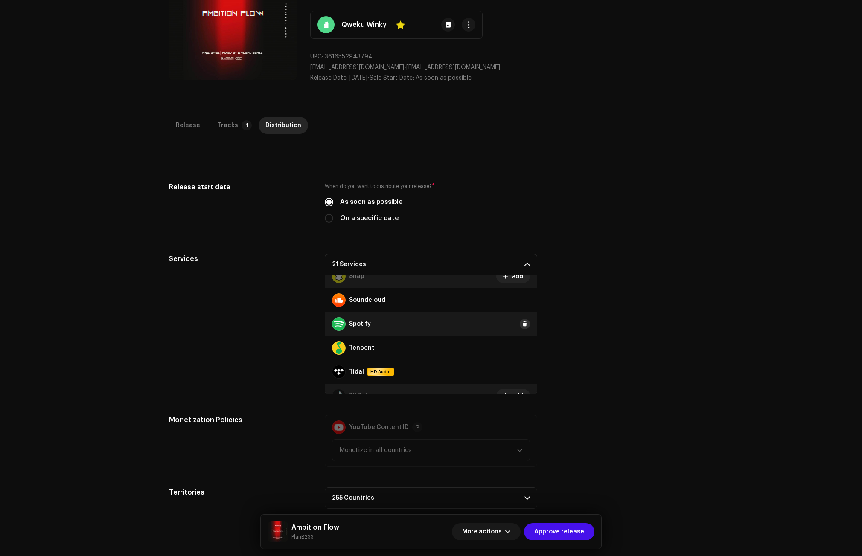
click at [520, 322] on button at bounding box center [525, 324] width 10 height 10
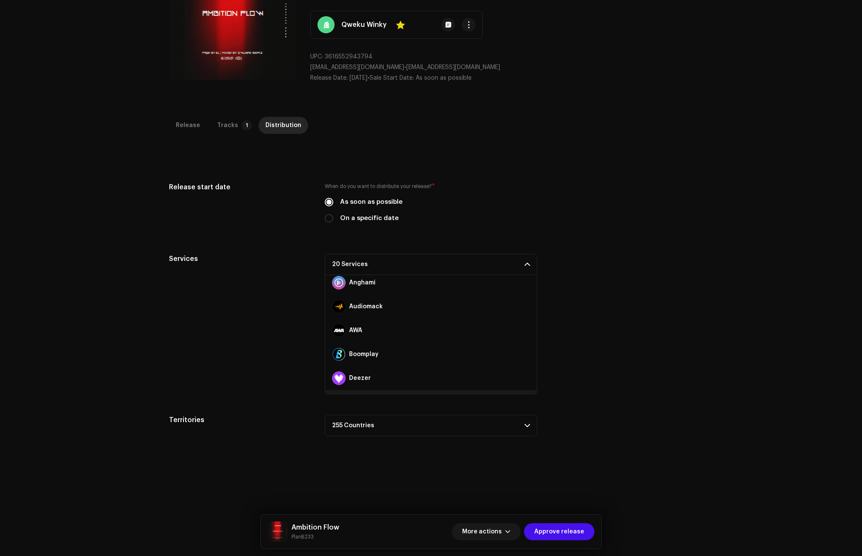
scroll to position [0, 0]
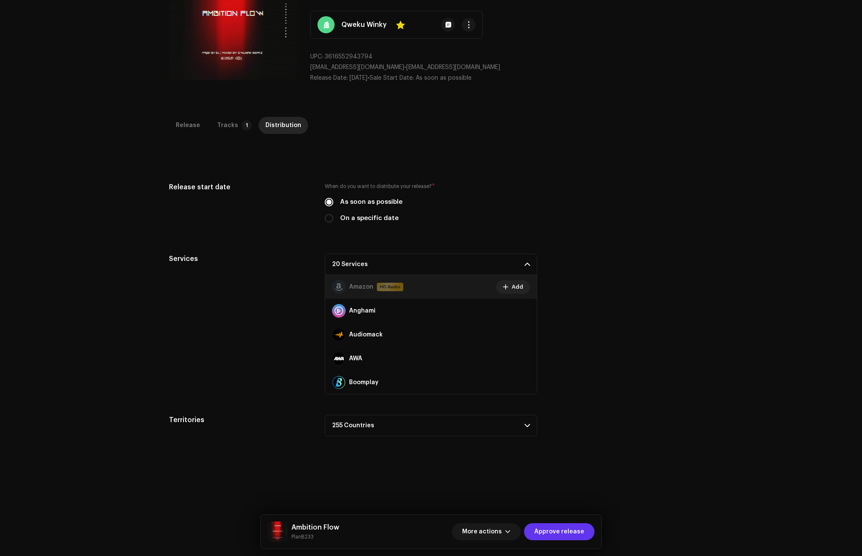
click at [565, 530] on span "Approve release" at bounding box center [559, 531] width 50 height 17
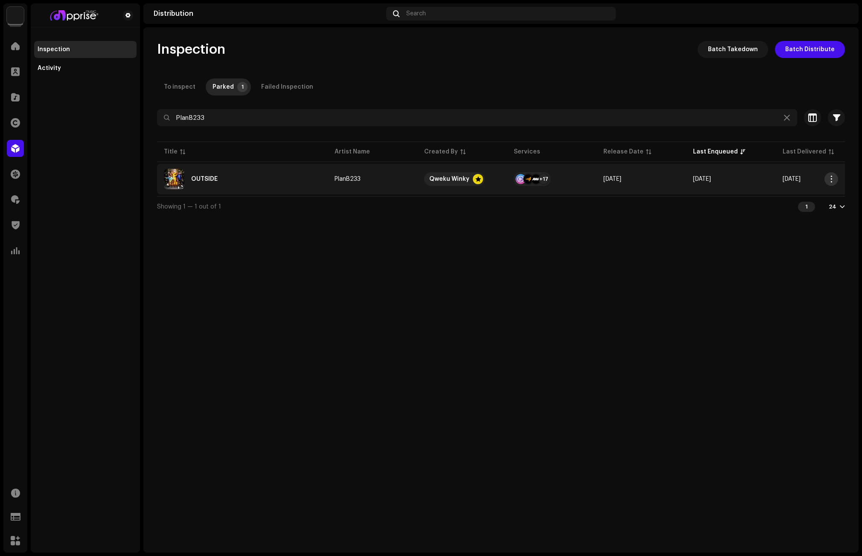
click at [828, 179] on span "button" at bounding box center [831, 179] width 6 height 7
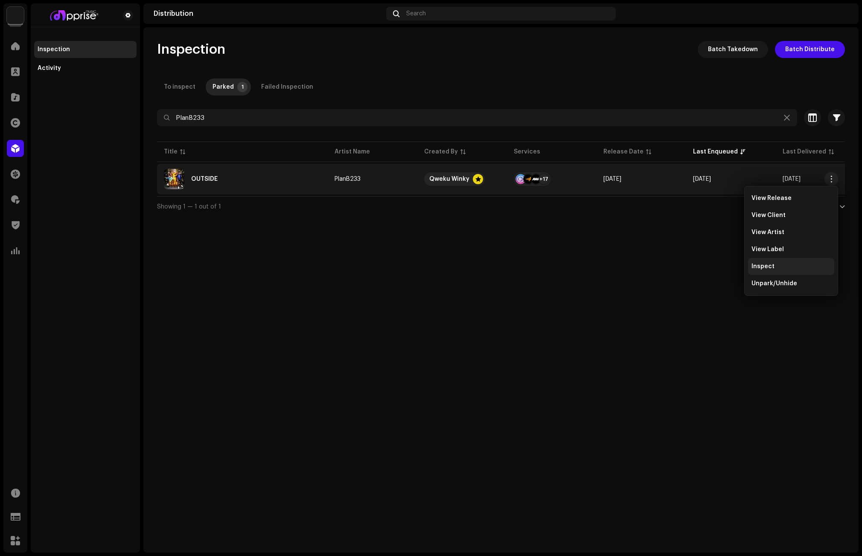
click at [775, 264] on div "Inspect" at bounding box center [790, 266] width 79 height 7
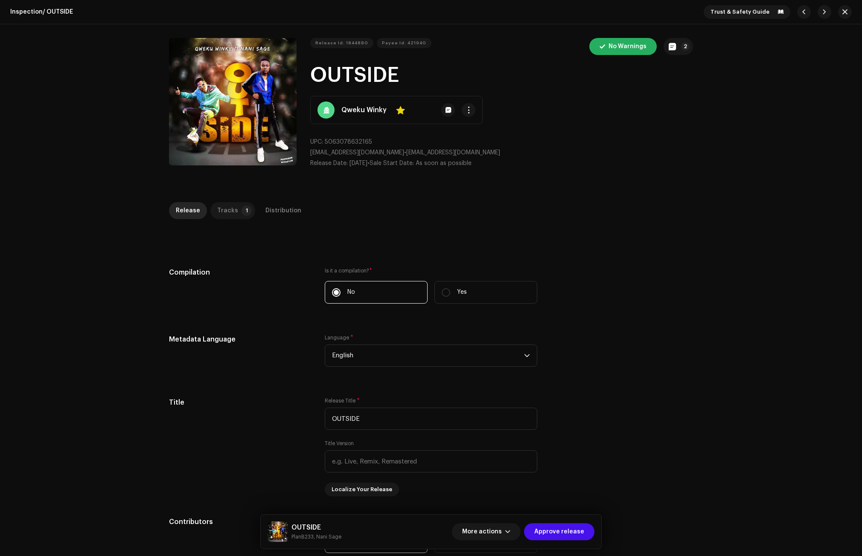
click at [236, 206] on p-tab "Tracks 1" at bounding box center [232, 210] width 45 height 17
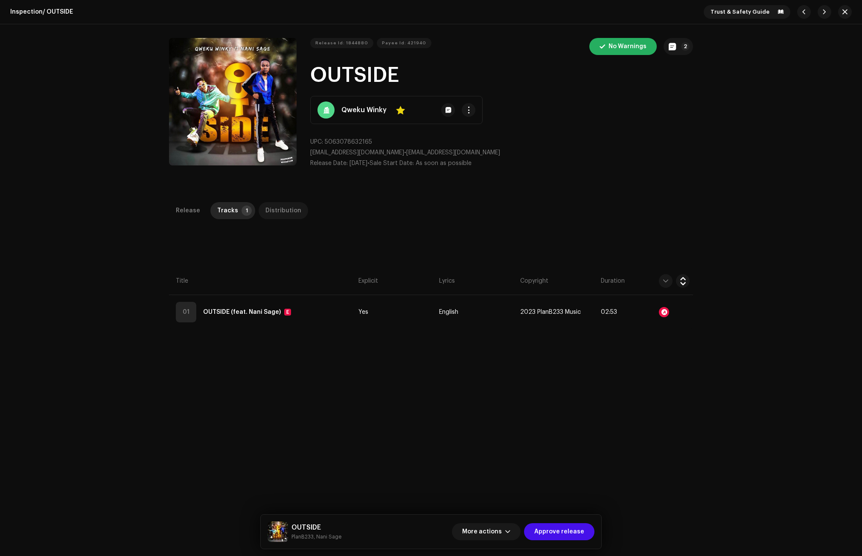
click at [286, 207] on div "Distribution" at bounding box center [283, 210] width 36 height 17
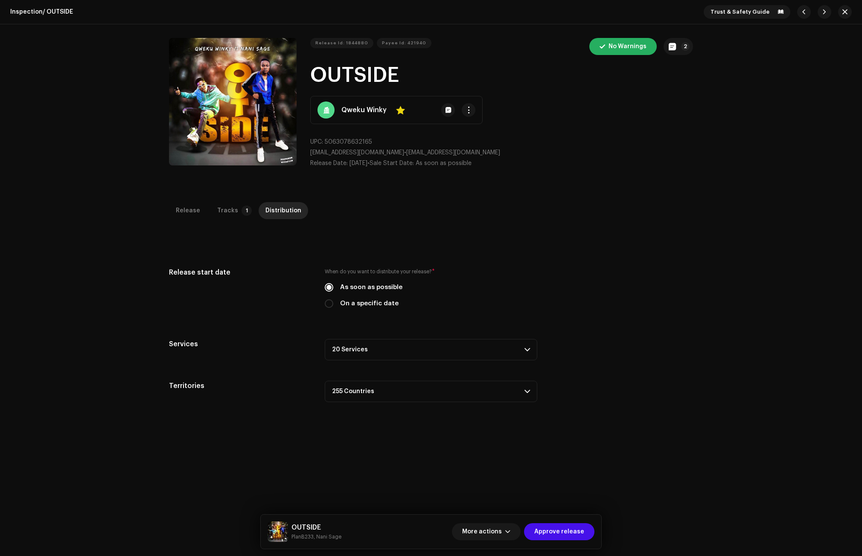
click at [388, 347] on p-accordion-header "20 Services" at bounding box center [431, 349] width 212 height 21
drag, startPoint x: 535, startPoint y: 369, endPoint x: 535, endPoint y: 395, distance: 26.5
click at [535, 395] on div "Services 20 Services Anghami Audiomack AWA Boomplay Deezer Flo iHeartRadio iMus…" at bounding box center [431, 409] width 524 height 141
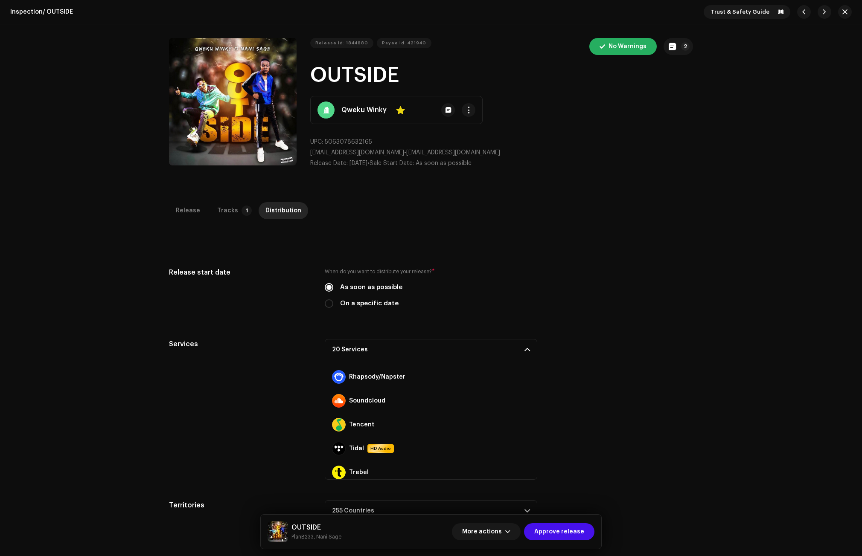
scroll to position [359, 0]
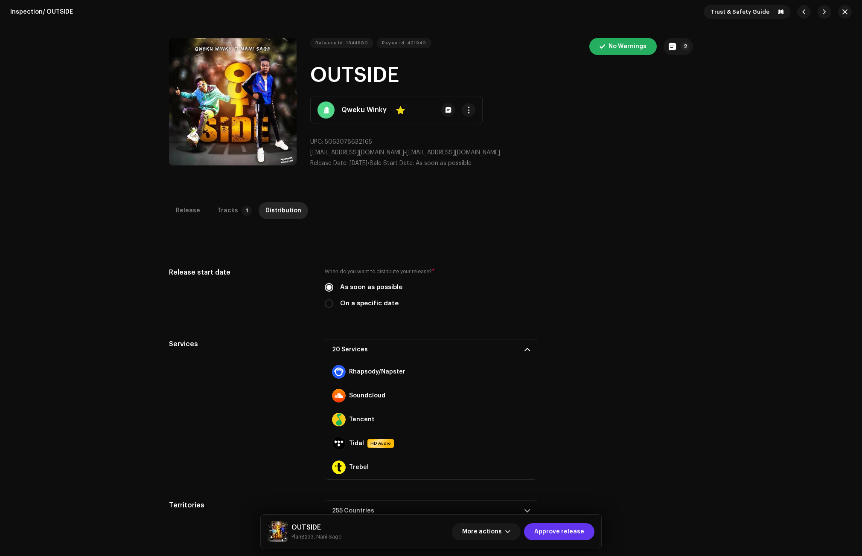
click at [561, 529] on span "Approve release" at bounding box center [559, 531] width 50 height 17
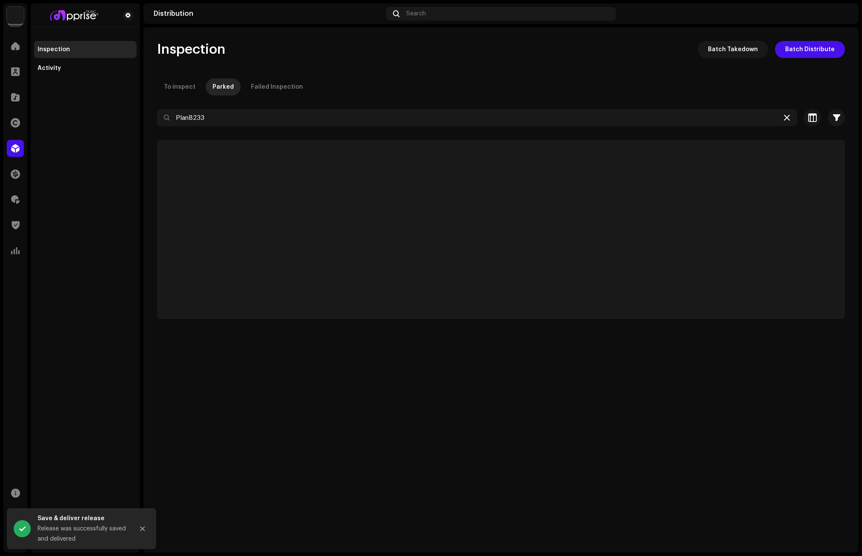
click at [786, 117] on icon at bounding box center [787, 117] width 6 height 7
click at [173, 88] on div "To inspect" at bounding box center [180, 86] width 32 height 17
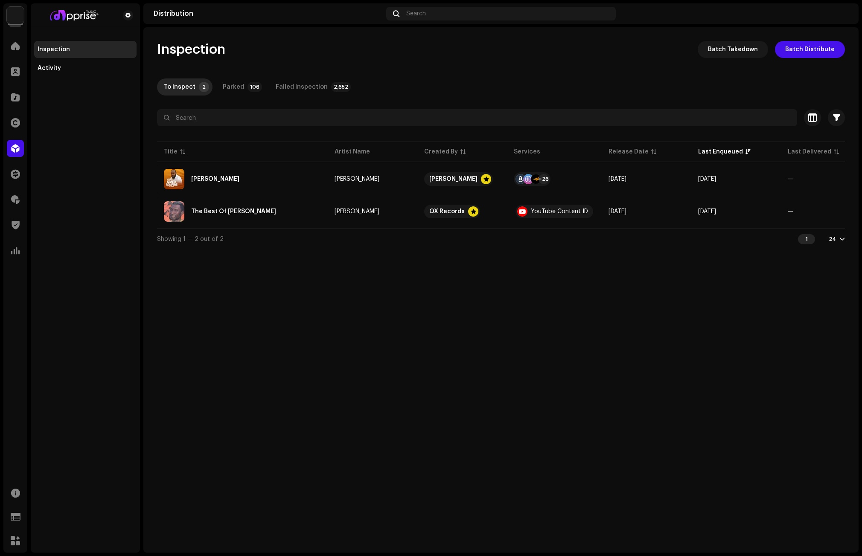
click at [543, 304] on div "Inspection Batch Takedown Batch Distribute To inspect 2 Parked 106 Failed Inspe…" at bounding box center [500, 290] width 715 height 526
click at [247, 87] on p-badge "106" at bounding box center [254, 87] width 15 height 10
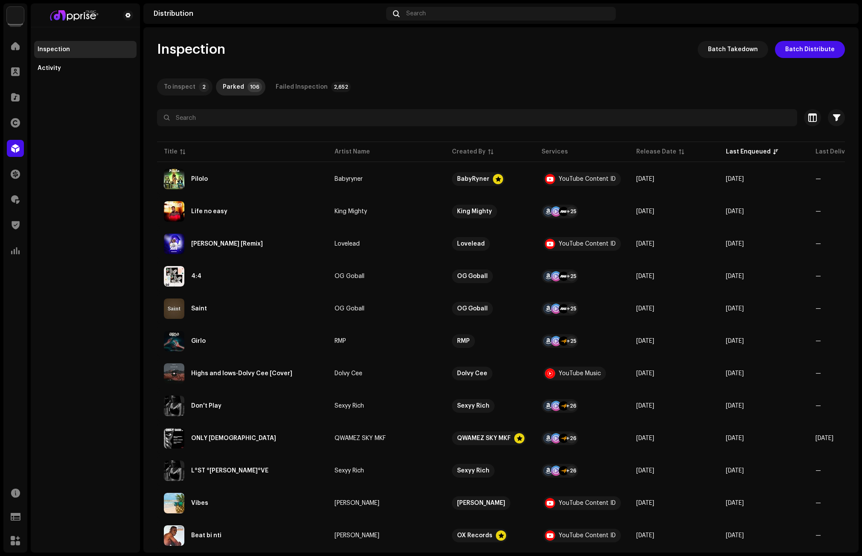
click at [181, 87] on div "To inspect" at bounding box center [180, 86] width 32 height 17
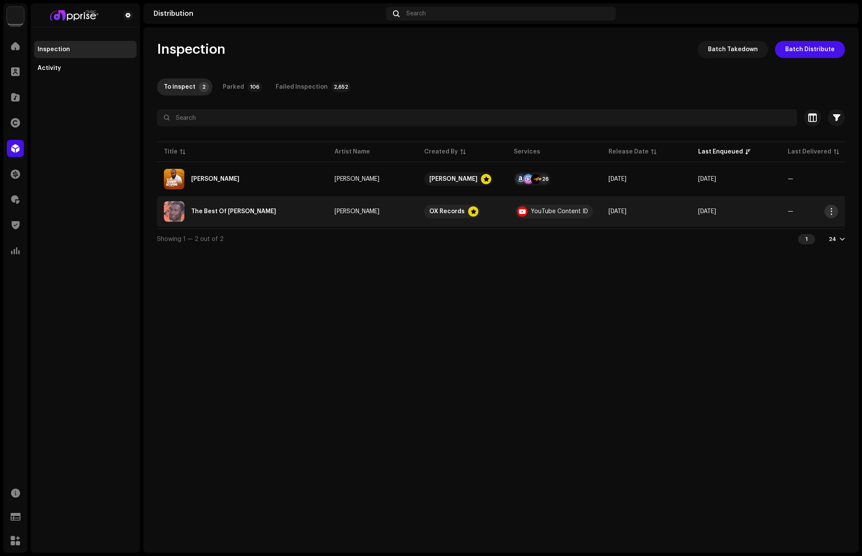
click at [830, 213] on span "button" at bounding box center [831, 211] width 6 height 7
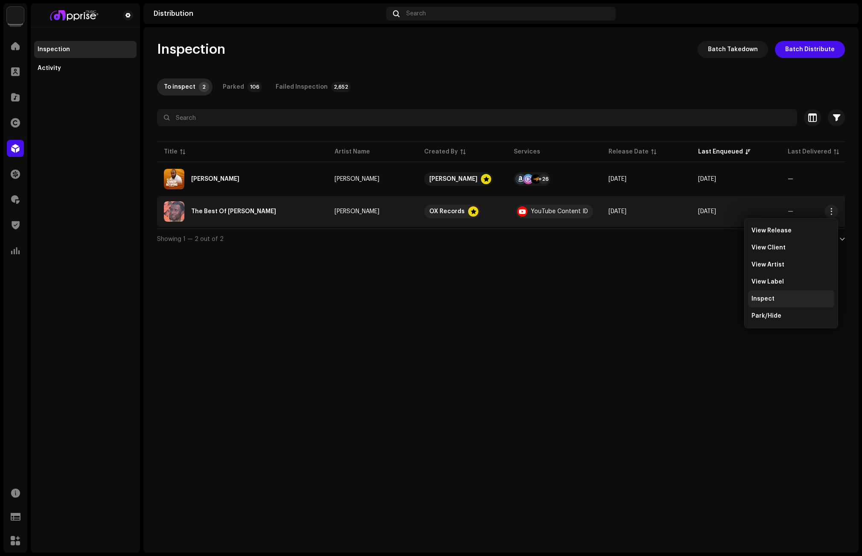
click at [760, 297] on span "Inspect" at bounding box center [762, 299] width 23 height 7
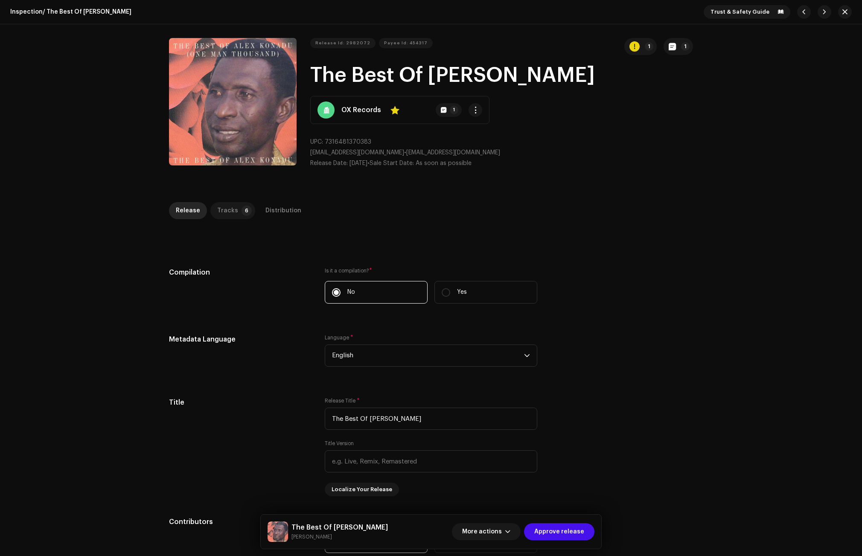
click at [231, 207] on div "Tracks" at bounding box center [227, 210] width 21 height 17
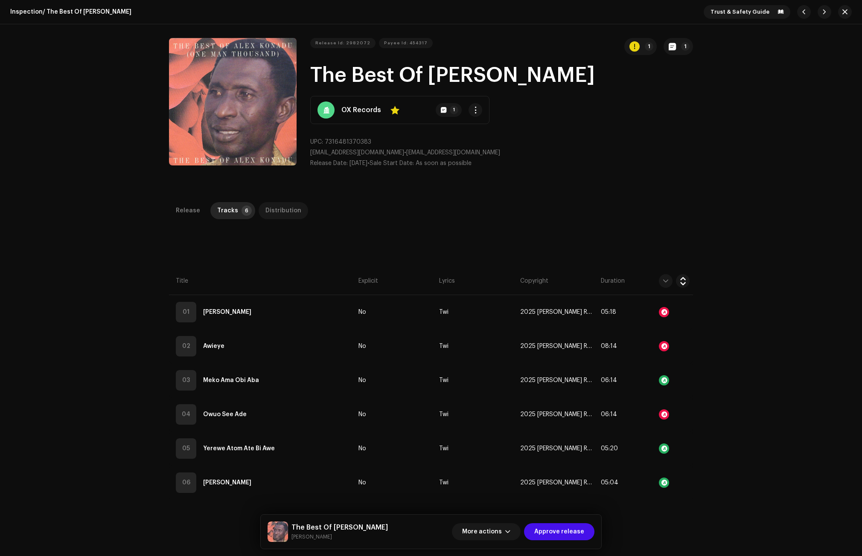
click at [266, 209] on div "Distribution" at bounding box center [283, 210] width 36 height 17
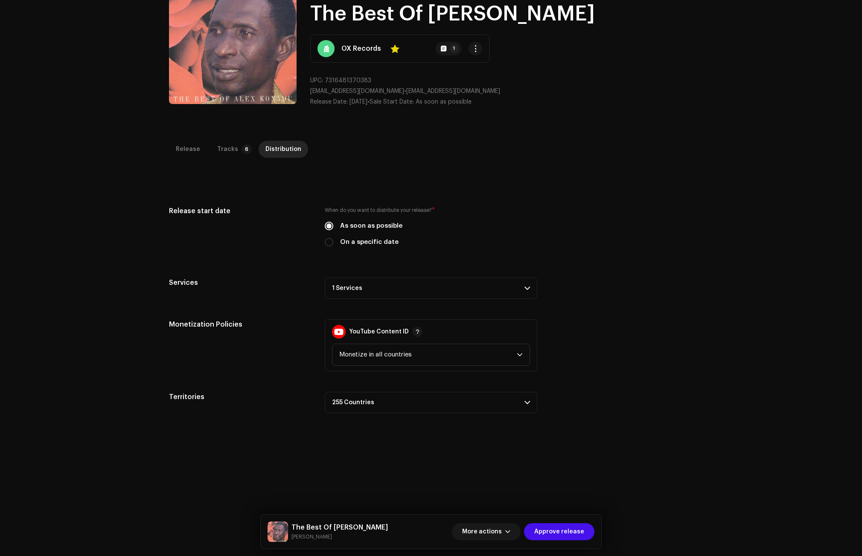
scroll to position [85, 0]
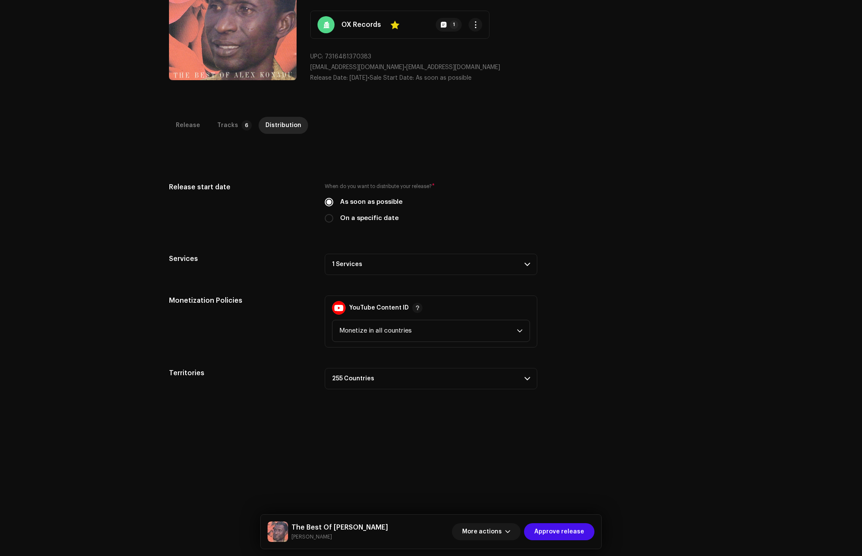
click at [352, 257] on p-accordion-header "1 Services" at bounding box center [431, 264] width 212 height 21
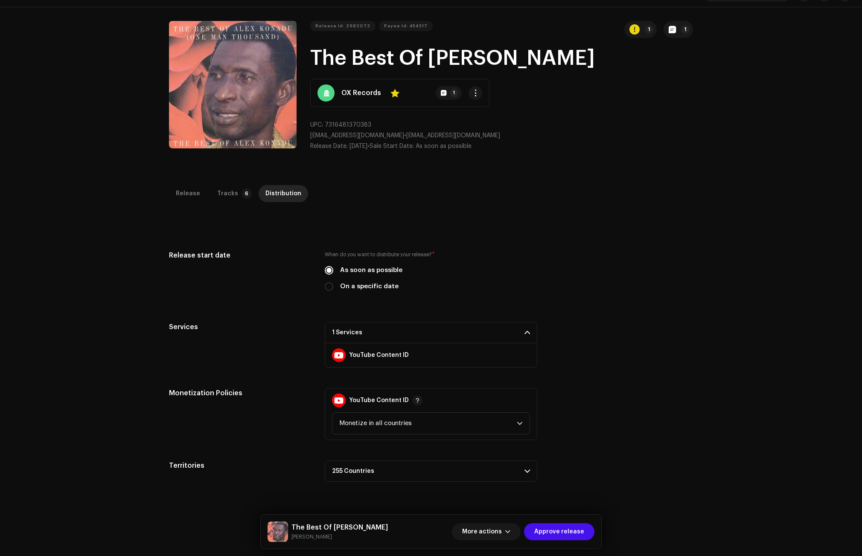
scroll to position [0, 0]
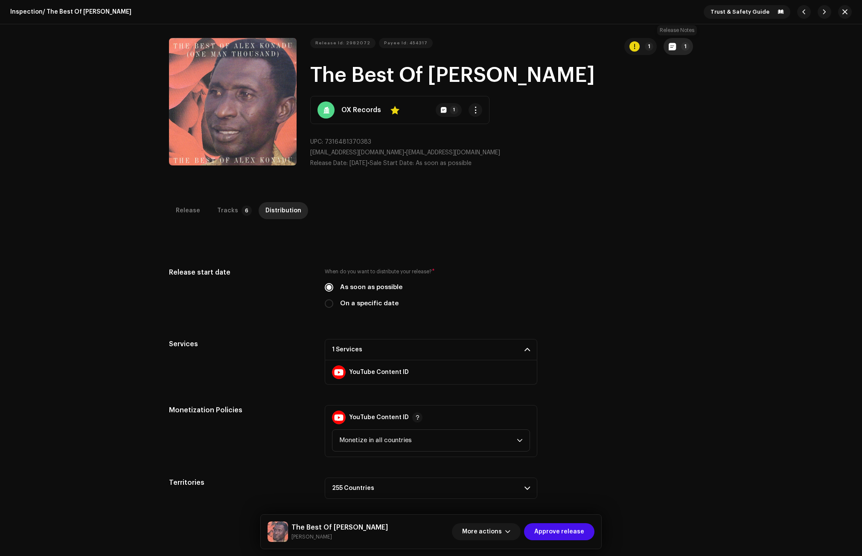
click at [670, 45] on span "button" at bounding box center [671, 46] width 7 height 7
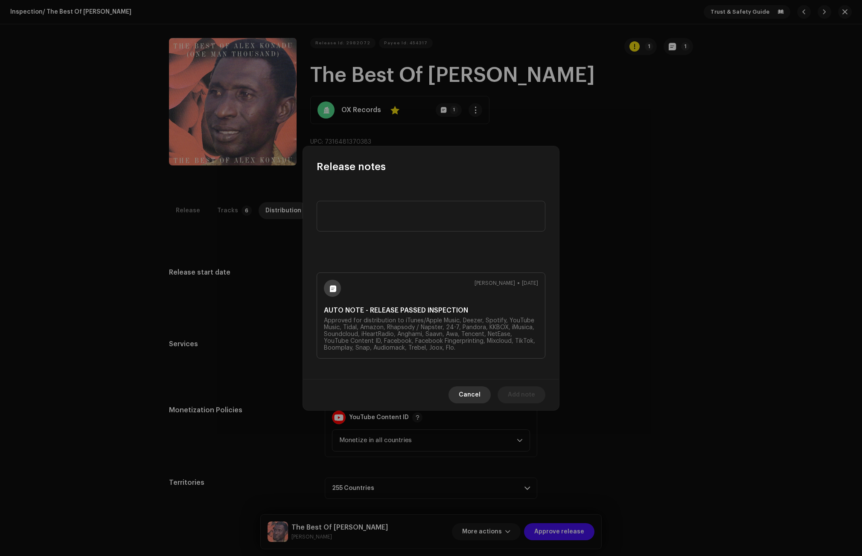
click at [470, 394] on span "Cancel" at bounding box center [470, 395] width 22 height 17
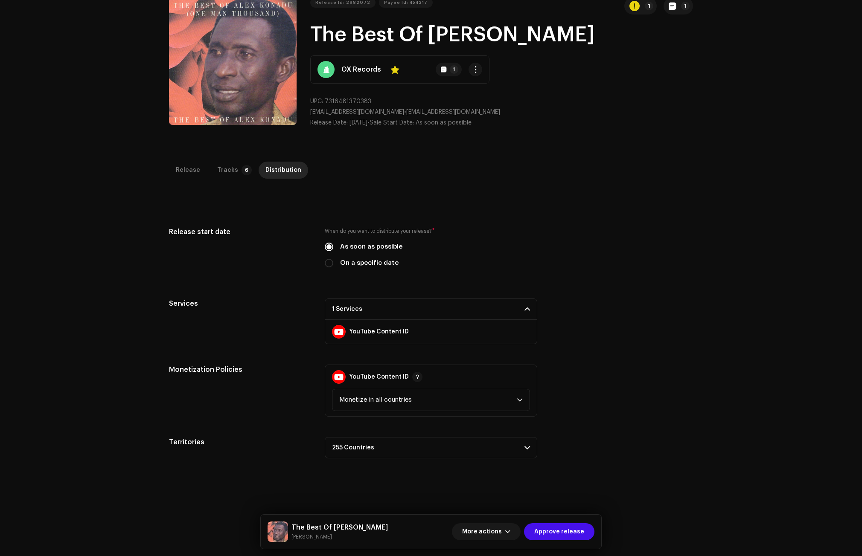
scroll to position [43, 0]
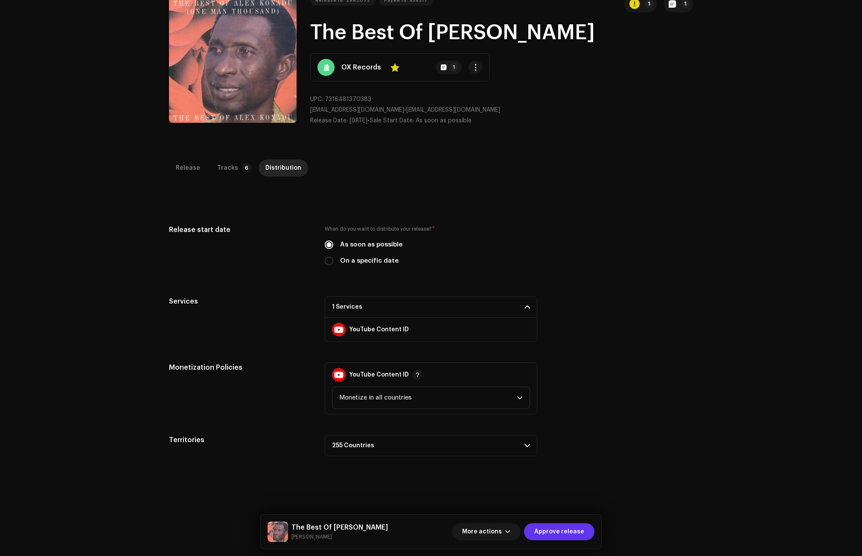
click at [568, 528] on span "Approve release" at bounding box center [559, 531] width 50 height 17
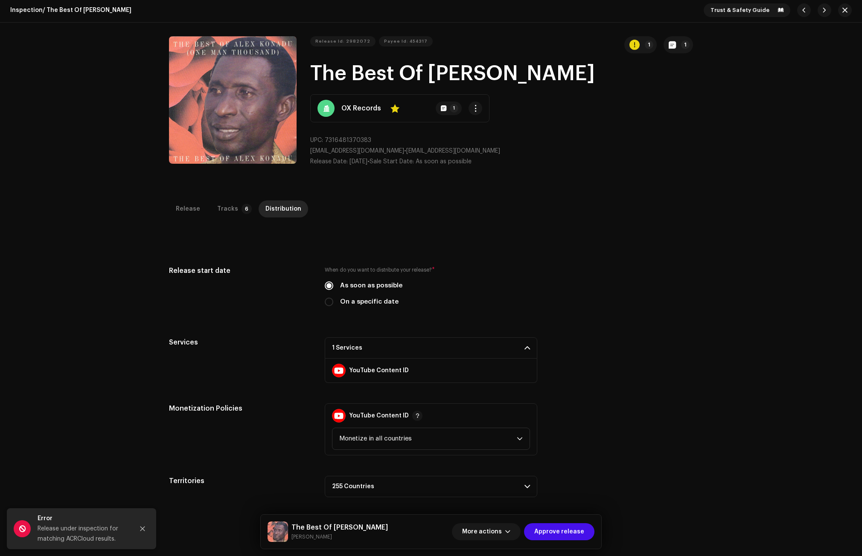
scroll to position [0, 0]
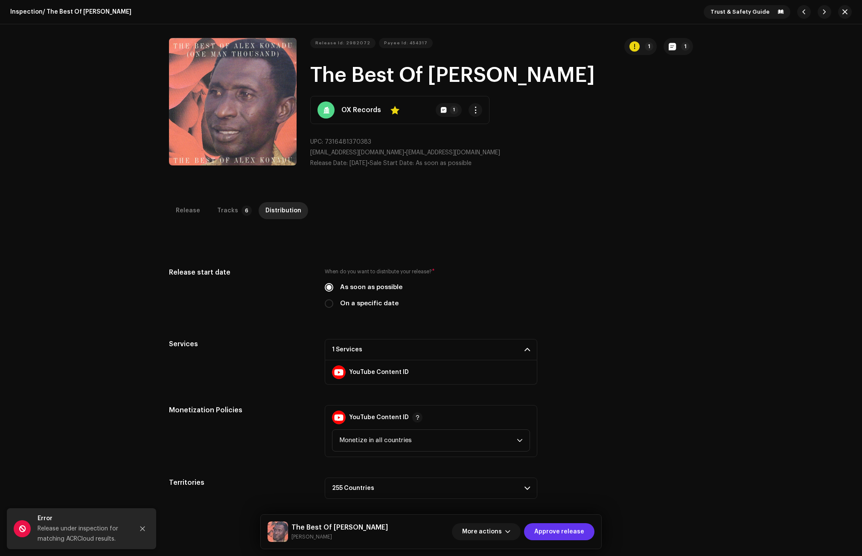
click at [570, 531] on span "Approve release" at bounding box center [559, 531] width 50 height 17
click at [843, 9] on span "button" at bounding box center [844, 12] width 5 height 7
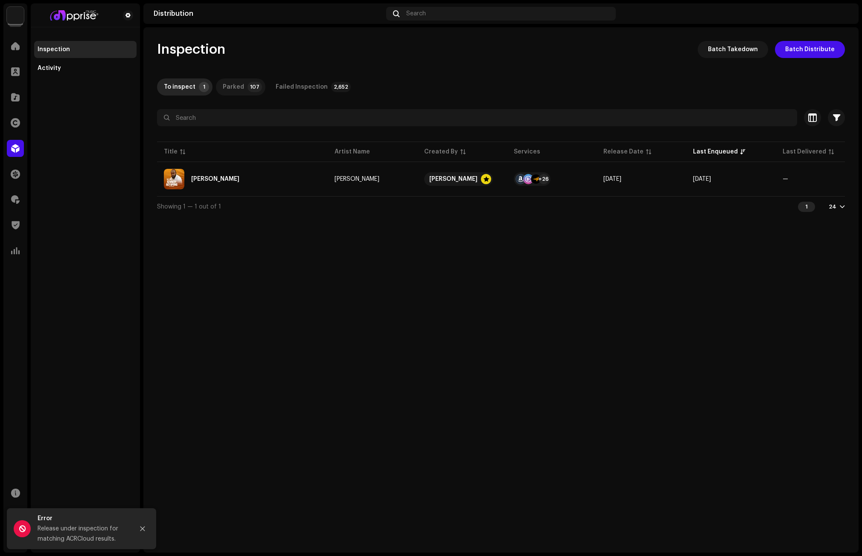
click at [242, 88] on p-tab "Parked 107" at bounding box center [240, 86] width 49 height 17
click at [146, 529] on button "Close" at bounding box center [142, 528] width 17 height 17
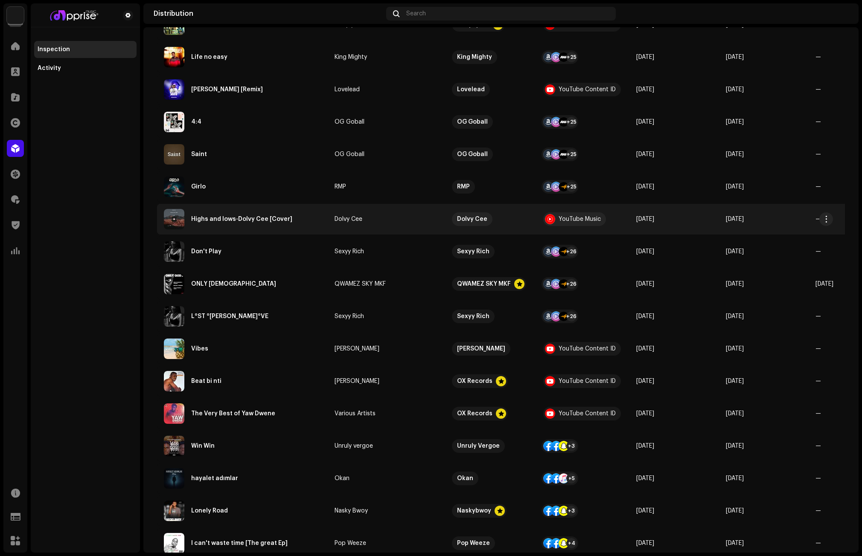
scroll to position [171, 0]
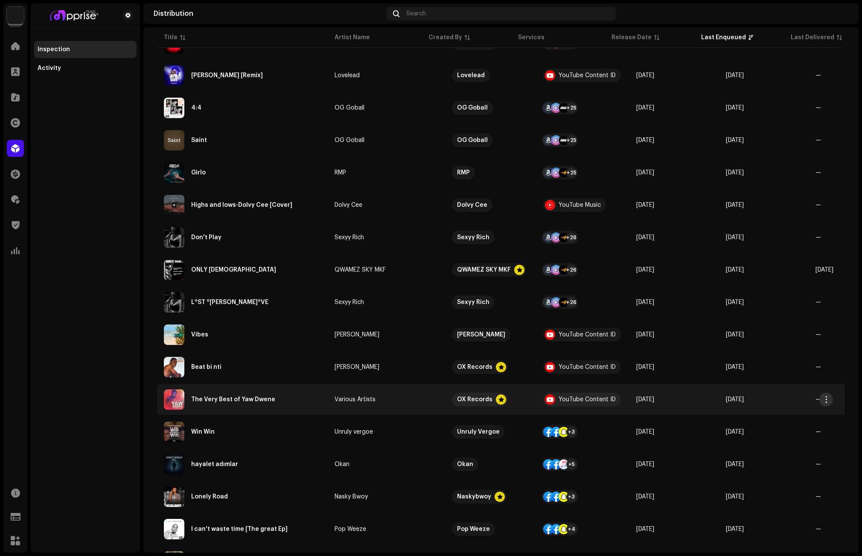
click at [825, 398] on span "button" at bounding box center [826, 399] width 6 height 7
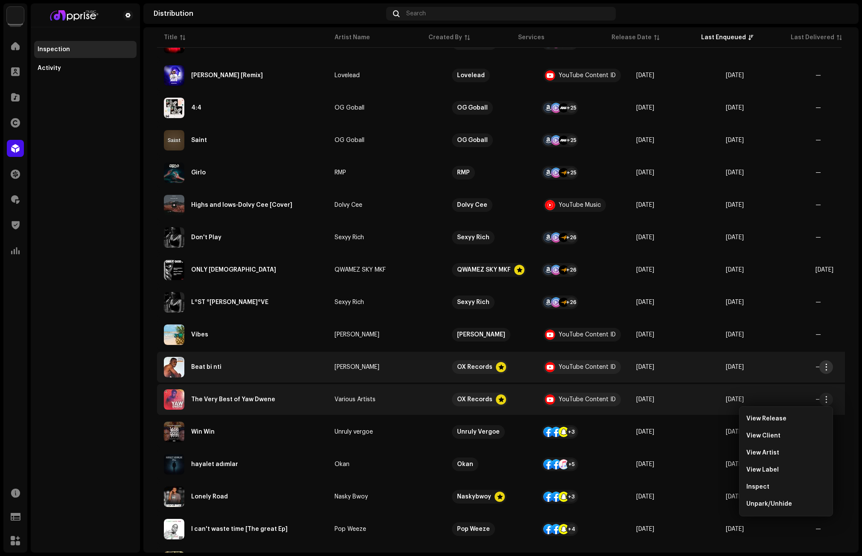
click at [824, 365] on span "button" at bounding box center [826, 367] width 6 height 7
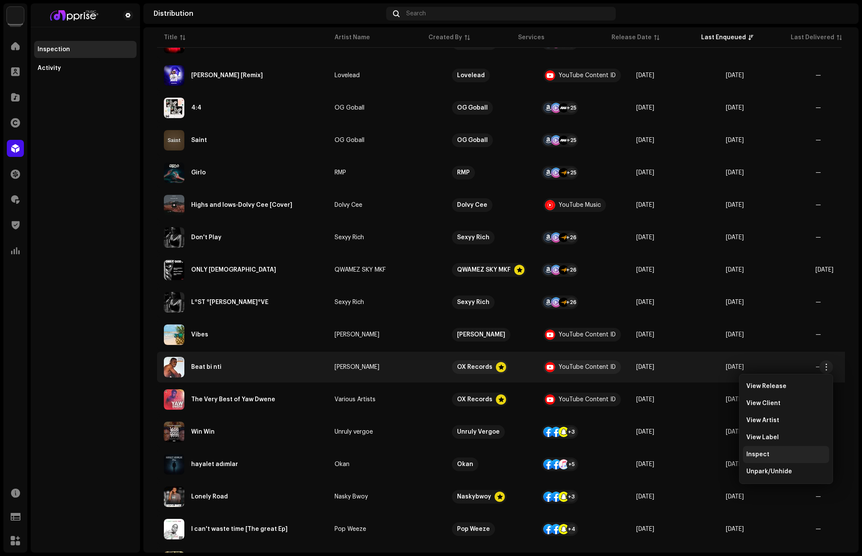
click at [767, 455] on div "Inspect" at bounding box center [785, 454] width 79 height 7
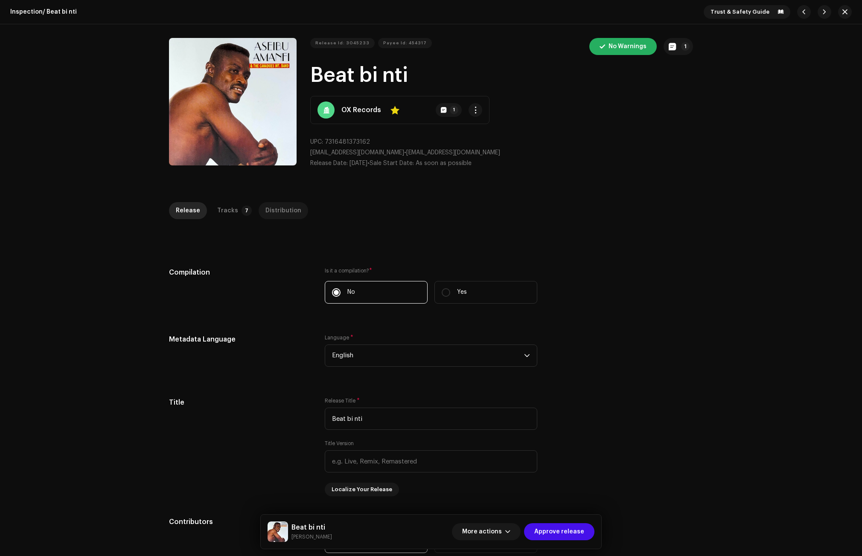
click at [277, 211] on div "Distribution" at bounding box center [283, 210] width 36 height 17
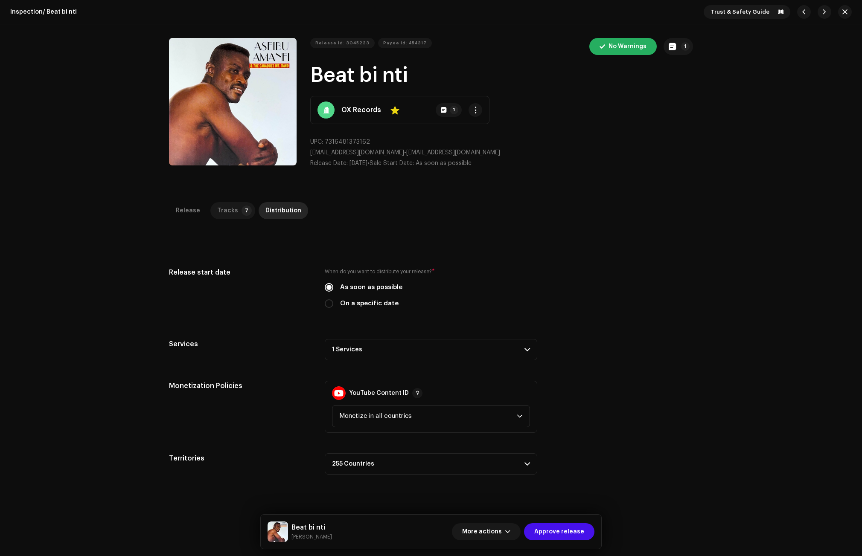
click at [230, 208] on div "Tracks" at bounding box center [227, 210] width 21 height 17
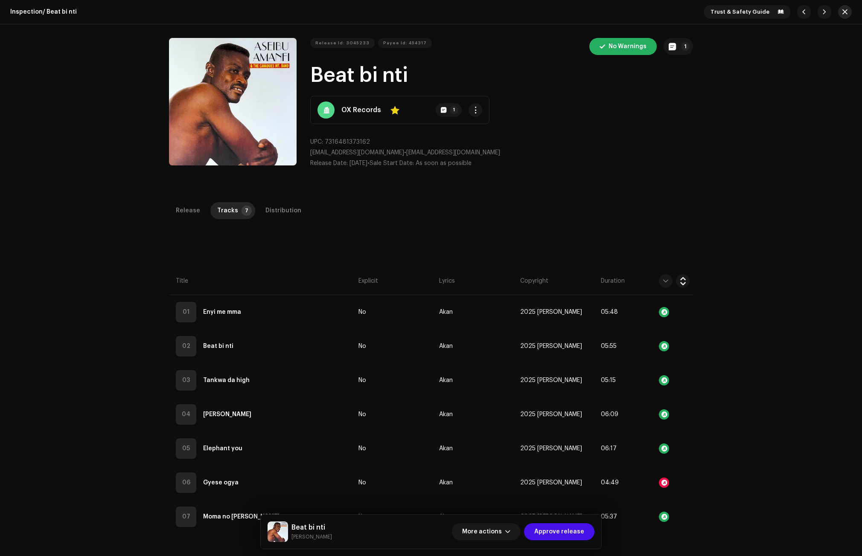
click at [838, 14] on button "button" at bounding box center [845, 12] width 14 height 14
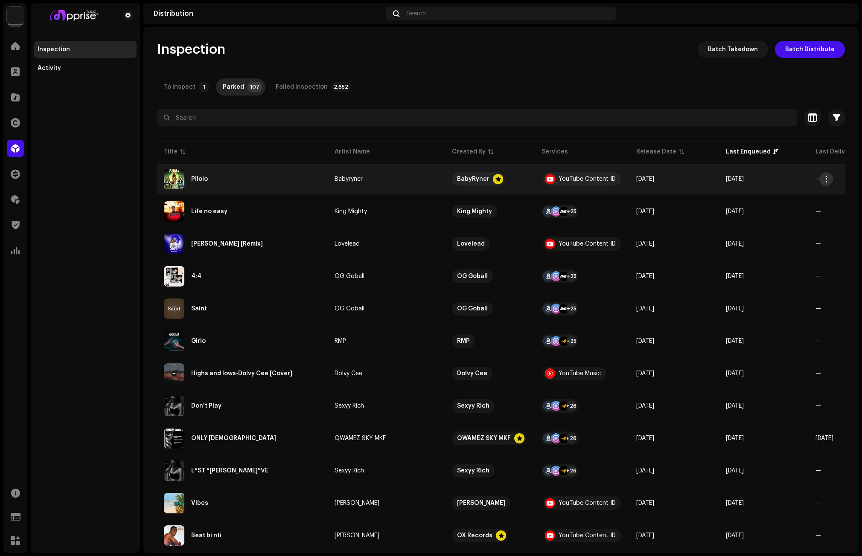
click at [829, 177] on button "button" at bounding box center [826, 179] width 14 height 14
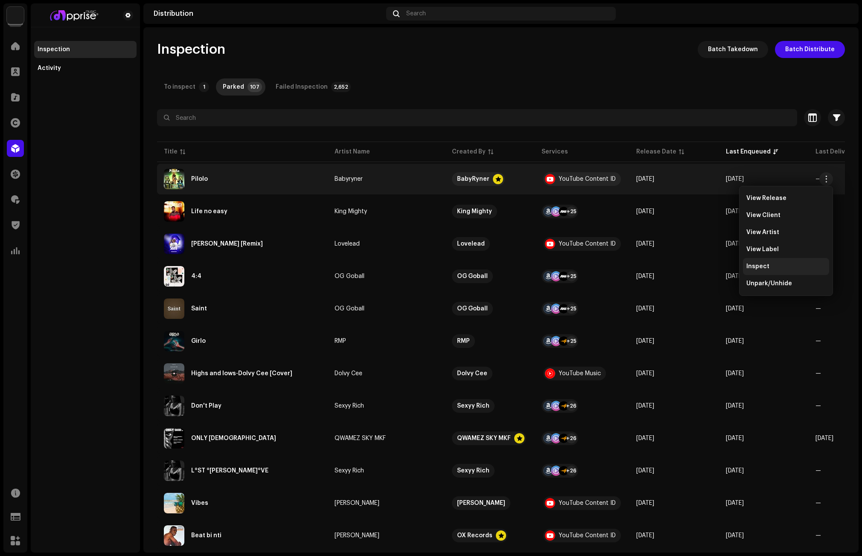
click at [773, 266] on div "Inspect" at bounding box center [785, 266] width 79 height 7
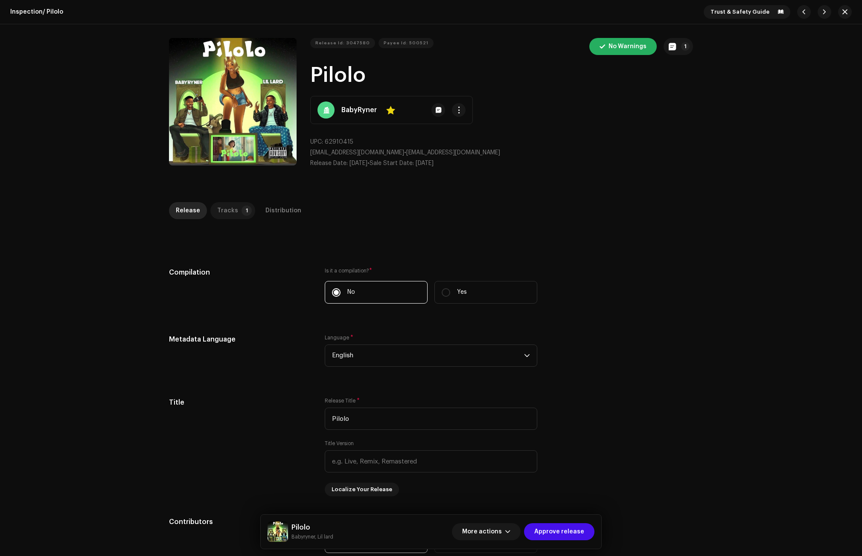
click at [233, 211] on p-tab "Tracks 1" at bounding box center [232, 210] width 45 height 17
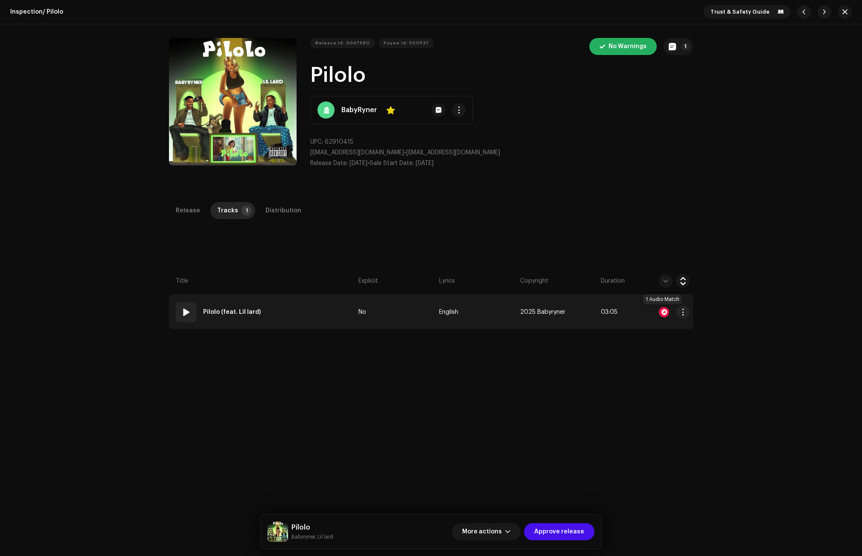
click at [663, 311] on div at bounding box center [664, 312] width 10 height 10
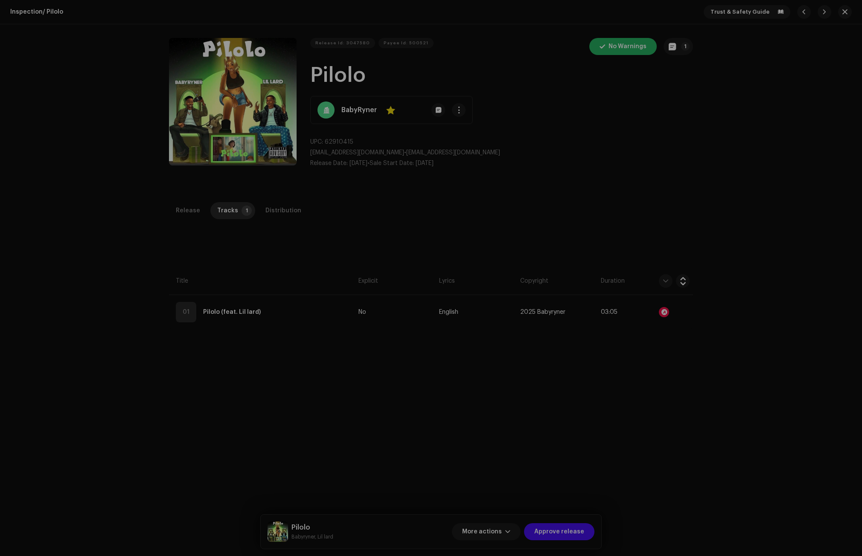
click at [614, 221] on div "Audio Recognition by Remix/Sample 1 All results require review/listening to avo…" at bounding box center [431, 278] width 862 height 556
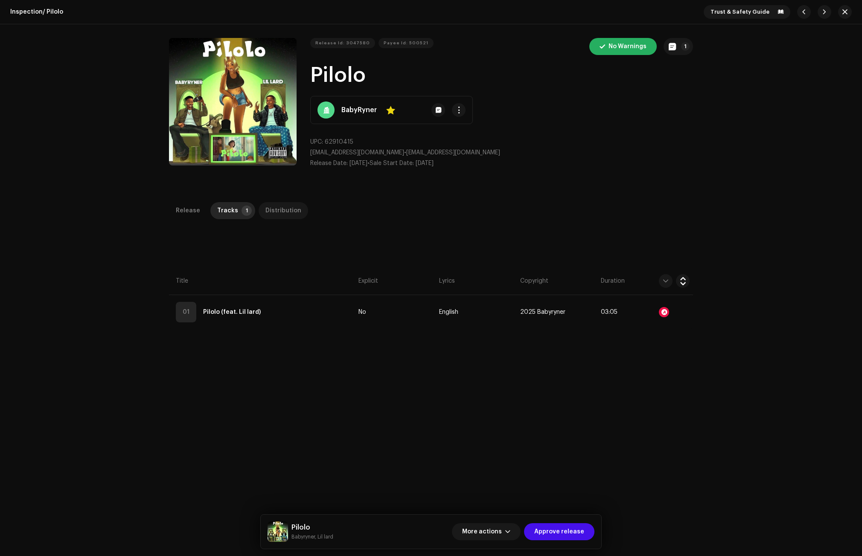
click at [268, 213] on div "Distribution" at bounding box center [283, 210] width 36 height 17
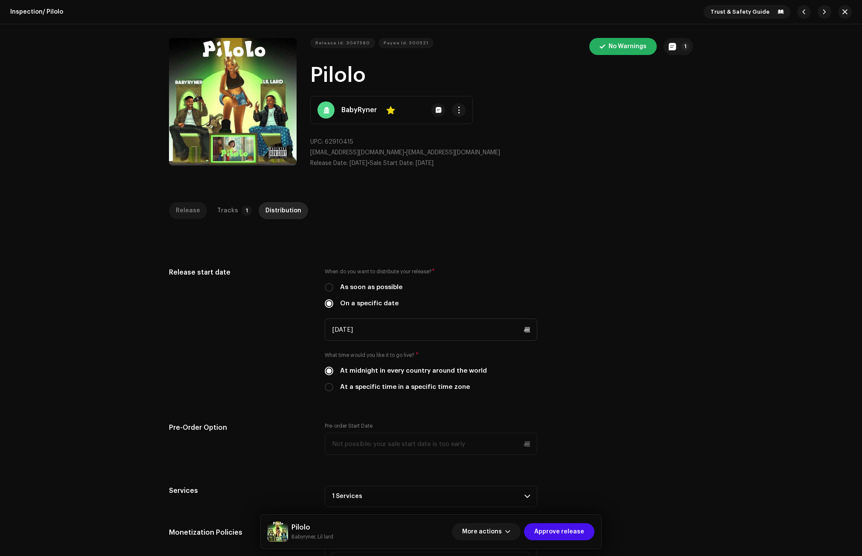
click at [188, 209] on div "Release" at bounding box center [188, 210] width 24 height 17
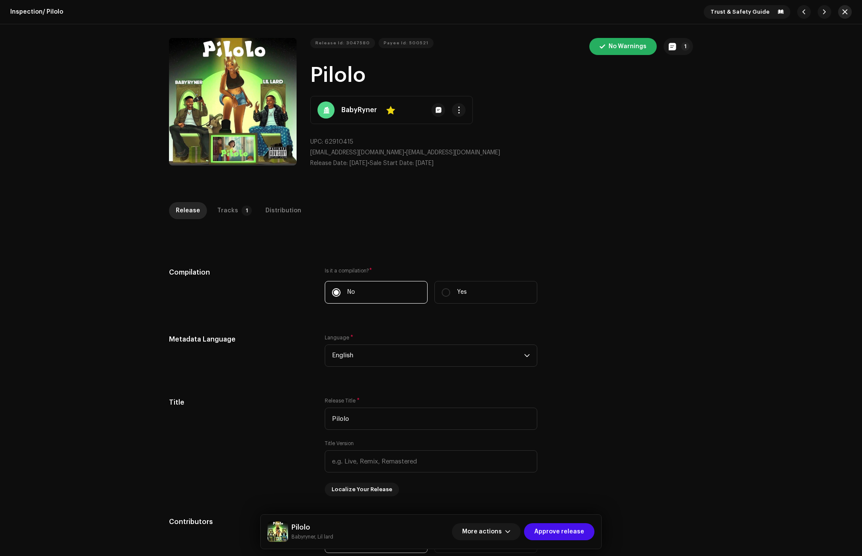
click at [842, 12] on span "button" at bounding box center [844, 12] width 5 height 7
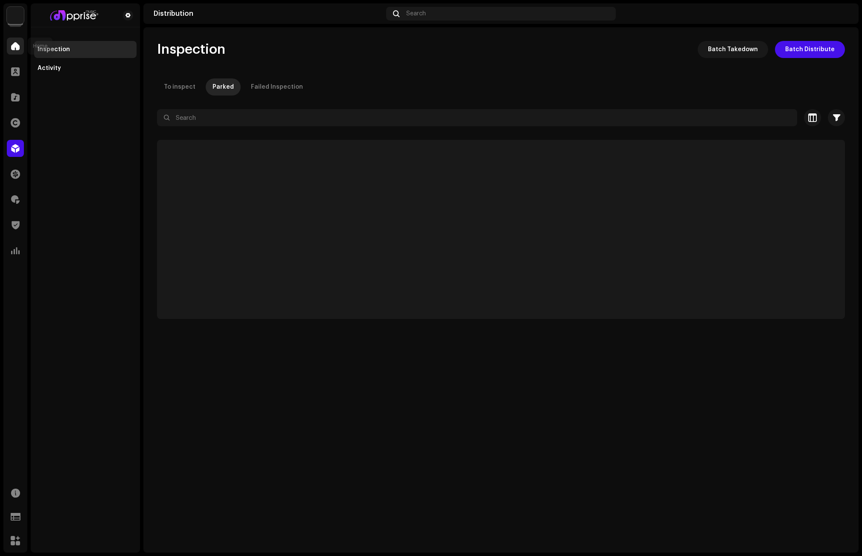
click at [8, 46] on div at bounding box center [15, 46] width 17 height 17
